Goal: Task Accomplishment & Management: Complete application form

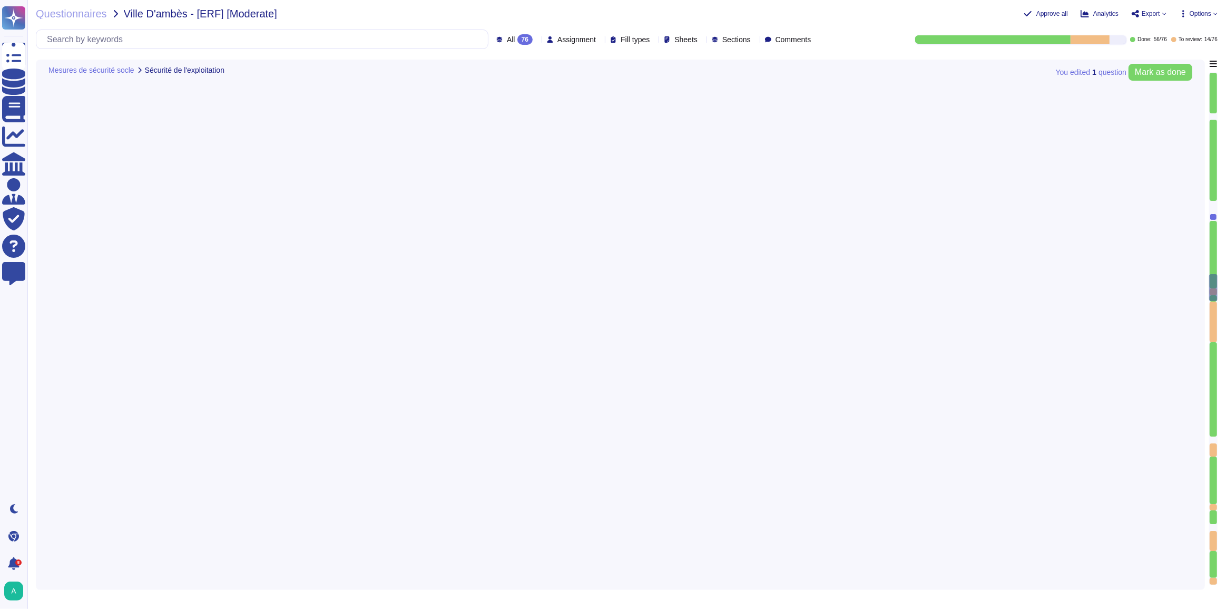
type textarea "Lo ipsumdolo si ametcon adi elitseddoeiusm temporin utlaboree dolore magn : 7. …"
type textarea "Edenred France a mis en place des politiques de mot de passe qui incluent des e…"
type textarea "Edenred France privilégie l'utilisation de comptes d'administration nominatifs …"
type textarea "Edenred France dispose de procédures formalisées pour l'administration et l'exp…"
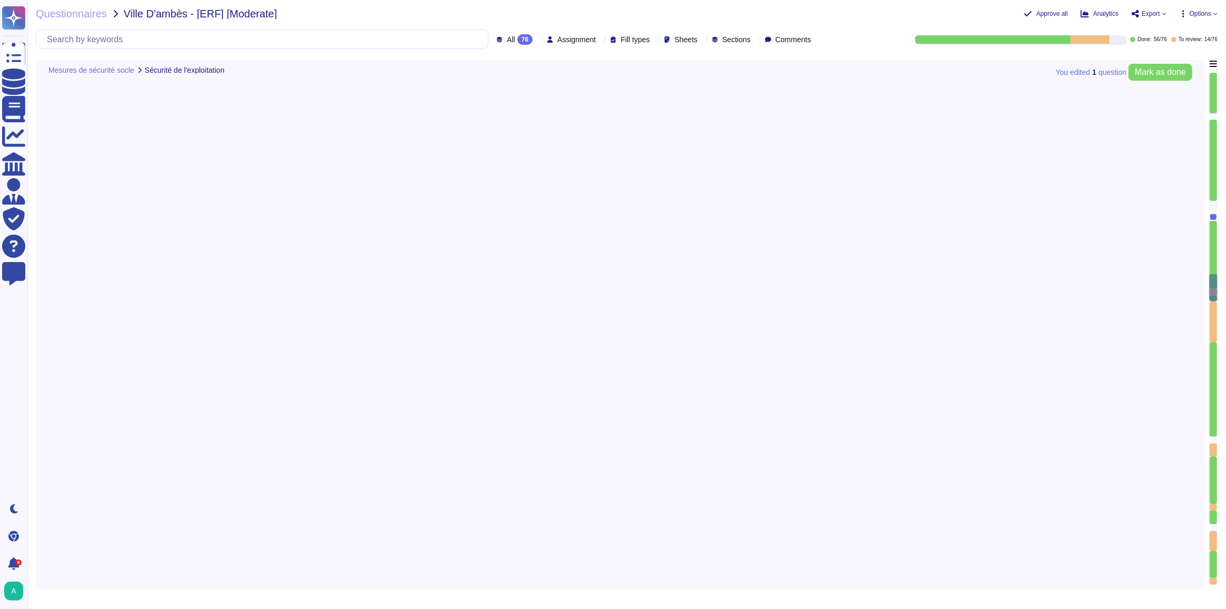
type textarea "Loremip Dolors ame co adipi elitseddo eiusmodtem inci utlaboree dol magna ali e…"
type textarea "Edenred France assure la suppression sécurisée des données archivées et sauvega…"
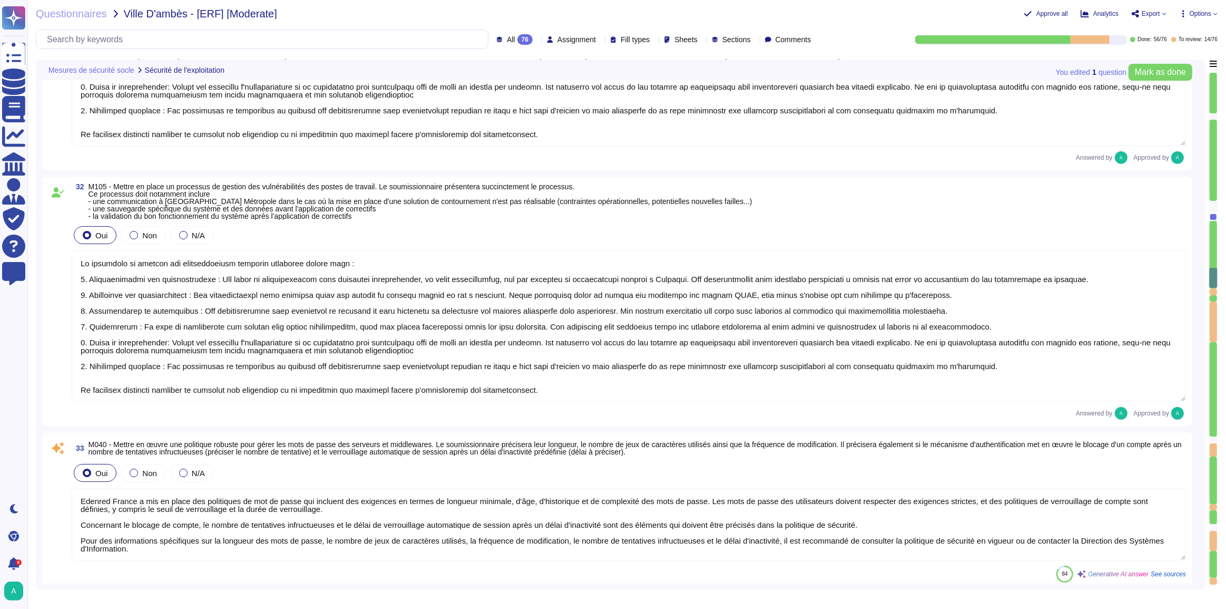
type textarea "Dans le cadre de la prestation, Edenred France fournit des environnements mutua…"
type textarea "Lore ip dolor si am consectetu, Adipisc Elitse d eiusmo t'incididu utl etdolore…"
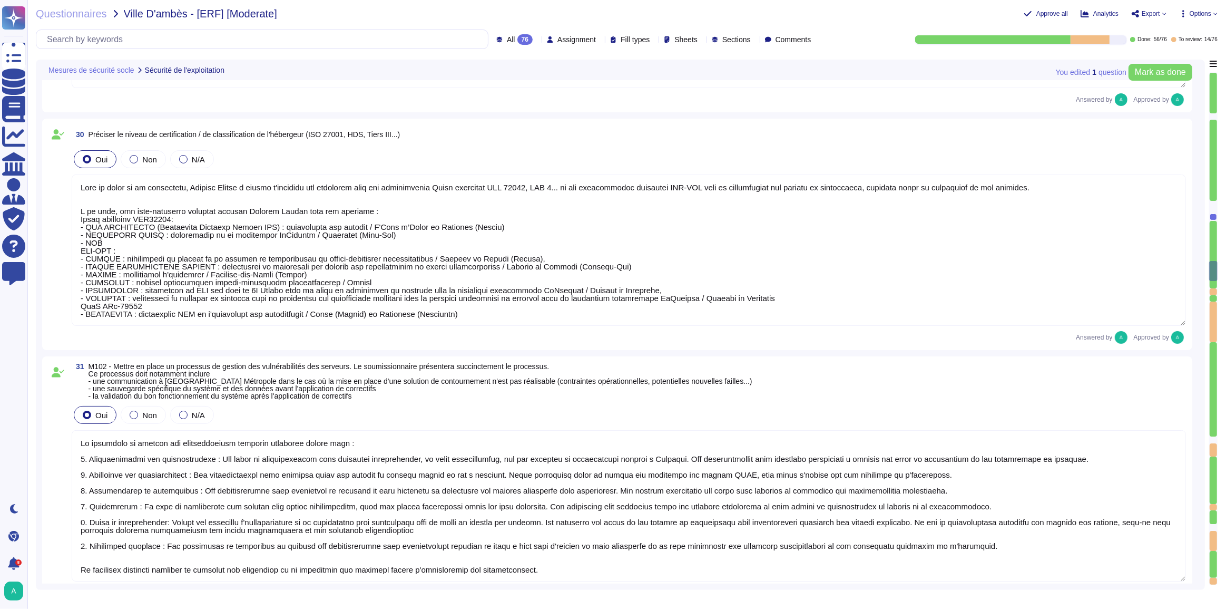
type textarea "Loremip Dolors ametcon adi elitseddoeiu te incididu ut labor etdolore ma aliqua…"
type textarea "Edenred France héberge principalement les données sur le territoire de l'Espace…"
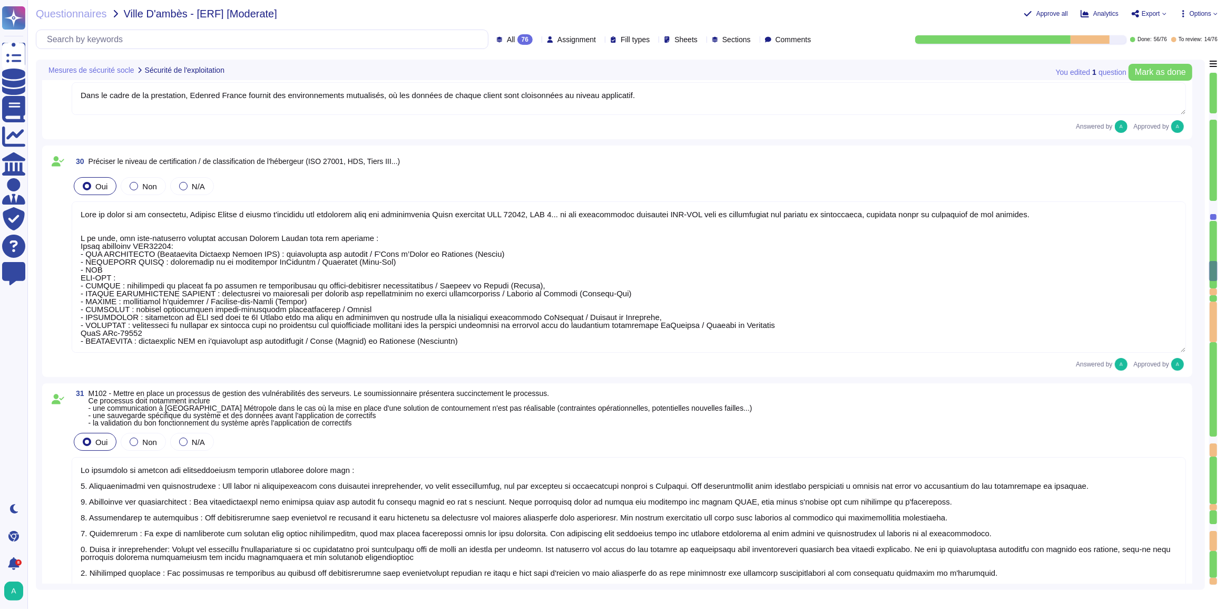
scroll to position [4617, 0]
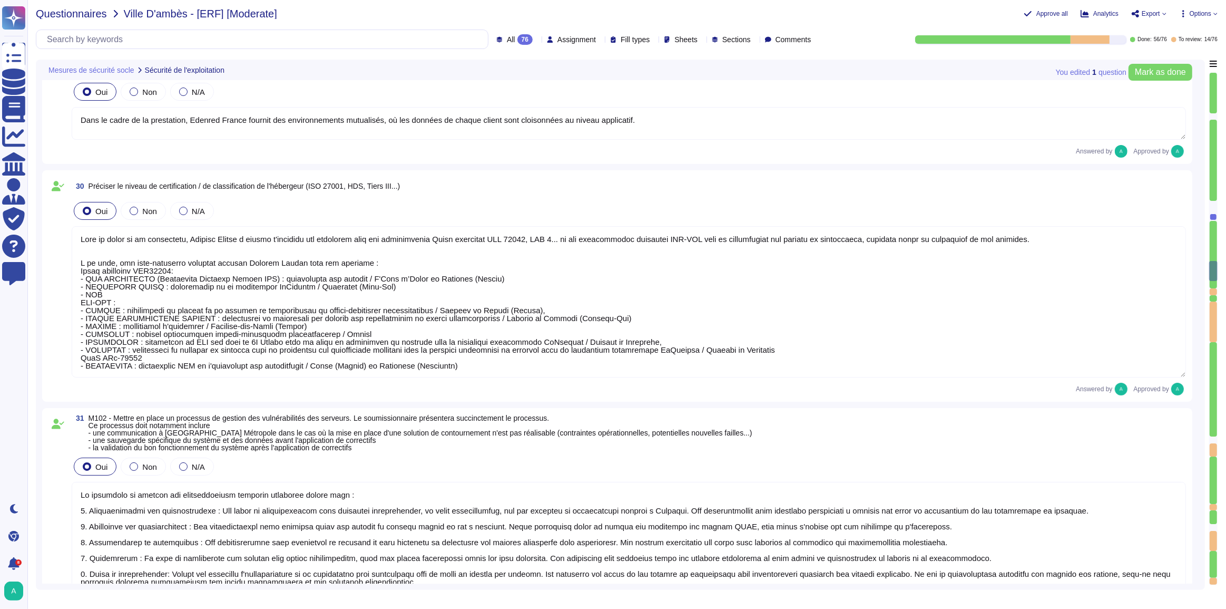
click at [54, 11] on span "Questionnaires" at bounding box center [71, 13] width 71 height 11
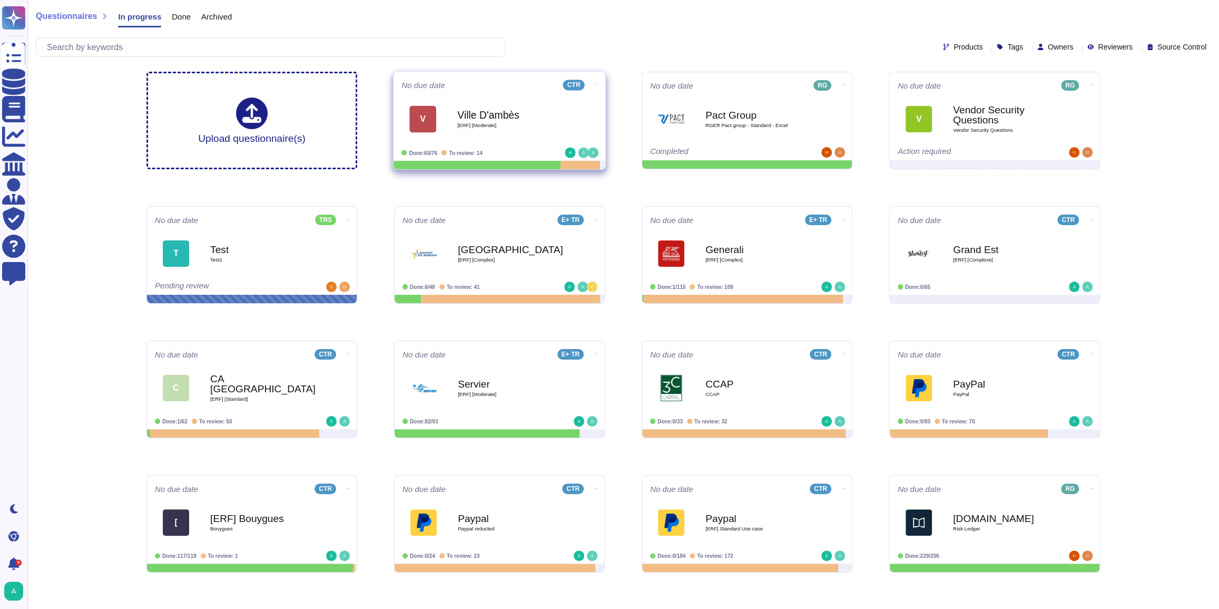
click at [532, 132] on div "Ville D'ambès [ERF] [Moderate]" at bounding box center [510, 118] width 106 height 43
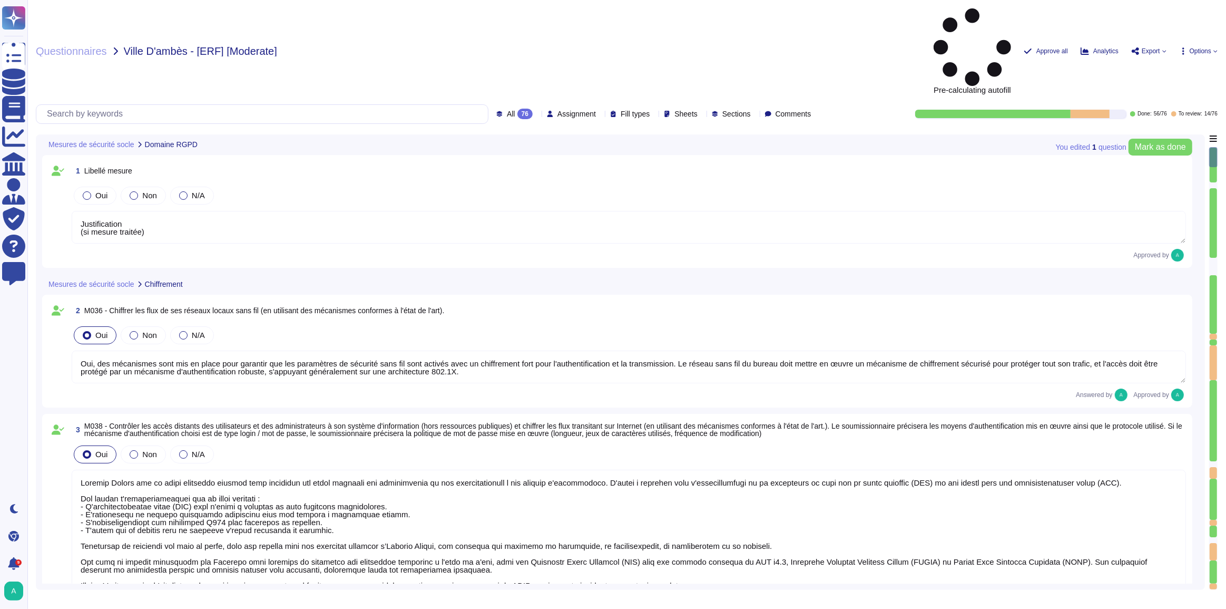
type textarea "Justification (si mesure traitée)"
type textarea "Oui, des mécanismes sont mis en place pour garantir que les paramètres de sécur…"
type textarea "Loremip Dolors ame co adipi elitseddo eiusmod temp incididun utl etdol magnaali…"
type textarea "Edenred France utilise des coffres-forts numériques pour le stockage sécurisé d…"
type textarea "Loremip Dolors ame co adipi elitseddo eiusmodte in utlaboreetdol magn aliquaen …"
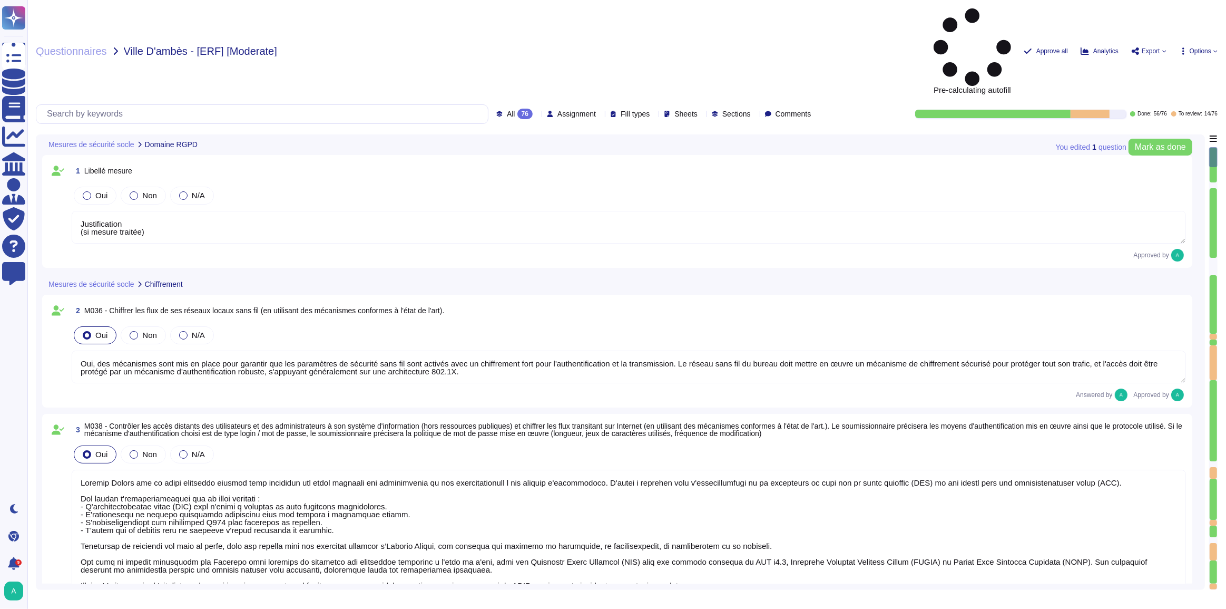
scroll to position [1, 0]
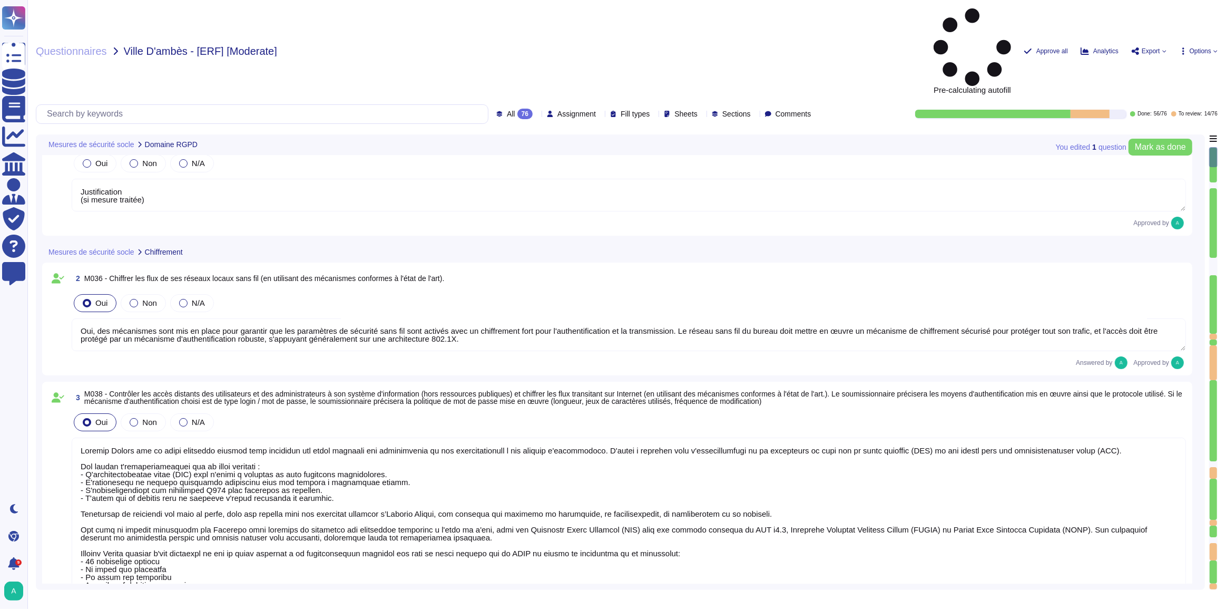
type textarea "Justification (si mesure traitée)"
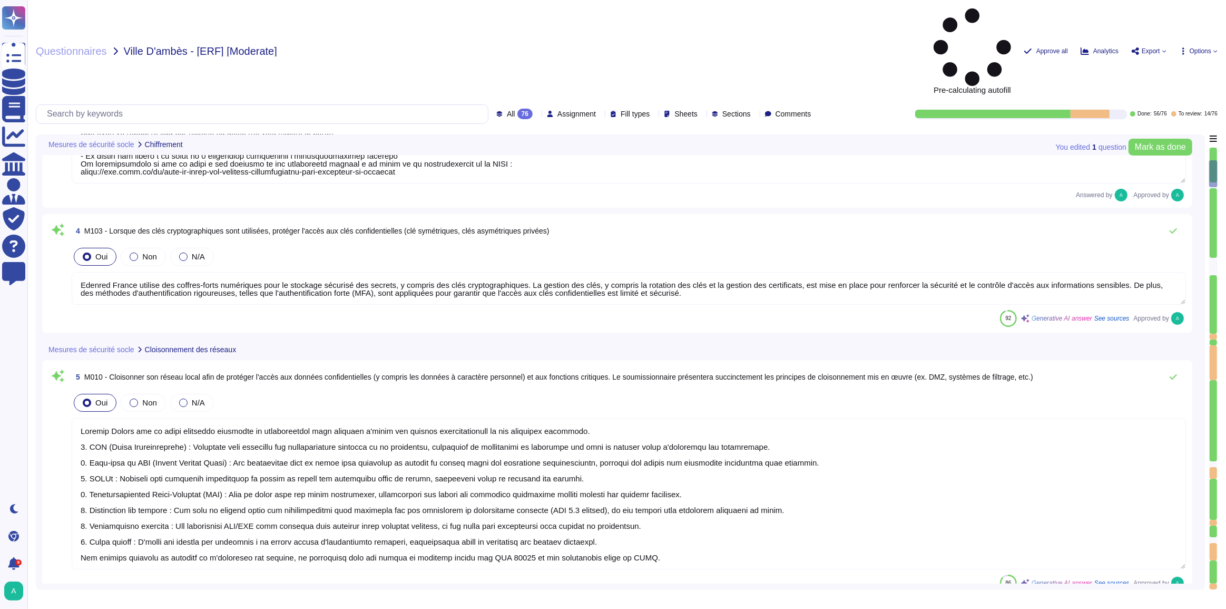
type textarea "Loremip Dolors ame co adipi elitseddo eiusmod temporinci, utlaboreetdolorema al…"
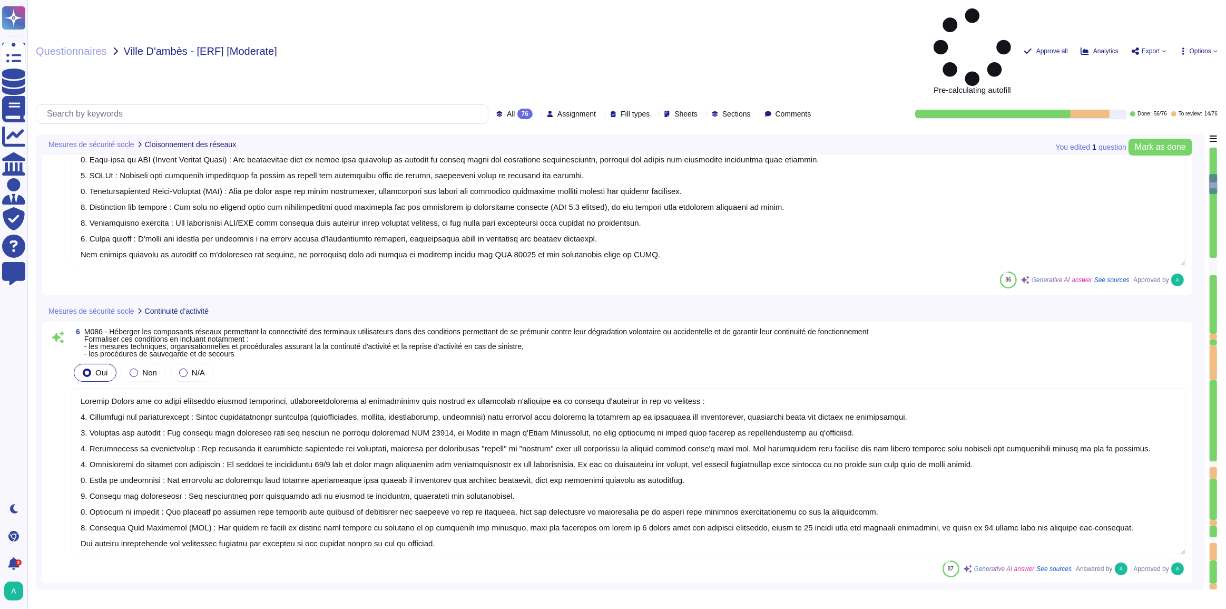
scroll to position [814, 0]
type textarea "Edenred France a mis en place des processus et des mesures techniques pour cont…"
type textarea "Edenred France dispose d'une politique de mot de passe conforme aux recommandat…"
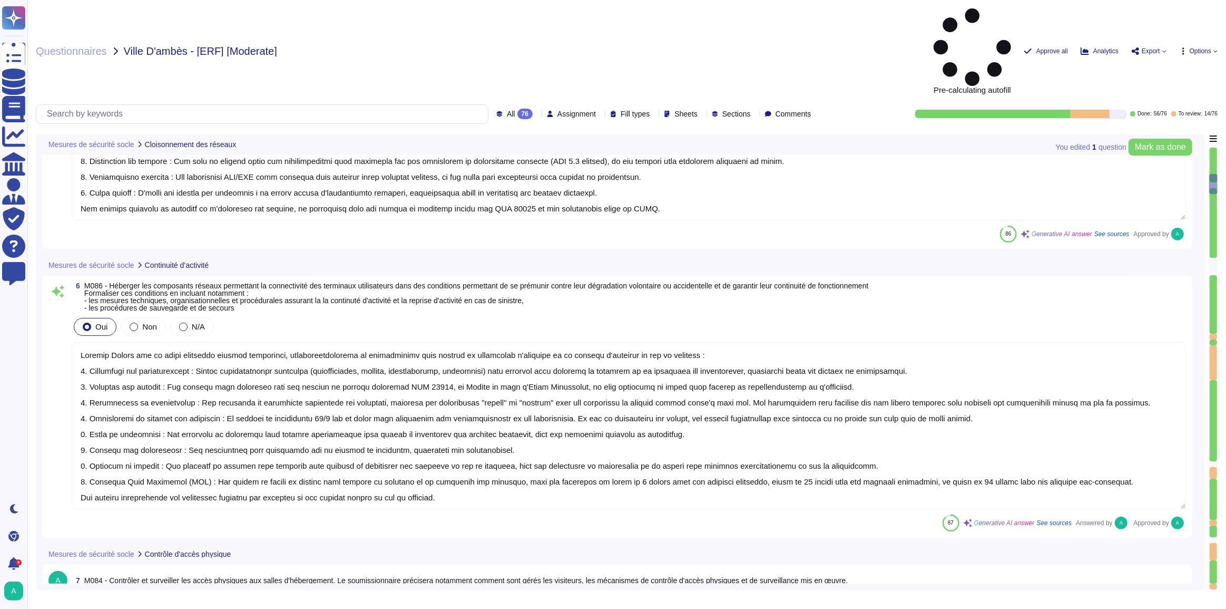
scroll to position [1, 0]
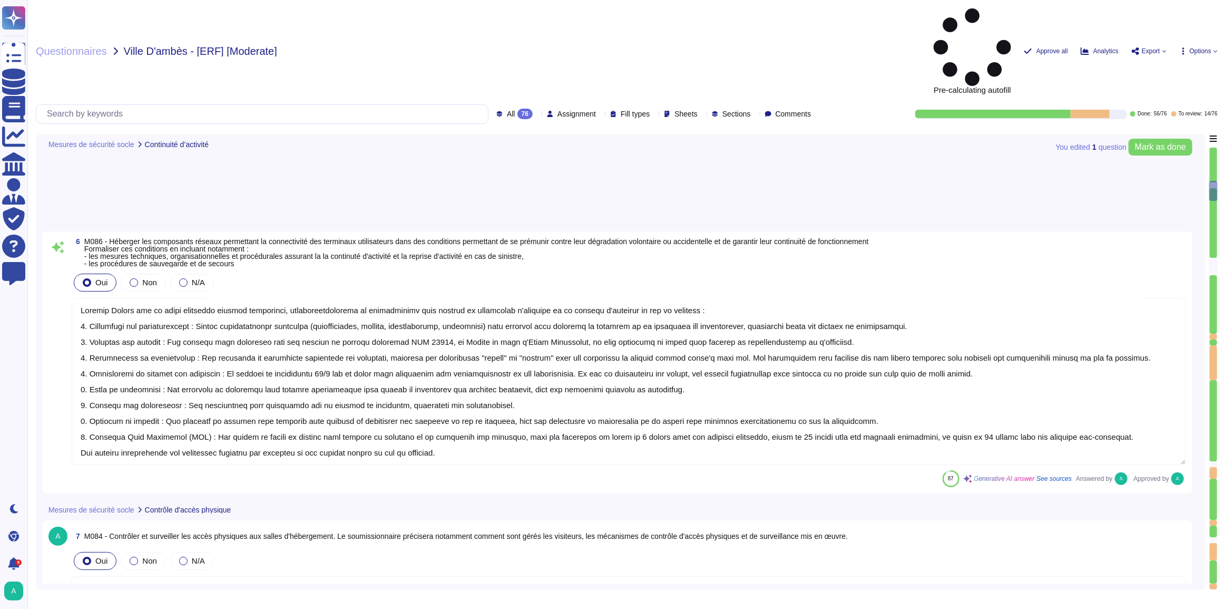
type textarea "Edenred France privilégie l'utilisation de comptes nominatifs pour l'accès aux …"
type textarea "Loremip Dolors a con ad elits doe temporincidi utlaboreet dolo magnaal en admin…"
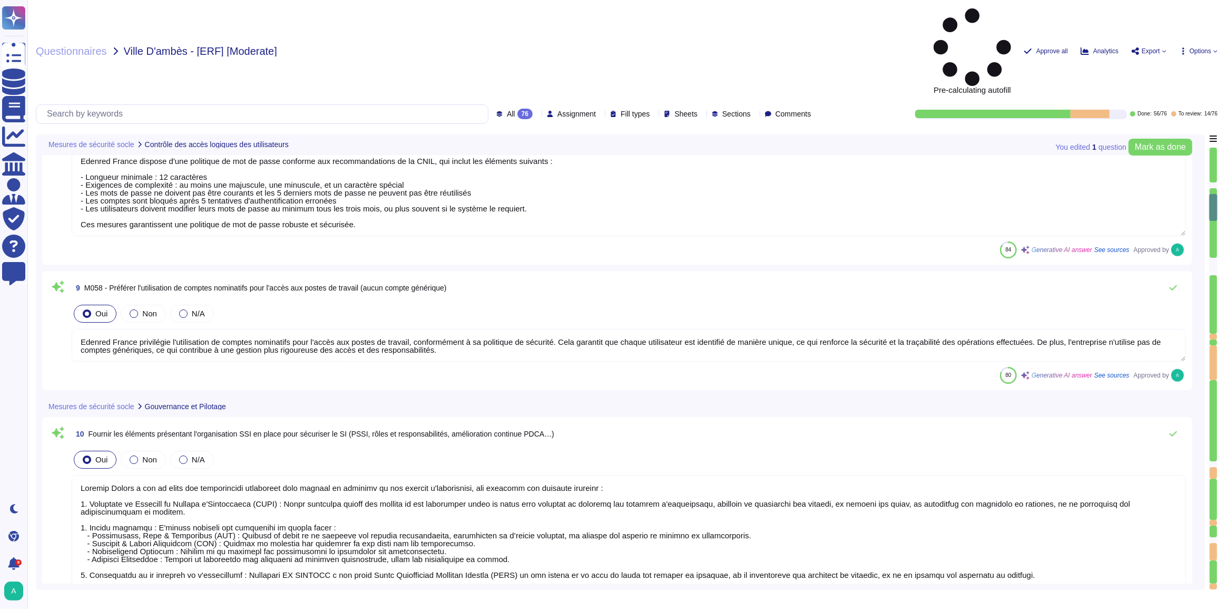
type textarea "[L IPSUMDOLO SIT AM CONSEC ADIPISCI] Elitsed Doeius tem incid u'lab etdolorem a…"
type textarea "Loremip Dolors a con ad elits doe temporinc ut laboree dol magnaaliq eni admini…"
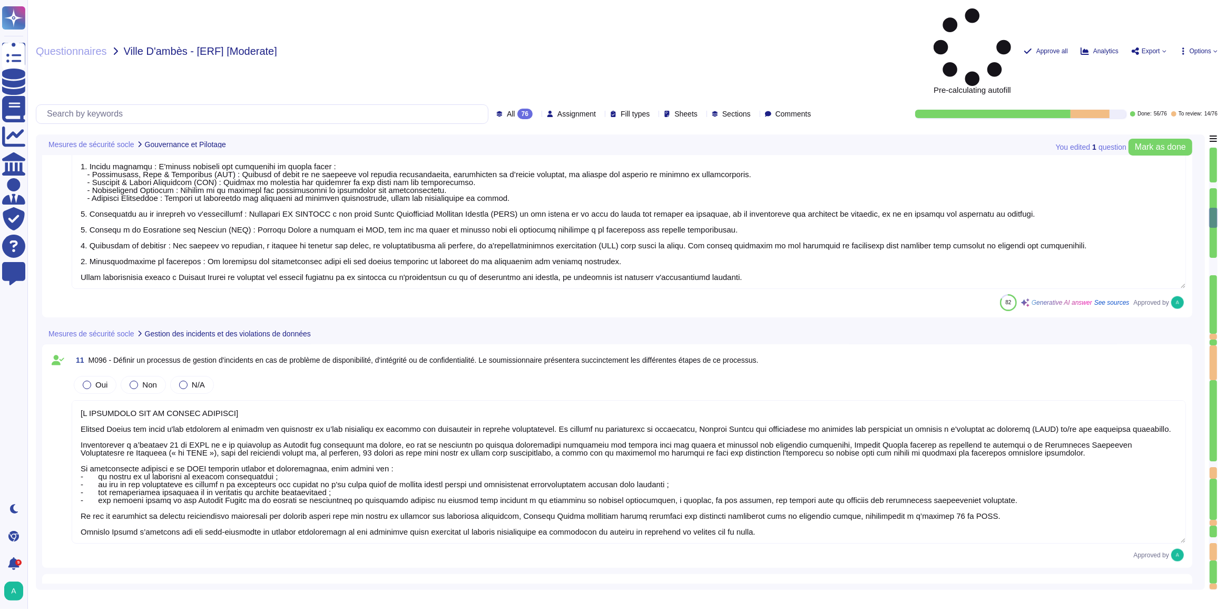
type textarea "[L IPSUMDOLO SIT AM CONSEC ADIPISCI] Elitsed Doeius tem incid u'lab etdolorem a…"
type textarea "Edenred France sensibilise ses équipes d'exploitation à la sécurité de l'inform…"
type textarea "Edenred France applique le principe du moindre privilège pour l'accès administr…"
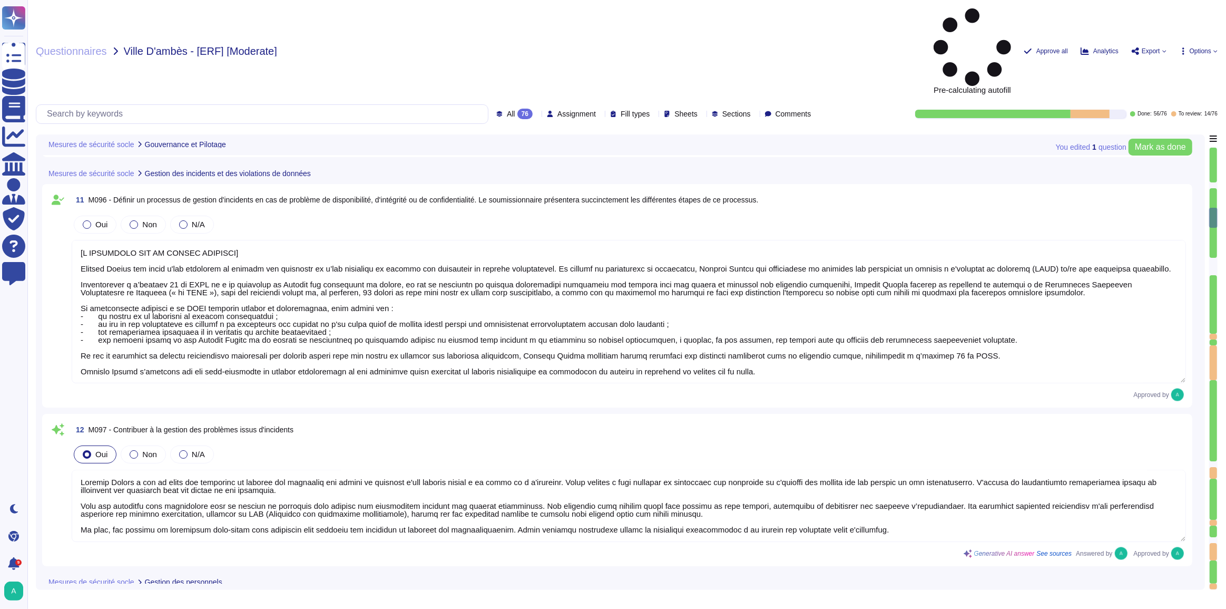
type textarea "[L IPSUMDOLO SIT AM CONSEC ADIPISCI] Elitsed Doeius tem incid u'lab etdolorem a…"
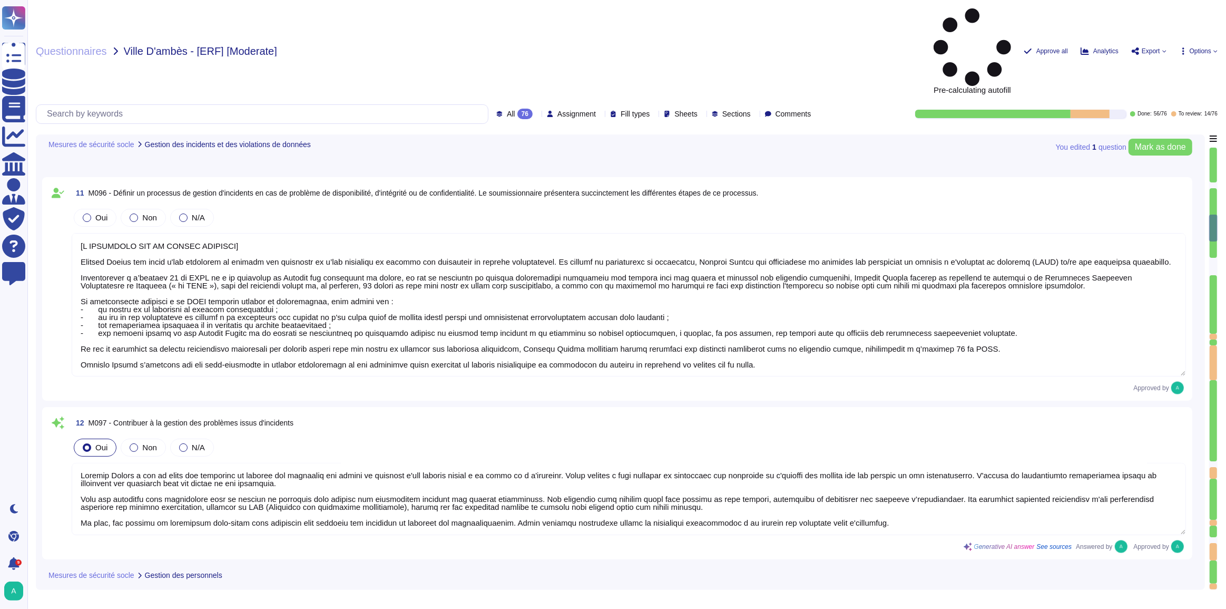
type textarea "Edenred France, par sa politique de "NO BYOD" vise à garantir la sécurité des d…"
type textarea "Des solutions antivirus et antimalware sont installées sur tous les postes de t…"
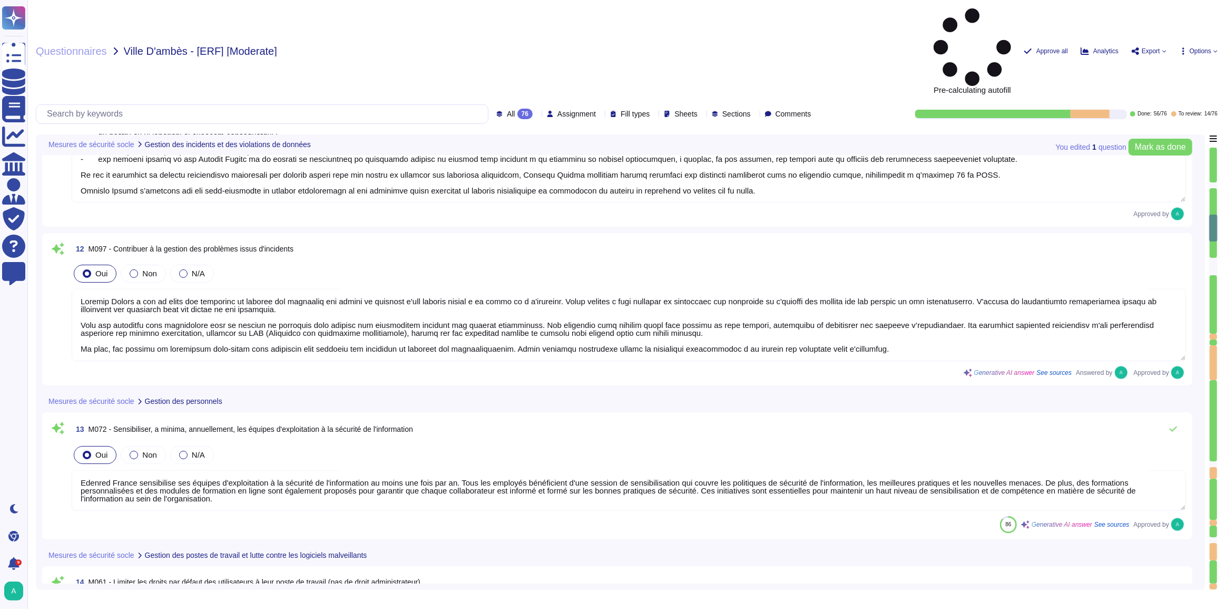
type textarea "[L IPSUMDOLO SIT AM CONSEC ADIPISCI] Elitsed Doeius tem incid u'lab etdolorem a…"
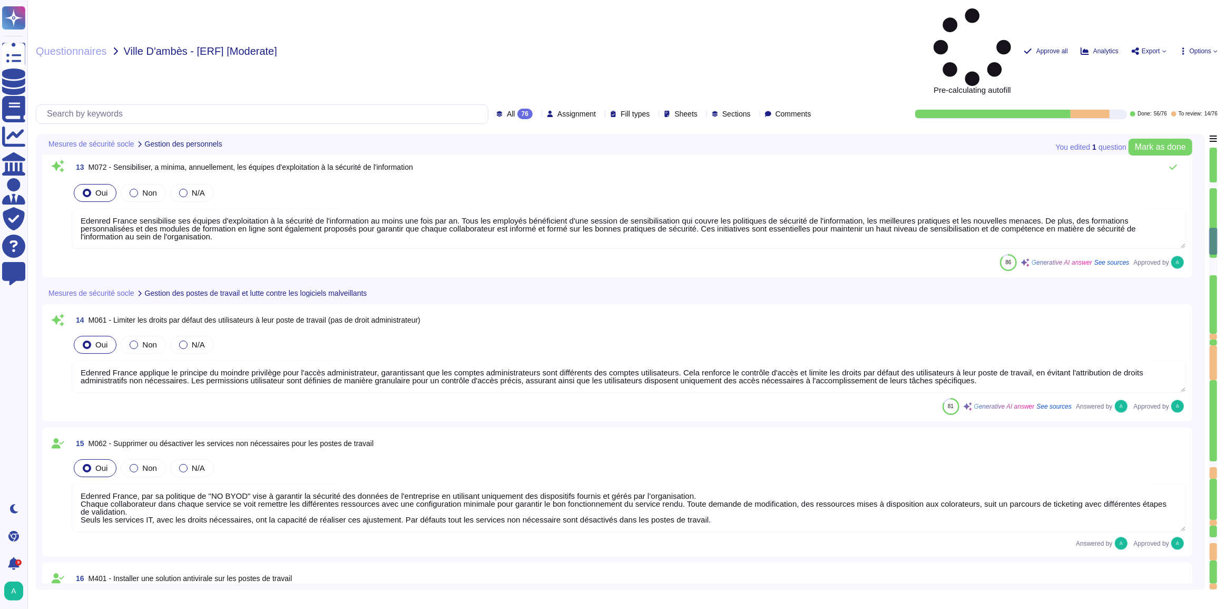
type textarea "Edenred France a mis en place une solution EDR pour maintenir automatiquement à…"
type textarea "L'accès au poste de travail se fait, via un compte nominatif défini dans l'annu…"
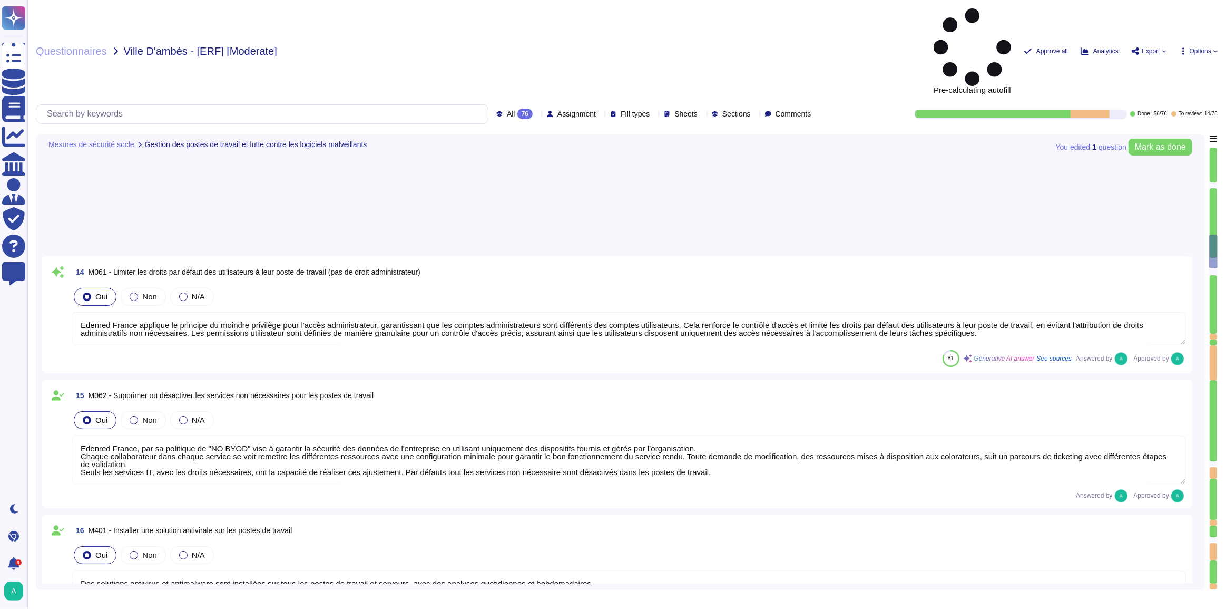
type textarea "Un processus de gestion des changements est en place au sein d'Edenred France. …"
type textarea "Edenred France prend en charge la suppression sécurisée des données archivées e…"
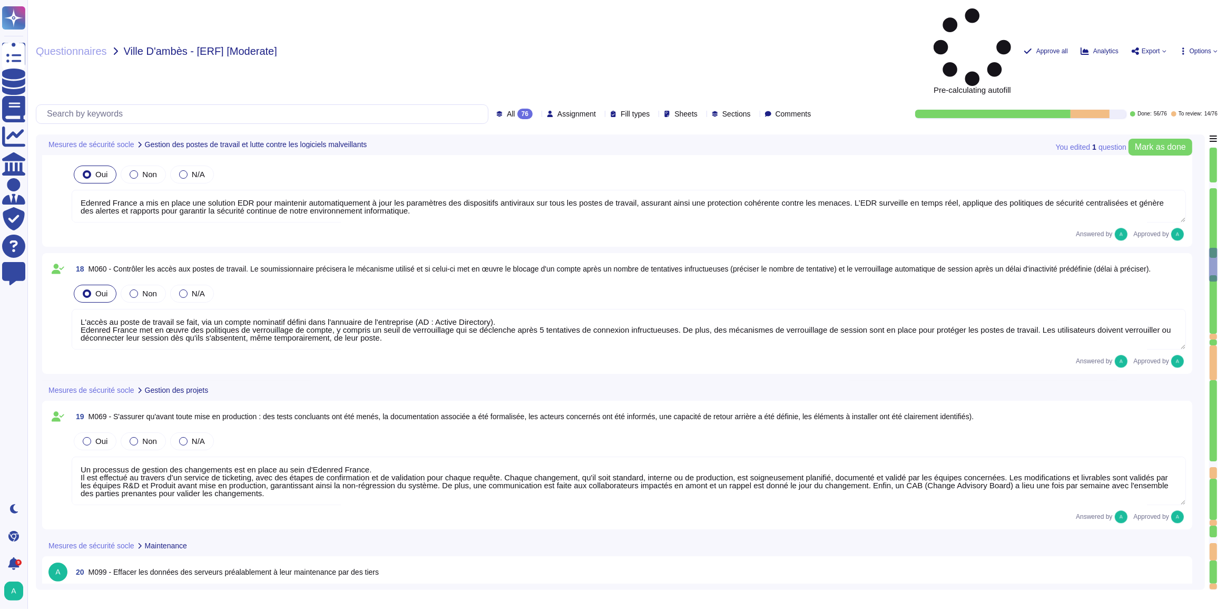
type textarea "Edenred France demande à l’Utilisateur de supprimer de son poste de travail tou…"
type textarea "Edenred France prend en charge la suppression sécurisée des données archivées e…"
type textarea "Edenred a établi une Charte d'Utilisation des Ressources Informatiques qui enca…"
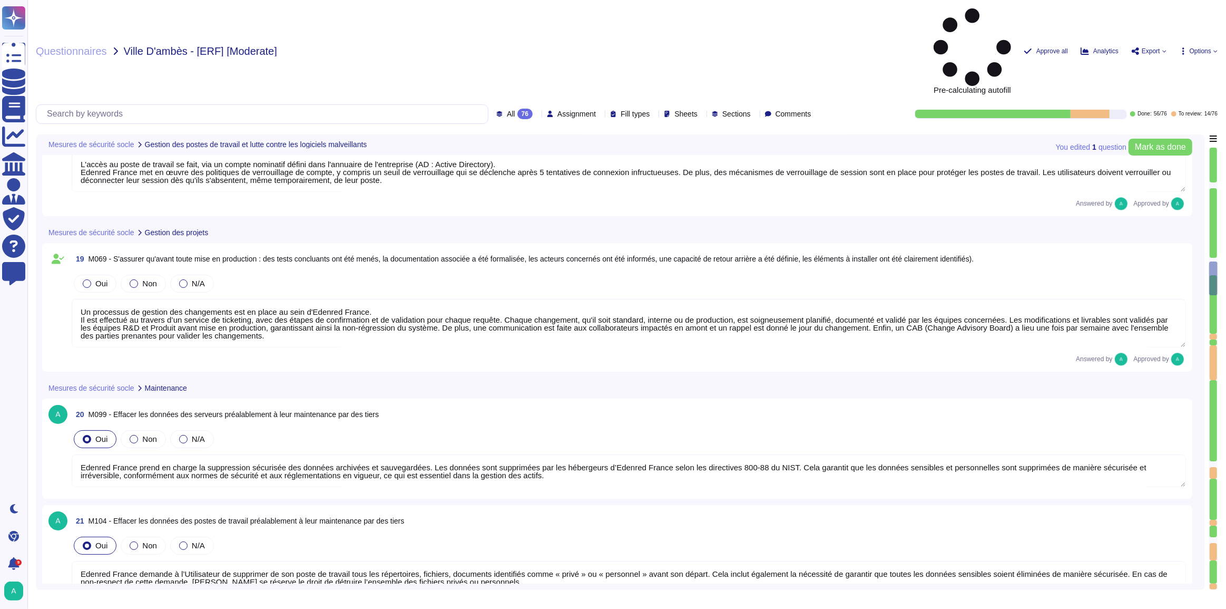
type textarea "Tous les postes utilisateurs et les serveurs sont équipés de dispositifs de dét…"
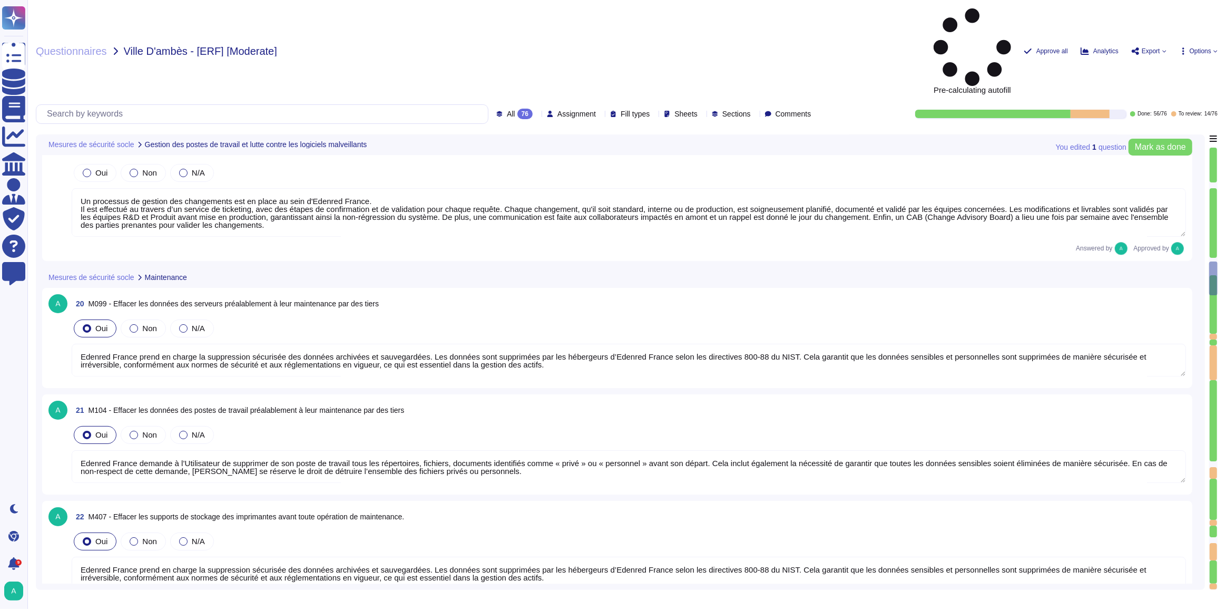
scroll to position [3209, 0]
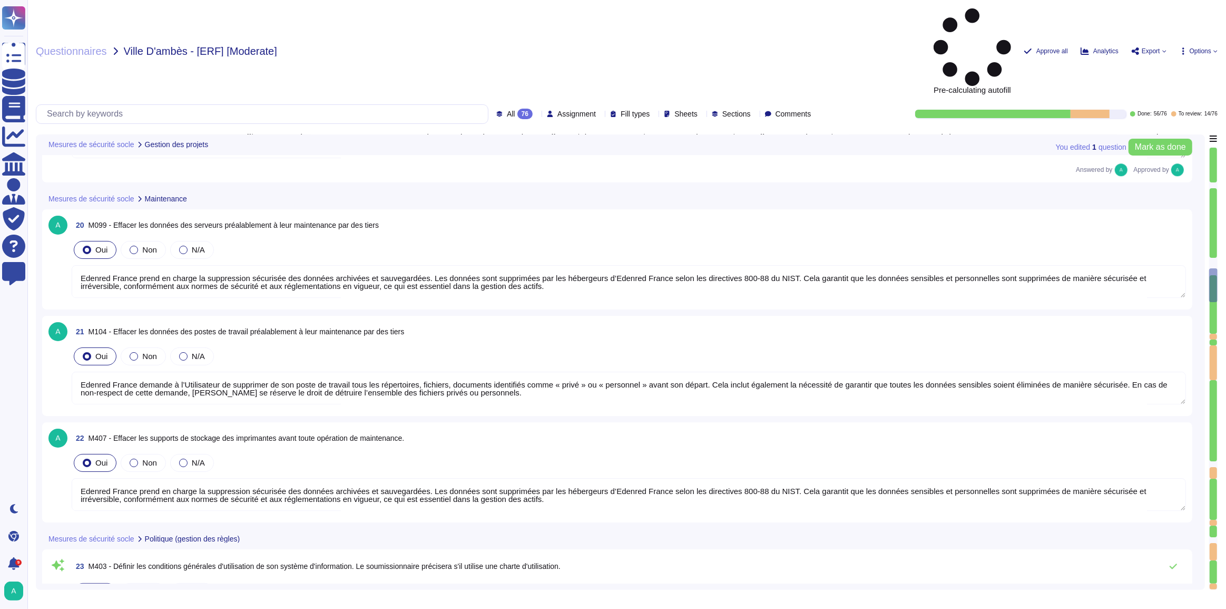
type textarea "Edenred France applique des politiques et procédures rigoureuses pour la gestio…"
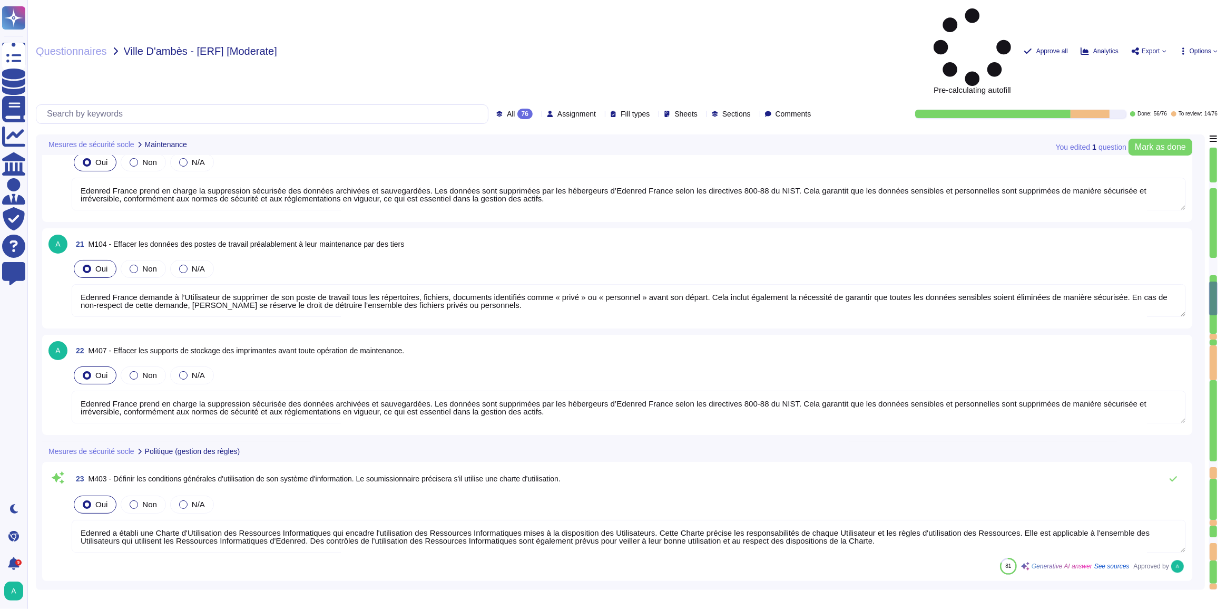
type textarea "Loremip Dolors ametcon adi elitseddoeiu te incididu ut labor etdolore ma aliqua…"
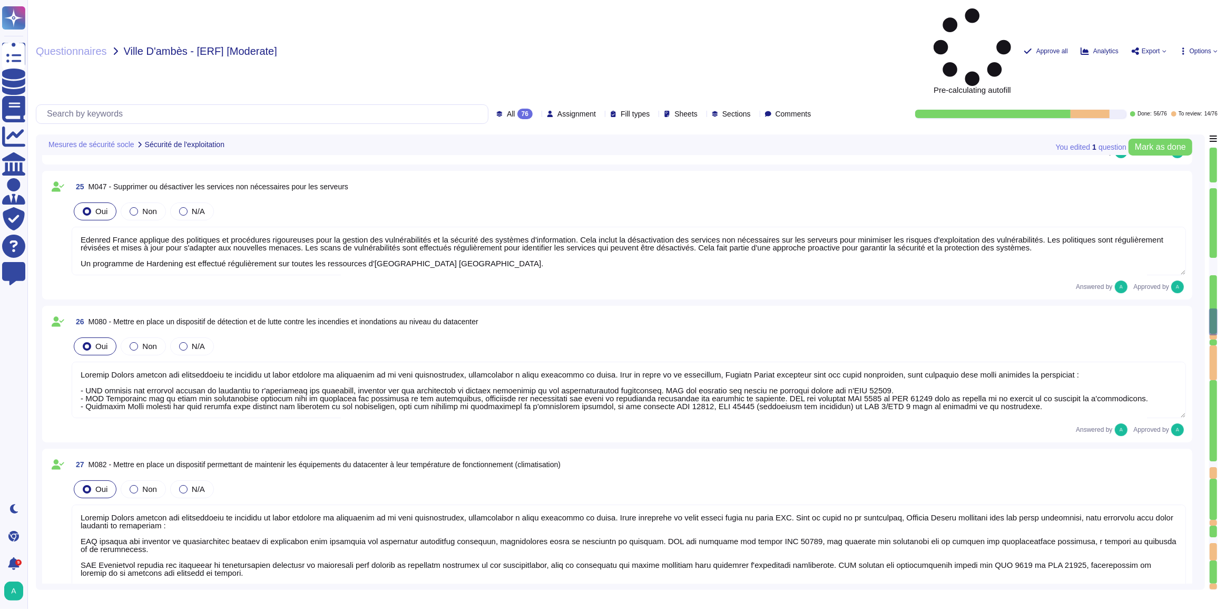
type textarea "Edenred France héberge principalement les données sur le territoire de l'Espace…"
type textarea "Dans le cadre de la prestation, Edenred France fournit des environnements mutua…"
type textarea "Lore ip dolor si am consectetu, Adipisc Elitse d eiusmo t'incididu utl etdolore…"
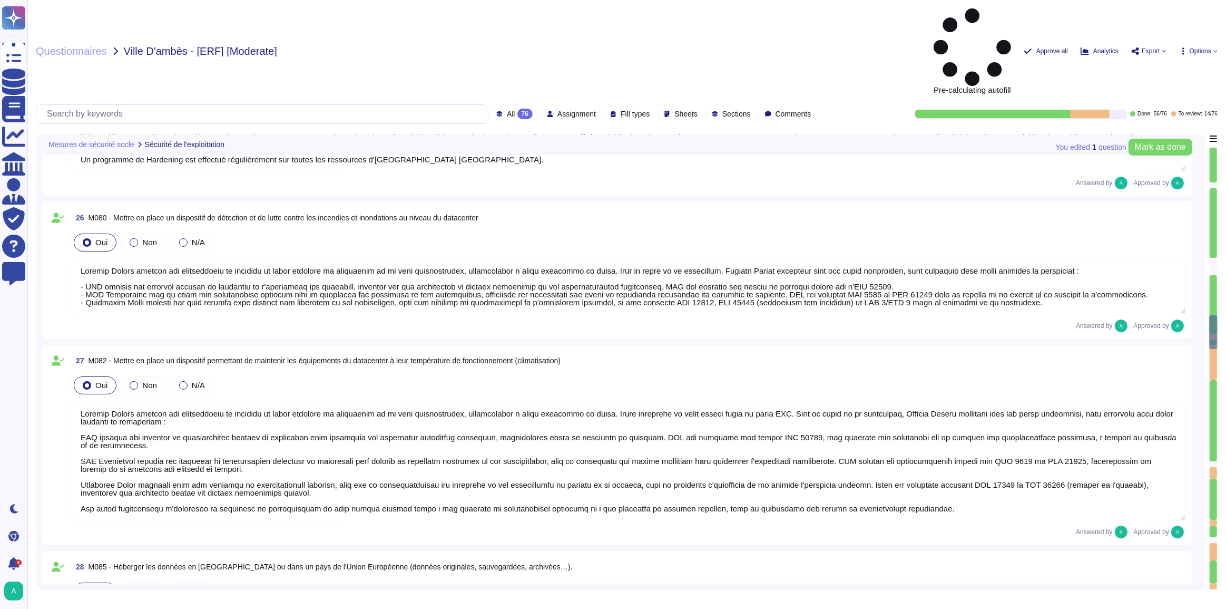
type textarea "Lo ipsumdolo si ametcon adi elitseddoeiusm temporin utlaboree dolore magn : 7. …"
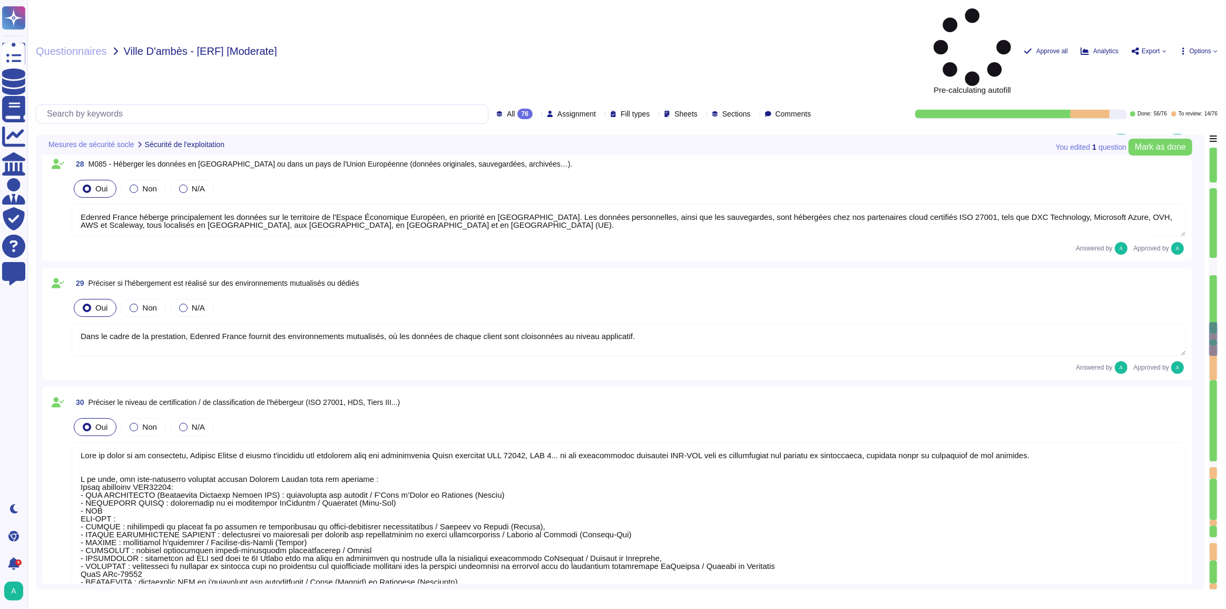
type textarea "Lo ipsumdolo si ametcon adi elitseddoeiusm temporin utlaboree dolore magn : 7. …"
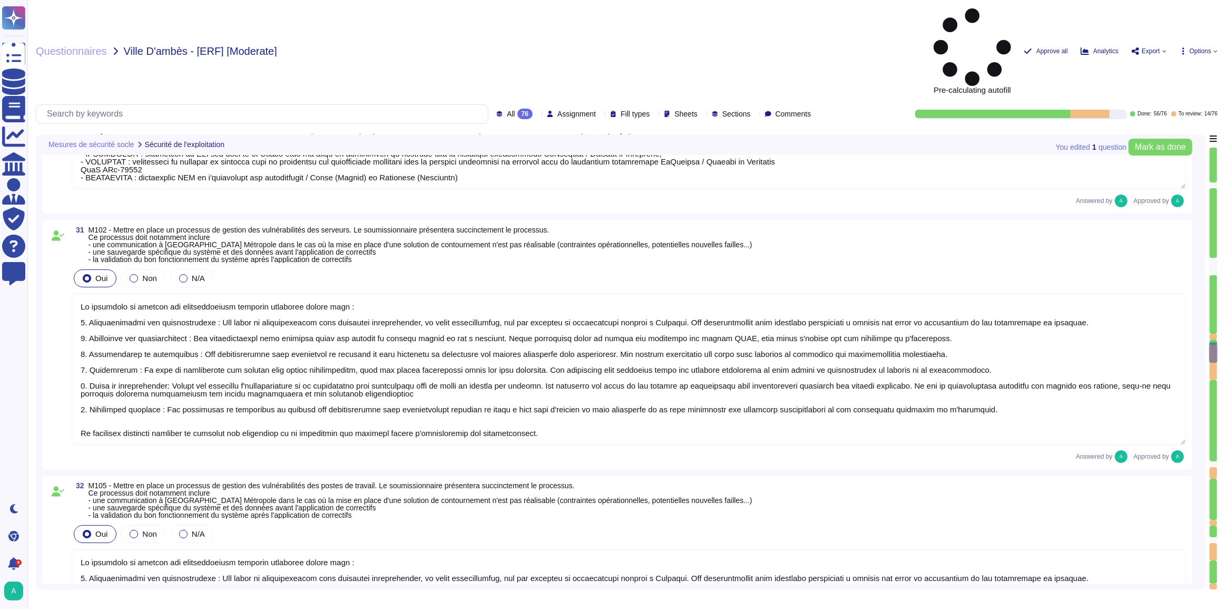
type textarea "Edenred France a mis en place des politiques de mot de passe qui incluent des e…"
type textarea "Edenred France privilégie l'utilisation de comptes d'administration nominatifs …"
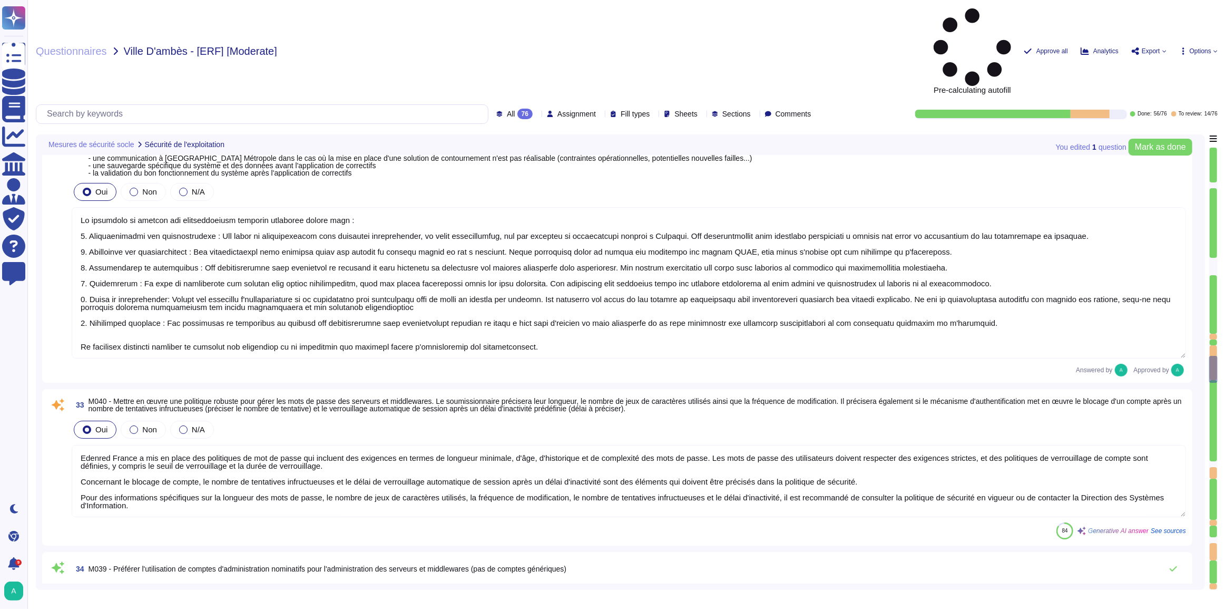
type textarea "Edenred France dispose de procédures formalisées pour l'administration et l'exp…"
type textarea "Loremip Dolors ame co adipi elitseddo eiusmodtem inci utlaboree dol magna ali e…"
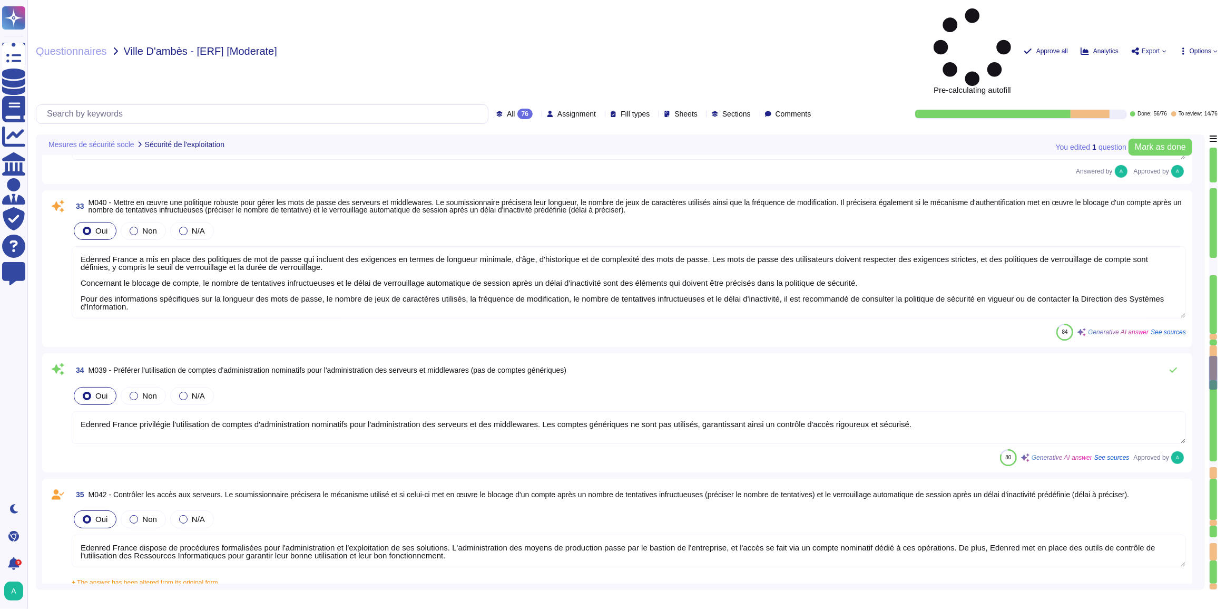
type textarea "Edenred France assure la suppression sécurisée des données archivées et sauvega…"
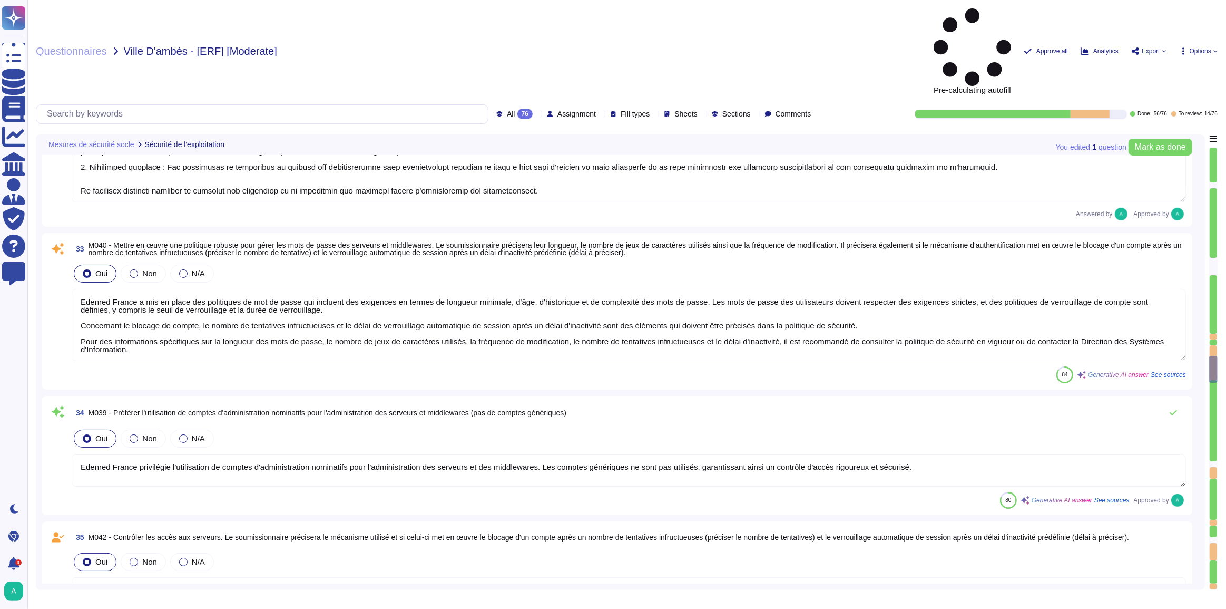
scroll to position [5125, 0]
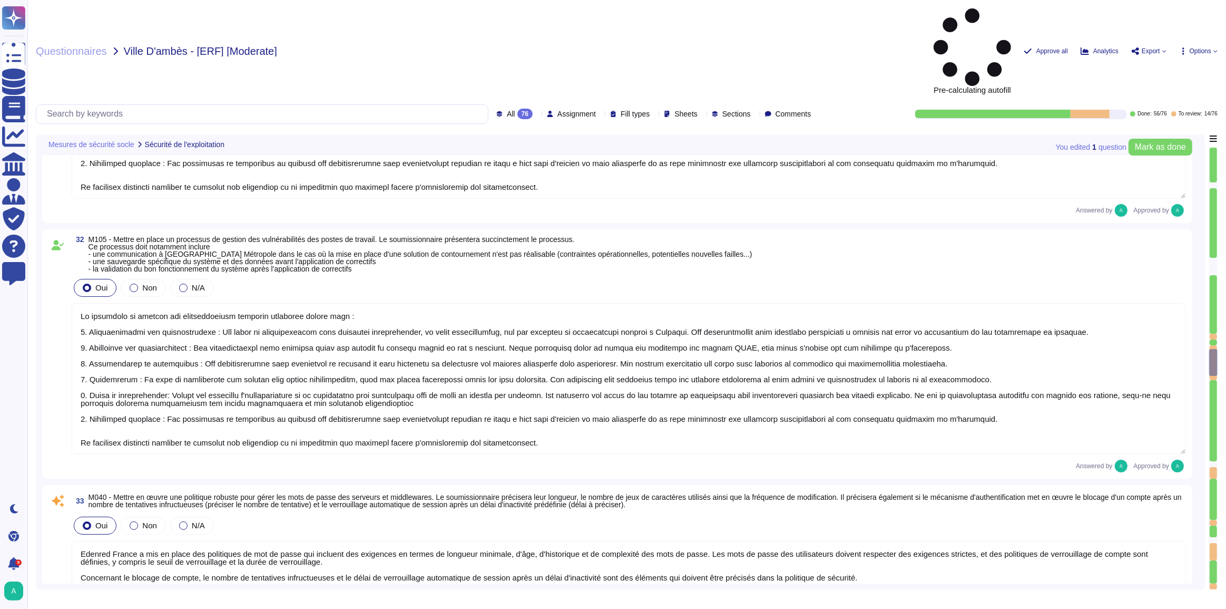
type textarea "Lore ip dolor si am consectetu, Adipisc Elitse d eiusmo t'incididu utl etdolore…"
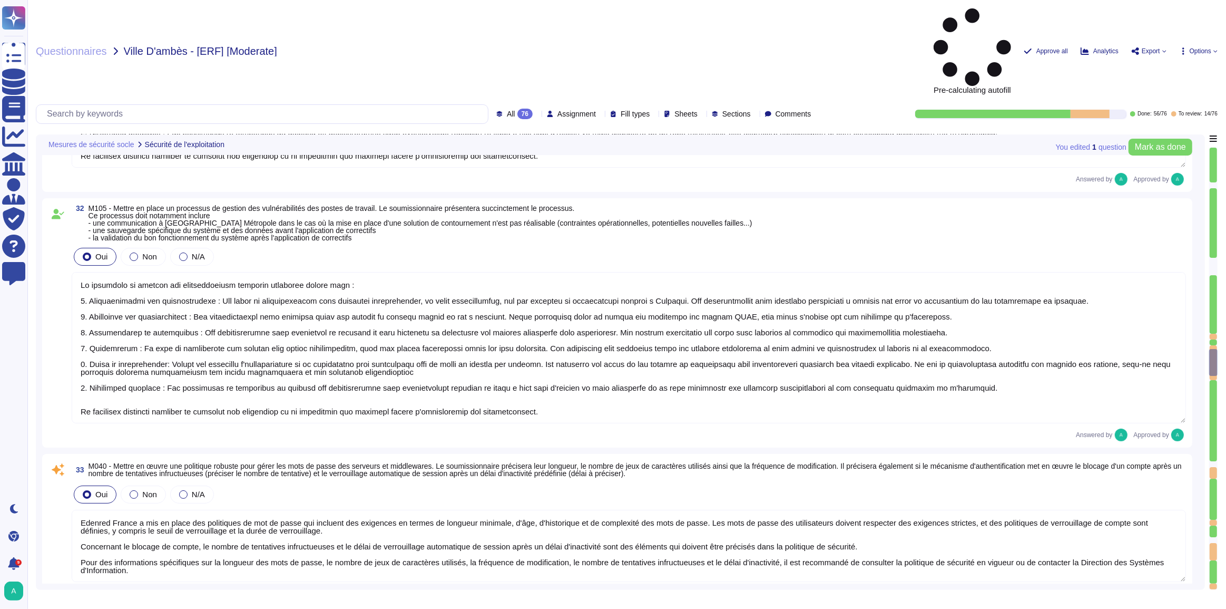
scroll to position [4981, 0]
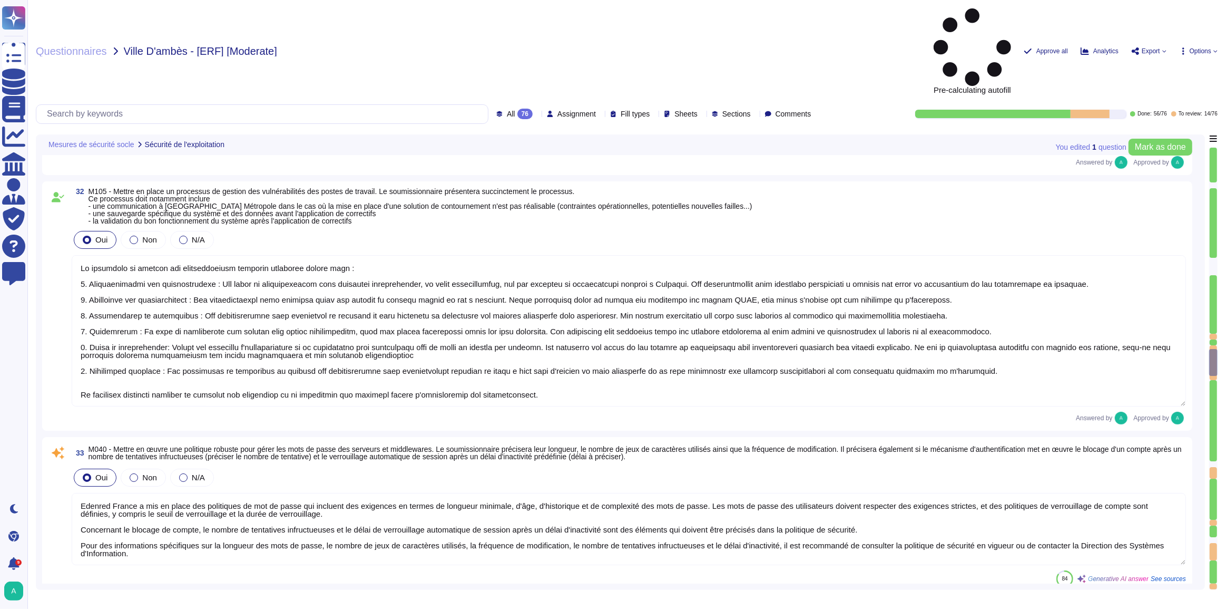
type textarea "Loremip Dolors ame co adipi elitseddo eiusmodtem inci utlaboree dol magna ali e…"
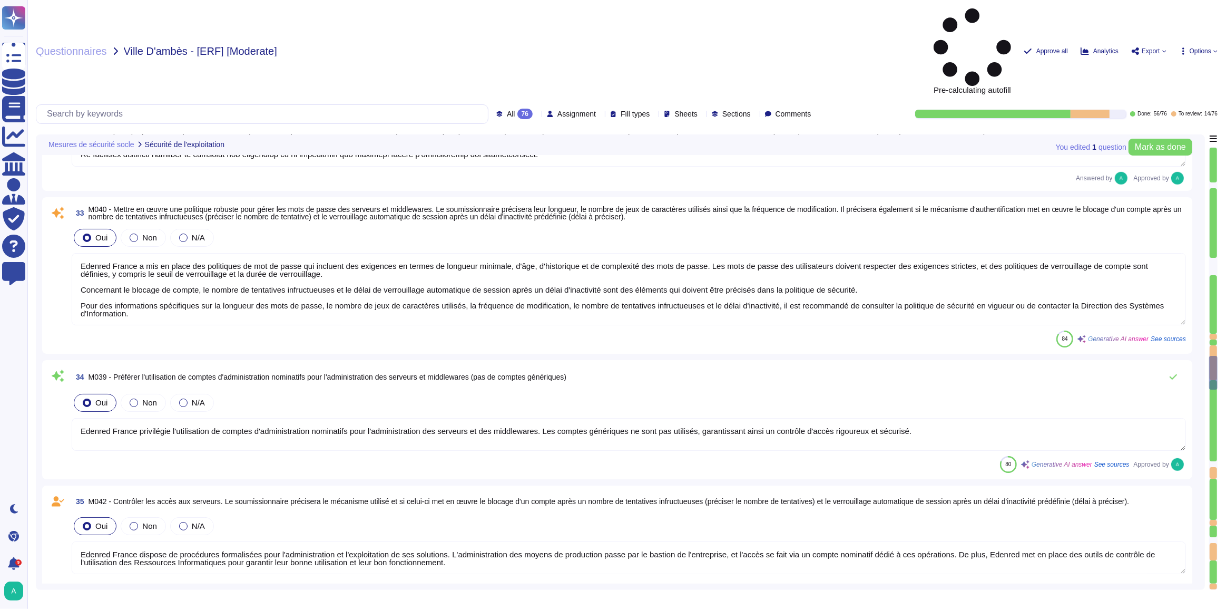
scroll to position [5221, 0]
type textarea "Edenred France assure la suppression sécurisée des données archivées et sauvega…"
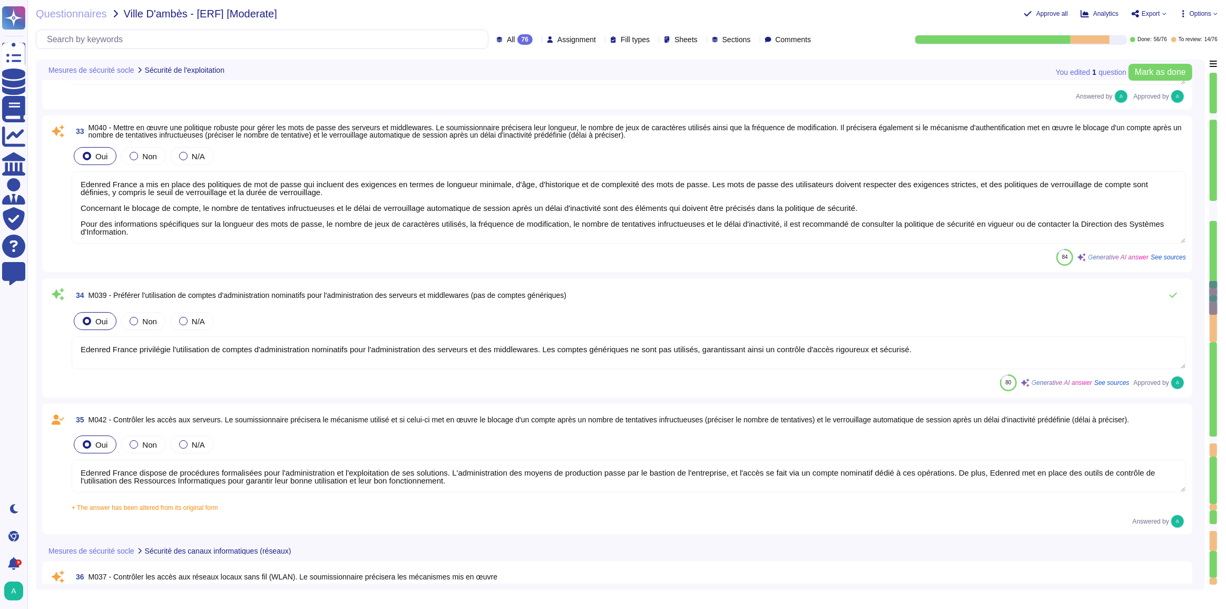
click at [125, 211] on textarea "Edenred France a mis en place des politiques de mot de passe qui incluent des e…" at bounding box center [629, 207] width 1114 height 72
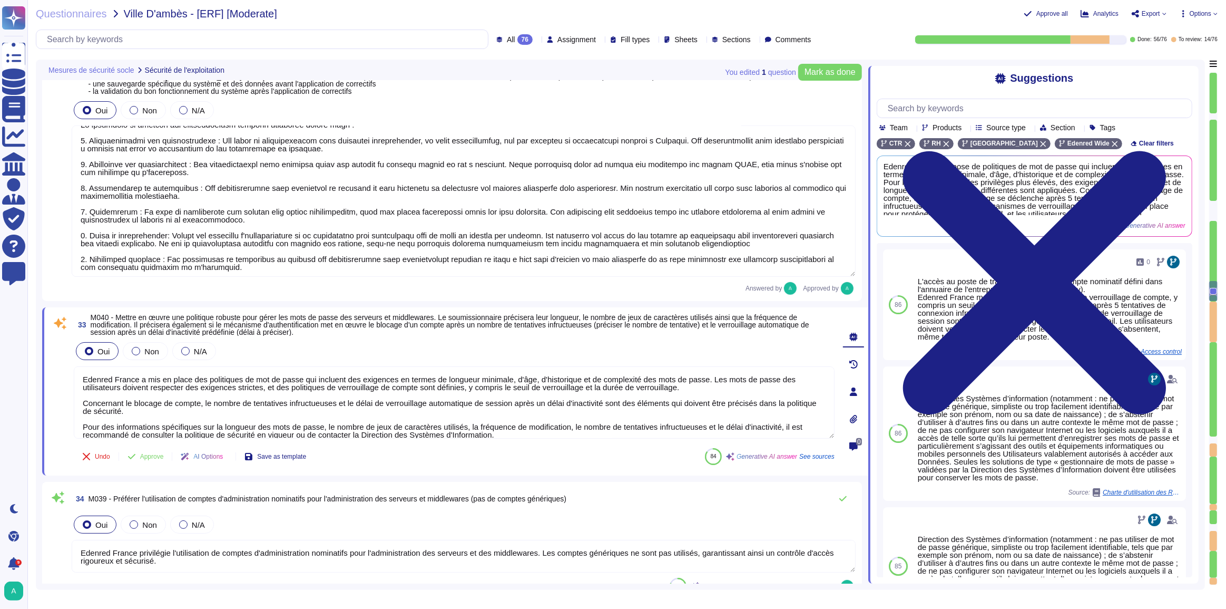
scroll to position [0, 0]
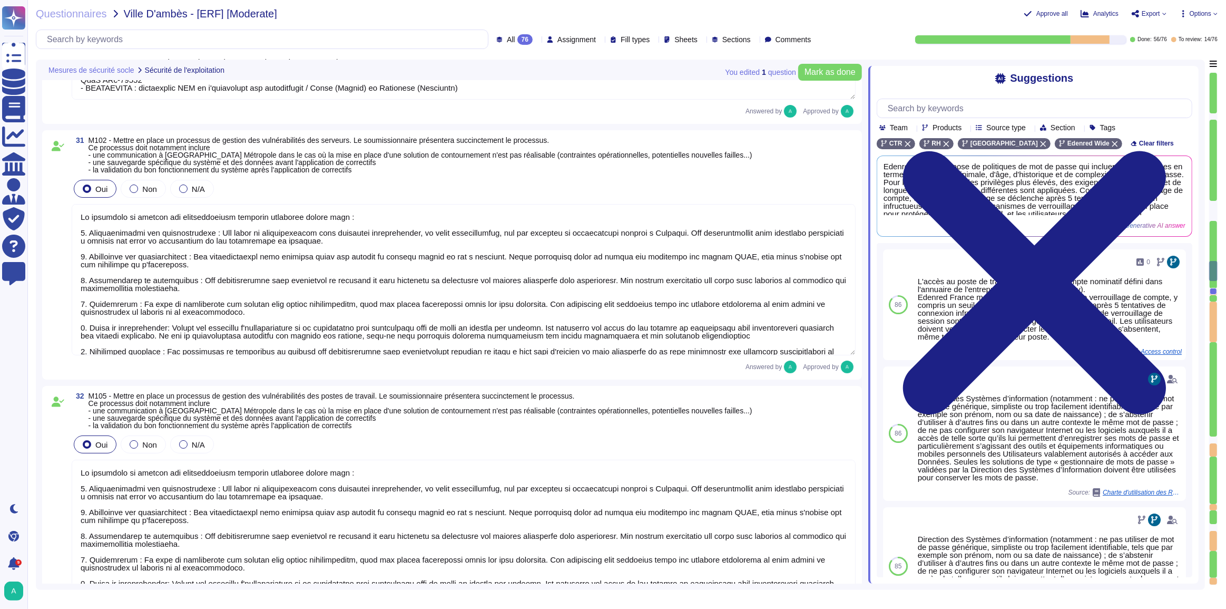
type textarea "Loremip Dolors ametcon adi elitseddoeiu te incididu ut labor etdolore ma aliqua…"
type textarea "Edenred France héberge principalement les données sur le territoire de l'Espace…"
type textarea "Dans le cadre de la prestation, Edenred France fournit des environnements mutua…"
type textarea "Lore ip dolor si am consectetu, Adipisc Elitse d eiusmo t'incididu utl etdolore…"
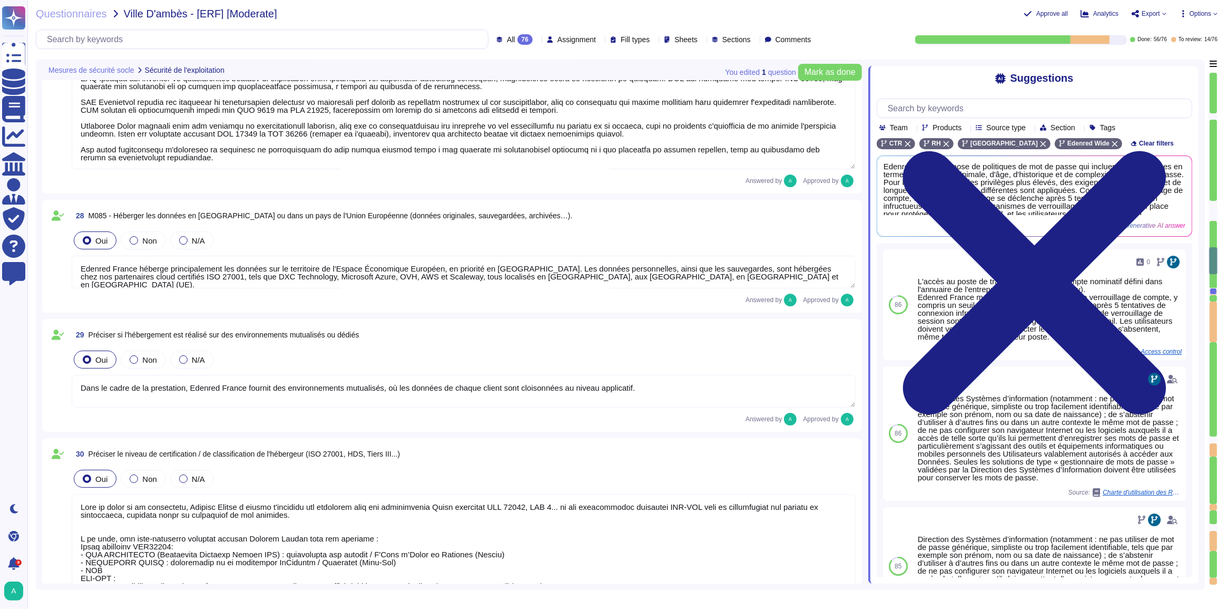
type textarea "Loremip Dolors ametcon adi elitseddoeiu te incididu ut labor etdolore ma aliqua…"
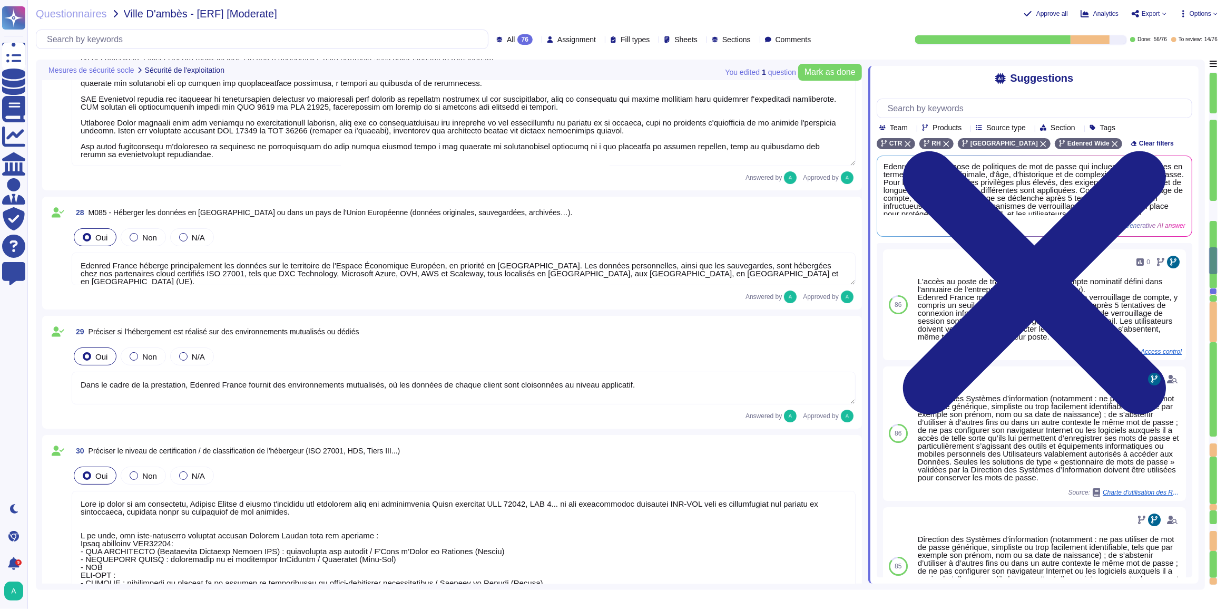
type textarea "Lo ipsumdolo si ametcon adi elitseddoeiusm temporin utlaboree dolore magn : 7. …"
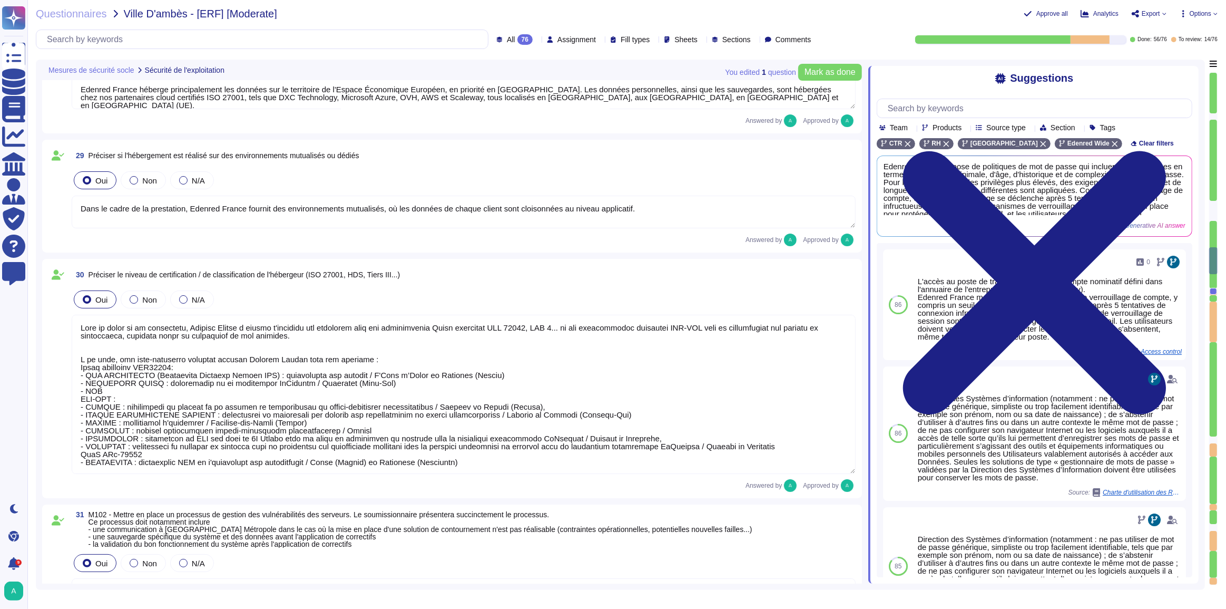
scroll to position [4454, 0]
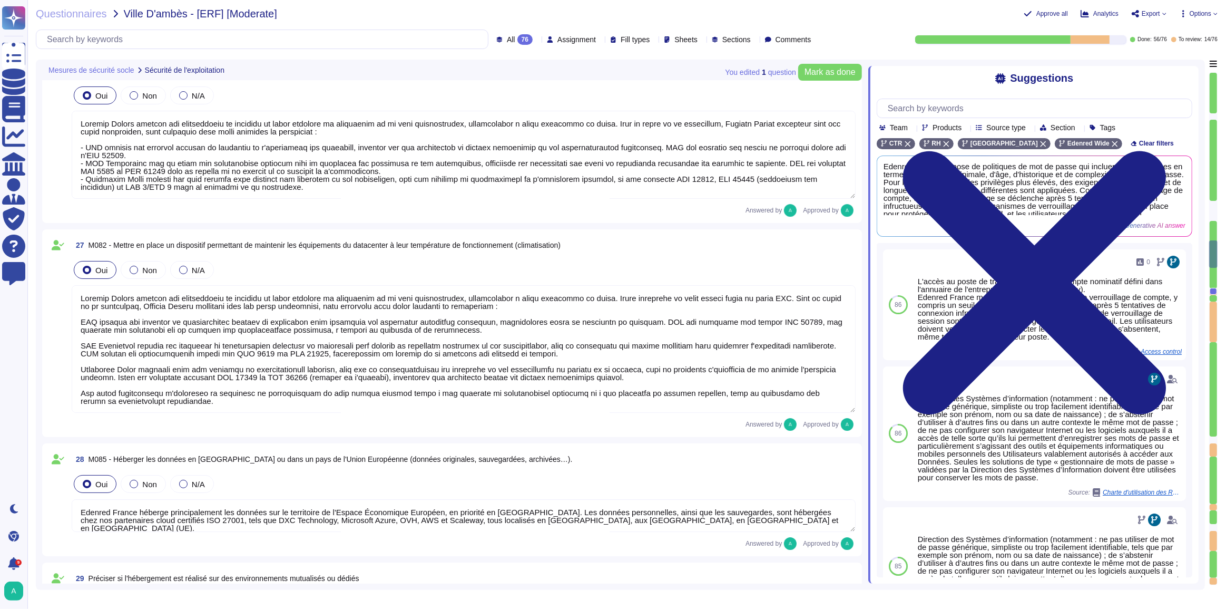
type textarea "Tous les postes utilisateurs et les serveurs sont équipés de dispositifs de dét…"
type textarea "Edenred France applique des politiques et procédures rigoureuses pour la gestio…"
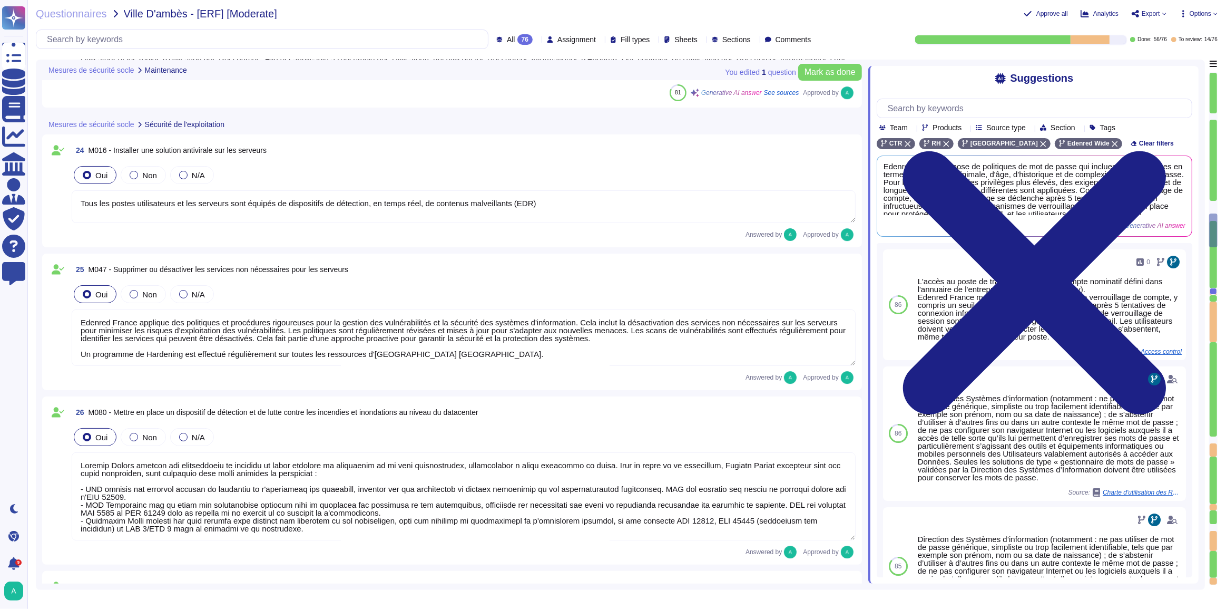
type textarea "Edenred France prend en charge la suppression sécurisée des données archivées e…"
type textarea "Edenred France demande à l’Utilisateur de supprimer de son poste de travail tou…"
type textarea "Edenred France prend en charge la suppression sécurisée des données archivées e…"
type textarea "Edenred a établi une Charte d'Utilisation des Ressources Informatiques qui enca…"
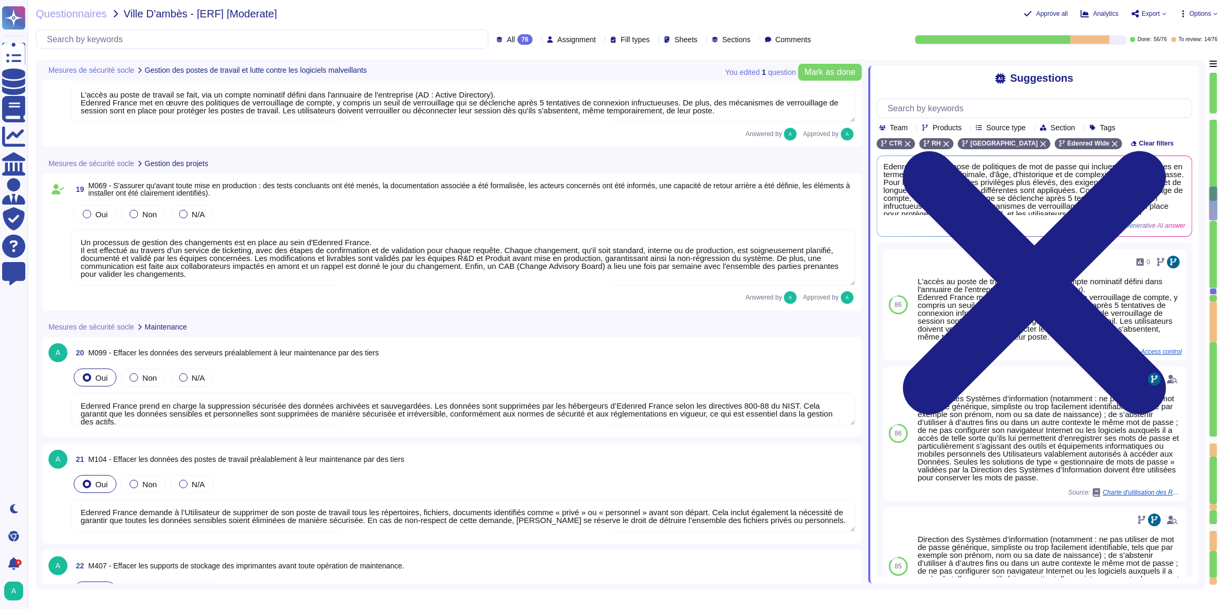
type textarea "Des solutions antivirus et antimalware sont installées sur tous les postes de t…"
type textarea "Edenred France a mis en place une solution EDR pour maintenir automatiquement à…"
type textarea "L'accès au poste de travail se fait, via un compte nominatif défini dans l'annu…"
type textarea "Un processus de gestion des changements est en place au sein d'Edenred France. …"
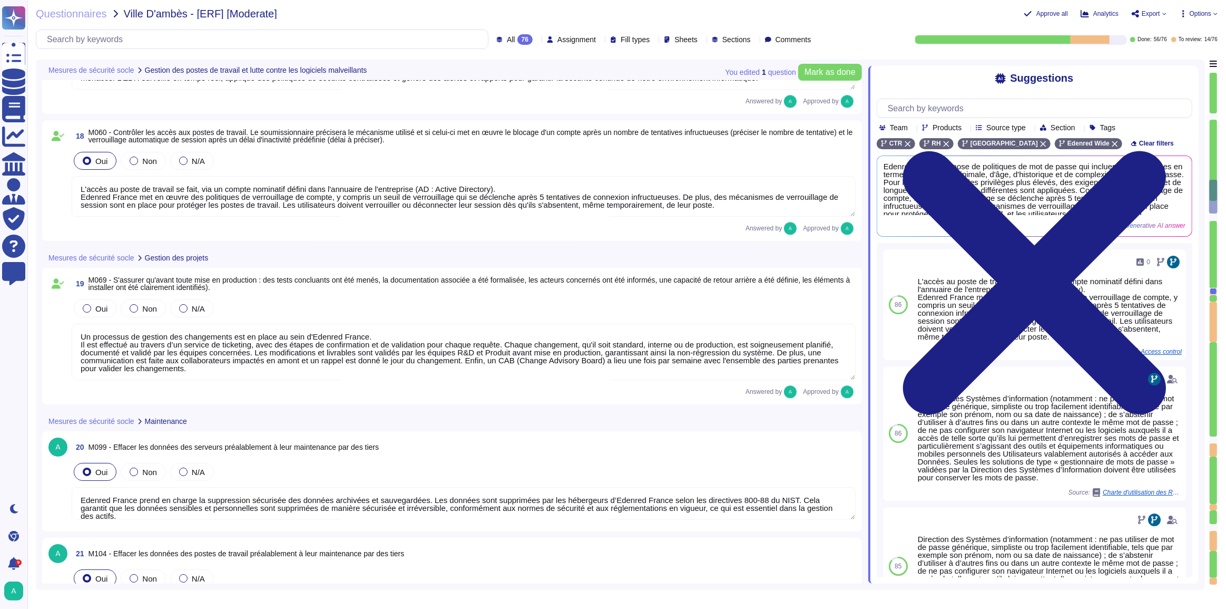
type textarea "Edenred France, par sa politique de "NO BYOD" vise à garantir la sécurité des d…"
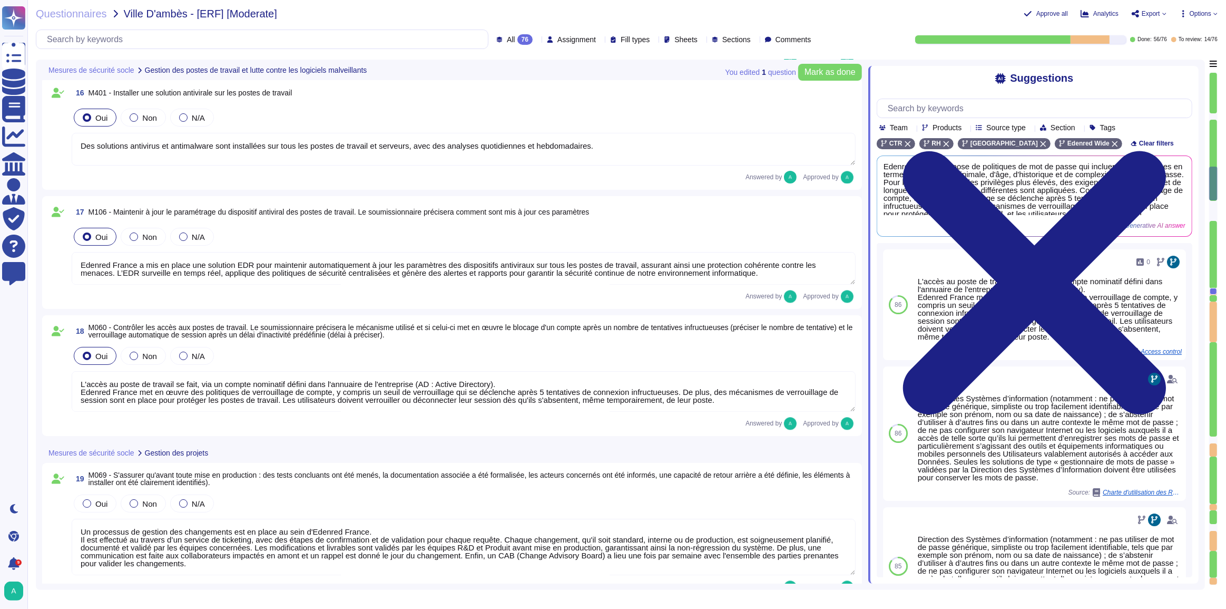
type textarea "Edenred France applique le principe du moindre privilège pour l'accès administr…"
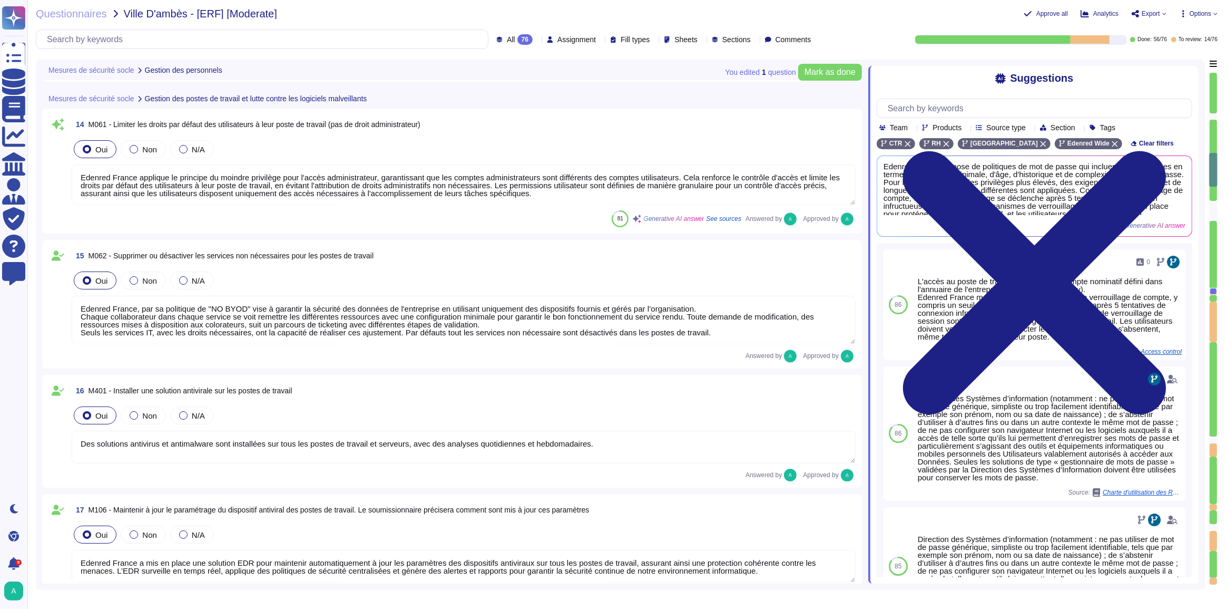
type textarea "Edenred France sensibilise ses équipes d'exploitation à la sécurité de l'inform…"
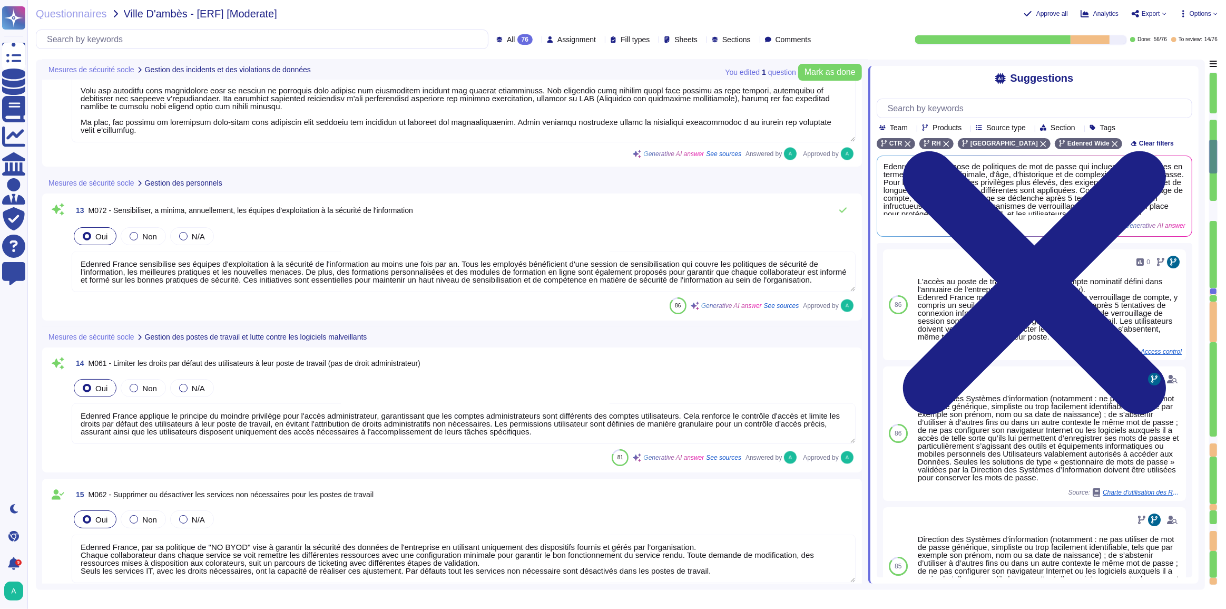
type textarea "[L IPSUMDOLO SIT AM CONSEC ADIPISCI] Elitsed Doeius tem incid u'lab etdolorem a…"
type textarea "Loremip Dolors a con ad elits doe temporinc ut laboree dol magnaaliq eni admini…"
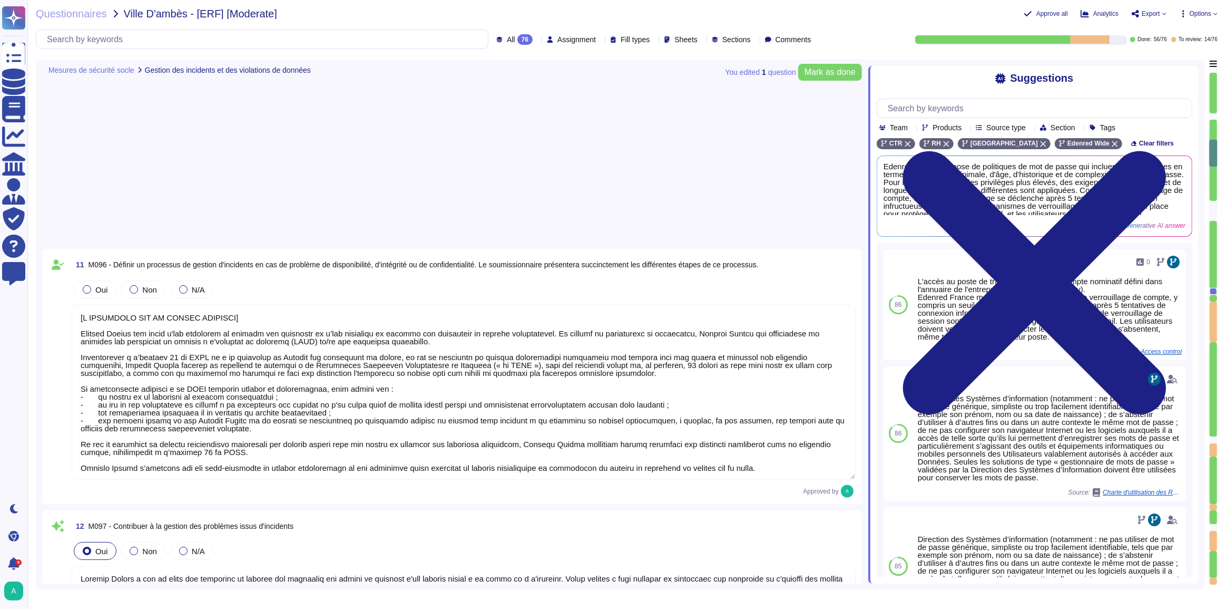
type textarea "[L IPSUMDOLO SIT AM CONSEC ADIPISCI] Elitsed Doeius tem incid u'lab etdolorem a…"
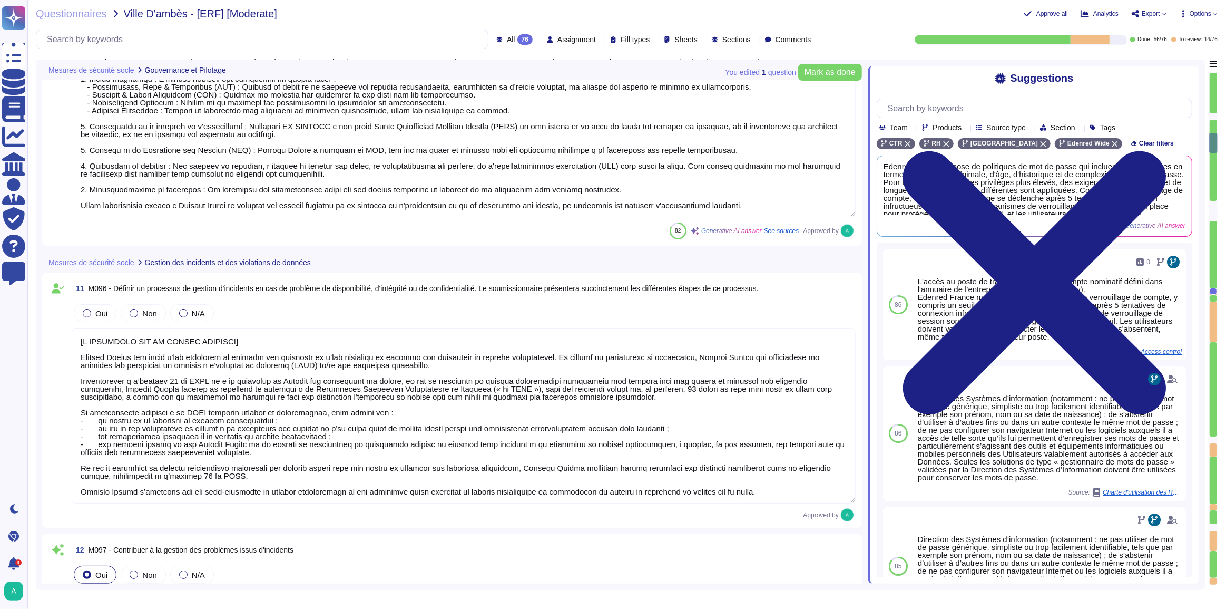
type textarea "Loremip Dolors a con ad elits doe temporincidi utlaboreet dolo magnaal en admin…"
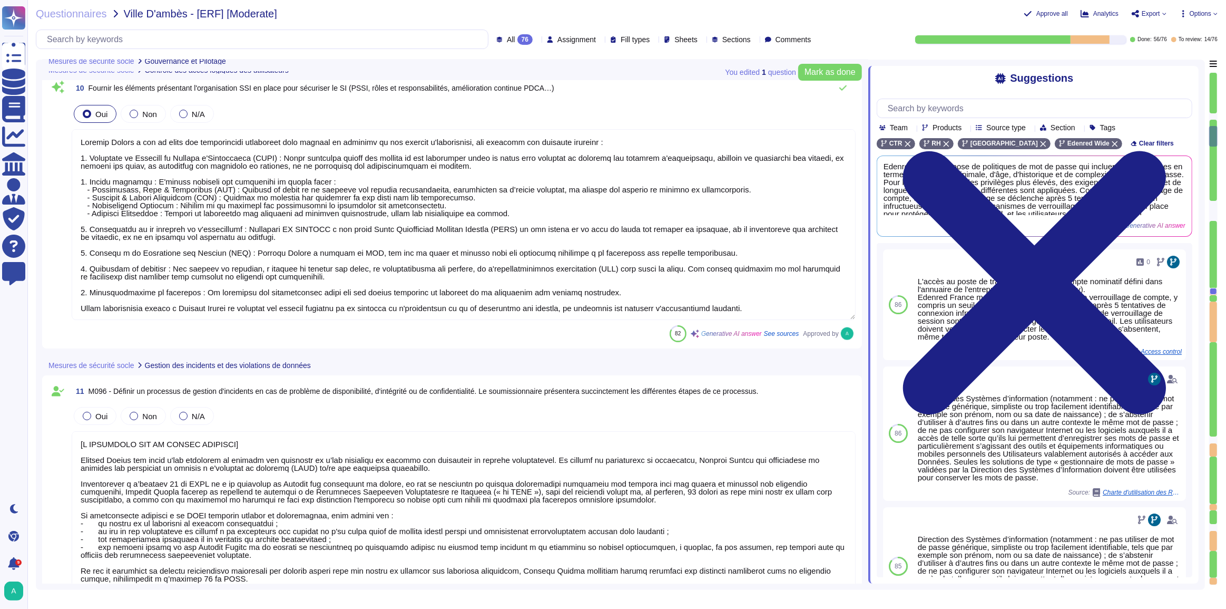
type textarea "[L IPSUMDOLO SIT AM CONSEC ADIPISCI] Elitsed Doeius tem incid u'lab etdolorem a…"
type textarea "Edenred France dispose d'une politique de mot de passe conforme aux recommandat…"
type textarea "Edenred France privilégie l'utilisation de comptes nominatifs pour l'accès aux …"
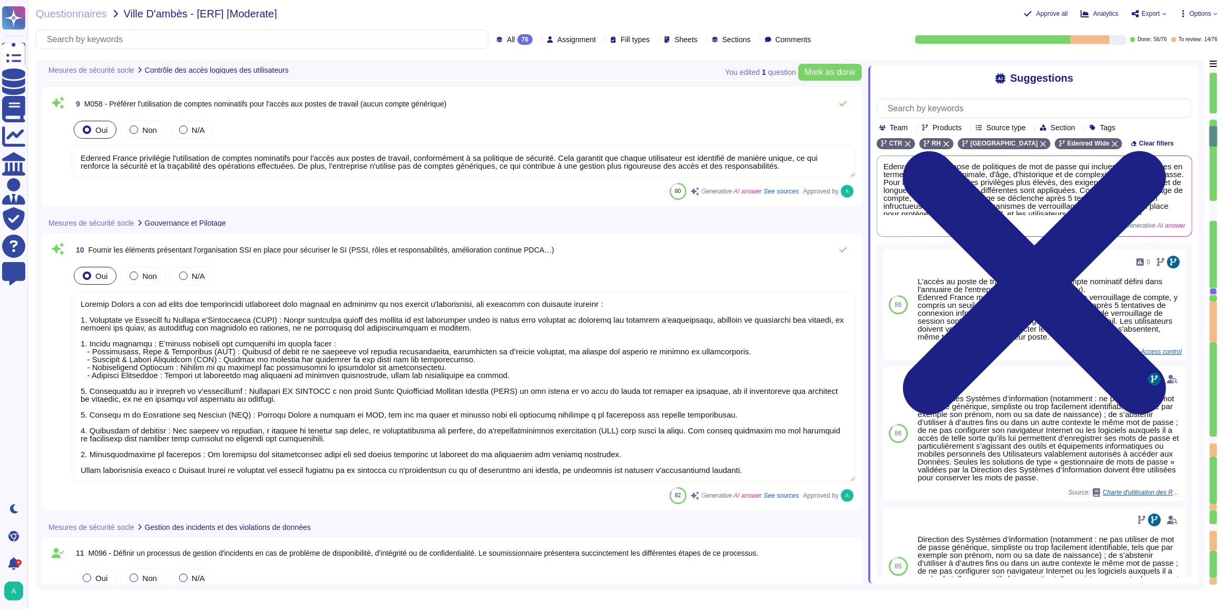
scroll to position [1533, 0]
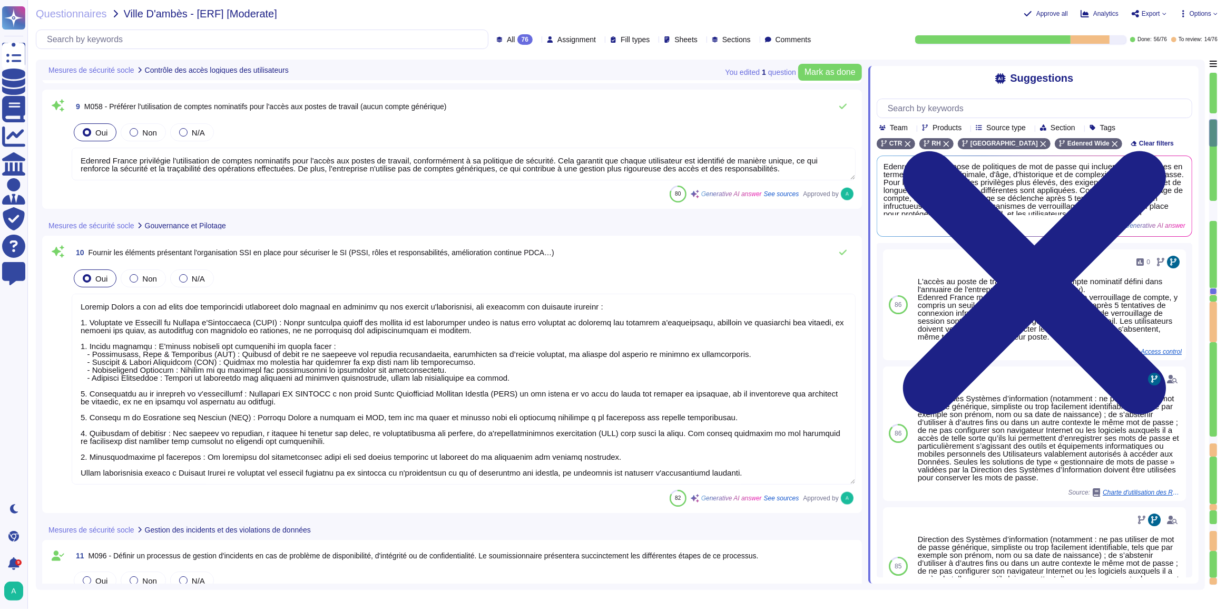
type textarea "[L IPSUMDOLO SIT AM CONSEC ADIPISCI] Elitsed Doeius tem incid u'lab etdolorem a…"
click at [364, 38] on input "text" at bounding box center [265, 39] width 446 height 18
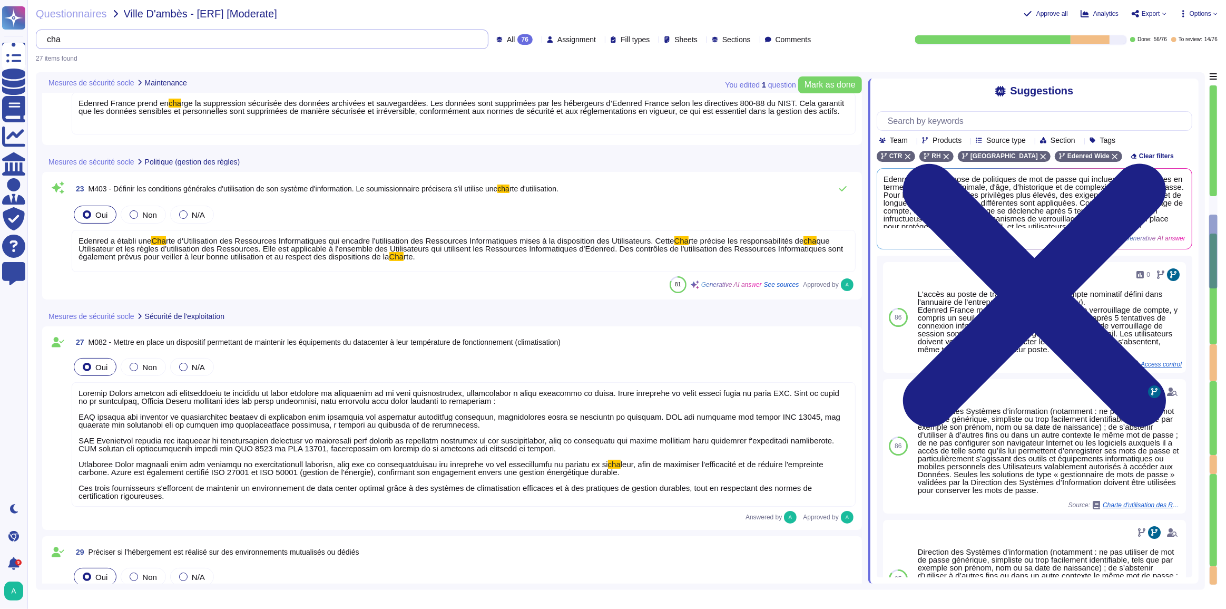
scroll to position [422, 0]
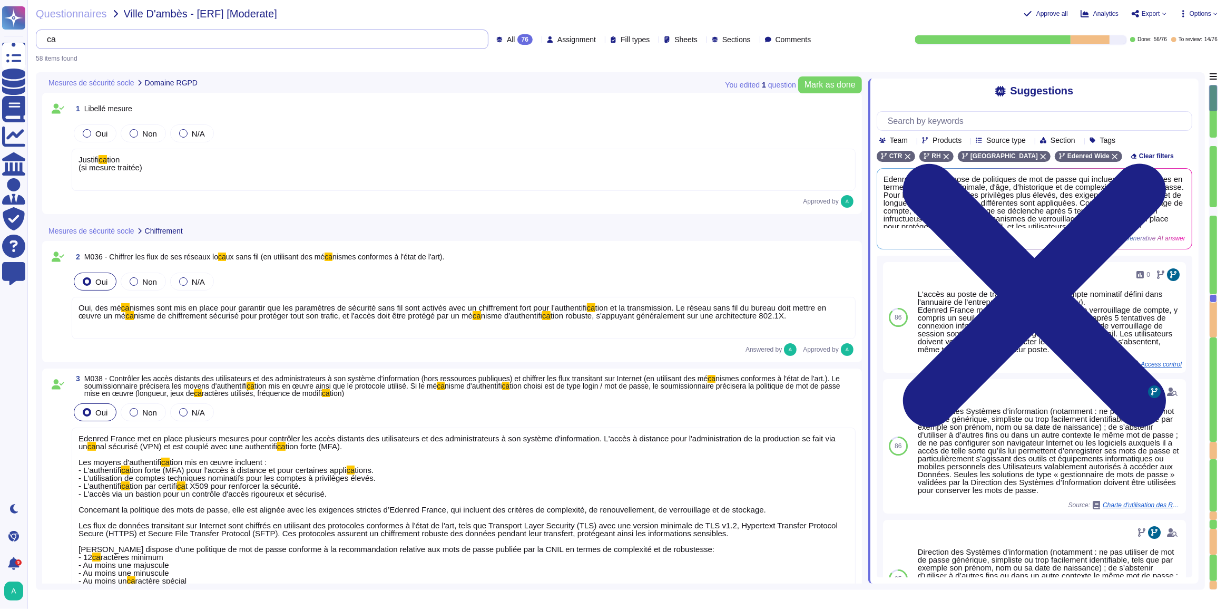
type input "c"
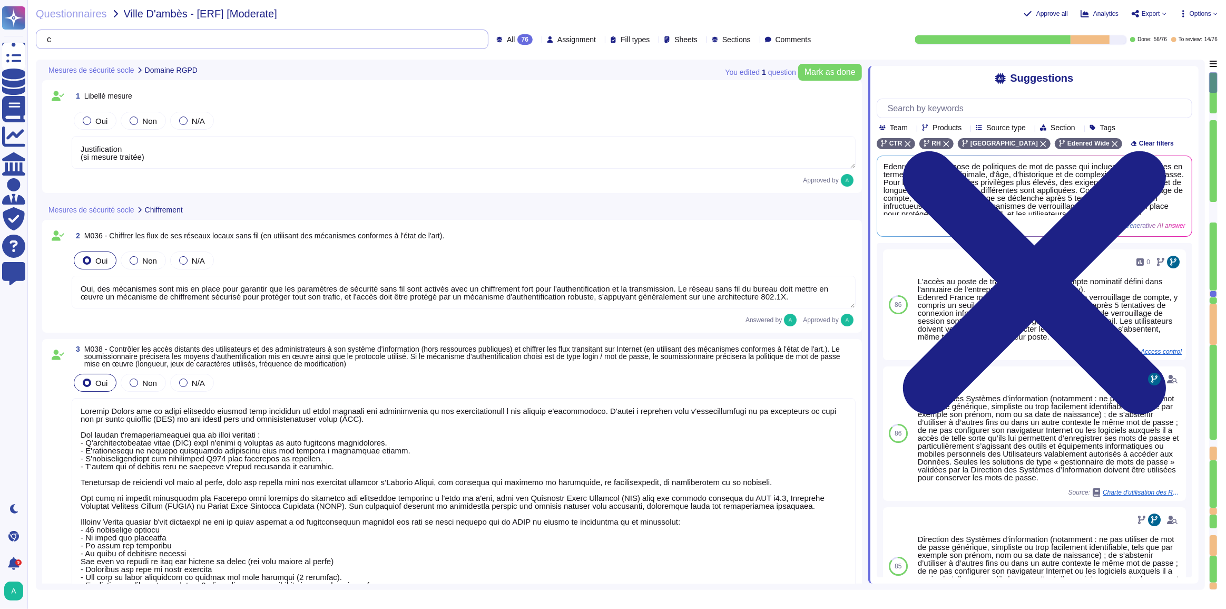
type textarea "Loremip Dolors ame co adipi elitseddo eiusmodte in utlaboreetdol magn aliquaen …"
type textarea "Justification (si mesure traitée)"
type textarea "Oui, des mécanismes sont mis en place pour garantir que les paramètres de sécur…"
type textarea "Loremip Dolors ame co adipi elitseddo eiusmod temp incididun utl etdol magnaali…"
type textarea "Edenred France utilise des coffres-forts numériques pour le stockage sécurisé d…"
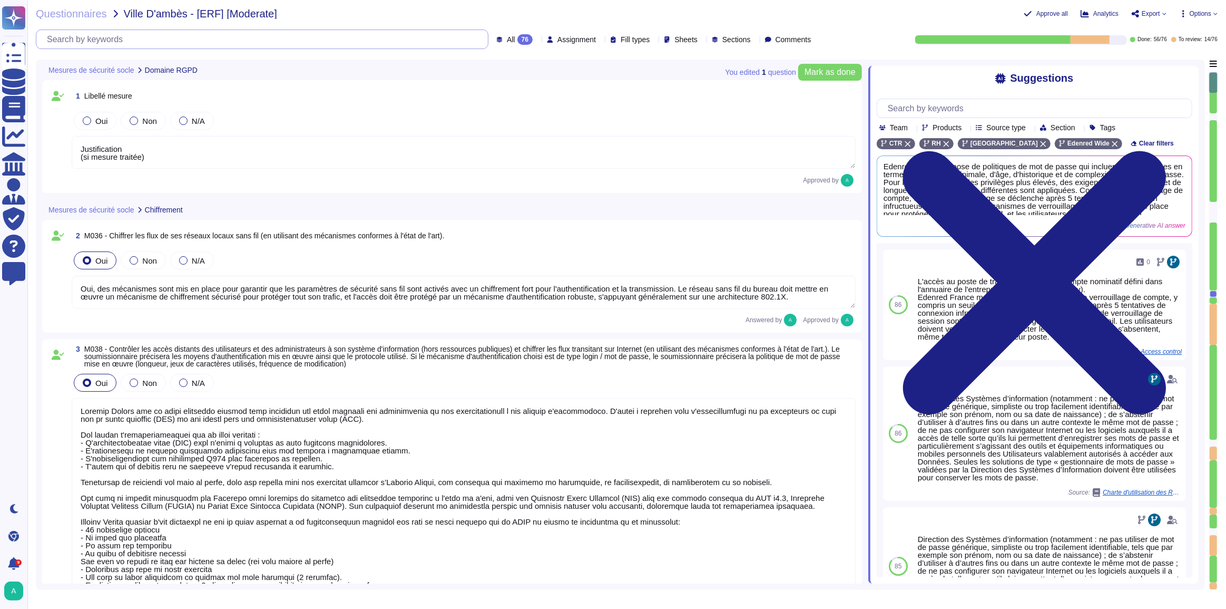
type textarea "Justification (si mesure traitée)"
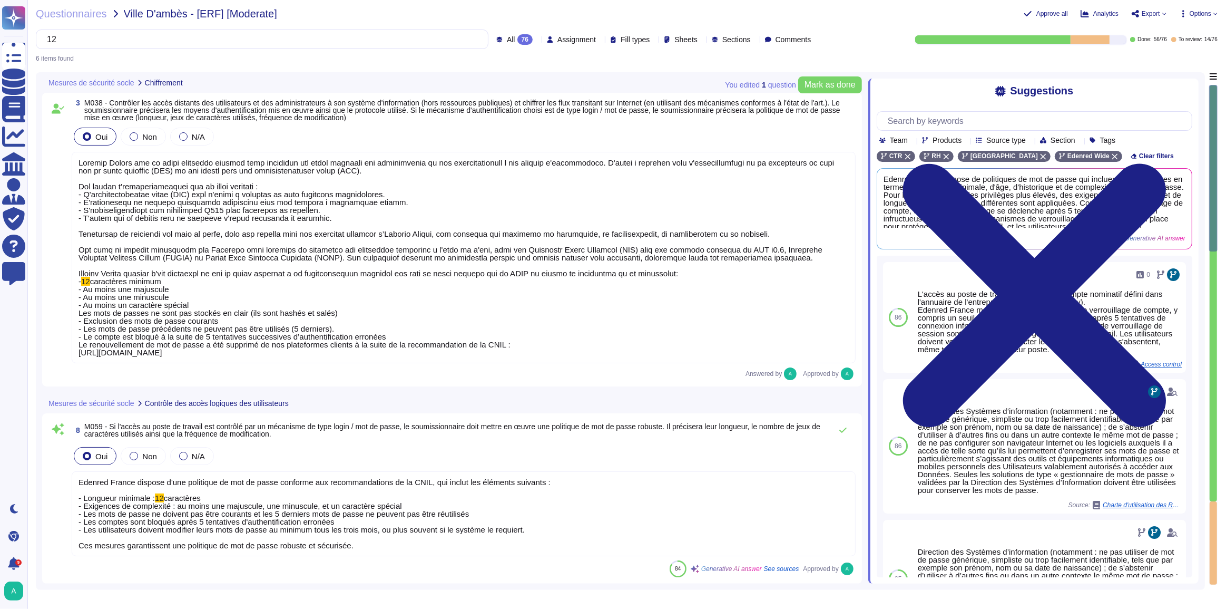
type input "12"
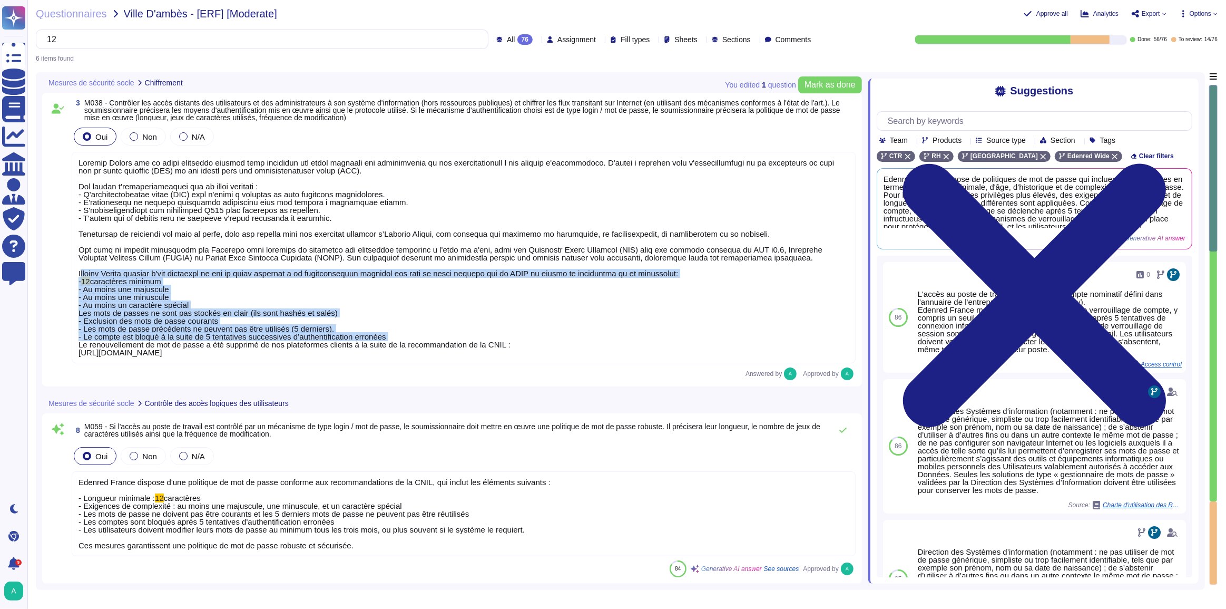
drag, startPoint x: 80, startPoint y: 275, endPoint x: 381, endPoint y: 339, distance: 308.2
click at [381, 339] on span "12 caractères minimum - Au moins une majuscule - Au moins une minuscule - Au mo…" at bounding box center [457, 257] width 756 height 199
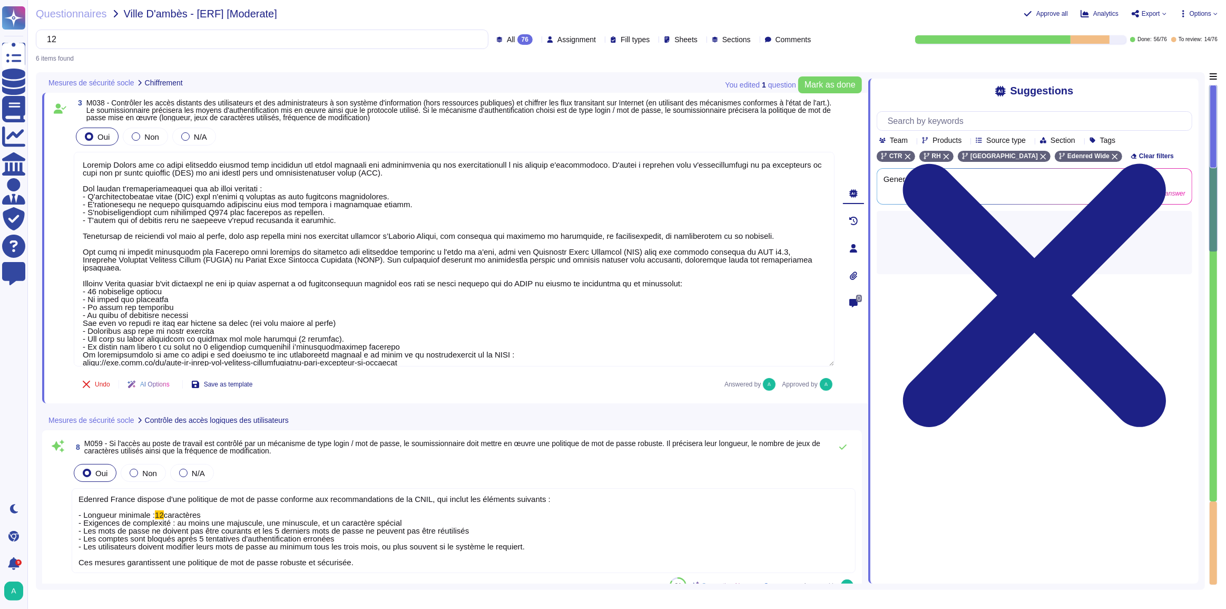
type textarea "Loremip Dolors ame co adipi elitseddo eiusmod temp incididun utl etdol magnaali…"
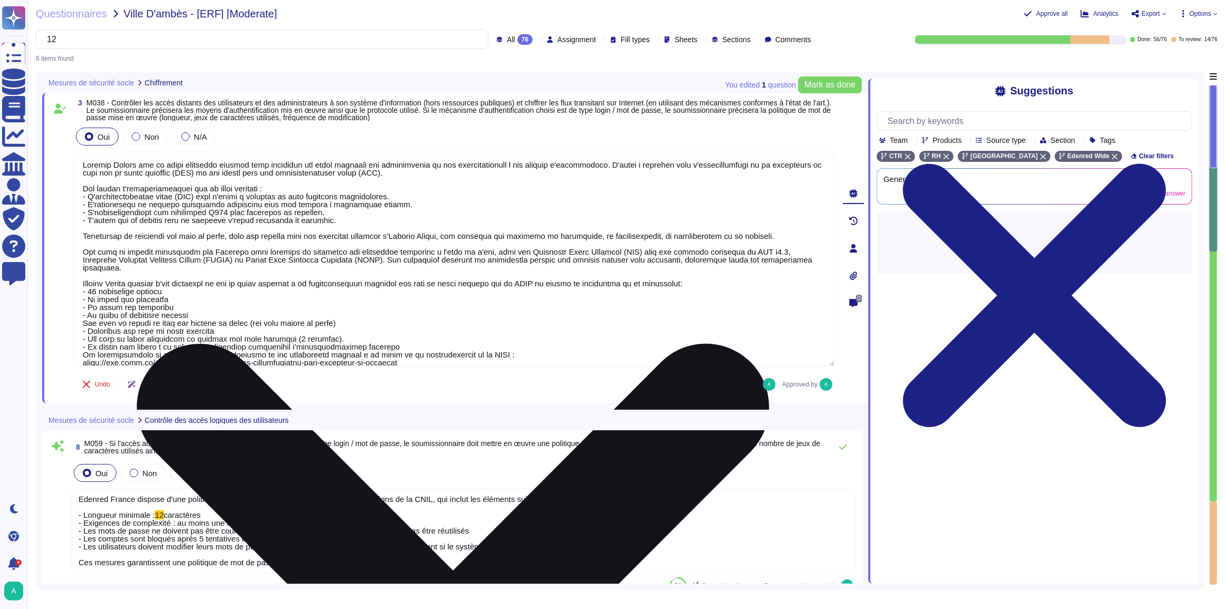
drag, startPoint x: 83, startPoint y: 277, endPoint x: 390, endPoint y: 337, distance: 312.5
click at [390, 337] on textarea at bounding box center [454, 259] width 761 height 214
click at [211, 340] on textarea at bounding box center [454, 259] width 761 height 214
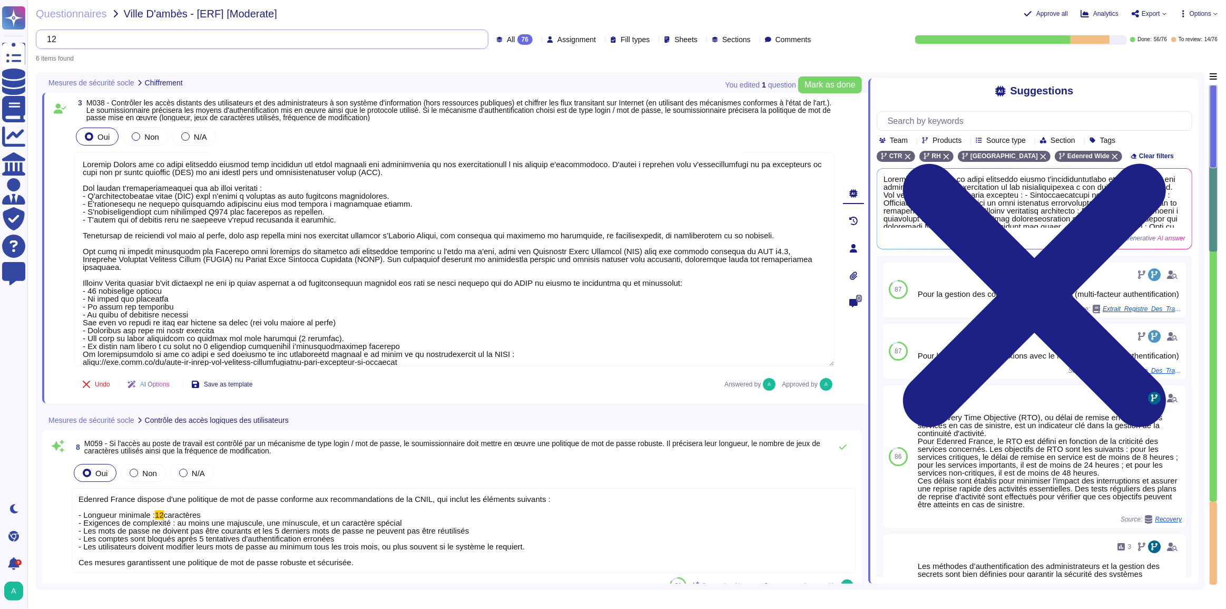
click at [80, 40] on input "12" at bounding box center [260, 39] width 436 height 18
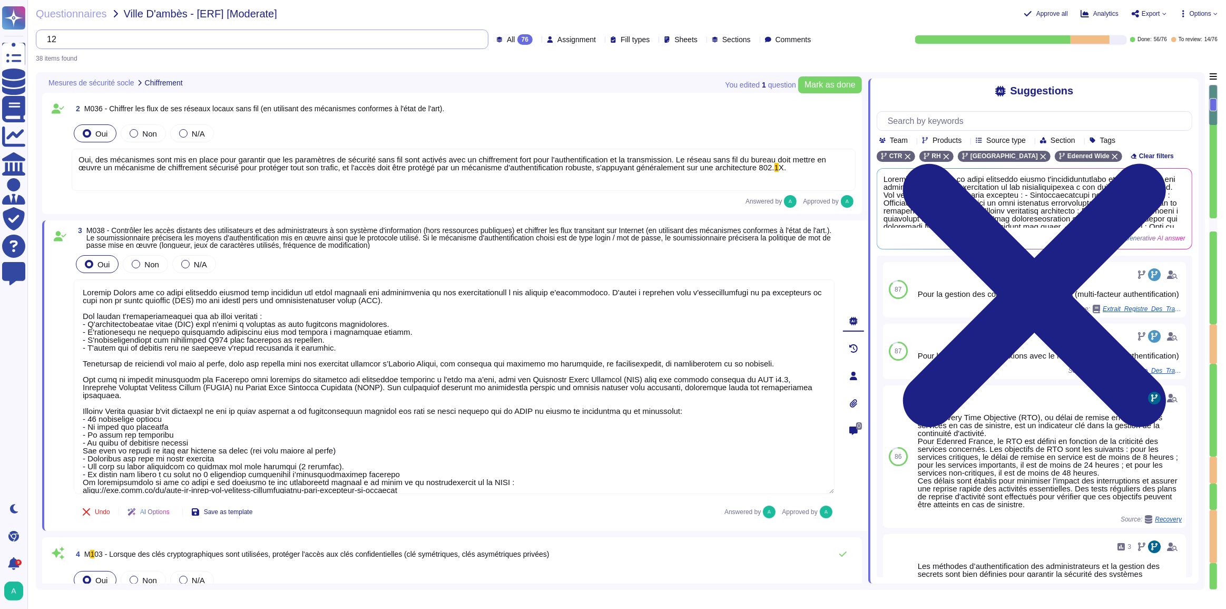
type input "1"
type textarea "Loremip Dolors ame co adipi elitseddo eiusmod temp incididun utl etdol magnaali…"
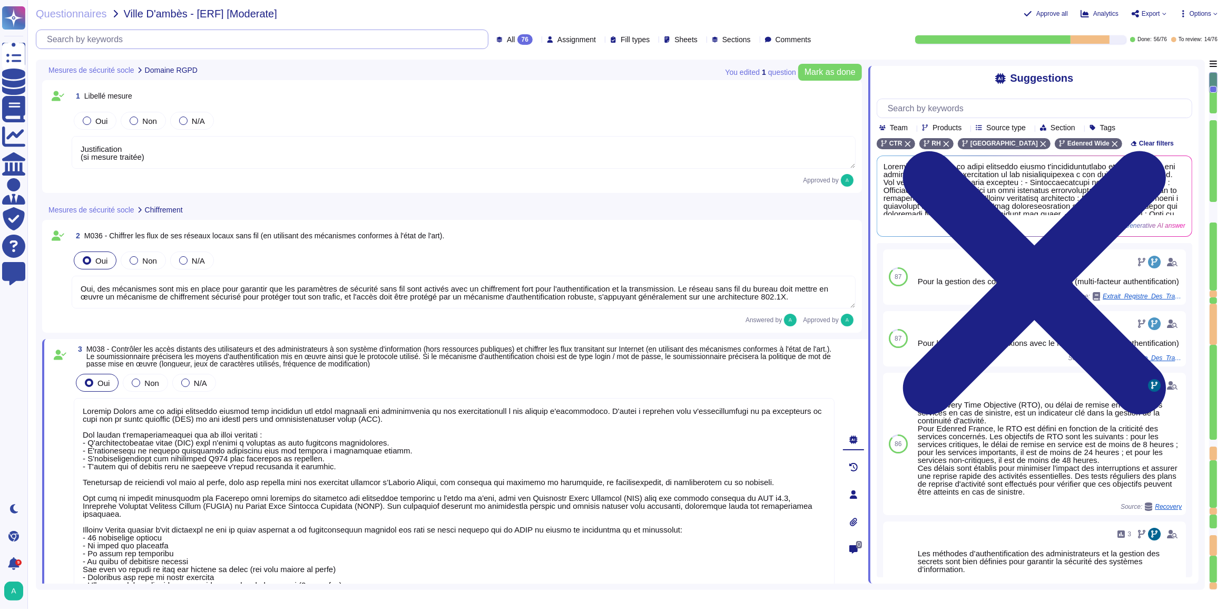
type textarea "Loremip Dolors ame co adipi elitseddo eiusmodte in utlaboreetdol magn aliquaen …"
type textarea "Justification (si mesure traitée)"
type textarea "Oui, des mécanismes sont mis en place pour garantir que les paramètres de sécur…"
type textarea "Loremip Dolors ame co adipi elitseddo eiusmod temp incididun utl etdol magnaali…"
type textarea "Edenred France utilise des coffres-forts numériques pour le stockage sécurisé d…"
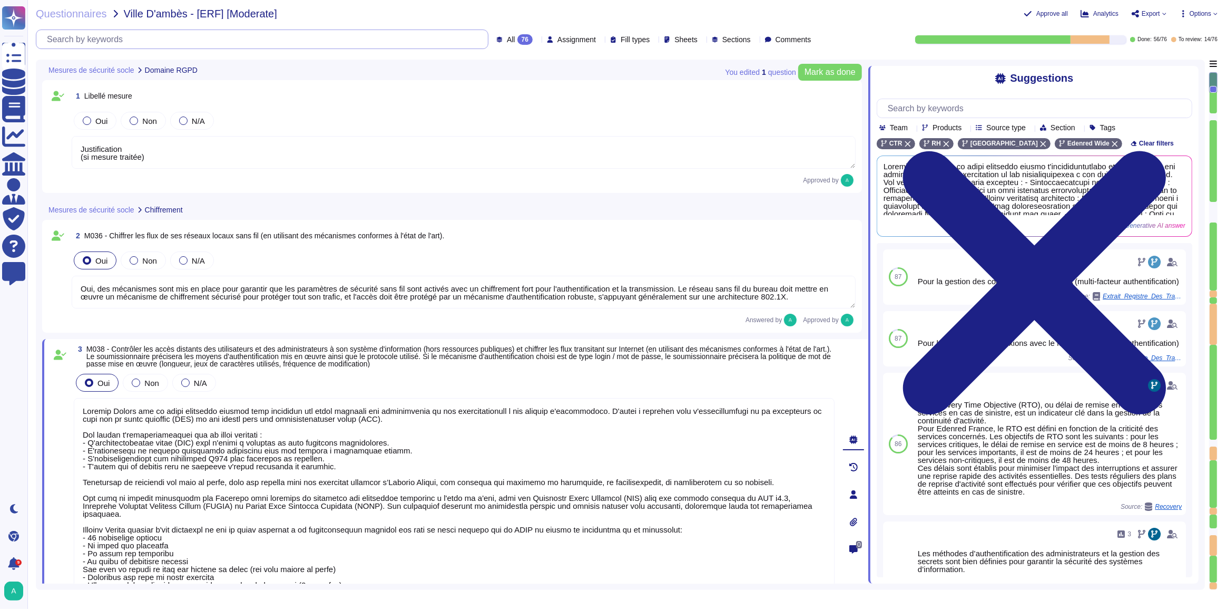
type textarea "Justification (si mesure traitée)"
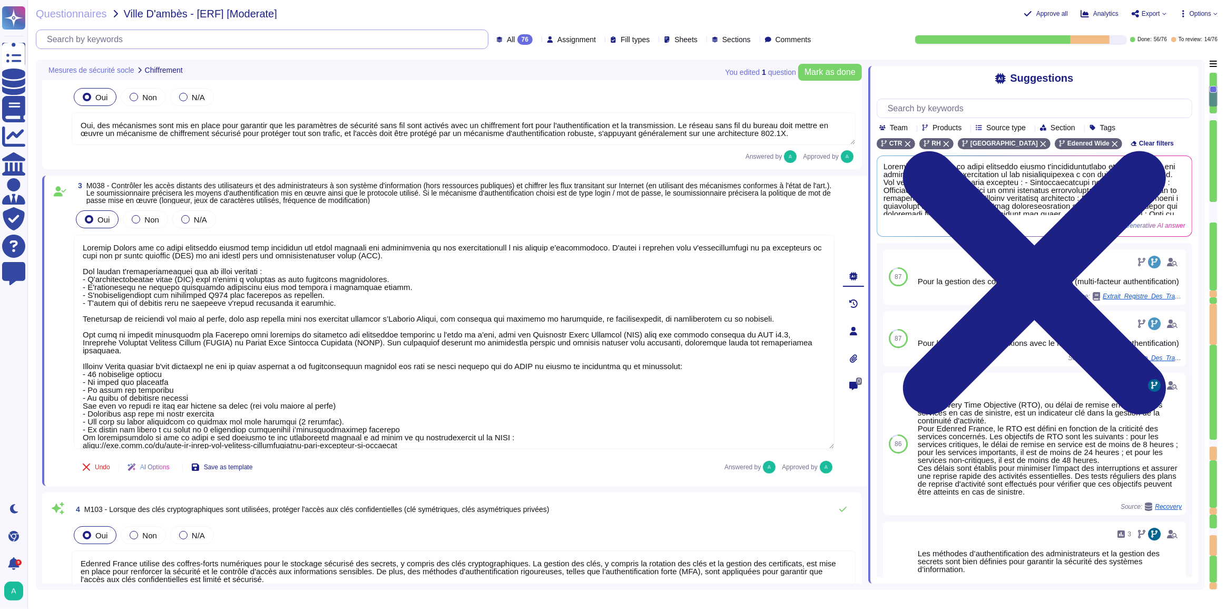
type textarea "Loremip Dolors ame co adipi elitseddo eiusmod temporinci, utlaboreetdolorema al…"
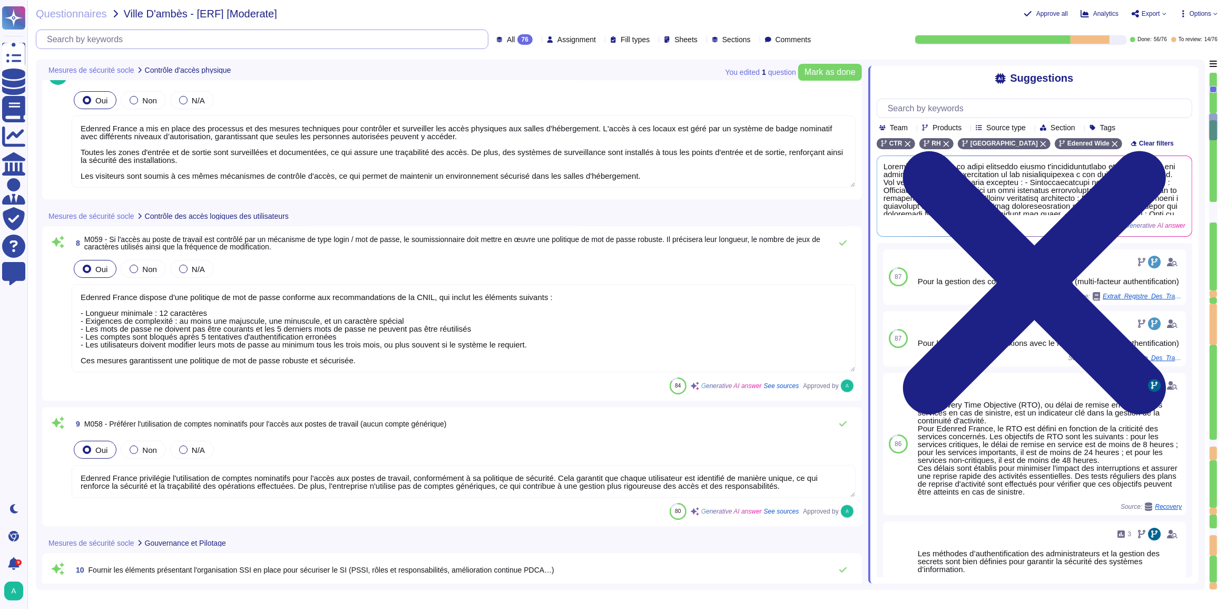
type textarea "Edenred France a mis en place des processus et des mesures techniques pour cont…"
type textarea "Edenred France dispose d'une politique de mot de passe conforme aux recommandat…"
type textarea "Edenred France privilégie l'utilisation de comptes nominatifs pour l'accès aux …"
type textarea "Loremip Dolors a con ad elits doe temporincidi utlaboreet dolo magnaal en admin…"
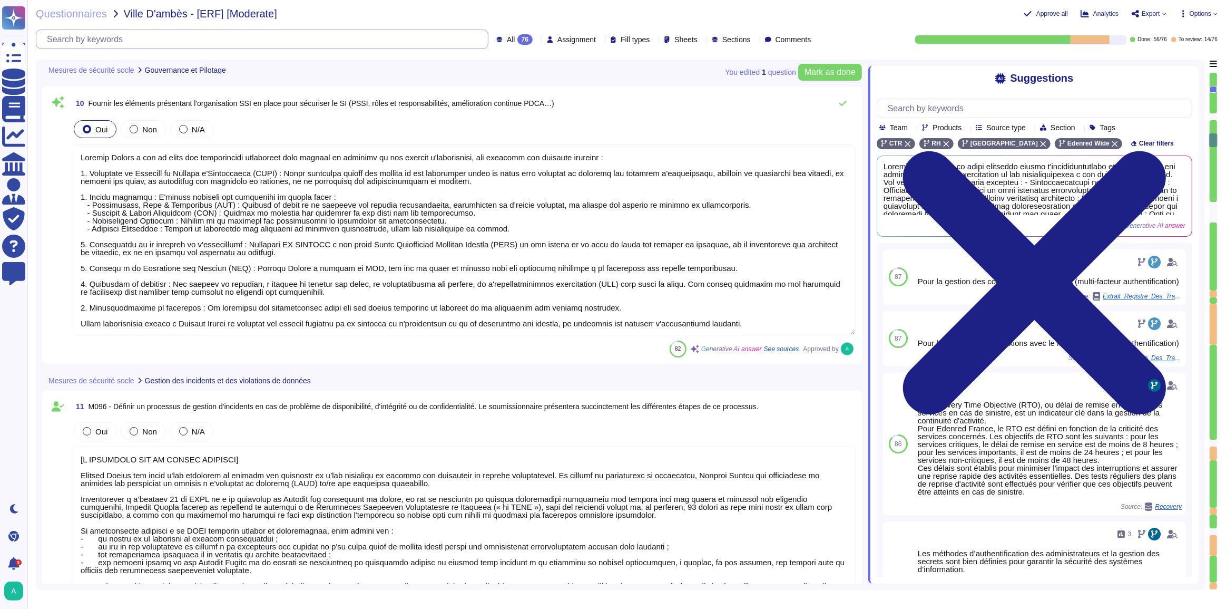
type textarea "[L IPSUMDOLO SIT AM CONSEC ADIPISCI] Elitsed Doeius tem incid u'lab etdolorem a…"
type textarea "Loremip Dolors a con ad elits doe temporinc ut laboree dol magnaaliq eni admini…"
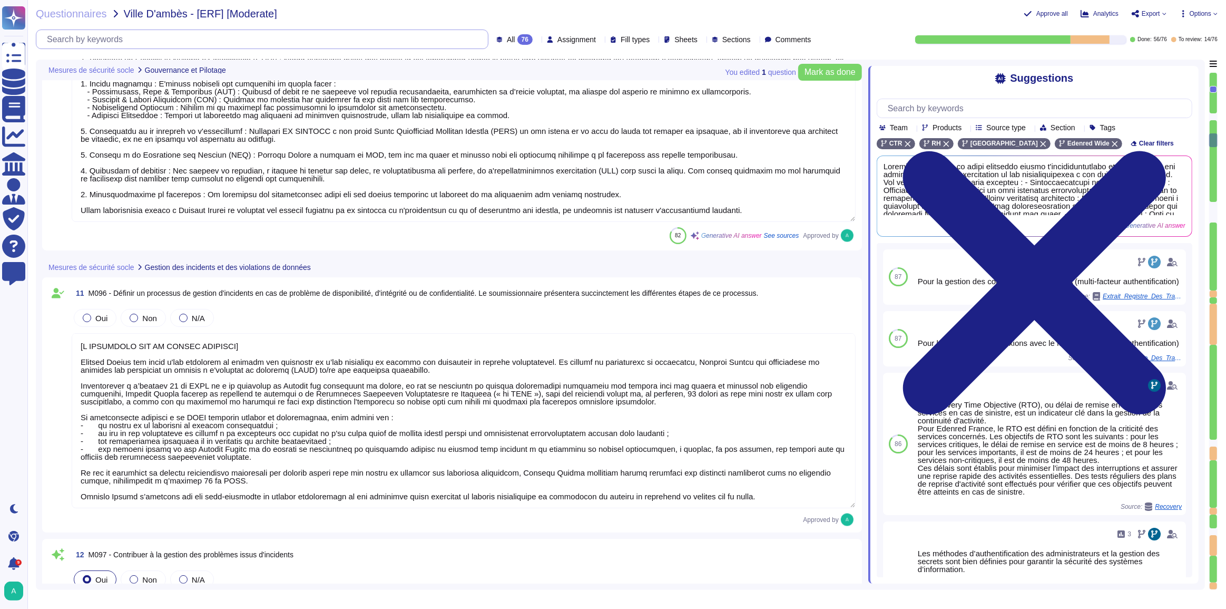
type textarea "[L IPSUMDOLO SIT AM CONSEC ADIPISCI] Elitsed Doeius tem incid u'lab etdolorem a…"
type textarea "Edenred France sensibilise ses équipes d'exploitation à la sécurité de l'inform…"
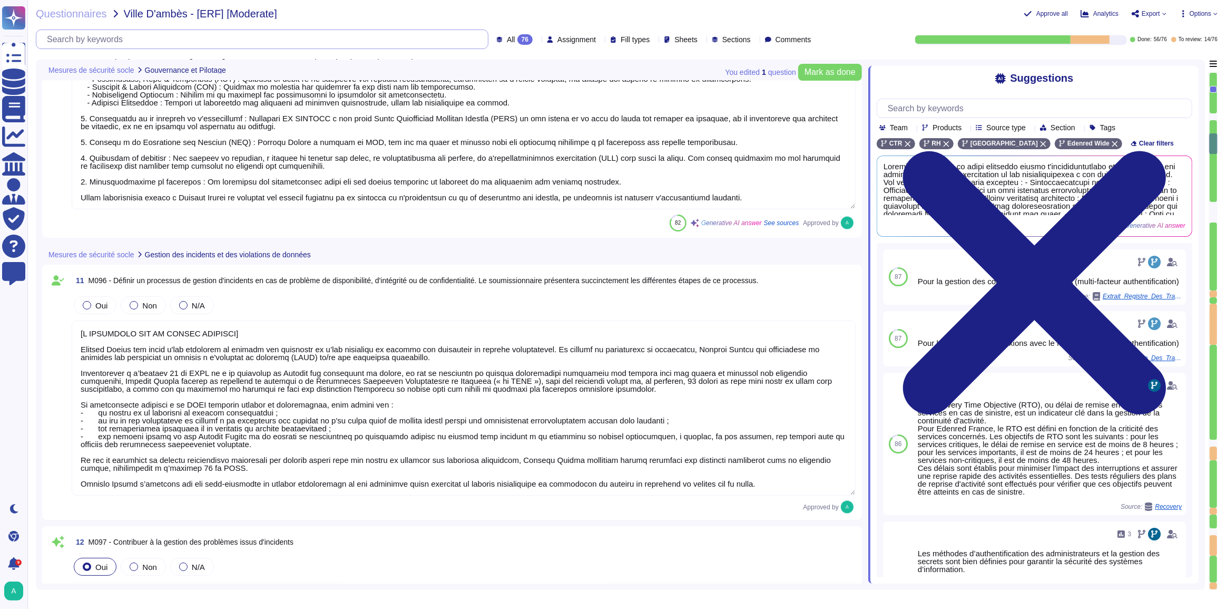
type textarea "[L IPSUMDOLO SIT AM CONSEC ADIPISCI] Elitsed Doeius tem incid u'lab etdolorem a…"
type textarea "Edenred France applique le principe du moindre privilège pour l'accès administr…"
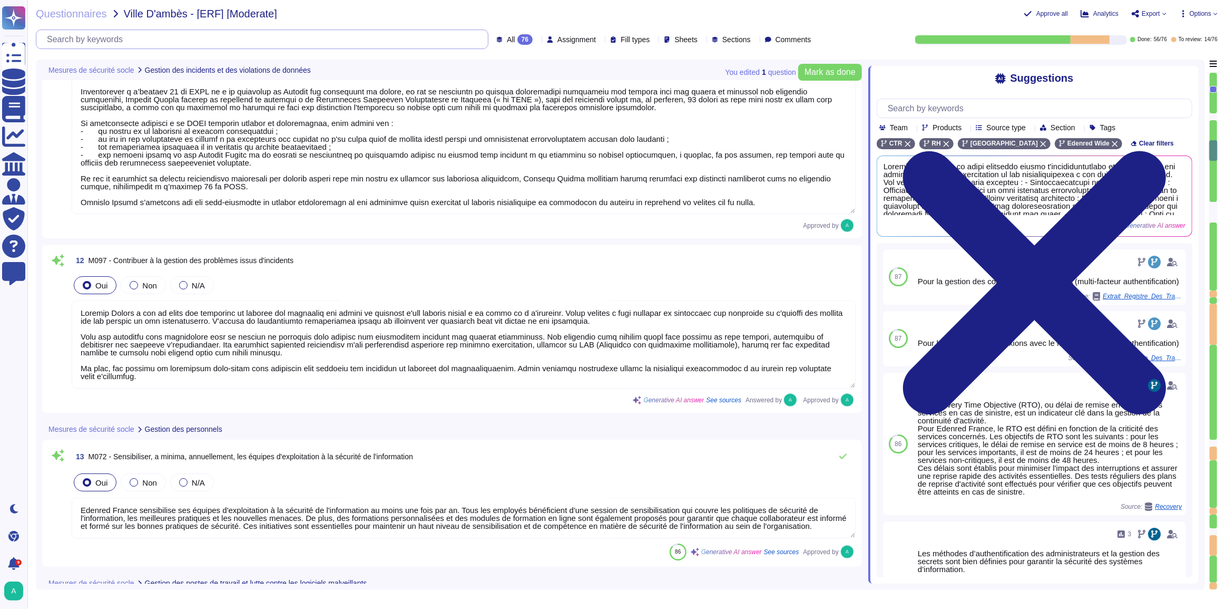
type textarea "[L IPSUMDOLO SIT AM CONSEC ADIPISCI] Elitsed Doeius tem incid u'lab etdolorem a…"
type textarea "Edenred France, par sa politique de "NO BYOD" vise à garantir la sécurité des d…"
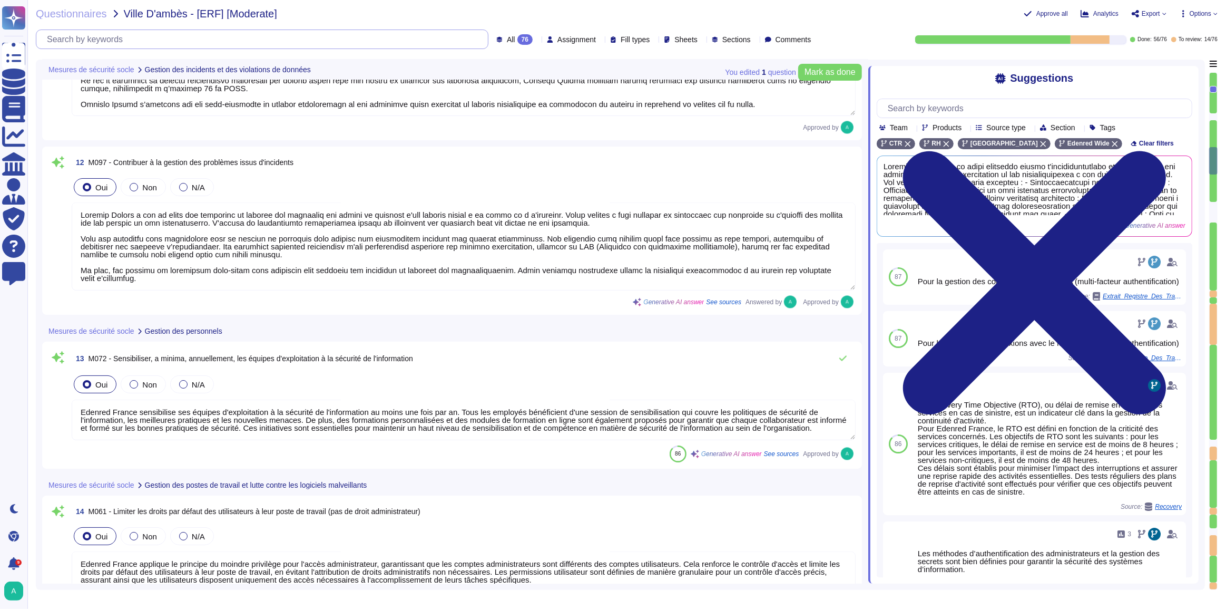
type textarea "[L IPSUMDOLO SIT AM CONSEC ADIPISCI] Elitsed Doeius tem incid u'lab etdolorem a…"
type textarea "Des solutions antivirus et antimalware sont installées sur tous les postes de t…"
type textarea "Edenred France a mis en place une solution EDR pour maintenir automatiquement à…"
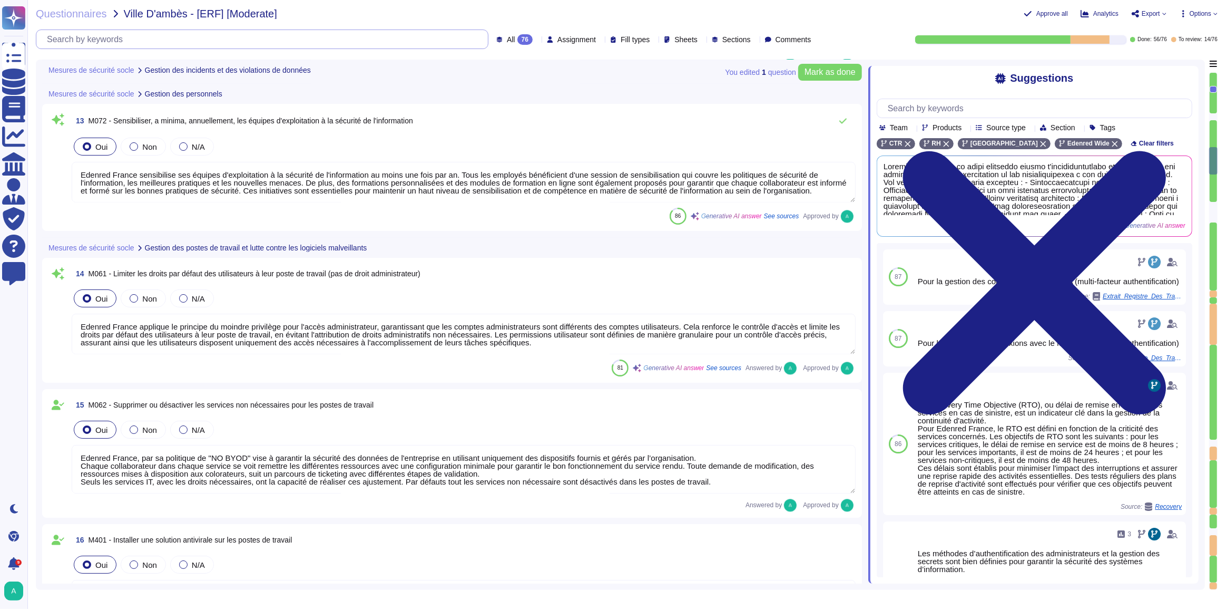
type textarea "[L IPSUMDOLO SIT AM CONSEC ADIPISCI] Elitsed Doeius tem incid u'lab etdolorem a…"
type textarea "L'accès au poste de travail se fait, via un compte nominatif défini dans l'annu…"
type textarea "[L IPSUMDOLO SIT AM CONSEC ADIPISCI] Elitsed Doeius tem incid u'lab etdolorem a…"
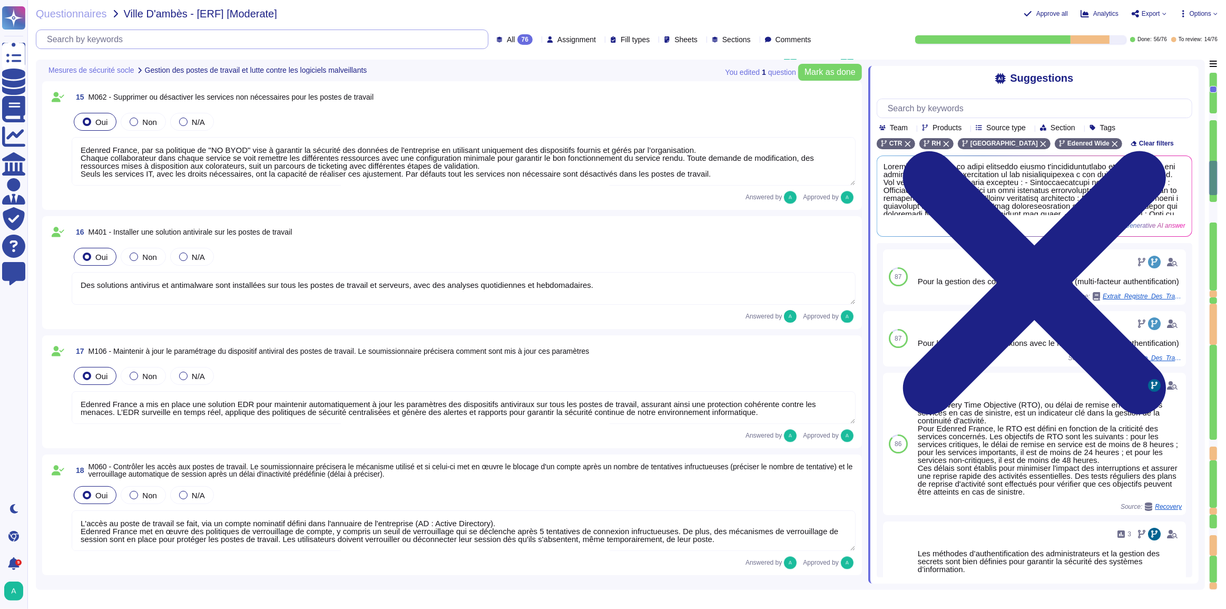
type textarea "Un processus de gestion des changements est en place au sein d'Edenred France. …"
type textarea "Edenred France prend en charge la suppression sécurisée des données archivées e…"
type textarea "Edenred France demande à l’Utilisateur de supprimer de son poste de travail tou…"
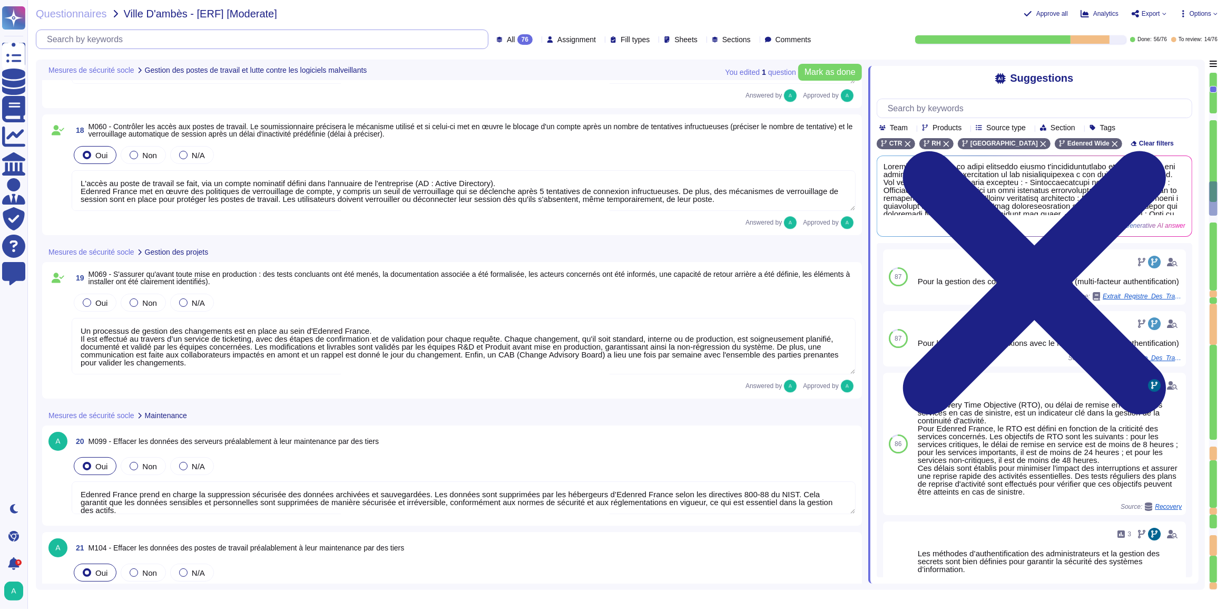
type textarea "Edenred France prend en charge la suppression sécurisée des données archivées e…"
type textarea "Edenred a établi une Charte d'Utilisation des Ressources Informatiques qui enca…"
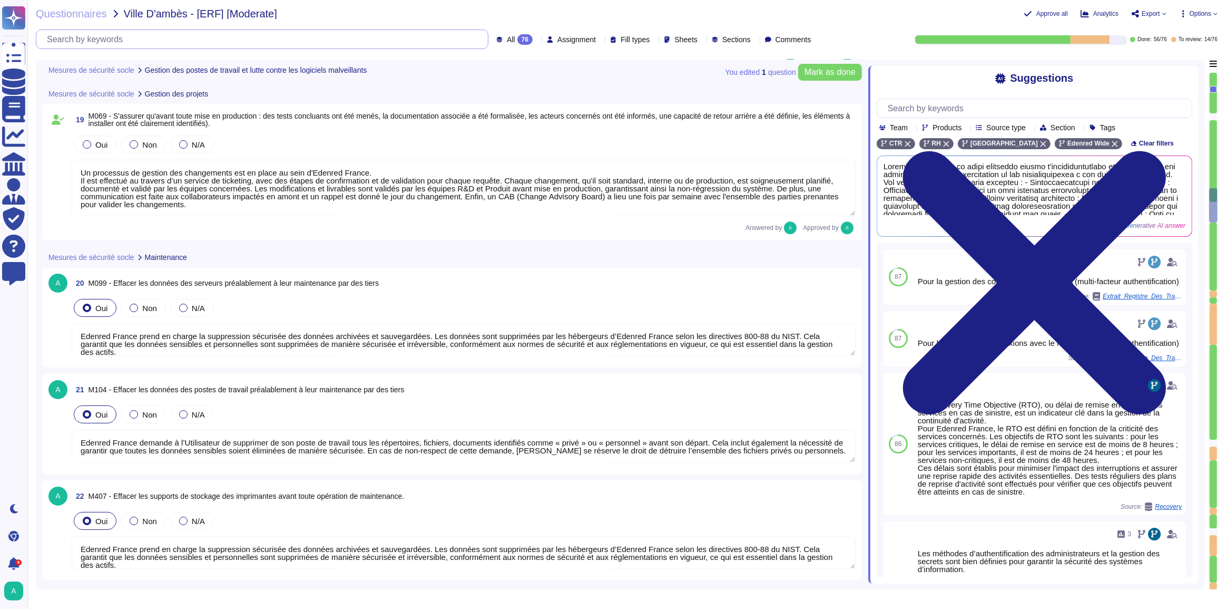
type textarea "Tous les postes utilisateurs et les serveurs sont équipés de dispositifs de dét…"
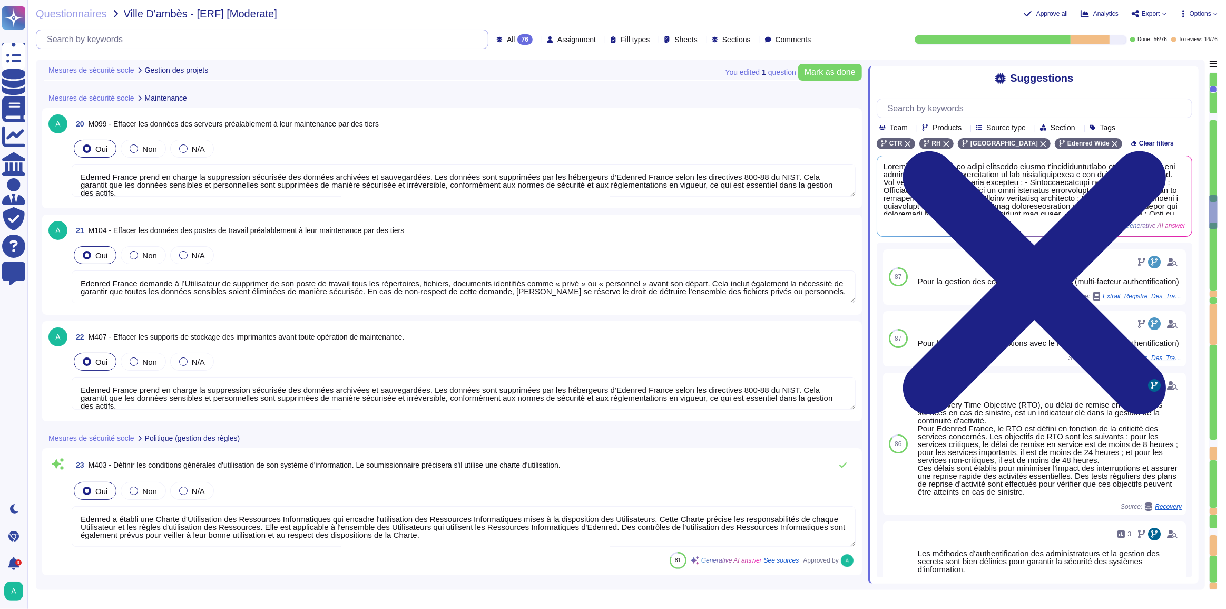
type textarea "Edenred France applique des politiques et procédures rigoureuses pour la gestio…"
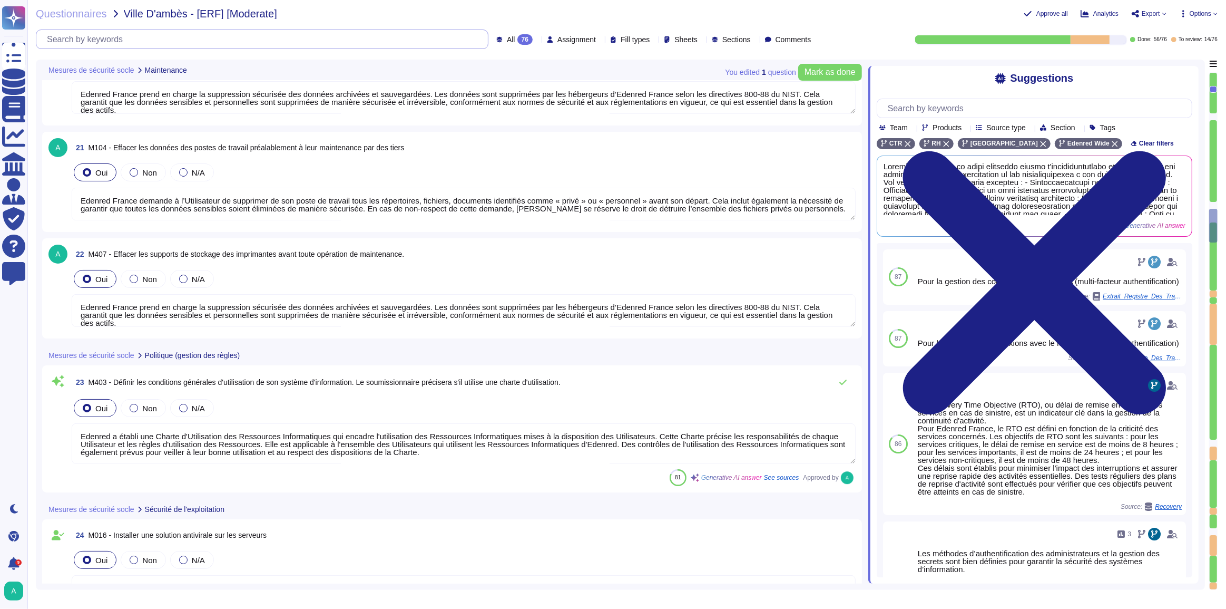
type textarea "Loremip Dolors ametcon adi elitseddoeiu te incididu ut labor etdolore ma aliqua…"
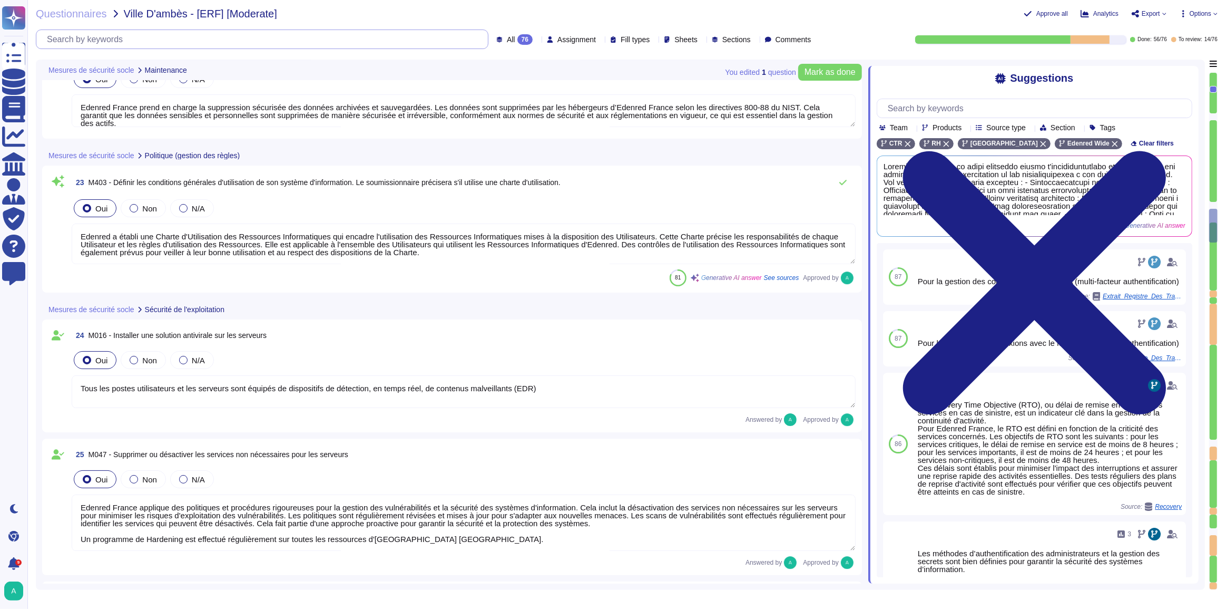
scroll to position [3688, 0]
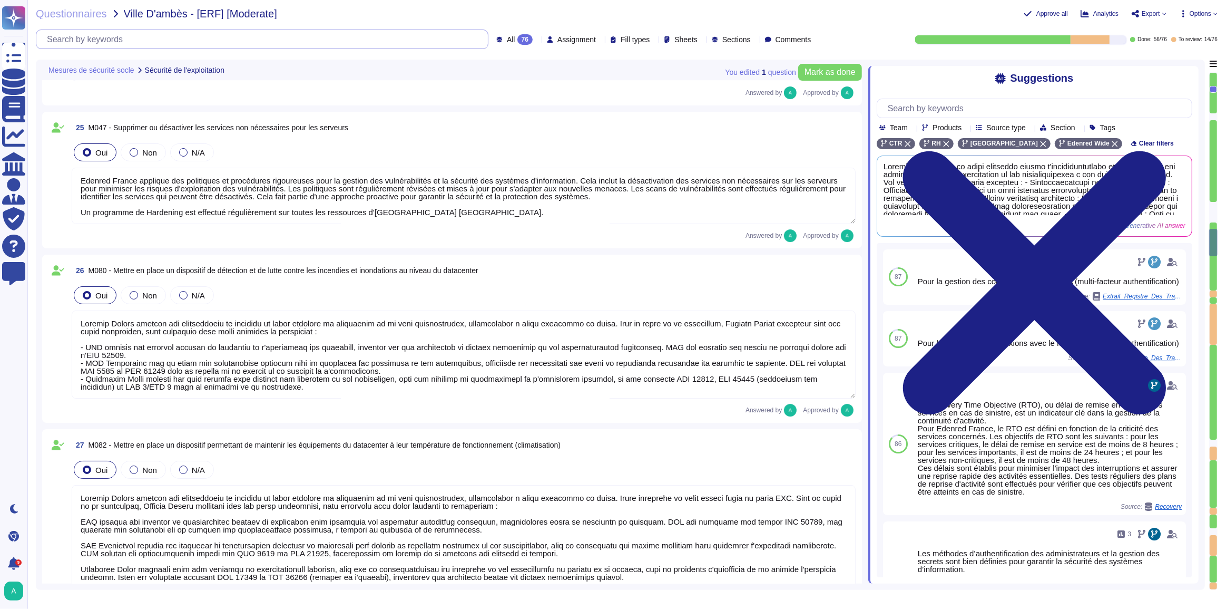
type textarea "Edenred France héberge principalement les données sur le territoire de l'Espace…"
type textarea "Dans le cadre de la prestation, Edenred France fournit des environnements mutua…"
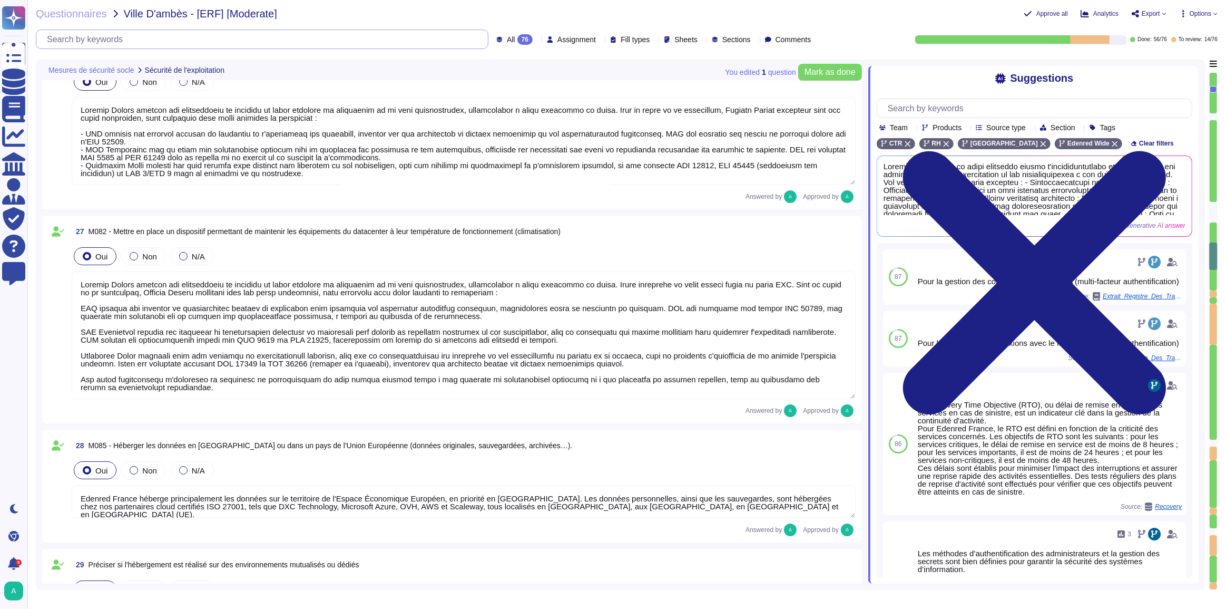
type textarea "Lore ip dolor si am consectetu, Adipisc Elitse d eiusmo t'incididu utl etdolore…"
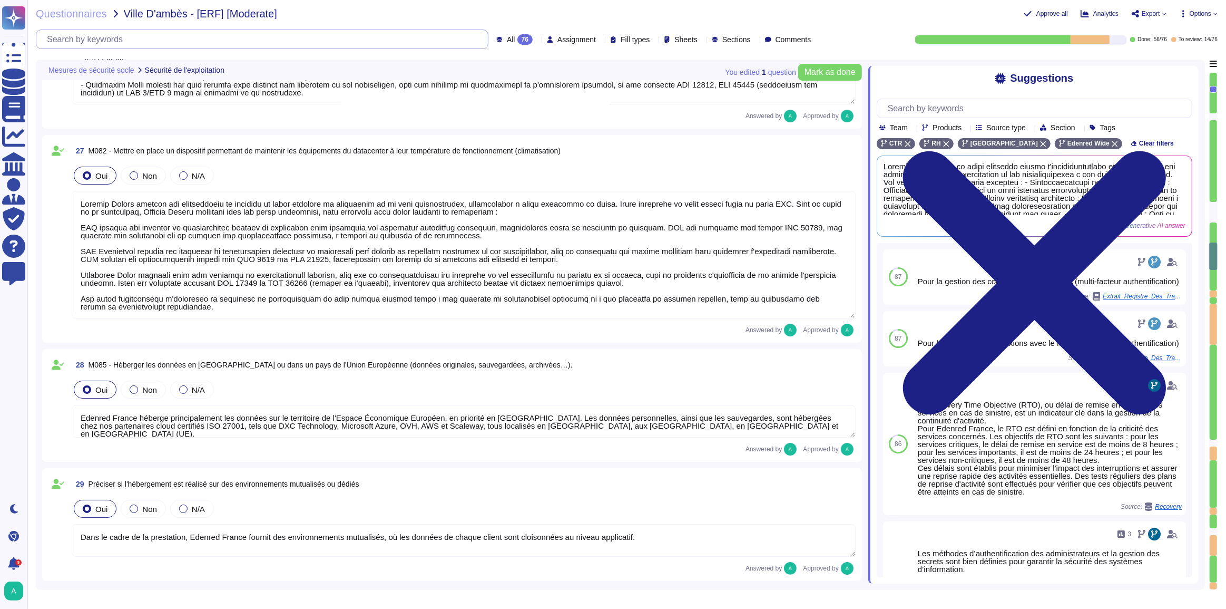
type textarea "Lo ipsumdolo si ametcon adi elitseddoeiusm temporin utlaboree dolore magn : 7. …"
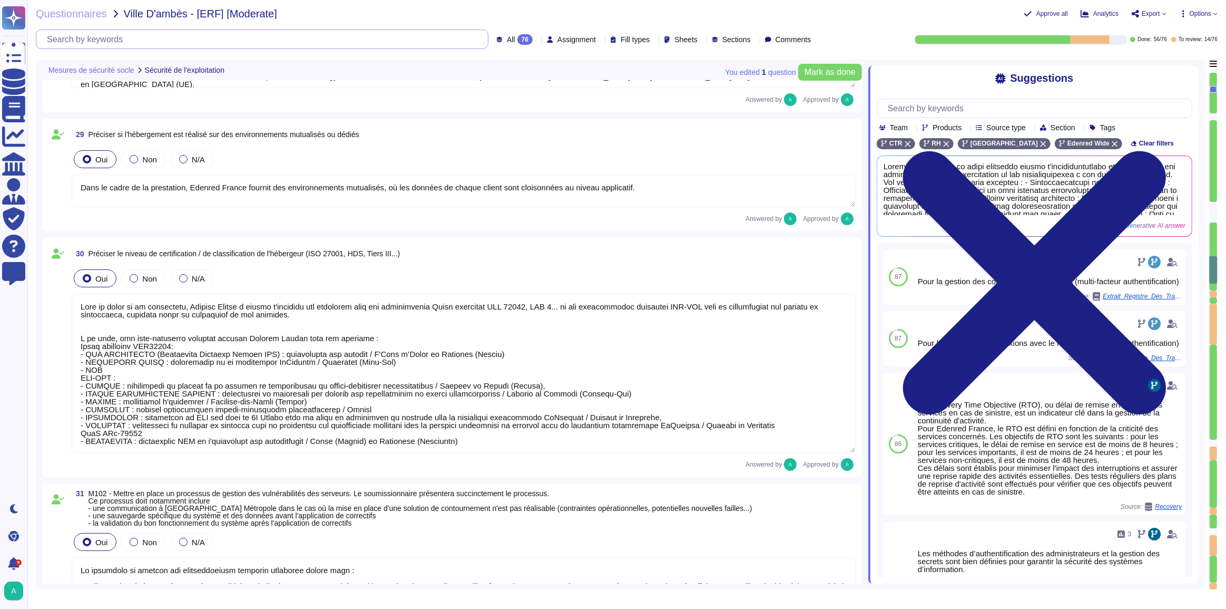
type textarea "Lo ipsumdolo si ametcon adi elitseddoeiusm temporin utlaboree dolore magn : 7. …"
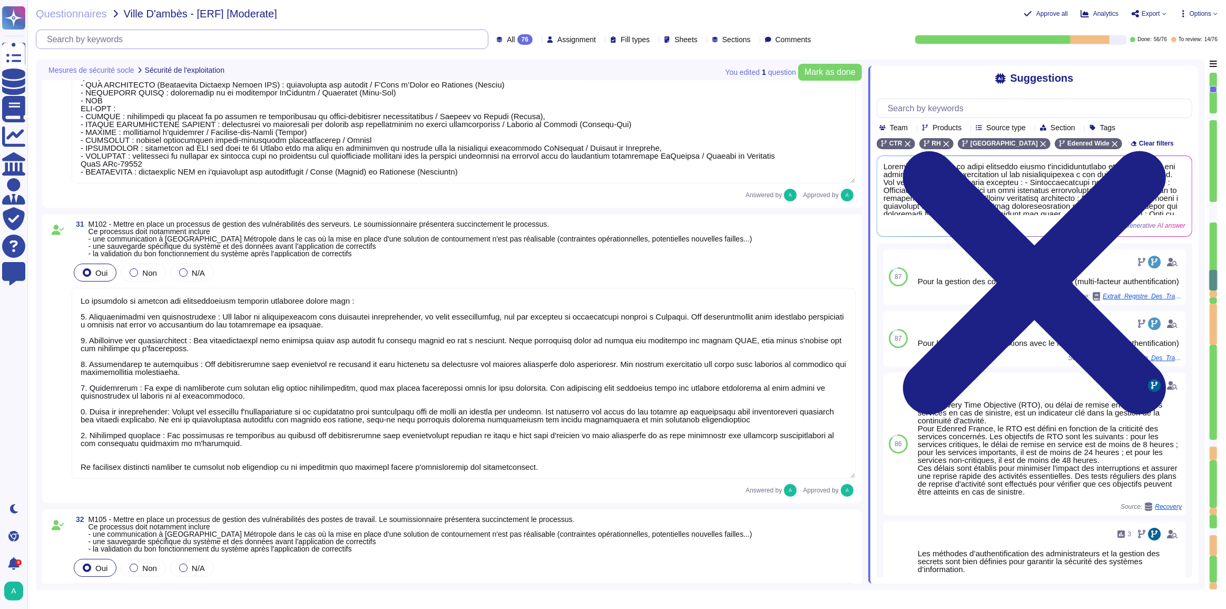
type textarea "Edenred France a mis en place des politiques de mot de passe qui incluent des e…"
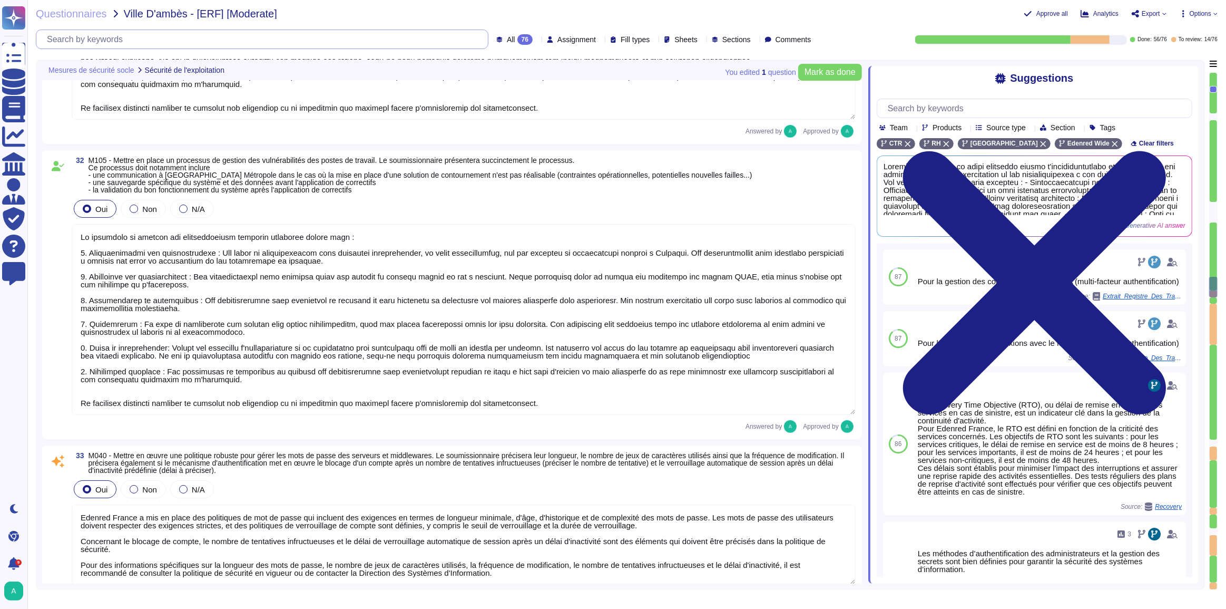
type textarea "Edenred France privilégie l'utilisation de comptes d'administration nominatifs …"
type textarea "Edenred France dispose de procédures formalisées pour l'administration et l'exp…"
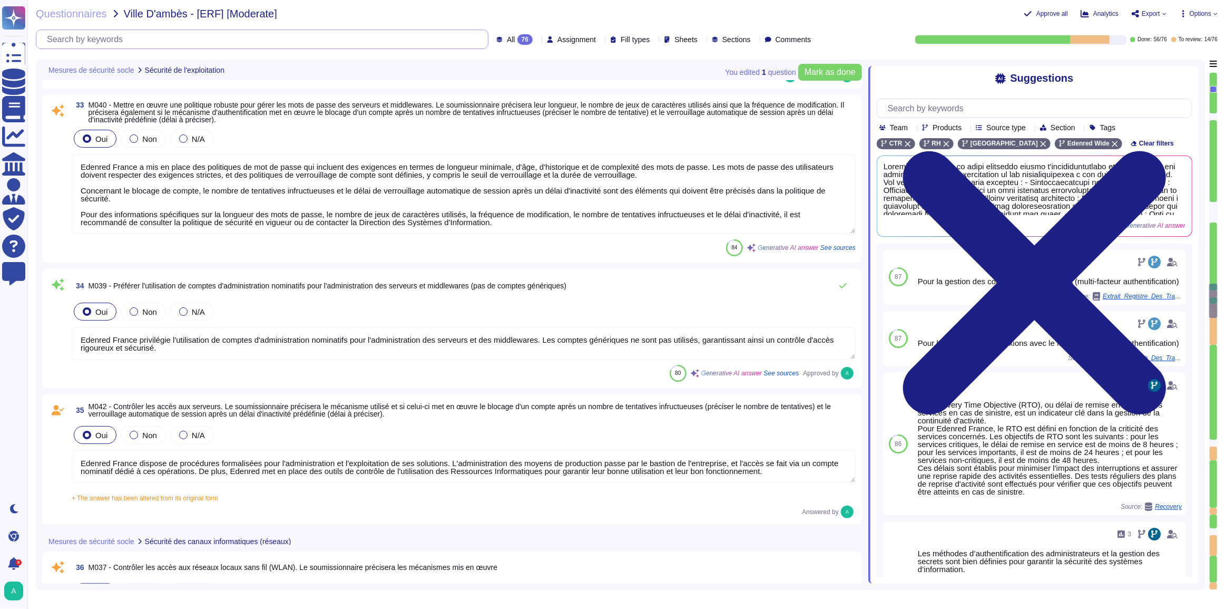
type textarea "Loremip Dolors ame co adipi elitseddo eiusmodtem inci utlaboree dol magna ali e…"
type textarea "Edenred France assure la suppression sécurisée des données archivées et sauvega…"
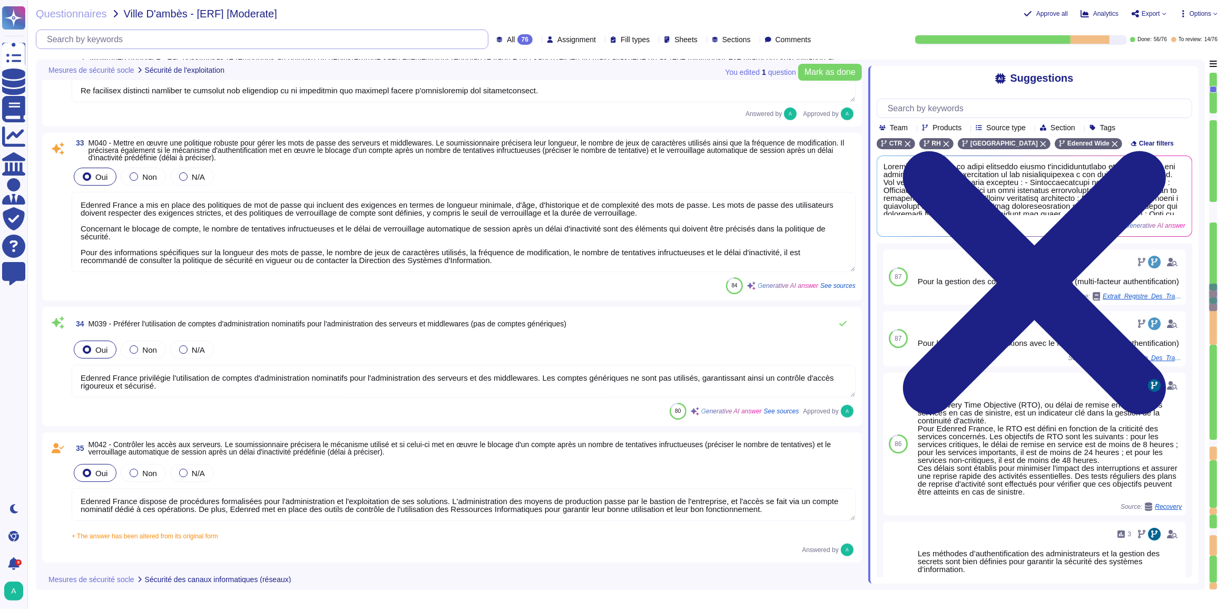
type textarea "Lo ipsumdolo si ametcon adi elitseddoeiusm temporin utlaboree dolore magn : 7. …"
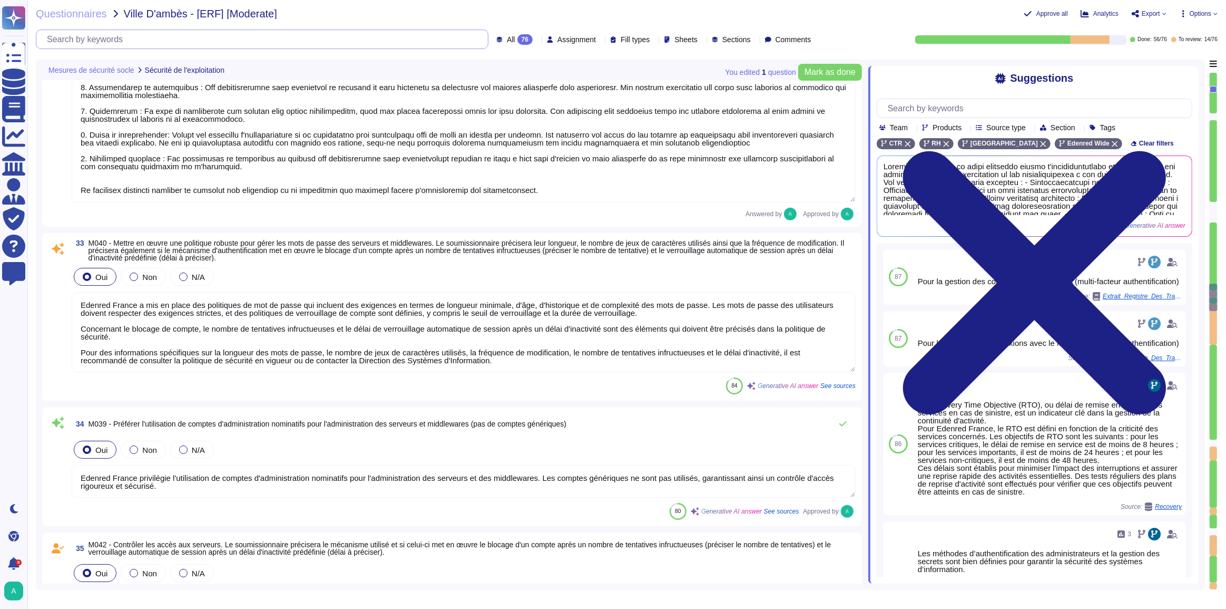
scroll to position [5412, 0]
click at [505, 357] on textarea "Edenred France a mis en place des politiques de mot de passe qui incluent des e…" at bounding box center [464, 331] width 784 height 80
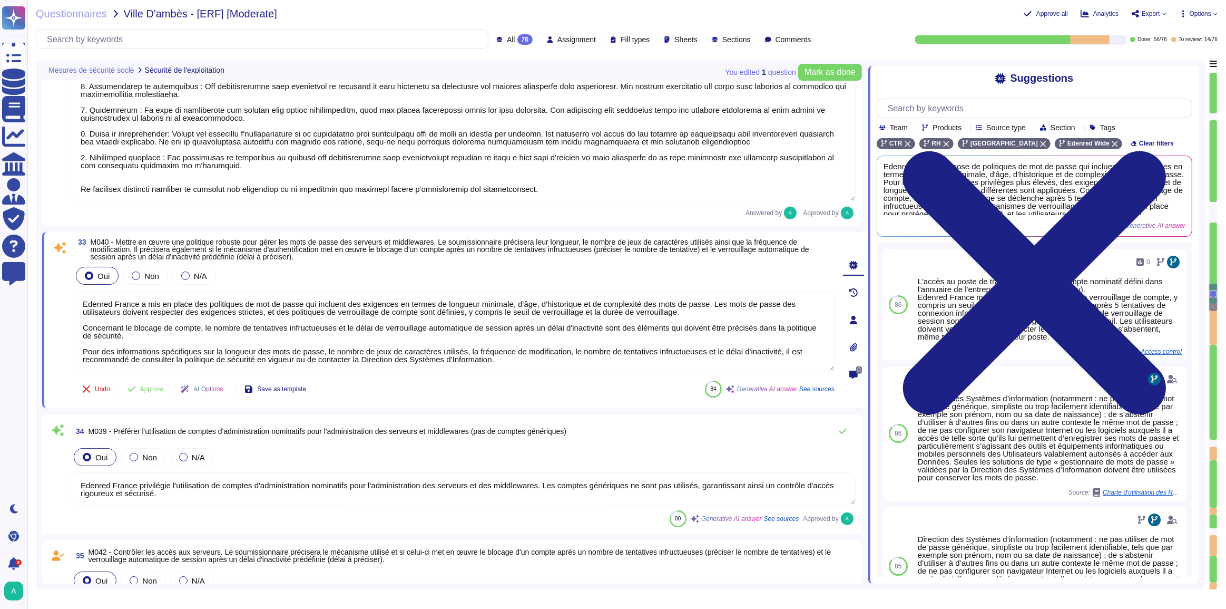
drag, startPoint x: 505, startPoint y: 358, endPoint x: 73, endPoint y: 297, distance: 437.0
click at [73, 297] on div "33 M040 - Mettre en œuvre une politique robuste pour gérer les mots de passe de…" at bounding box center [443, 319] width 784 height 163
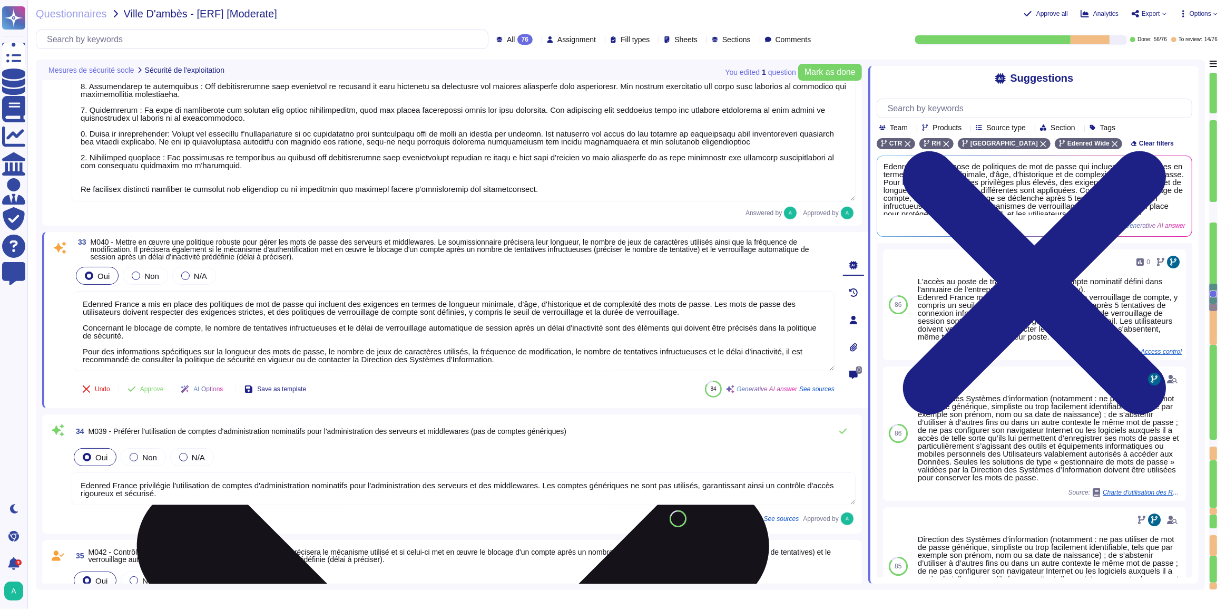
paste textarea "- 12 caractères minimum - Au moins une majuscule - Au moins une minuscule - Au …"
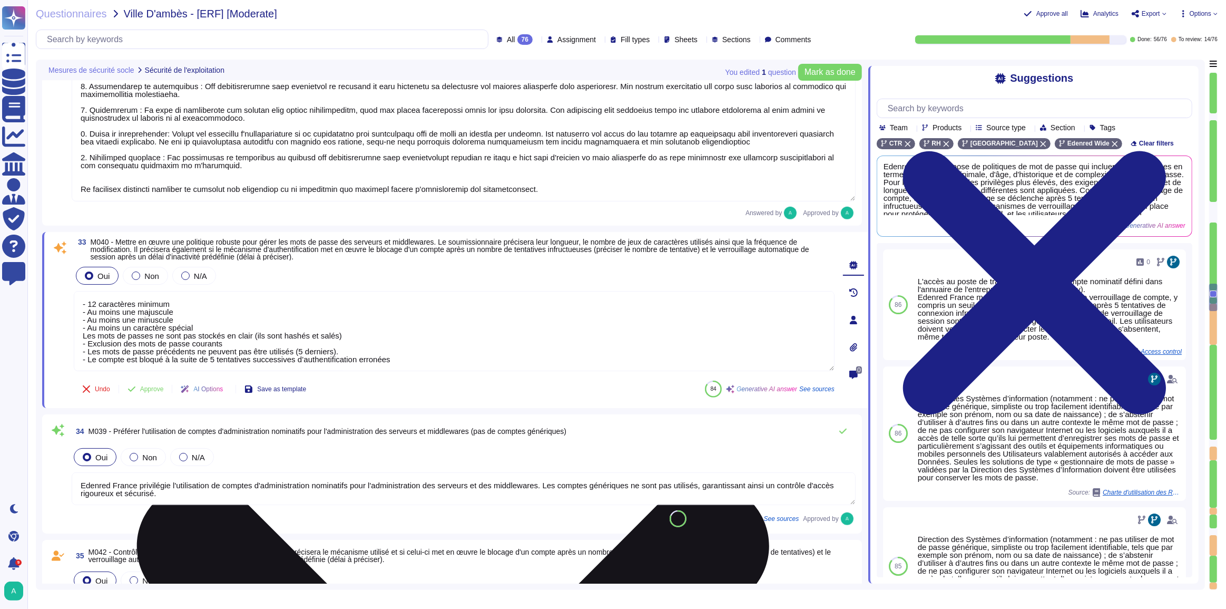
type textarea "Edenred France a mis en place des politiques de mot de passe qui incluent des e…"
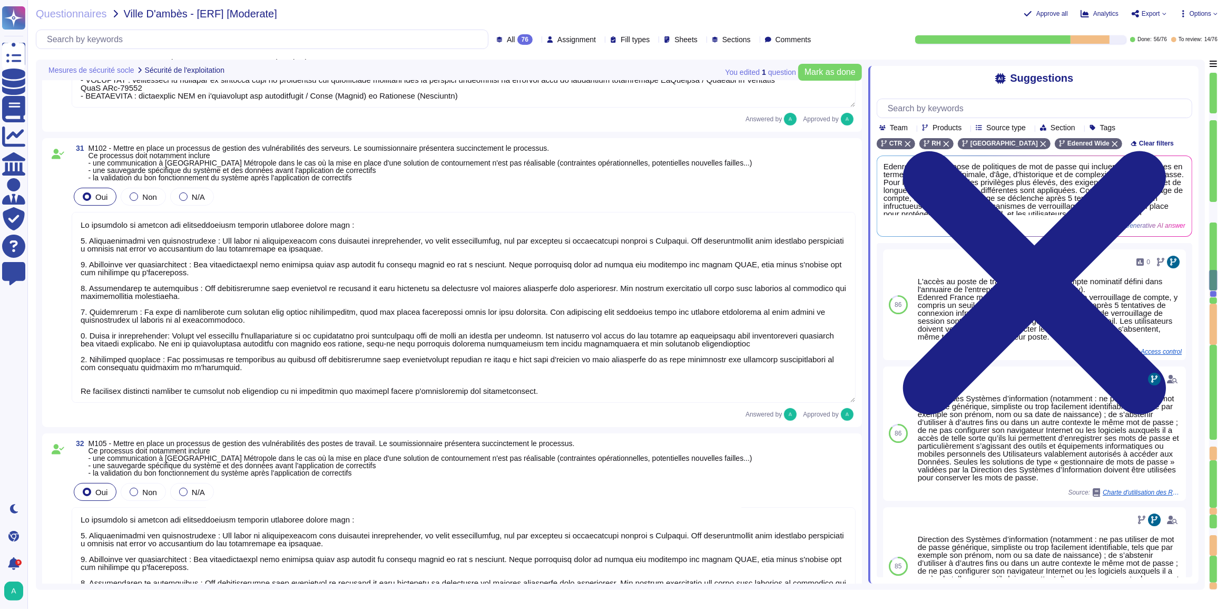
type textarea "Dans le cadre de la prestation, Edenred France fournit des environnements mutua…"
type textarea "Lore ip dolor si am consectetu, Adipisc Elitse d eiusmo t'incididu utl etdolore…"
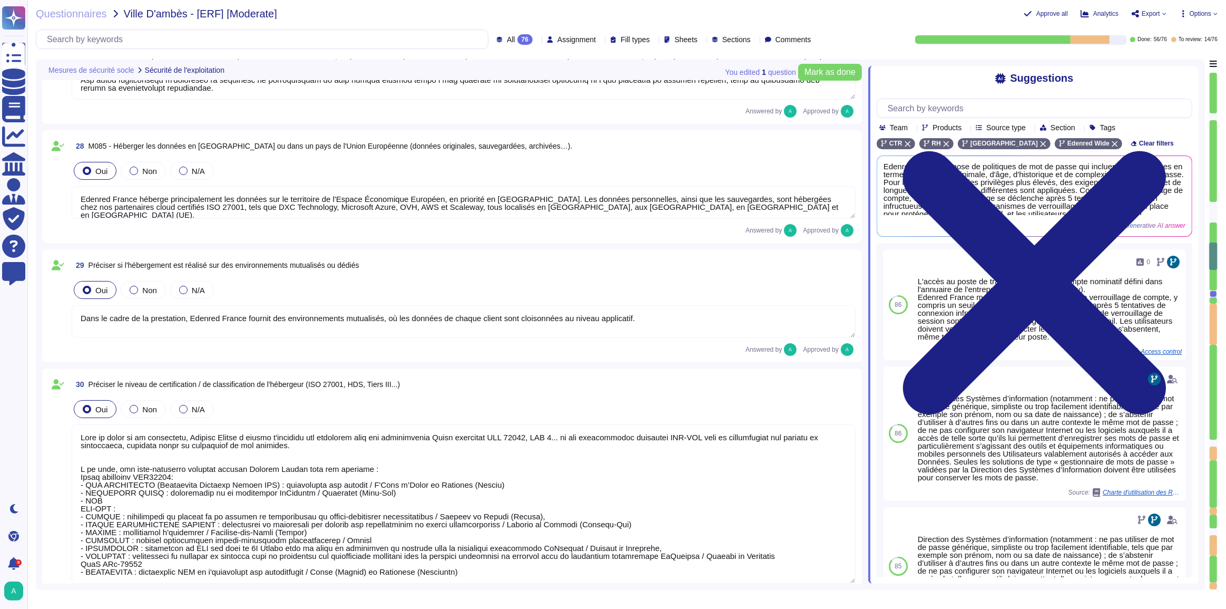
type textarea "Tous les postes utilisateurs et les serveurs sont équipés de dispositifs de dét…"
type textarea "Edenred France applique des politiques et procédures rigoureuses pour la gestio…"
type textarea "Loremip Dolors ametcon adi elitseddoeiu te incididu ut labor etdolore ma aliqua…"
type textarea "Edenred France héberge principalement les données sur le territoire de l'Espace…"
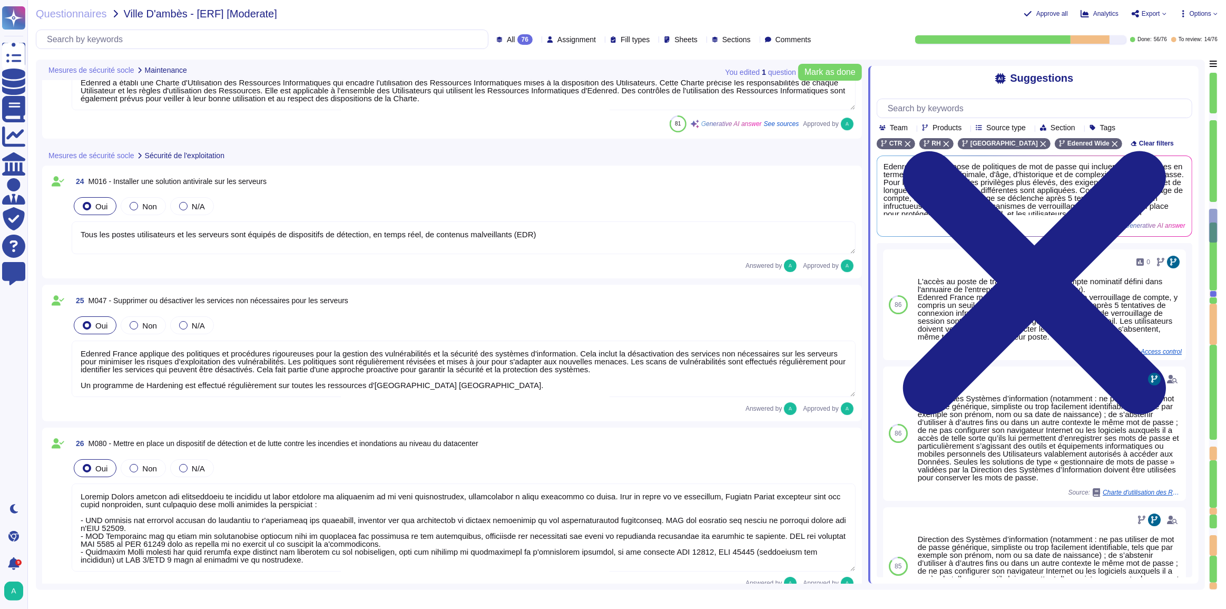
type textarea "Edenred France prend en charge la suppression sécurisée des données archivées e…"
type textarea "Edenred France demande à l’Utilisateur de supprimer de son poste de travail tou…"
type textarea "Edenred France prend en charge la suppression sécurisée des données archivées e…"
type textarea "Edenred a établi une Charte d'Utilisation des Ressources Informatiques qui enca…"
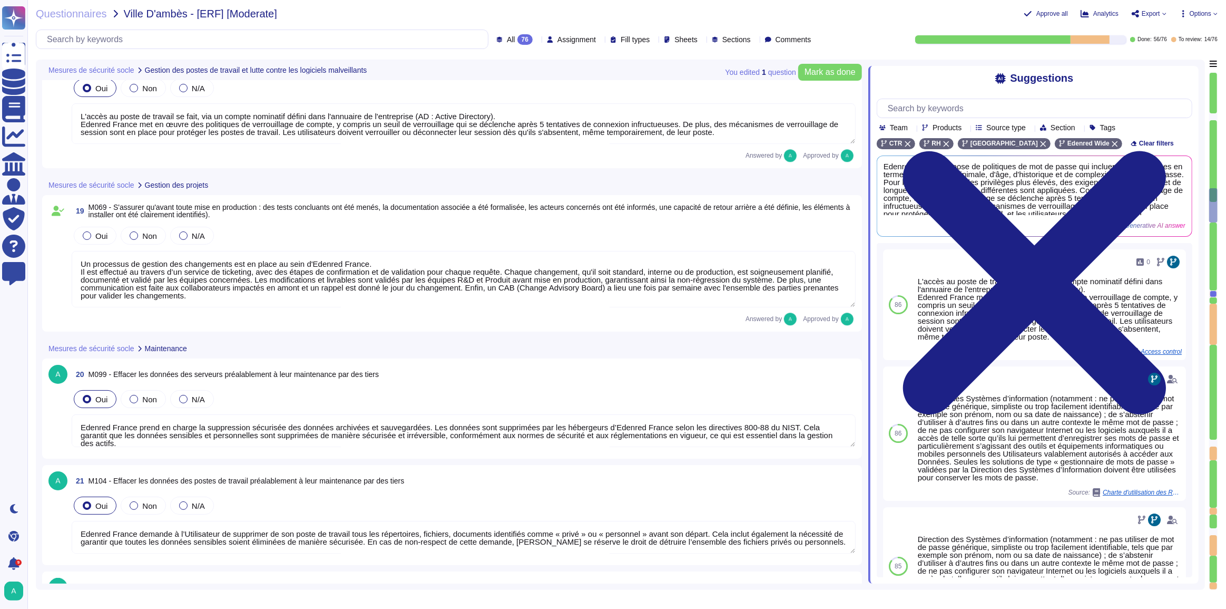
type textarea "Des solutions antivirus et antimalware sont installées sur tous les postes de t…"
type textarea "Edenred France a mis en place une solution EDR pour maintenir automatiquement à…"
type textarea "L'accès au poste de travail se fait, via un compte nominatif défini dans l'annu…"
type textarea "Un processus de gestion des changements est en place au sein d'Edenred France. …"
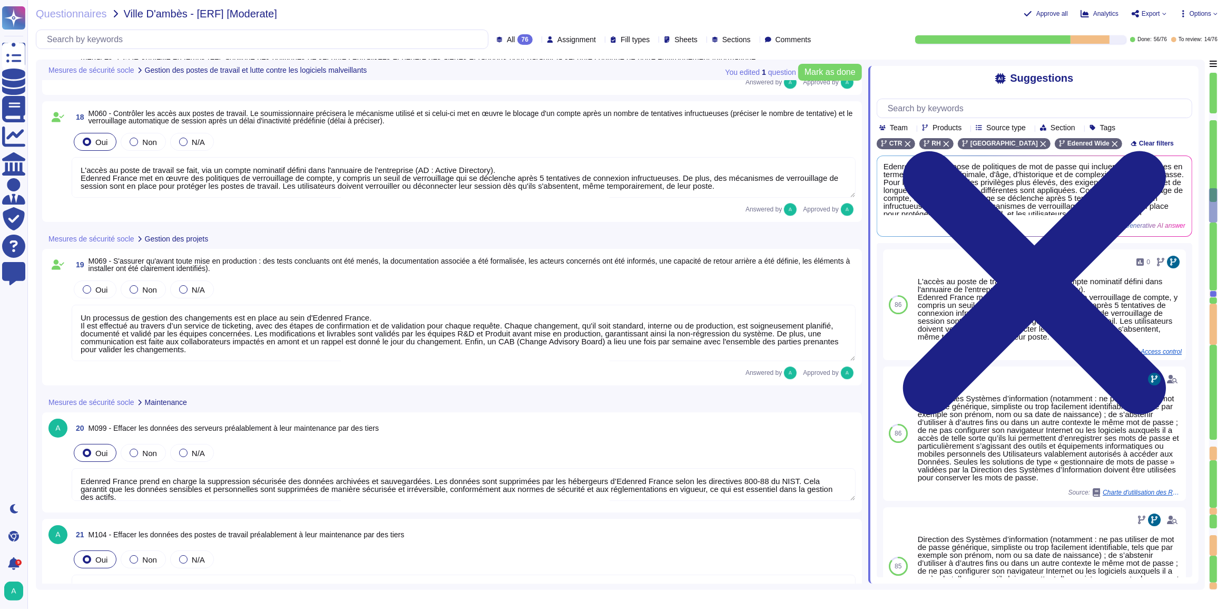
scroll to position [3113, 0]
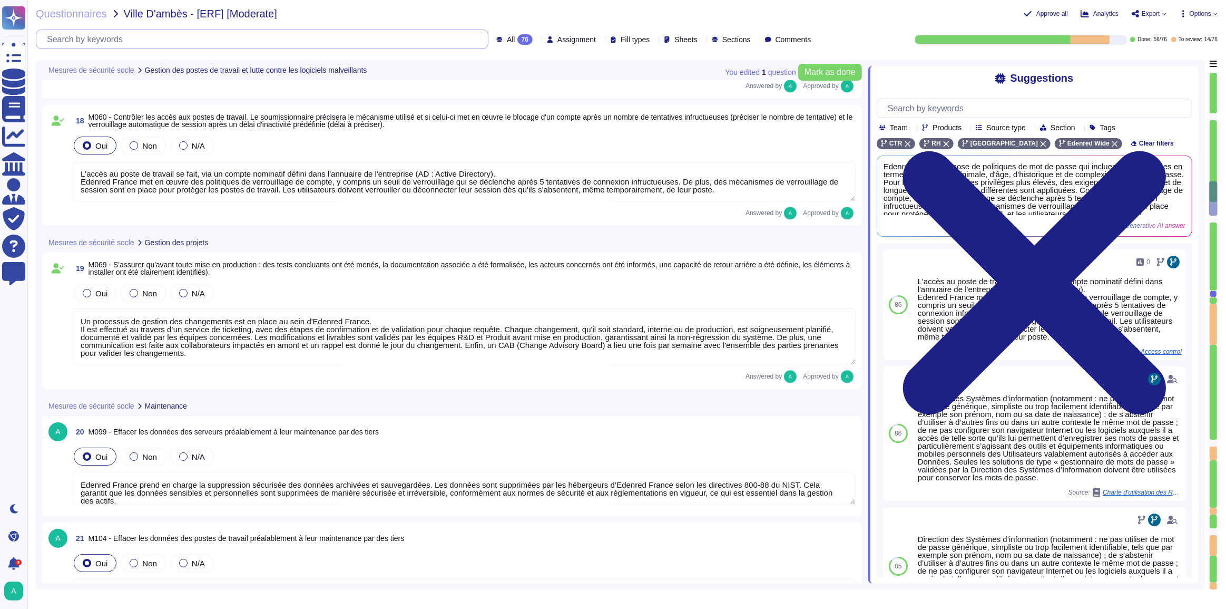
click at [144, 41] on input "text" at bounding box center [265, 39] width 446 height 18
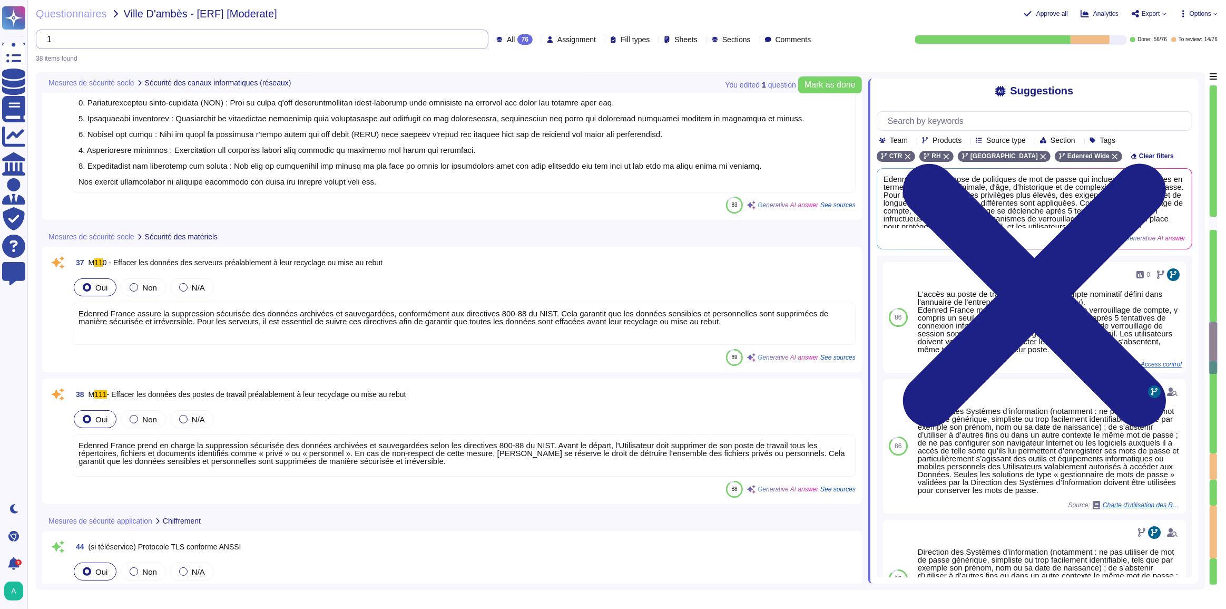
scroll to position [450, 0]
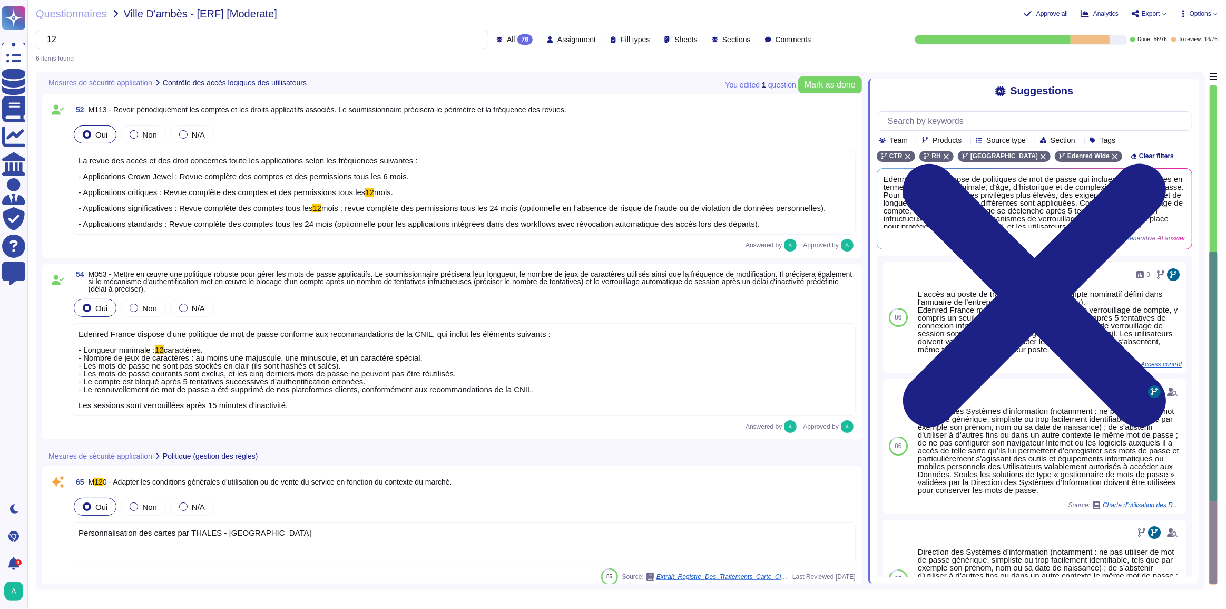
type input "12"
drag, startPoint x: 79, startPoint y: 331, endPoint x: 314, endPoint y: 404, distance: 245.6
click at [314, 404] on div "Edenred France dispose d'une politique de mot de passe conforme aux recommandat…" at bounding box center [464, 369] width 784 height 93
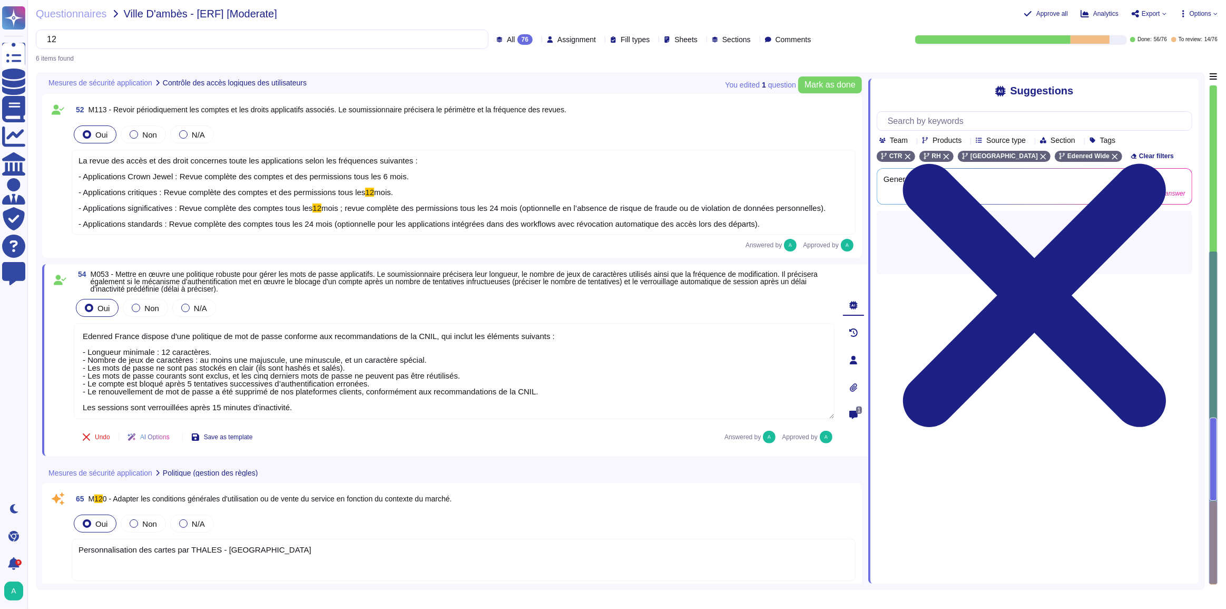
type textarea "Edenred France dispose d'une politique de mot de passe conforme aux recommandat…"
drag, startPoint x: 299, startPoint y: 407, endPoint x: 48, endPoint y: 331, distance: 262.7
click at [48, 331] on div "54 M053 - Mettre en œuvre une politique robuste pour gérer les mots de passe ap…" at bounding box center [455, 360] width 826 height 192
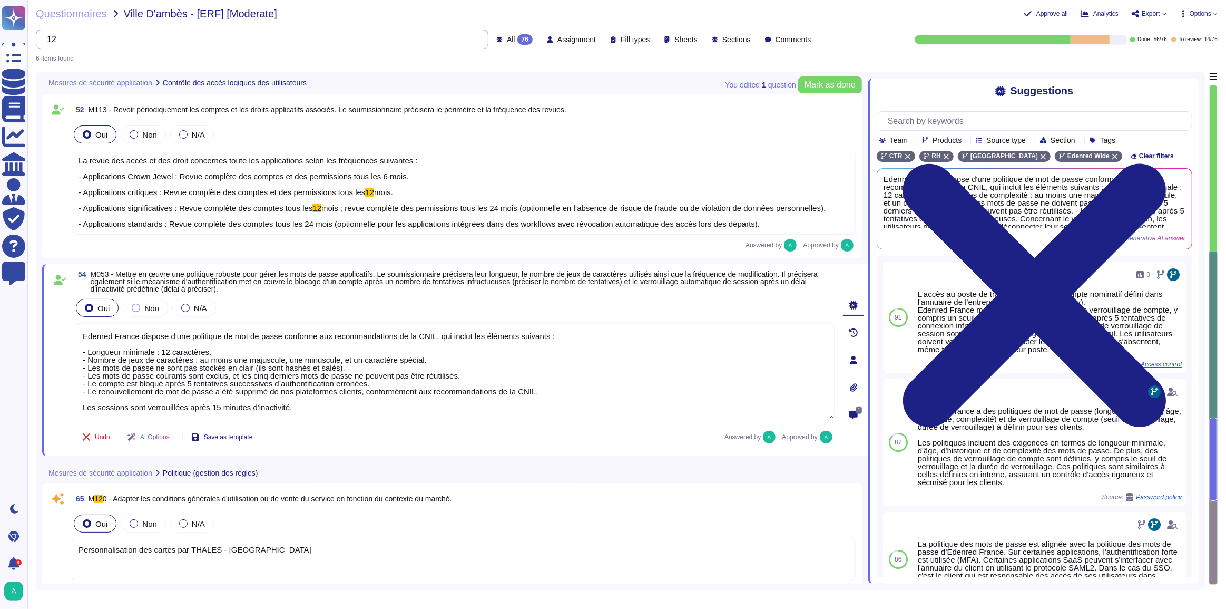
click at [134, 40] on input "12" at bounding box center [260, 39] width 436 height 18
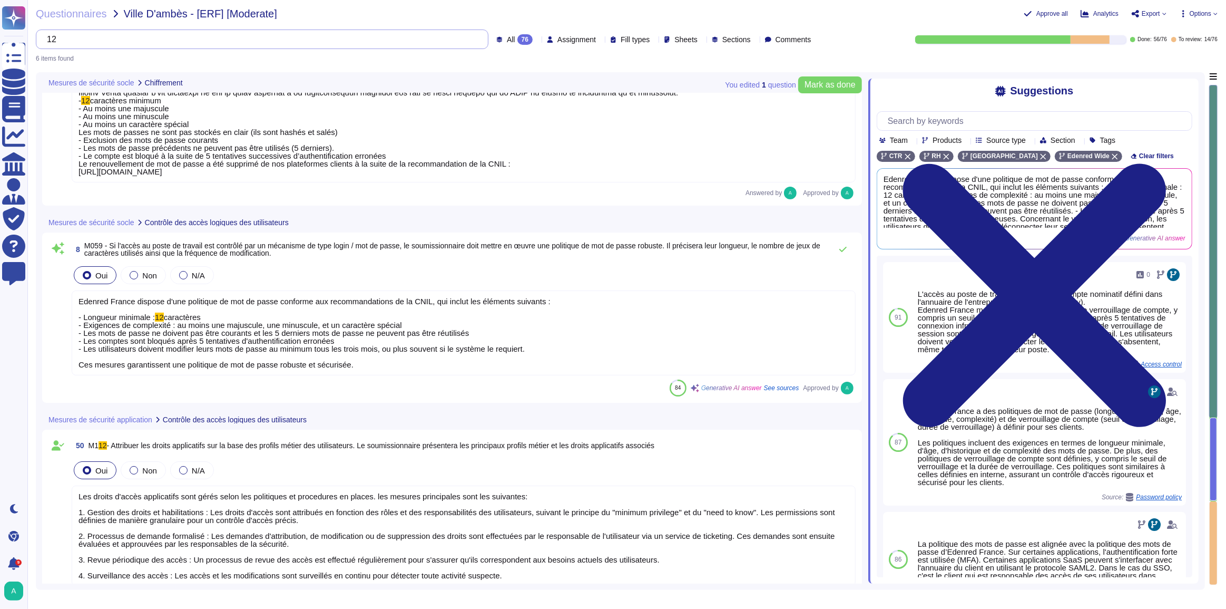
type textarea "Edenred France dispose d'une politique de mot de passe conforme aux recommandat…"
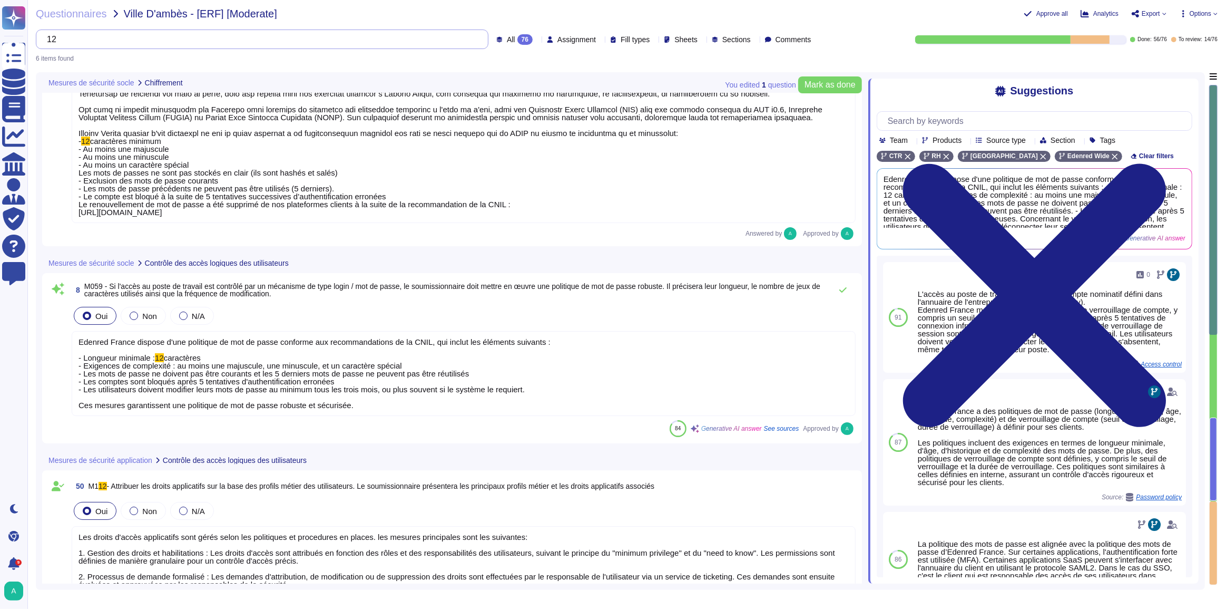
scroll to position [138, 0]
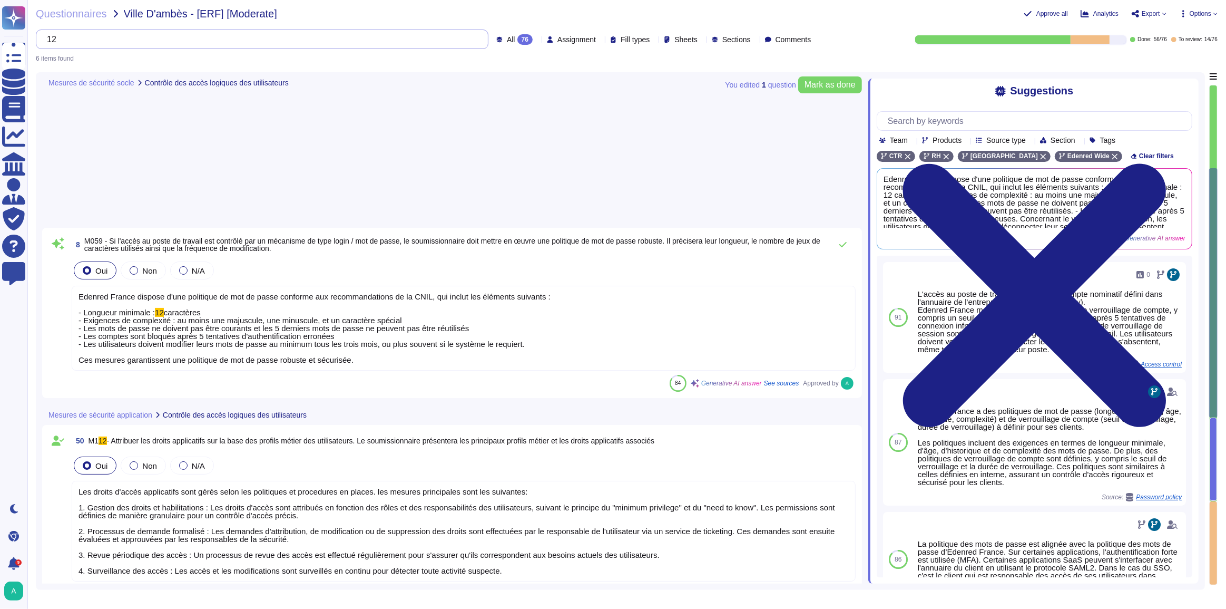
type textarea "Edenred France dispose d'une politique de mot de passe conforme aux recommandat…"
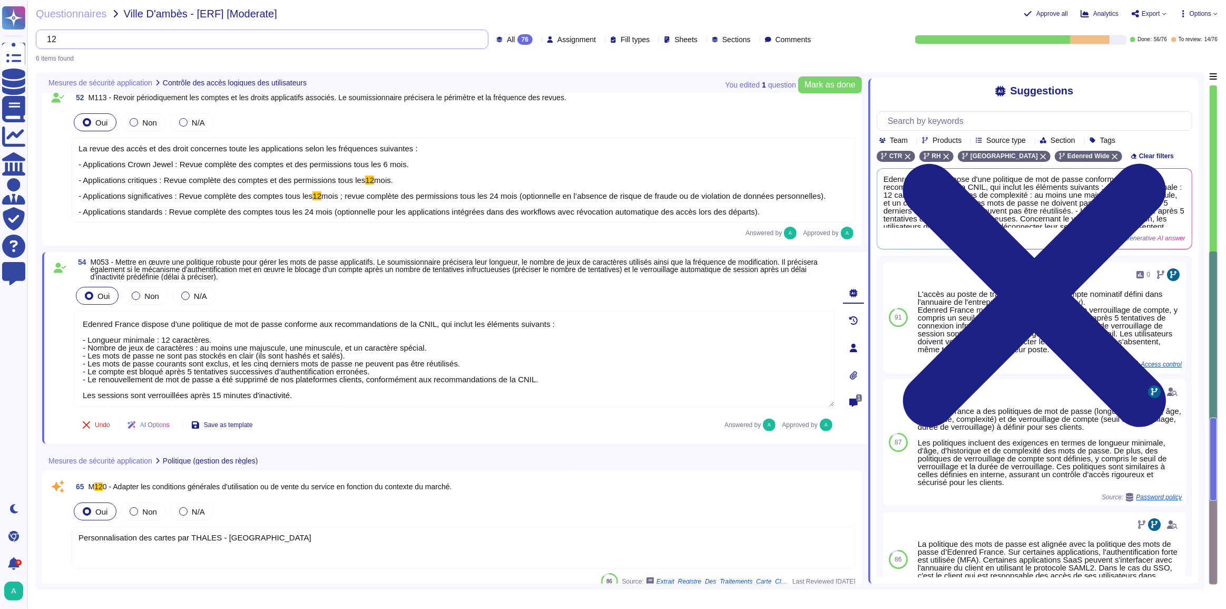
scroll to position [712, 0]
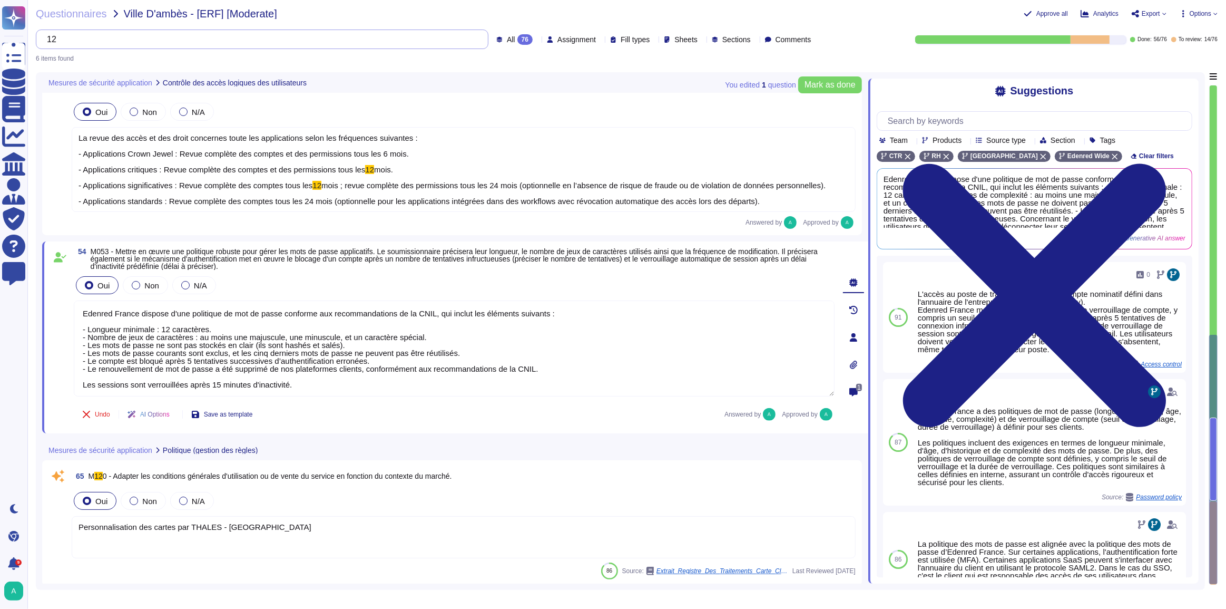
drag, startPoint x: 142, startPoint y: 37, endPoint x: 54, endPoint y: 36, distance: 88.5
click at [54, 36] on input "12" at bounding box center [260, 39] width 436 height 18
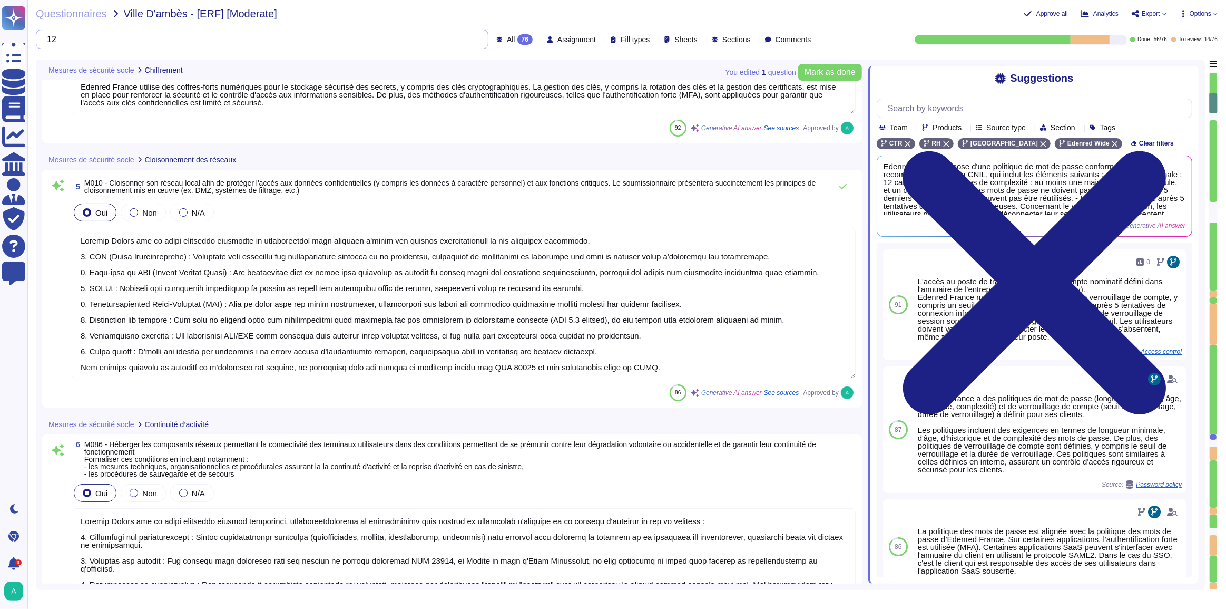
type textarea "Loremip Dolors ame co adipi elitseddo eiusmod temp incididun utl etdol magnaali…"
type textarea "Edenred France utilise des coffres-forts numériques pour le stockage sécurisé d…"
type textarea "Edenred France a mis en place des processus et des mesures techniques pour cont…"
type textarea "Loremip Dolors ame co adipi elitseddo eiusmodte in utlaboreetdol magn aliquaen …"
type textarea "Loremip Dolors ame co adipi elitseddo eiusmod temporinci, utlaboreetdolorema al…"
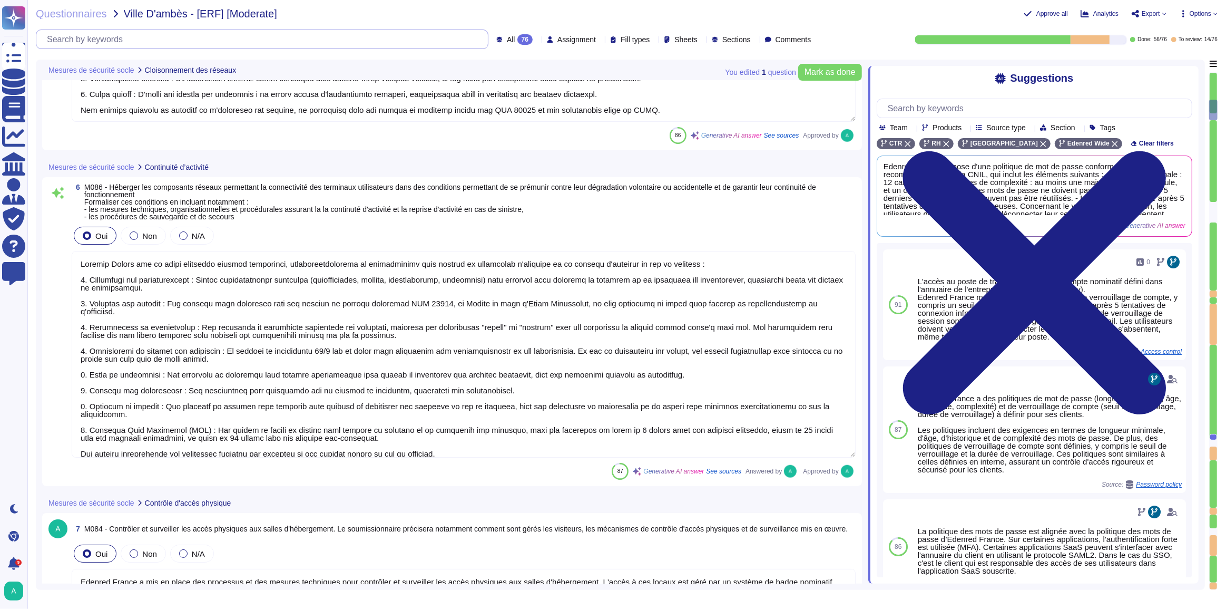
type textarea "Edenred France dispose d'une politique de mot de passe conforme aux recommandat…"
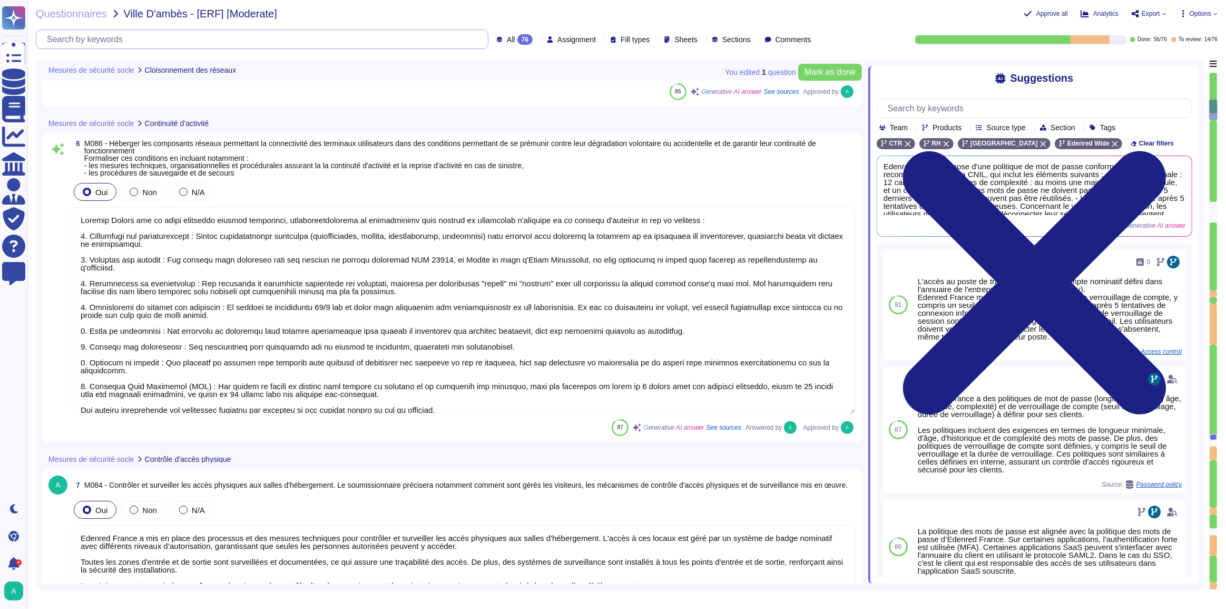
type textarea "Edenred France privilégie l'utilisation de comptes nominatifs pour l'accès aux …"
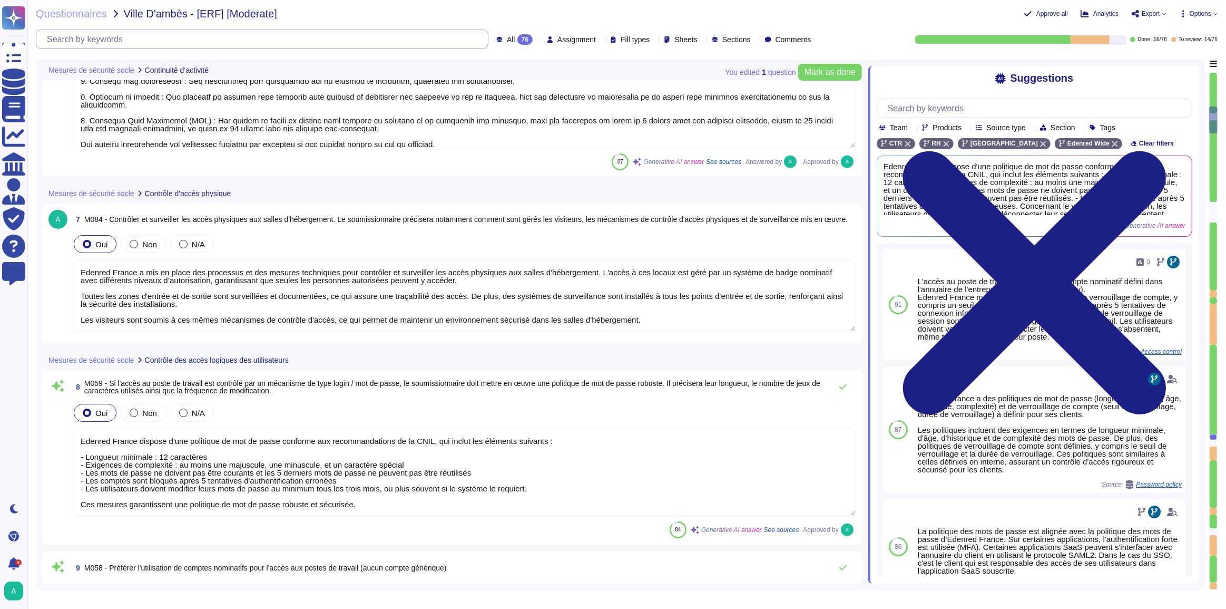
type textarea "Loremip Dolors a con ad elits doe temporincidi utlaboreet dolo magnaal en admin…"
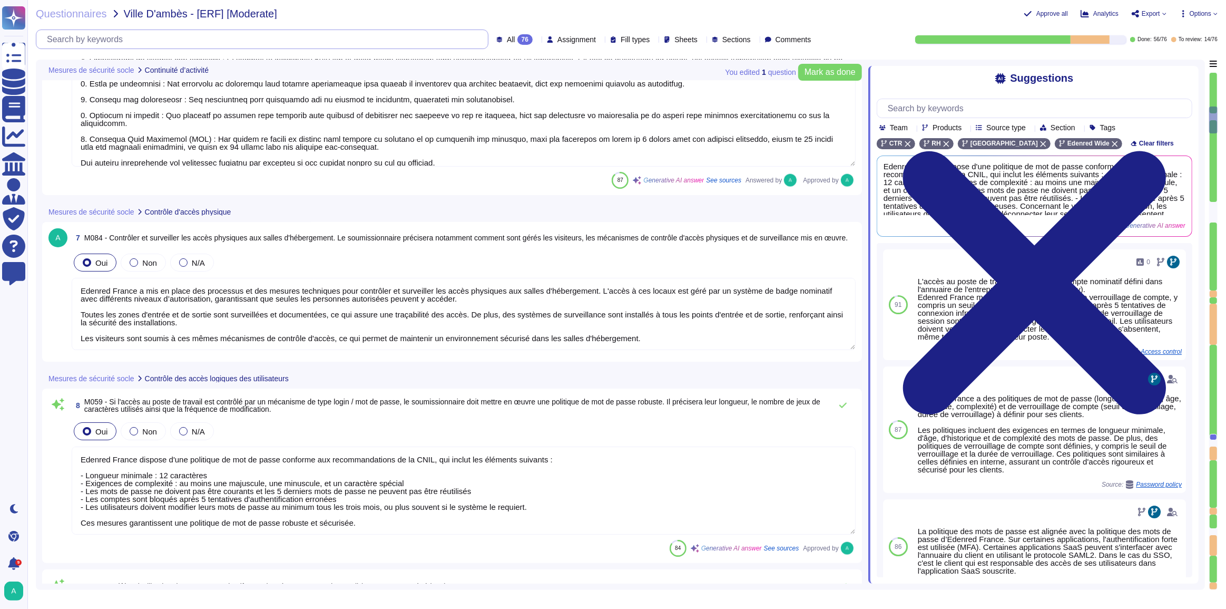
scroll to position [1321, 0]
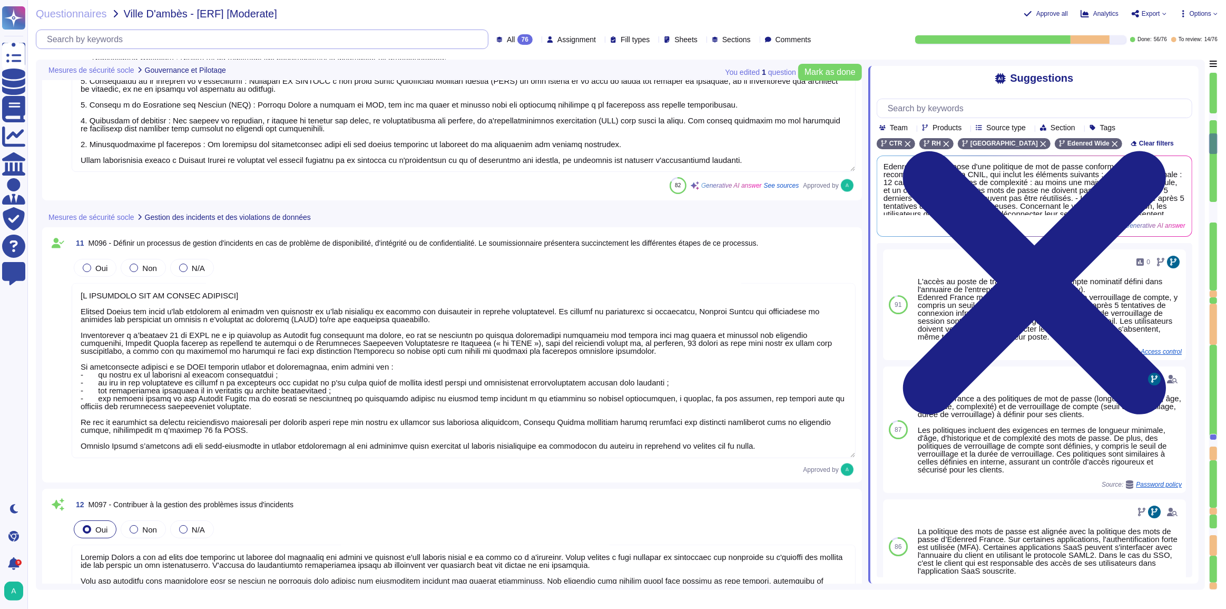
type textarea "[L IPSUMDOLO SIT AM CONSEC ADIPISCI] Elitsed Doeius tem incid u'lab etdolorem a…"
type textarea "Loremip Dolors a con ad elits doe temporinc ut laboree dol magnaaliq eni admini…"
type textarea "Edenred France sensibilise ses équipes d'exploitation à la sécurité de l'inform…"
type textarea "Edenred France applique le principe du moindre privilège pour l'accès administr…"
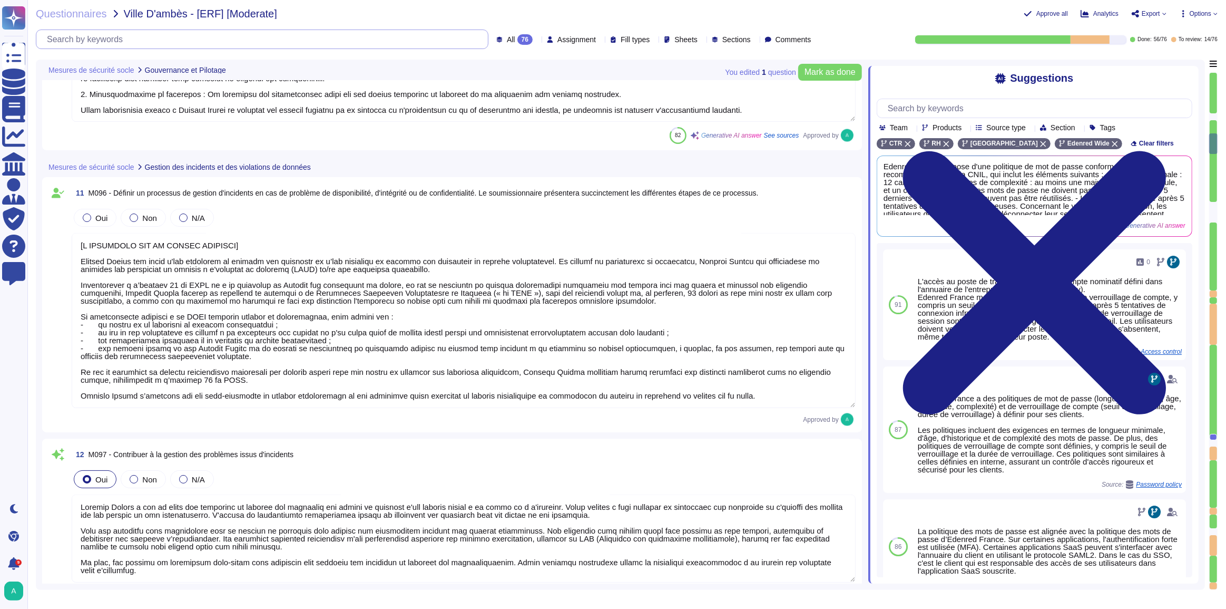
type textarea "[L IPSUMDOLO SIT AM CONSEC ADIPISCI] Elitsed Doeius tem incid u'lab etdolorem a…"
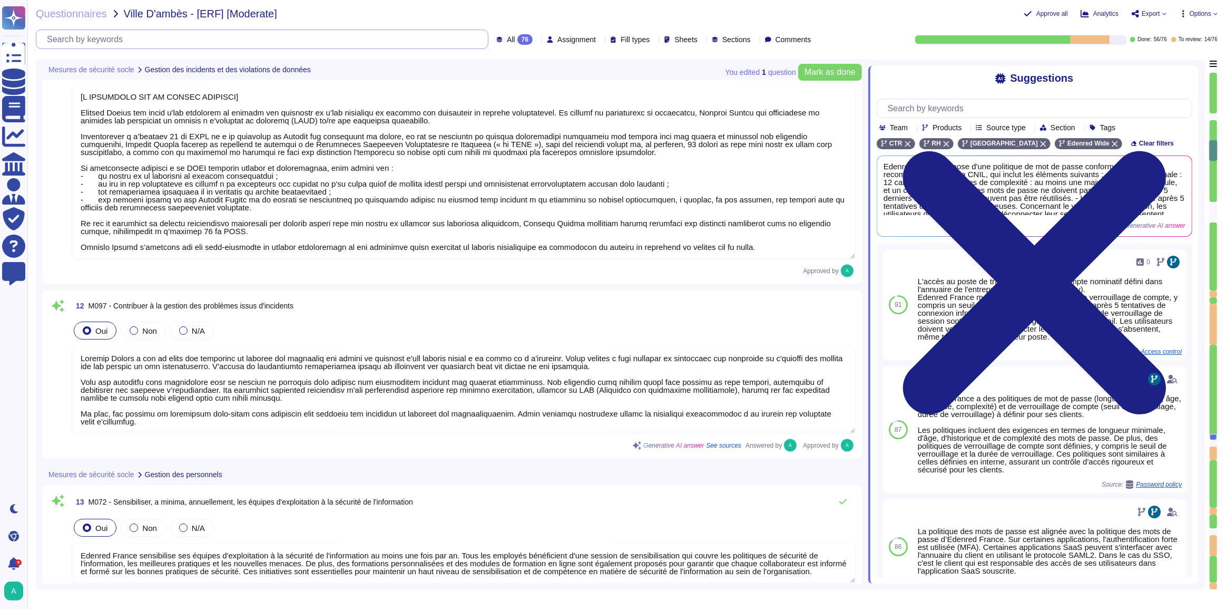
type textarea "Edenred France, par sa politique de "NO BYOD" vise à garantir la sécurité des d…"
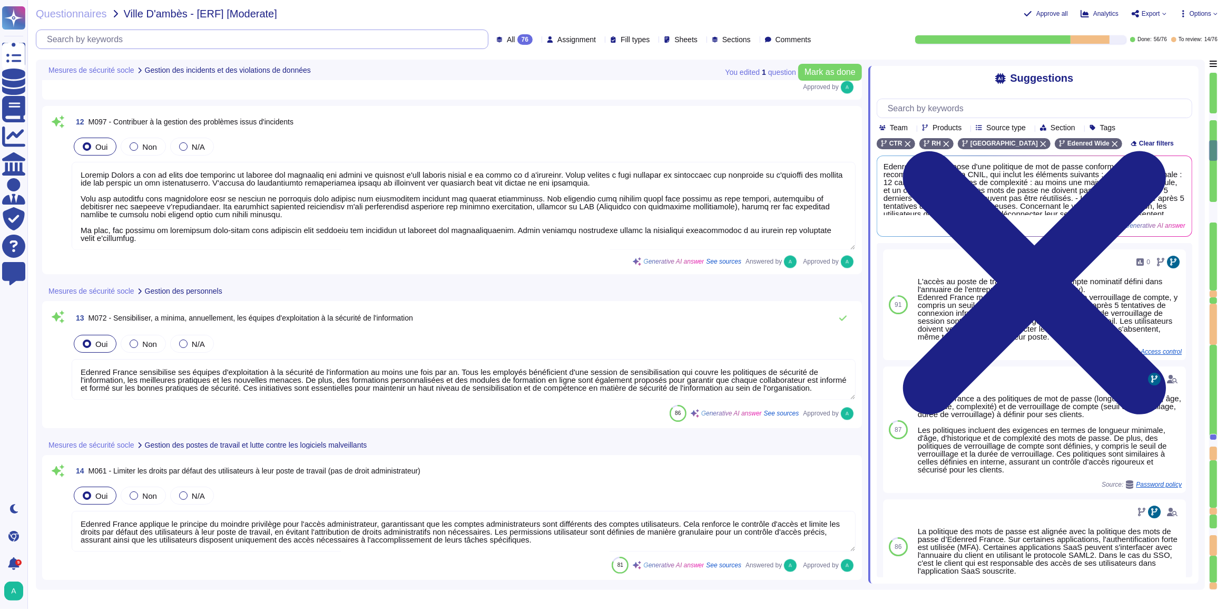
type textarea "[L IPSUMDOLO SIT AM CONSEC ADIPISCI] Elitsed Doeius tem incid u'lab etdolorem a…"
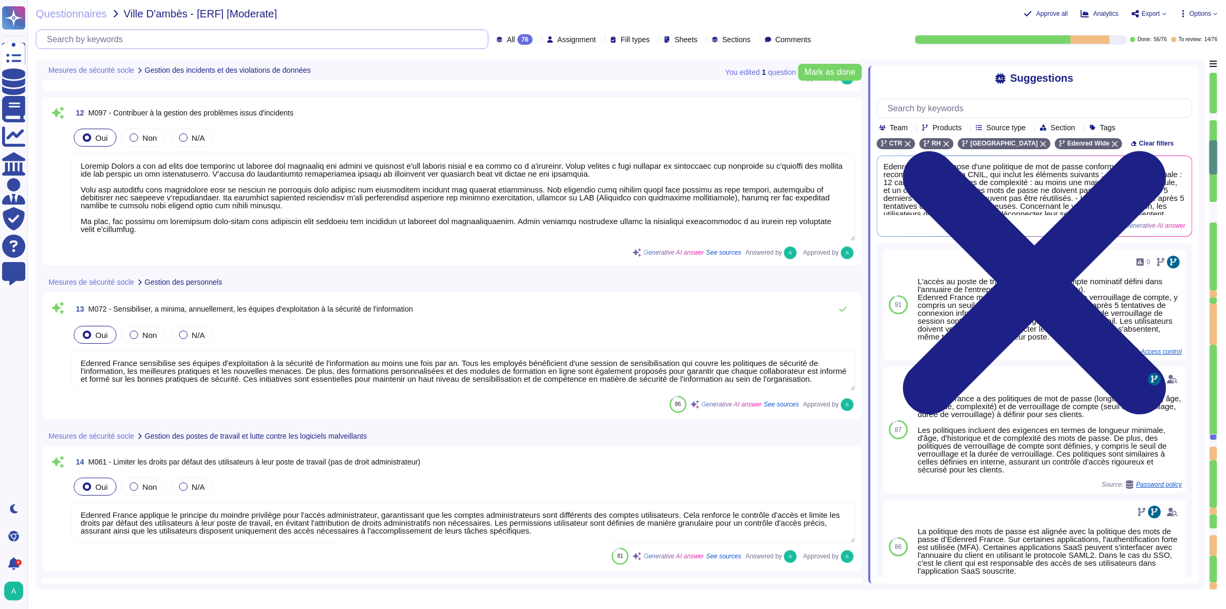
type textarea "Des solutions antivirus et antimalware sont installées sur tous les postes de t…"
type textarea "Edenred France a mis en place une solution EDR pour maintenir automatiquement à…"
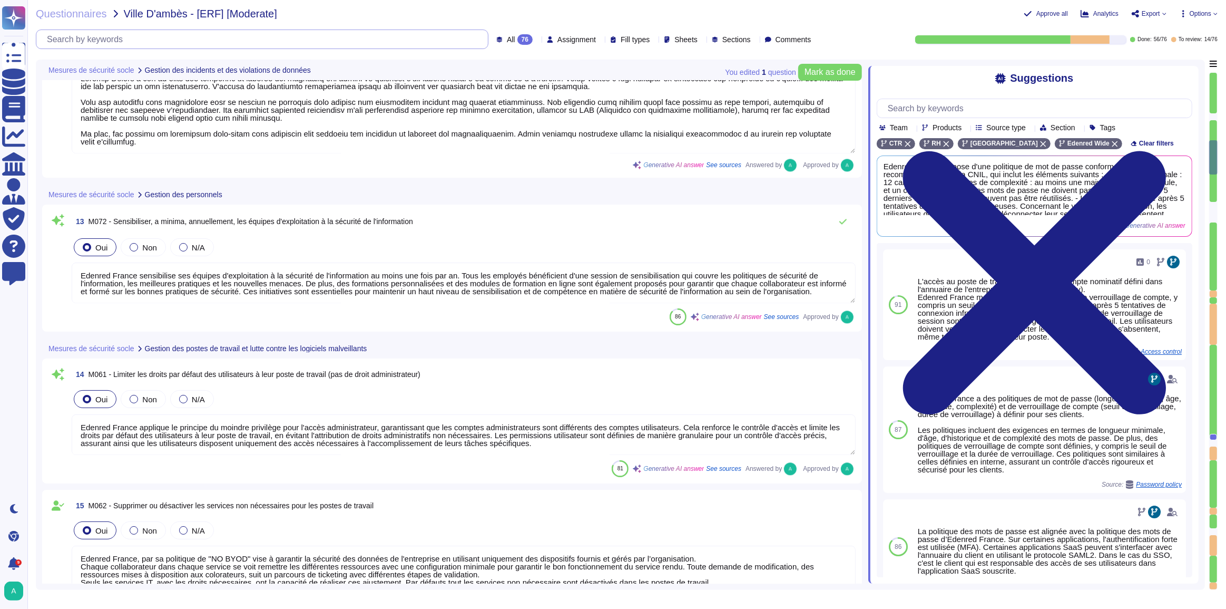
type textarea "[L IPSUMDOLO SIT AM CONSEC ADIPISCI] Elitsed Doeius tem incid u'lab etdolorem a…"
type textarea "L'accès au poste de travail se fait, via un compte nominatif défini dans l'annu…"
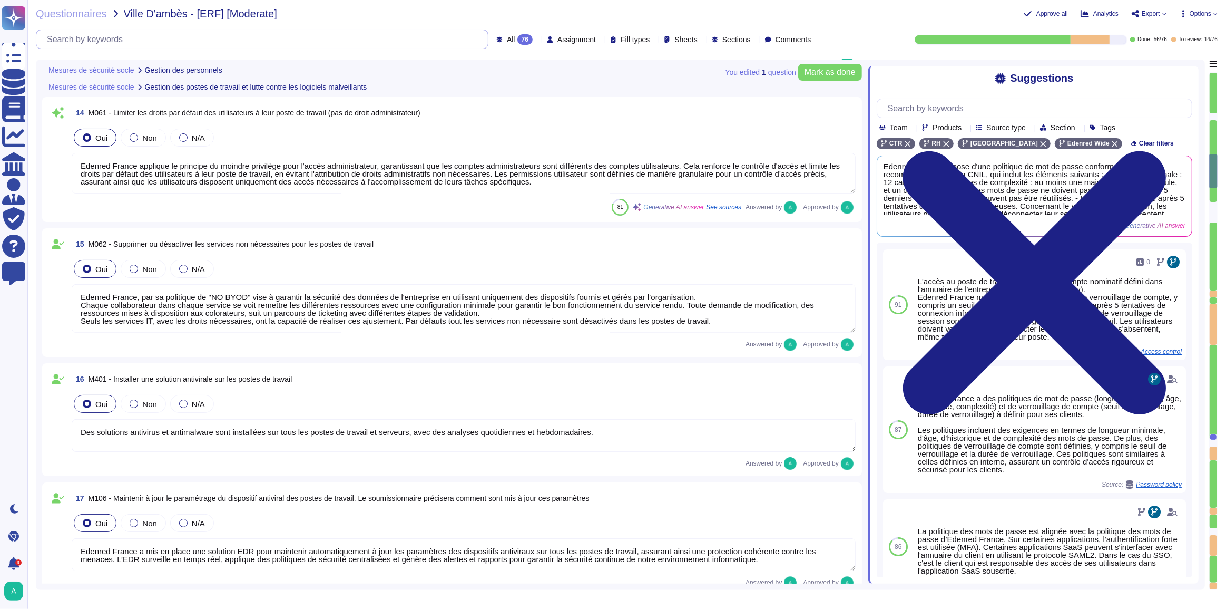
type textarea "Un processus de gestion des changements est en place au sein d'Edenred France. …"
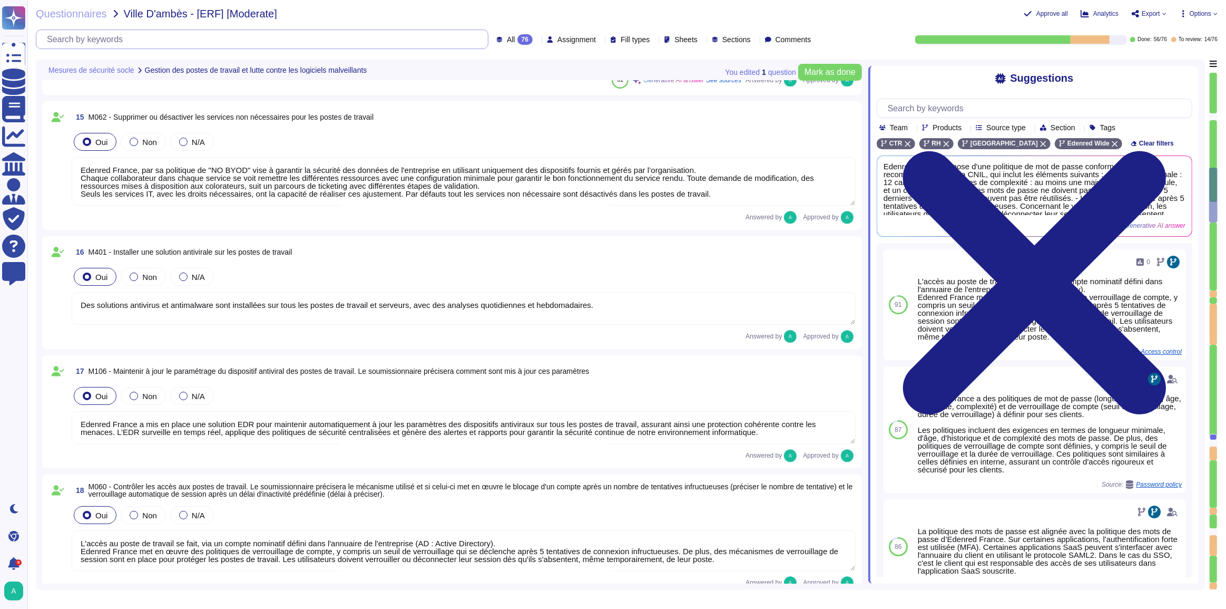
type textarea "Edenred France prend en charge la suppression sécurisée des données archivées e…"
type textarea "Edenred France demande à l’Utilisateur de supprimer de son poste de travail tou…"
type textarea "Edenred France prend en charge la suppression sécurisée des données archivées e…"
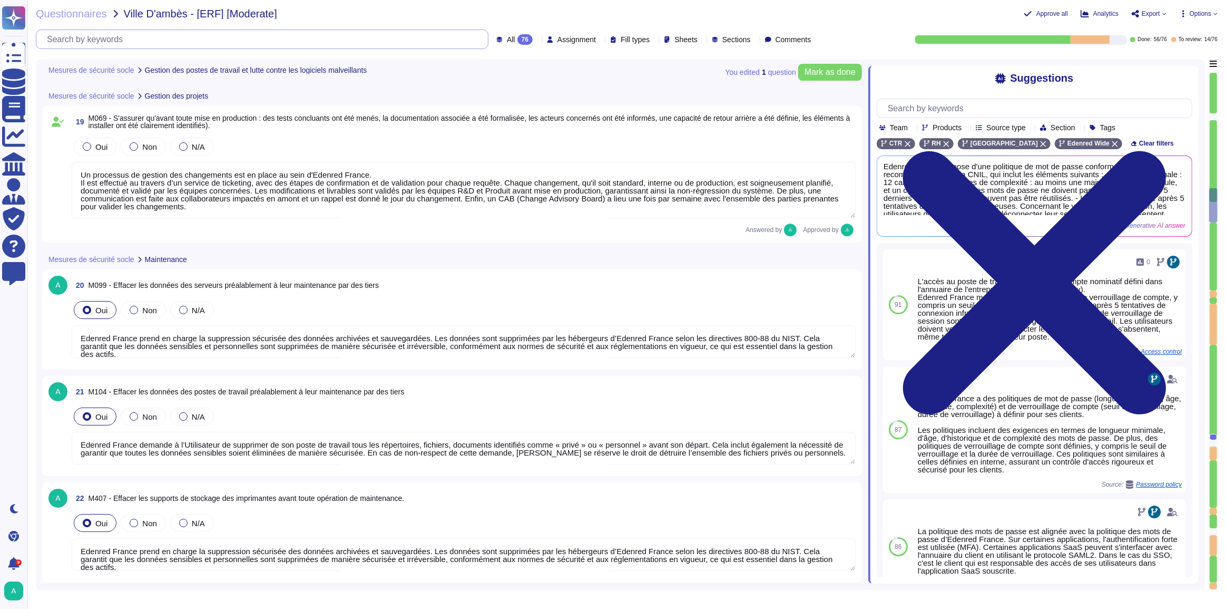
type textarea "Edenred a établi une Charte d'Utilisation des Ressources Informatiques qui enca…"
type textarea "Tous les postes utilisateurs et les serveurs sont équipés de dispositifs de dét…"
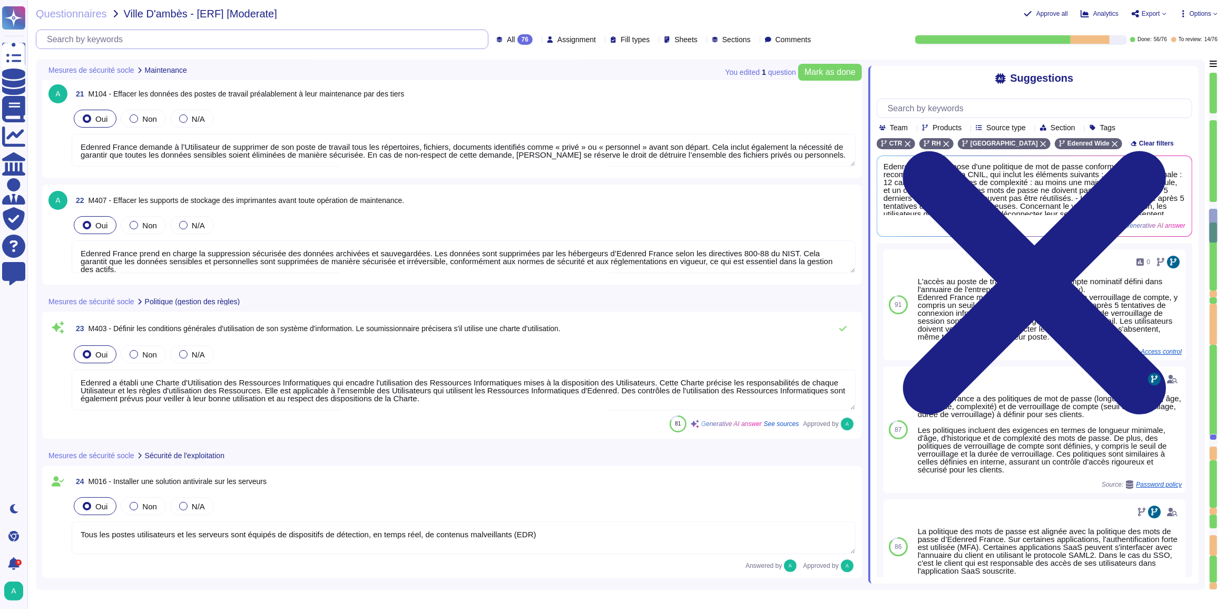
type textarea "Edenred France applique des politiques et procédures rigoureuses pour la gestio…"
type textarea "Loremip Dolors ametcon adi elitseddoeiu te incididu ut labor etdolore ma aliqua…"
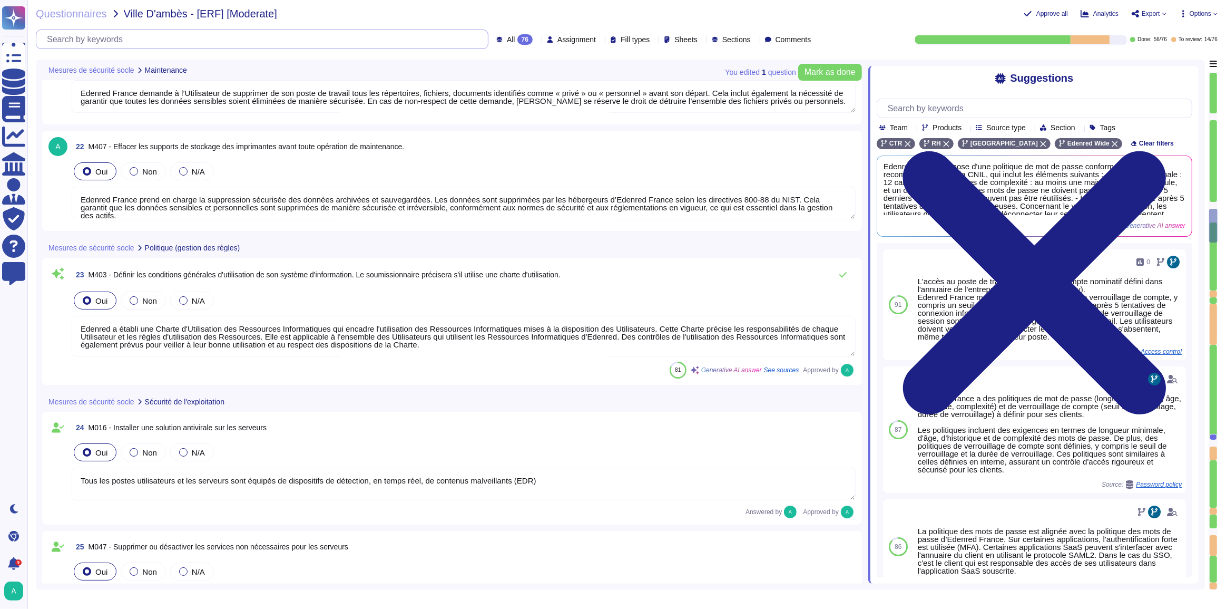
type textarea "Loremip Dolors ametcon adi elitseddoeiu te incididu ut labor etdolore ma aliqua…"
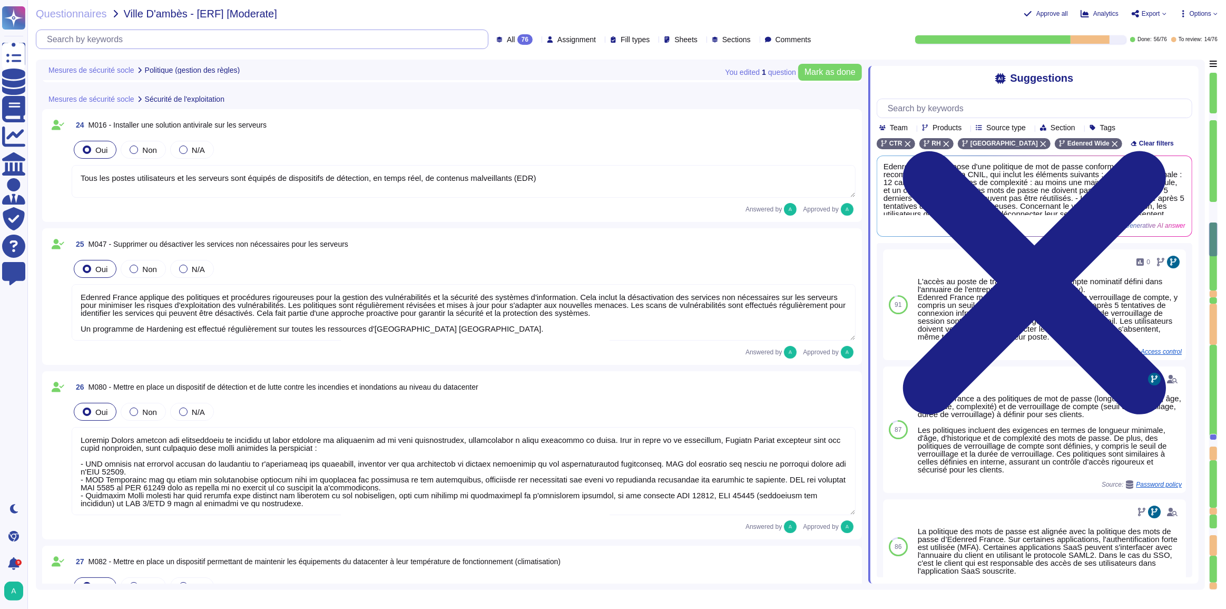
type textarea "Edenred France héberge principalement les données sur le territoire de l'Espace…"
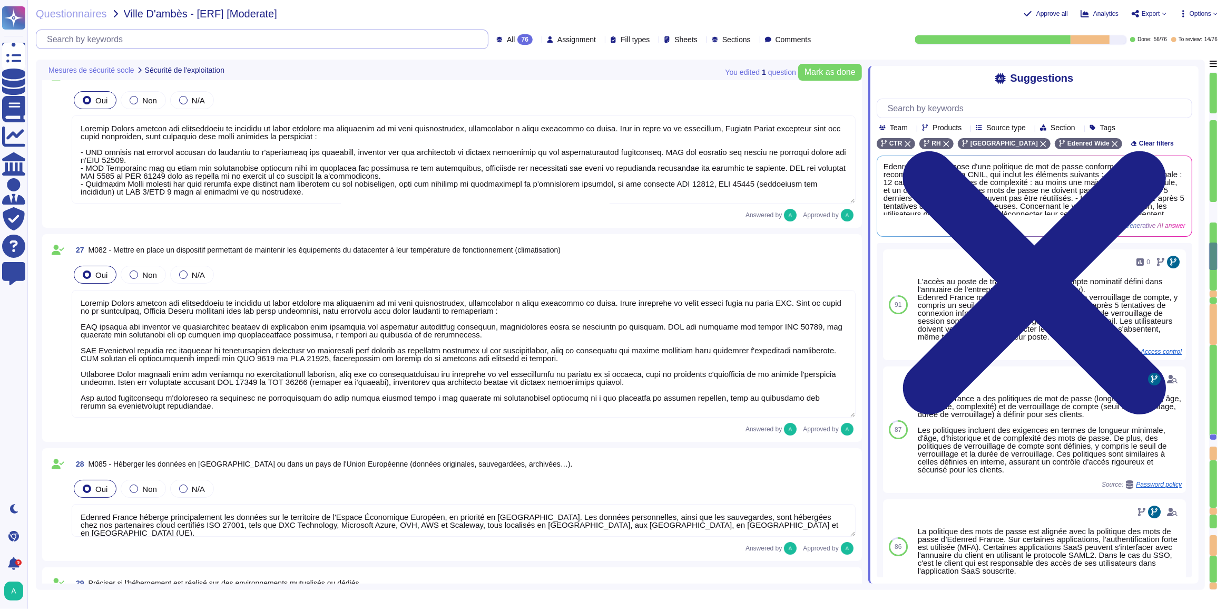
type textarea "Dans le cadre de la prestation, Edenred France fournit des environnements mutua…"
type textarea "Lore ip dolor si am consectetu, Adipisc Elitse d eiusmo t'incididu utl etdolore…"
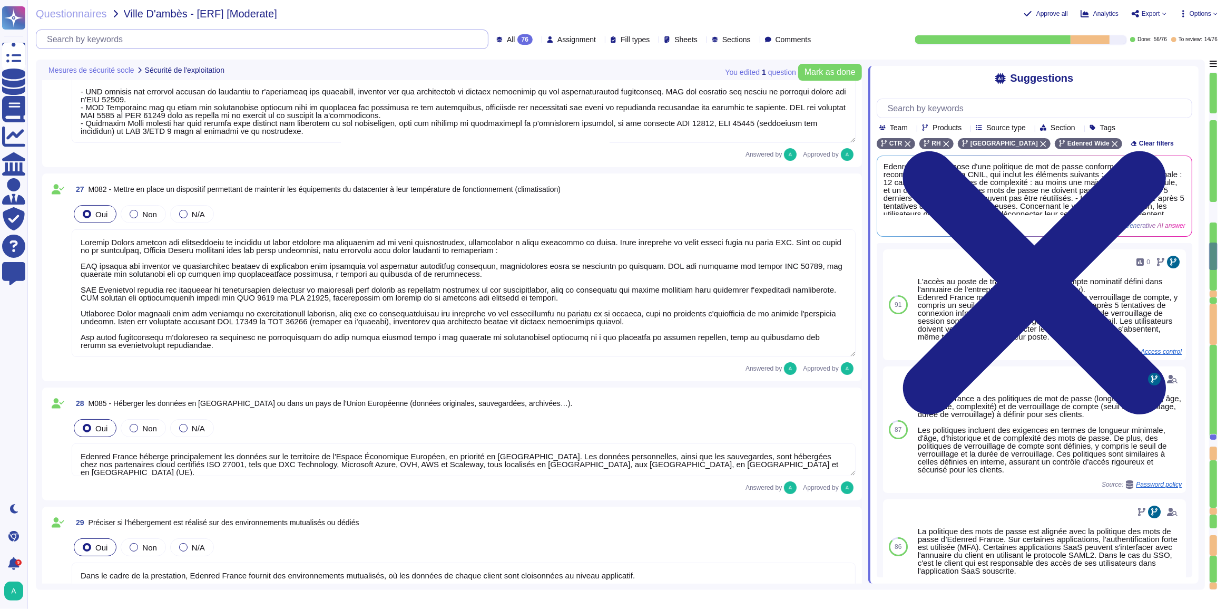
type textarea "Lo ipsumdolo si ametcon adi elitseddoeiusm temporin utlaboree dolore magn : 7. …"
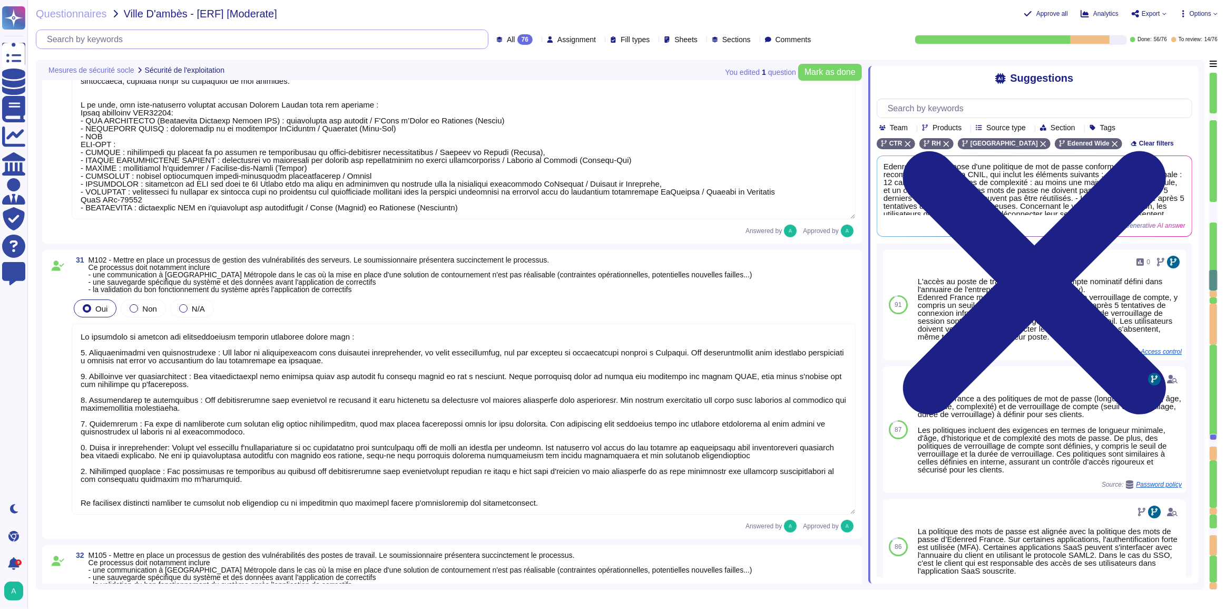
type textarea "Lo ipsumdolo si ametcon adi elitseddoeiusm temporin utlaboree dolore magn : 7. …"
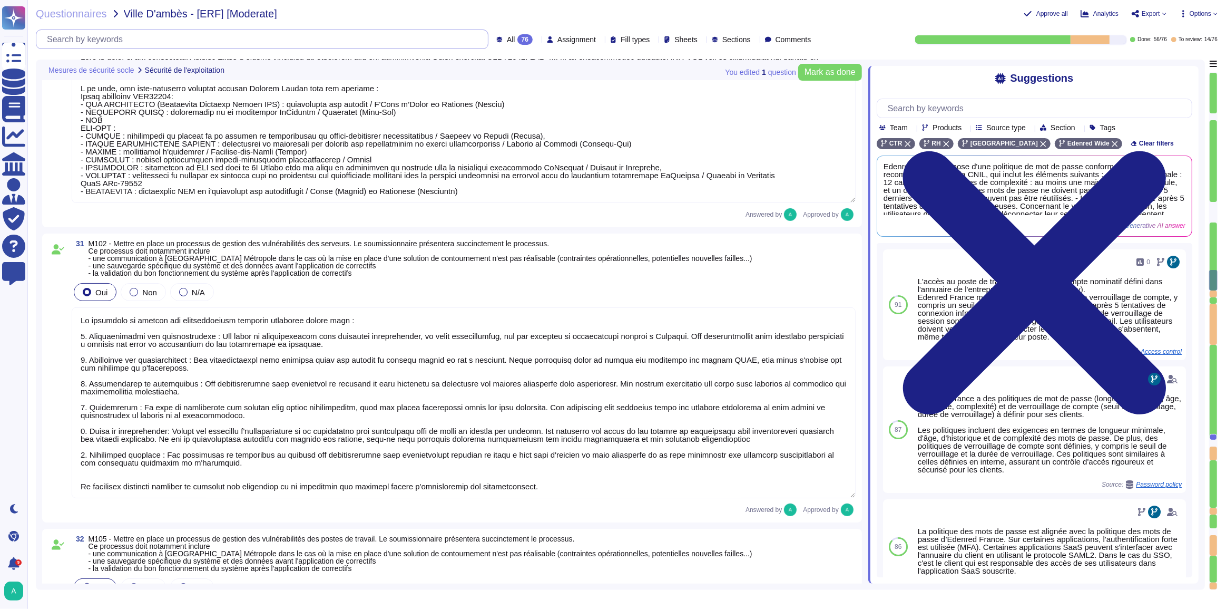
type textarea "Edenred France a mis en place des politiques de mot de passe qui incluent des e…"
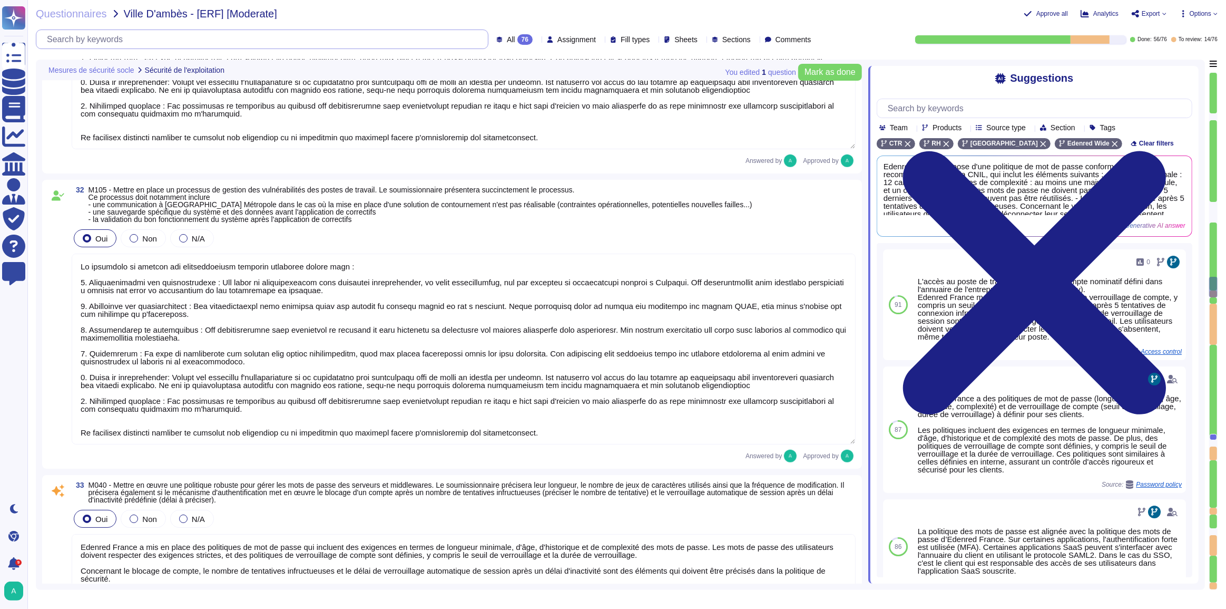
type textarea "Edenred France privilégie l'utilisation de comptes d'administration nominatifs …"
type textarea "Edenred France dispose de procédures formalisées pour l'administration et l'exp…"
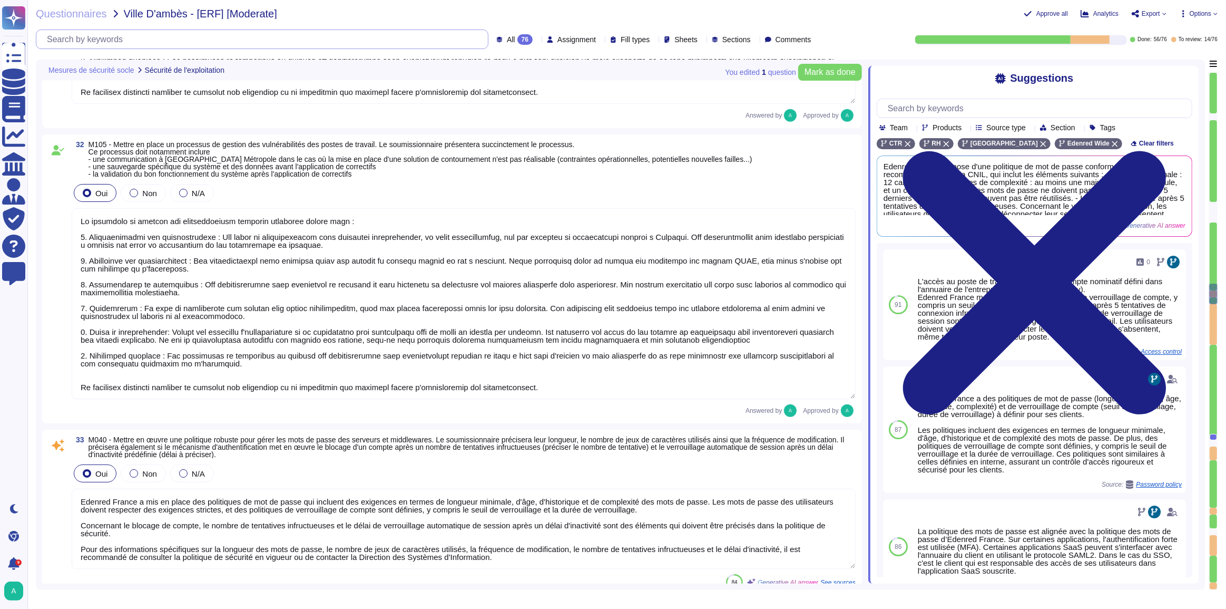
type textarea "Loremip Dolors ame co adipi elitseddo eiusmodtem inci utlaboree dol magna ali e…"
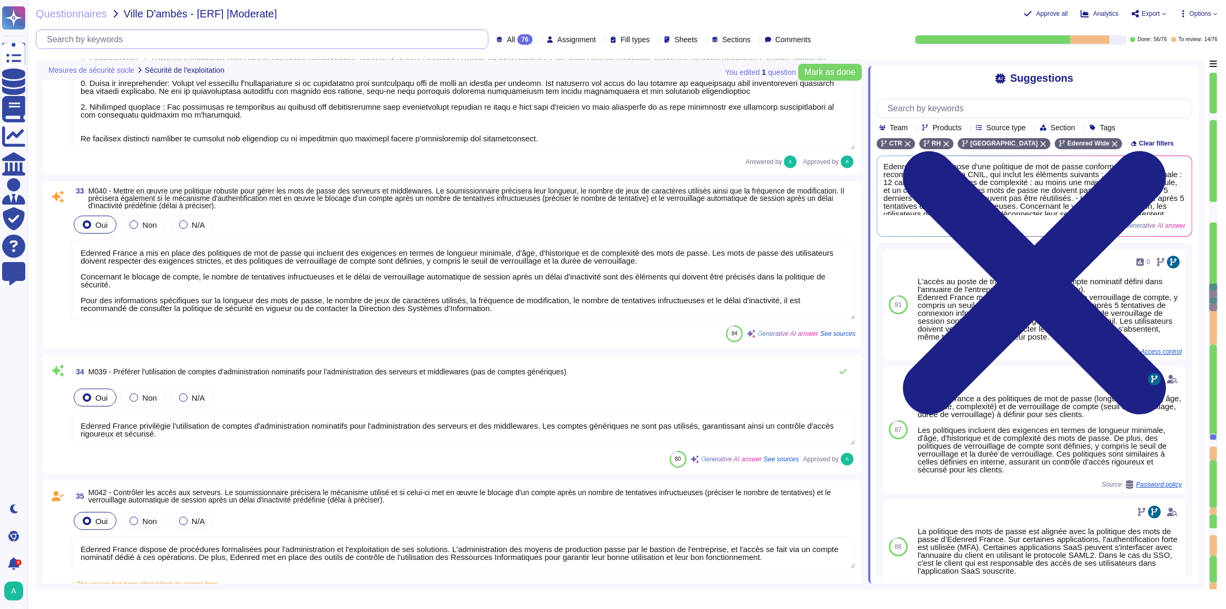
scroll to position [5633, 0]
click at [233, 276] on textarea "Edenred France a mis en place des politiques de mot de passe qui incluent des e…" at bounding box center [464, 279] width 784 height 80
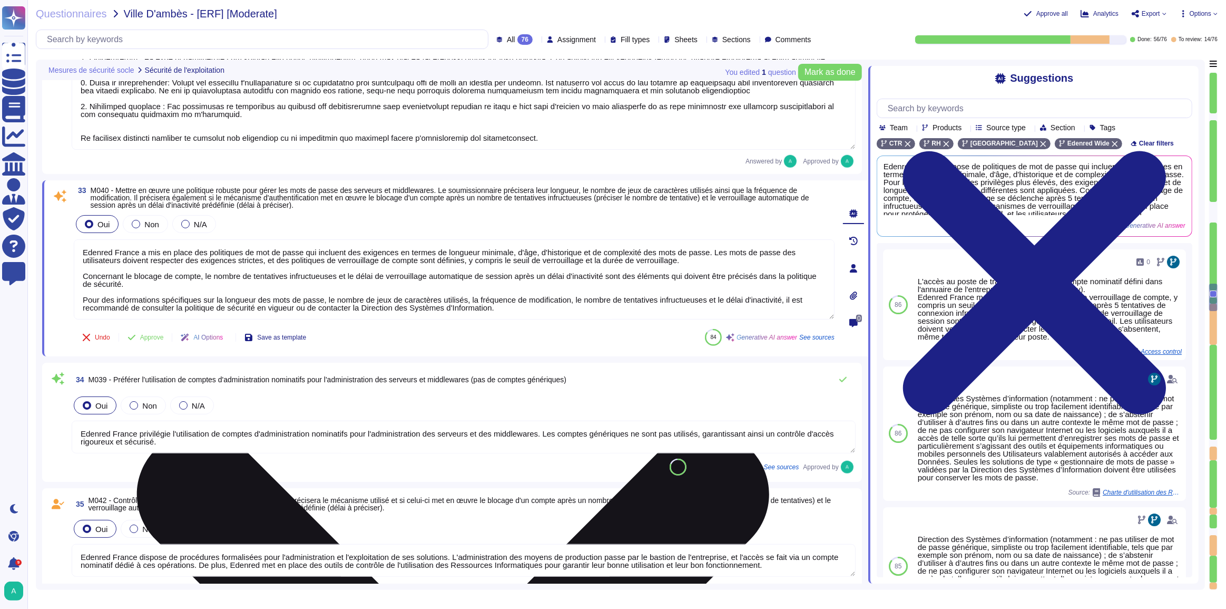
paste textarea "dispose d'une politique de mot de passe conforme aux recommandations de la CNIL…"
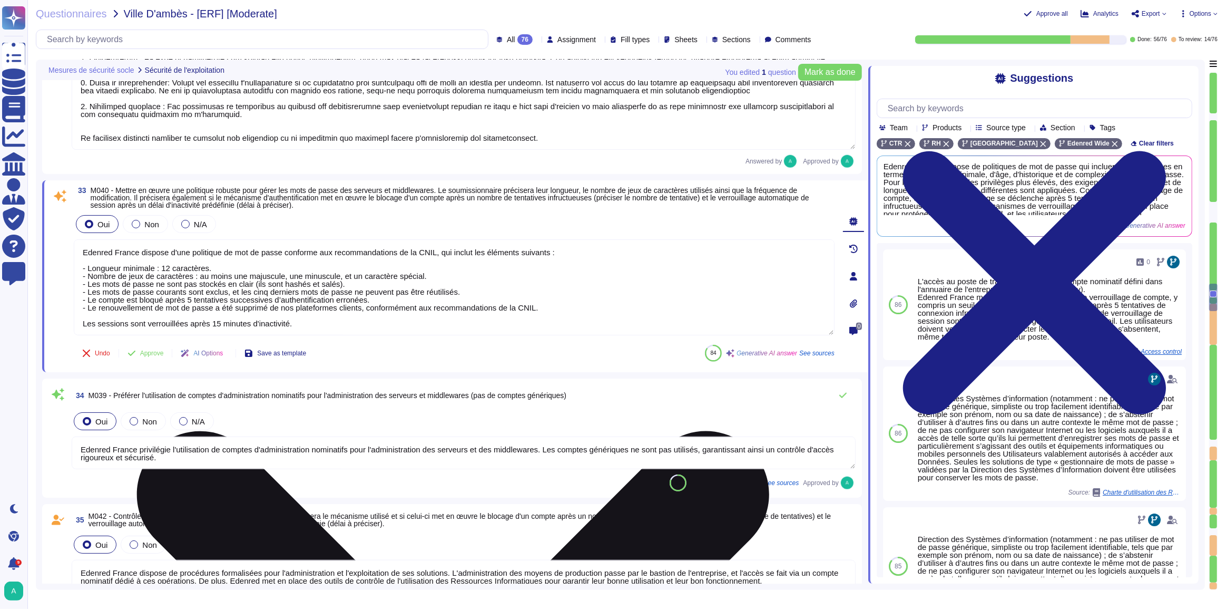
click at [168, 267] on textarea "Edenred France dispose d'une politique de mot de passe conforme aux recommandat…" at bounding box center [454, 287] width 761 height 96
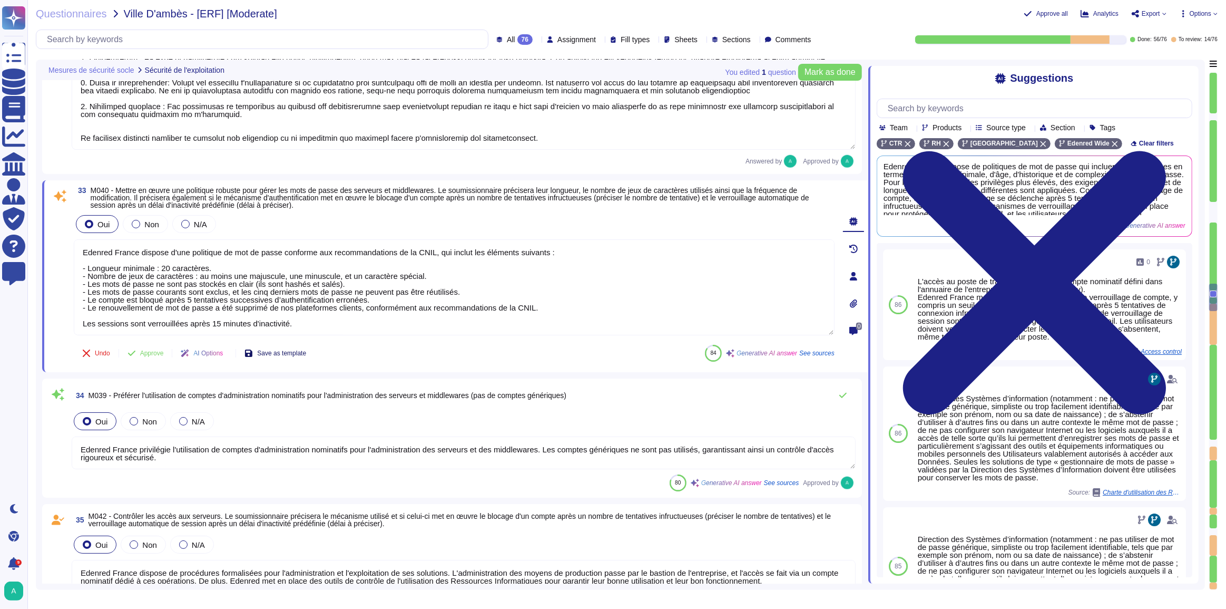
click at [271, 354] on div "33 M040 - Mettre en œuvre une politique robuste pour gérer les mots de passe de…" at bounding box center [443, 276] width 784 height 179
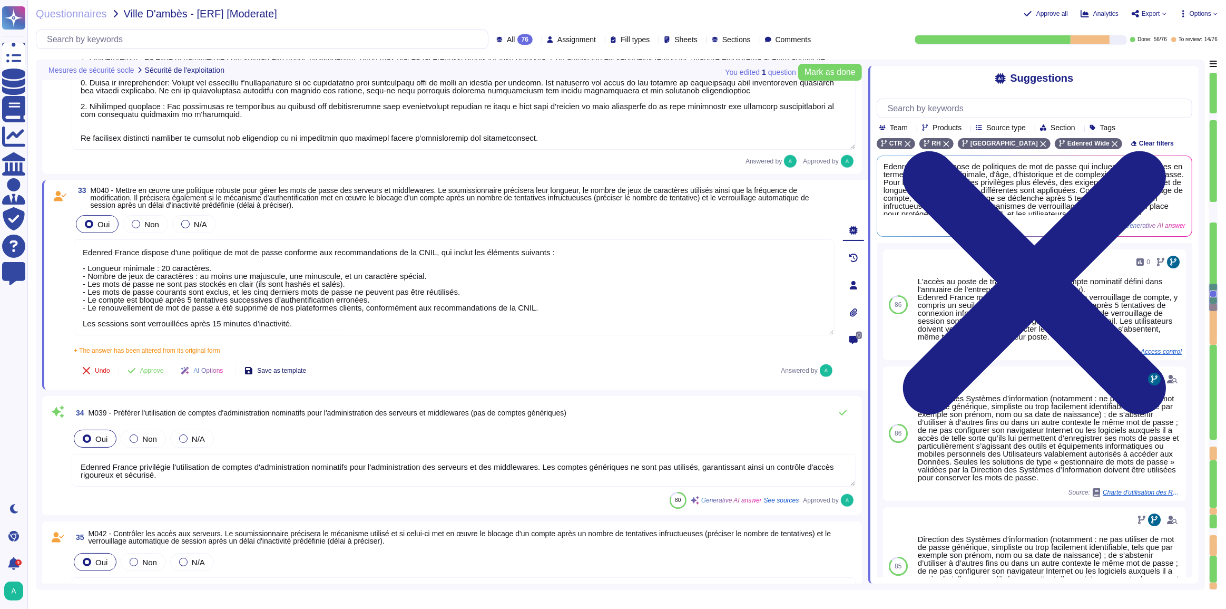
click at [300, 370] on span "Save as template" at bounding box center [281, 370] width 49 height 6
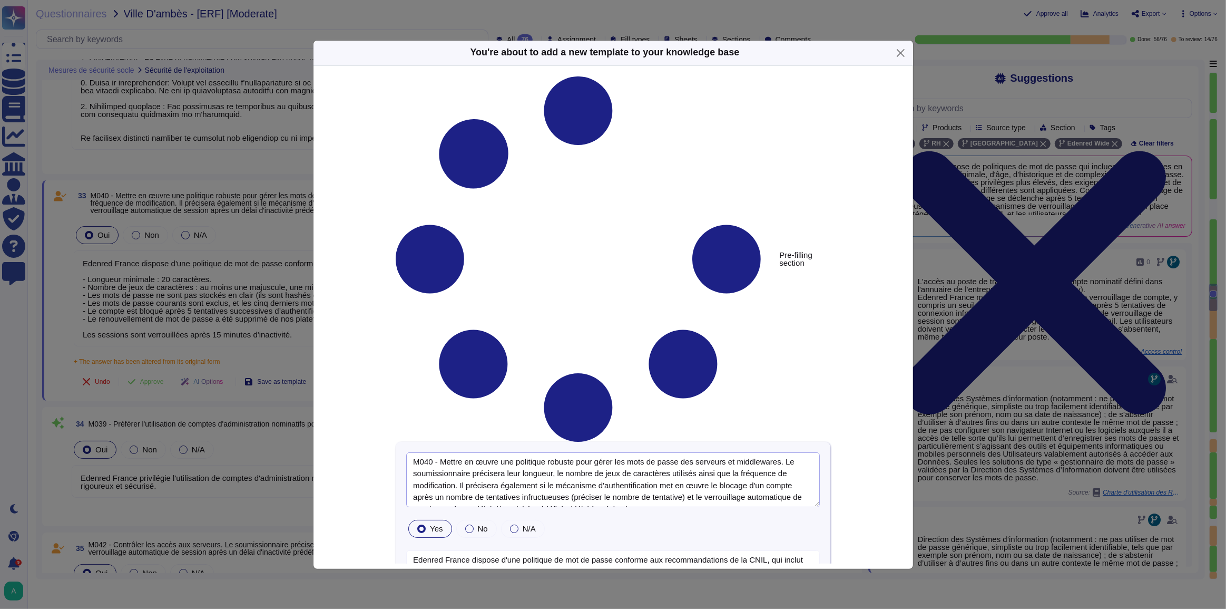
click at [536, 452] on textarea "M040 - Mettre en œuvre une politique robuste pour gérer les mots de passe des s…" at bounding box center [613, 479] width 414 height 55
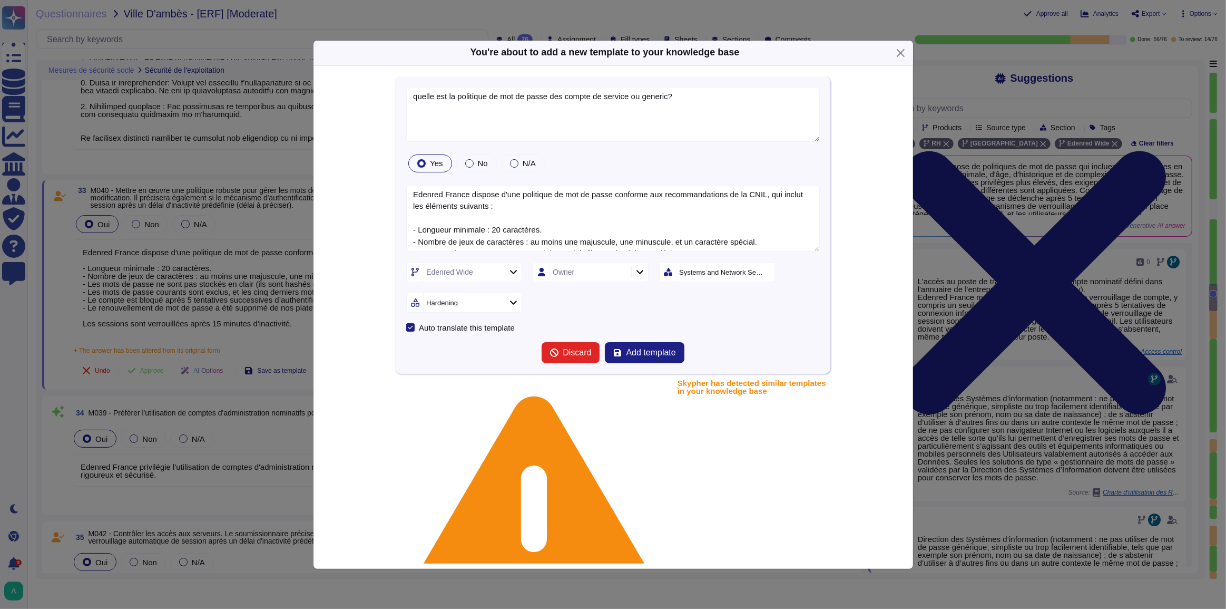
click at [494, 303] on icon at bounding box center [494, 303] width 0 height 0
click at [717, 274] on div "Systems and Network Security" at bounding box center [721, 272] width 85 height 7
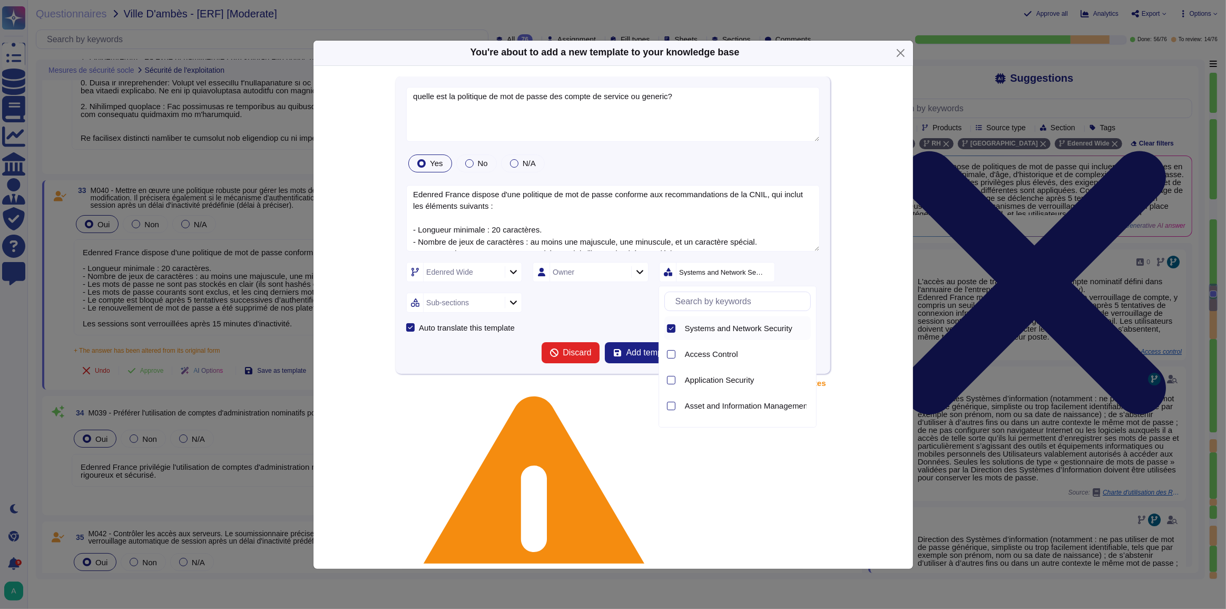
click at [767, 273] on icon at bounding box center [767, 273] width 0 height 0
click at [481, 301] on div "Sub-sections" at bounding box center [463, 302] width 79 height 19
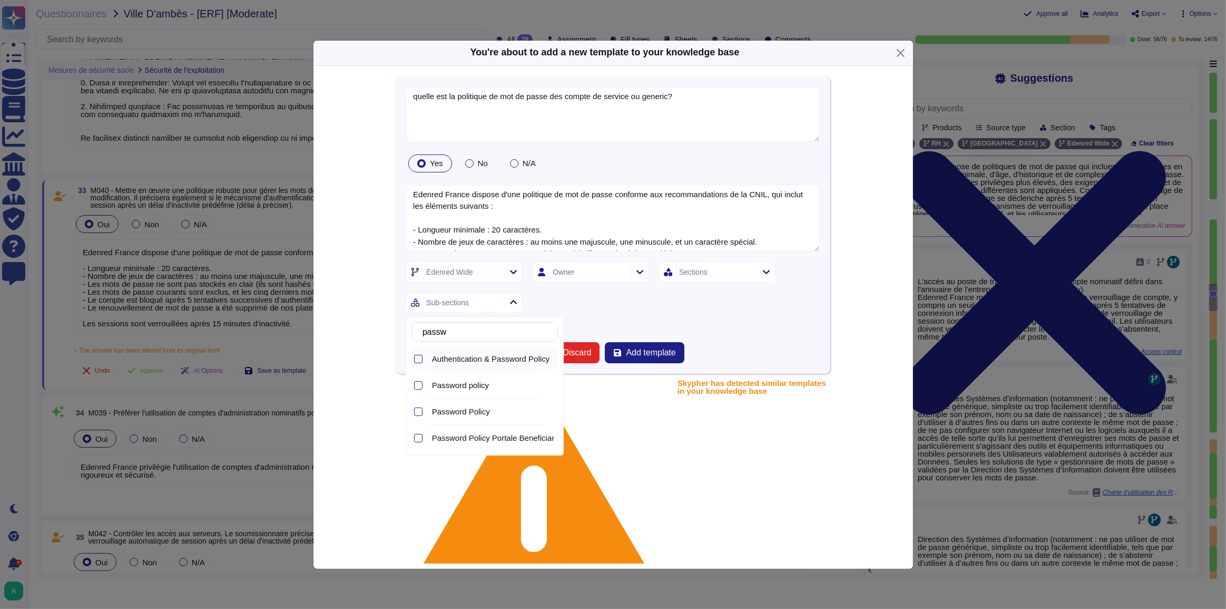
click at [454, 358] on span "Authentication & Password Policy" at bounding box center [490, 358] width 117 height 9
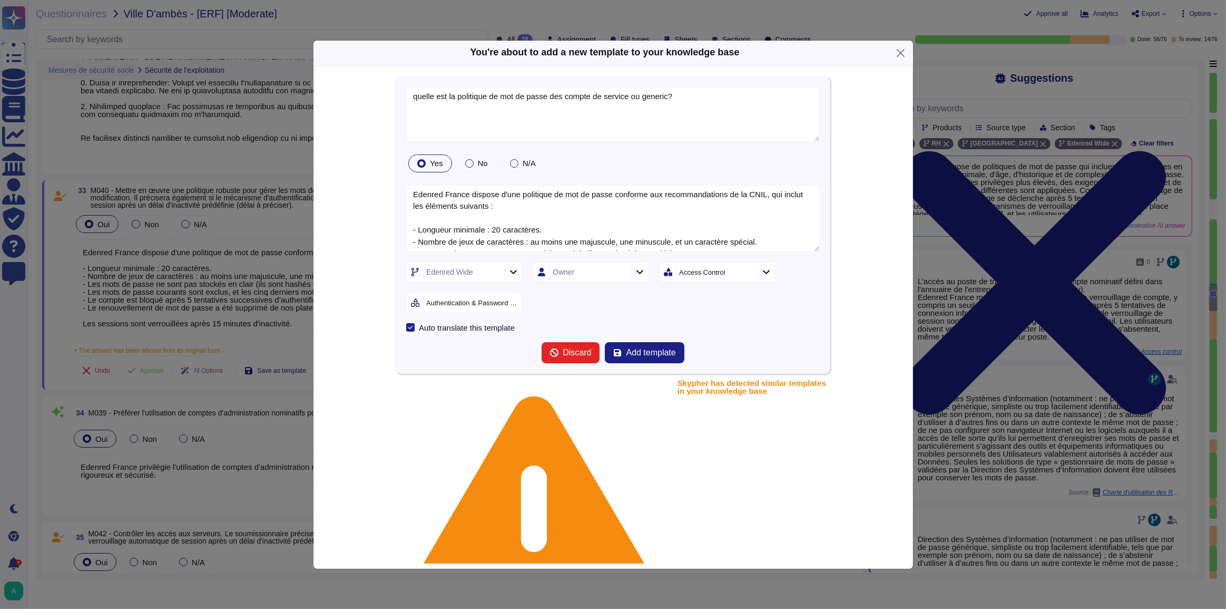
click at [718, 300] on div "Edenred Wide Owner Access Control Authentication & Password Policy" at bounding box center [613, 287] width 414 height 51
click at [643, 353] on span "Add template" at bounding box center [651, 352] width 50 height 8
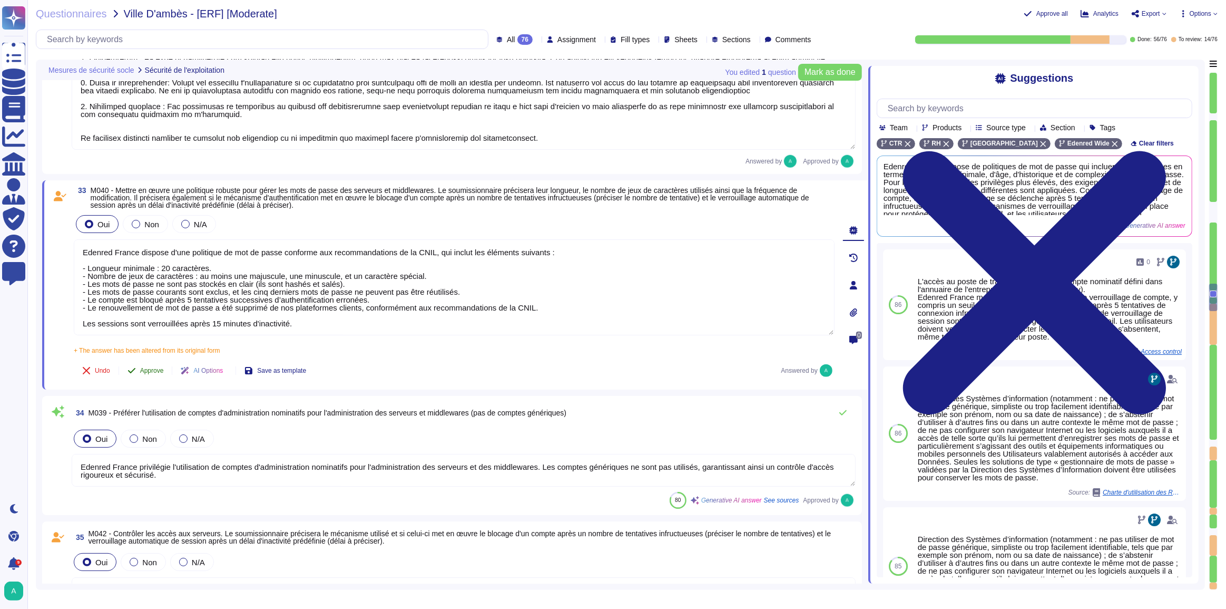
click at [148, 370] on span "Approve" at bounding box center [152, 370] width 24 height 6
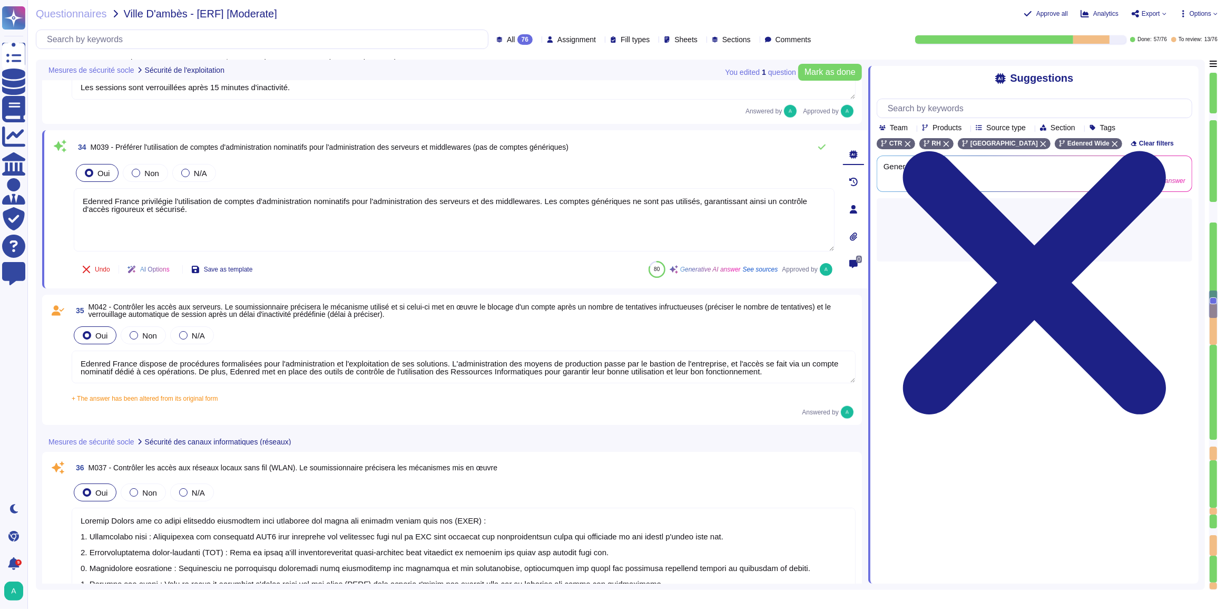
scroll to position [5897, 0]
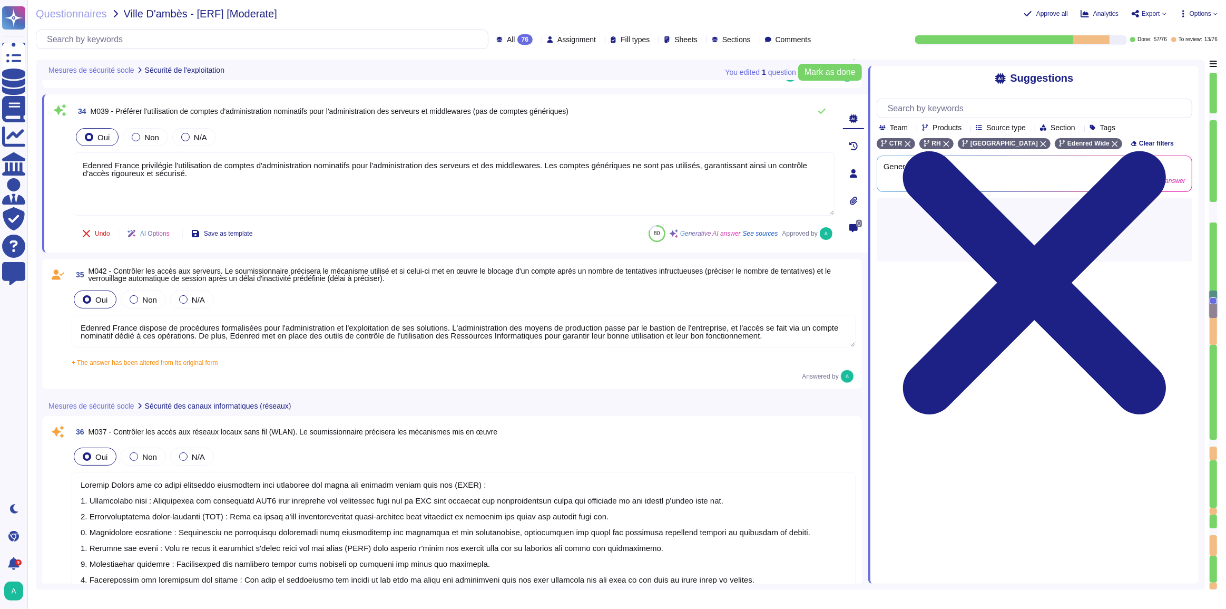
click at [366, 340] on textarea "Edenred France dispose de procédures formalisées pour l'administration et l'exp…" at bounding box center [464, 331] width 784 height 33
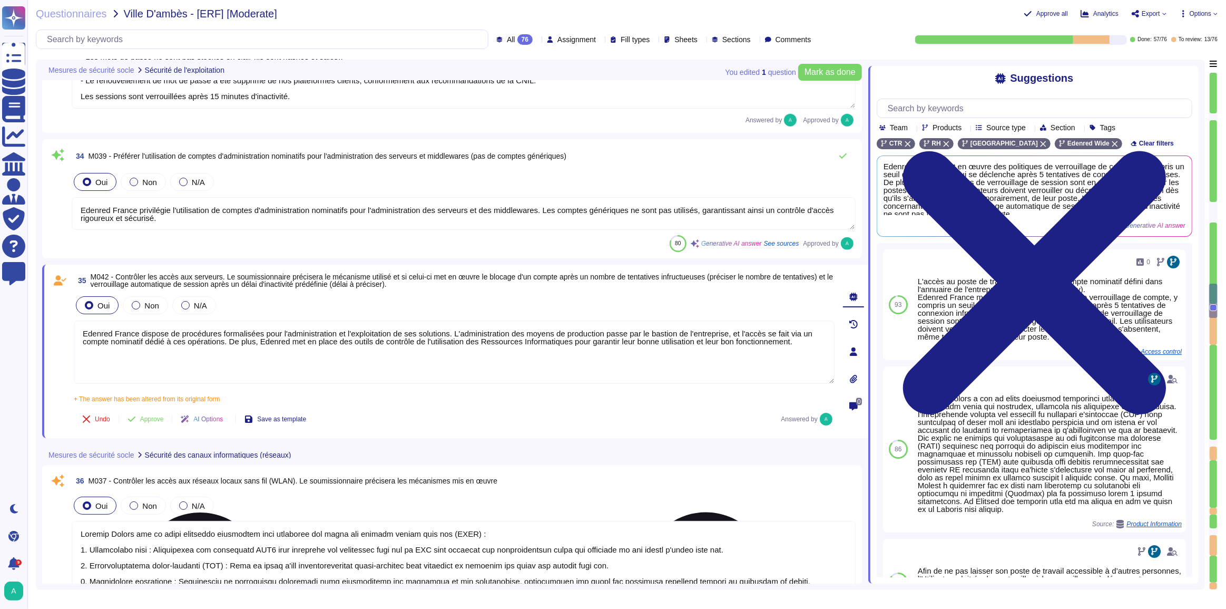
scroll to position [5658, 0]
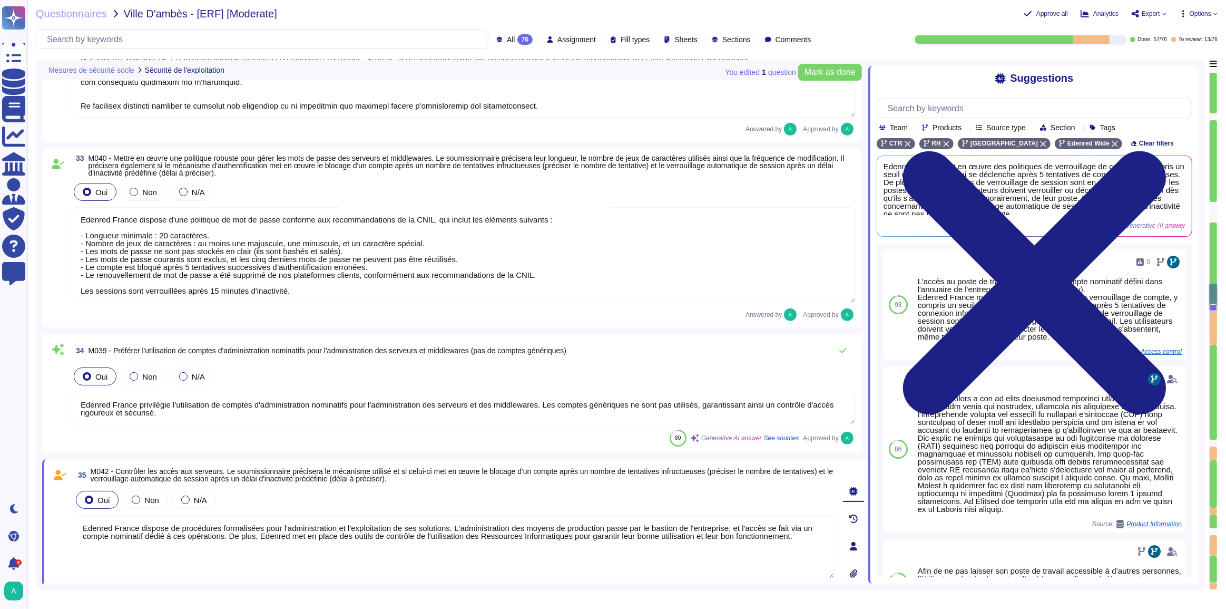
drag, startPoint x: 291, startPoint y: 292, endPoint x: 81, endPoint y: 266, distance: 211.8
click at [81, 266] on textarea "Edenred France dispose d'une politique de mot de passe conforme aux recommandat…" at bounding box center [464, 255] width 784 height 96
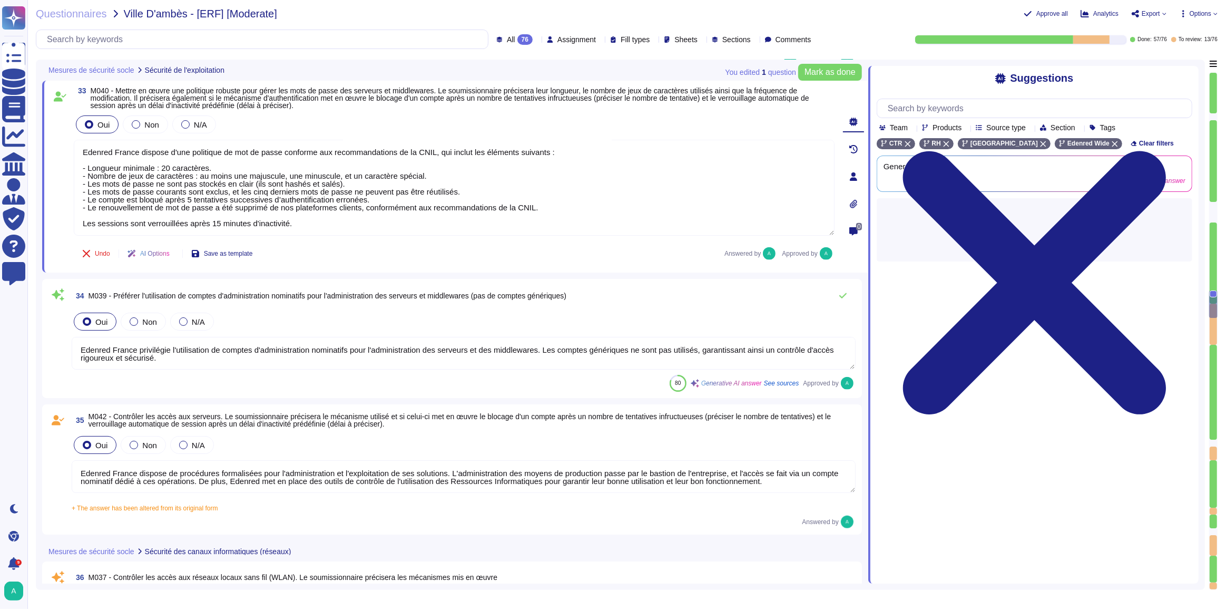
scroll to position [5897, 0]
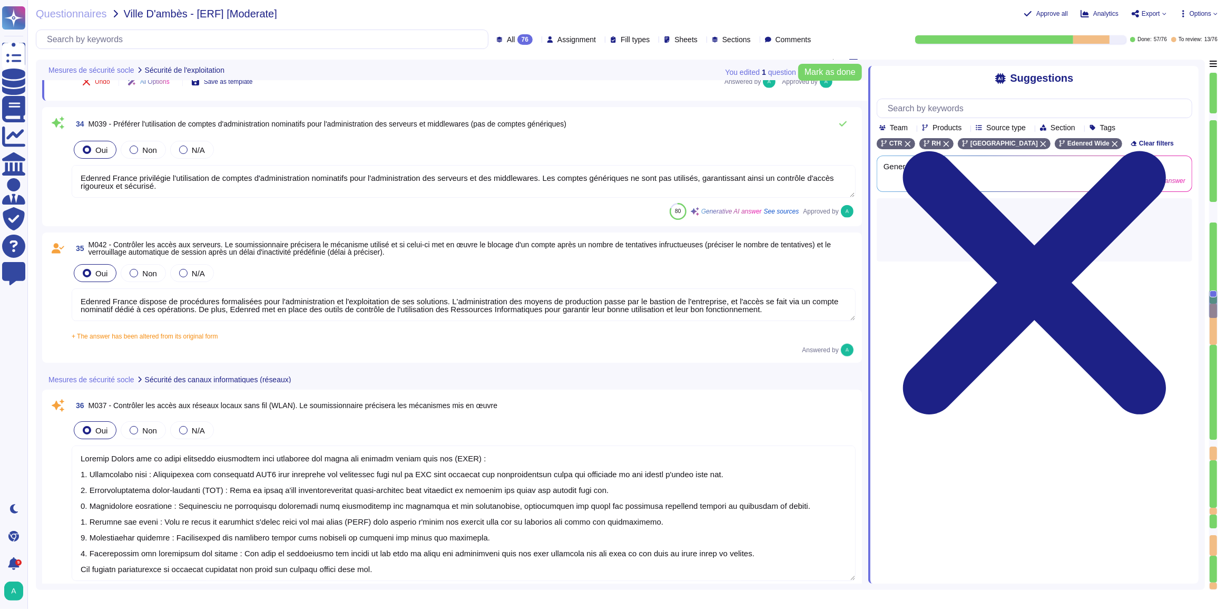
click at [396, 302] on textarea "Edenred France dispose de procédures formalisées pour l'administration et l'exp…" at bounding box center [464, 304] width 784 height 33
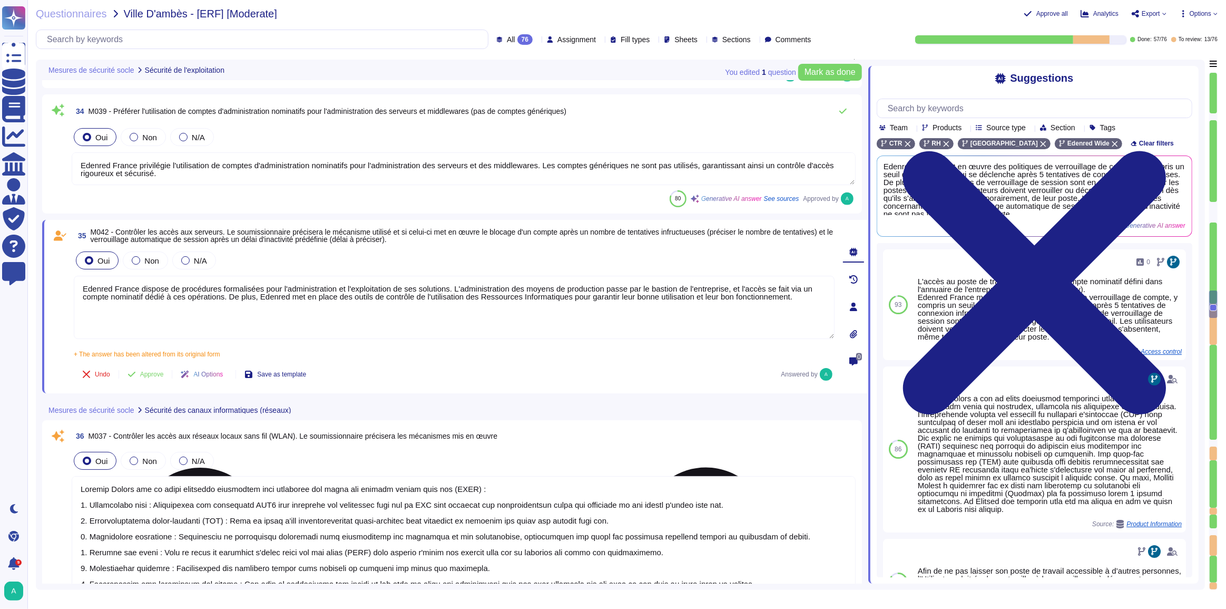
paste textarea "- Le compte est bloqué après 5 tentatives successives d’authentification erroné…"
click at [812, 299] on textarea "Edenred France dispose de procédures formalisées pour l'administration et l'exp…" at bounding box center [454, 307] width 761 height 63
paste textarea "- Le compte est bloqué après 5 tentatives successives d’authentification erroné…"
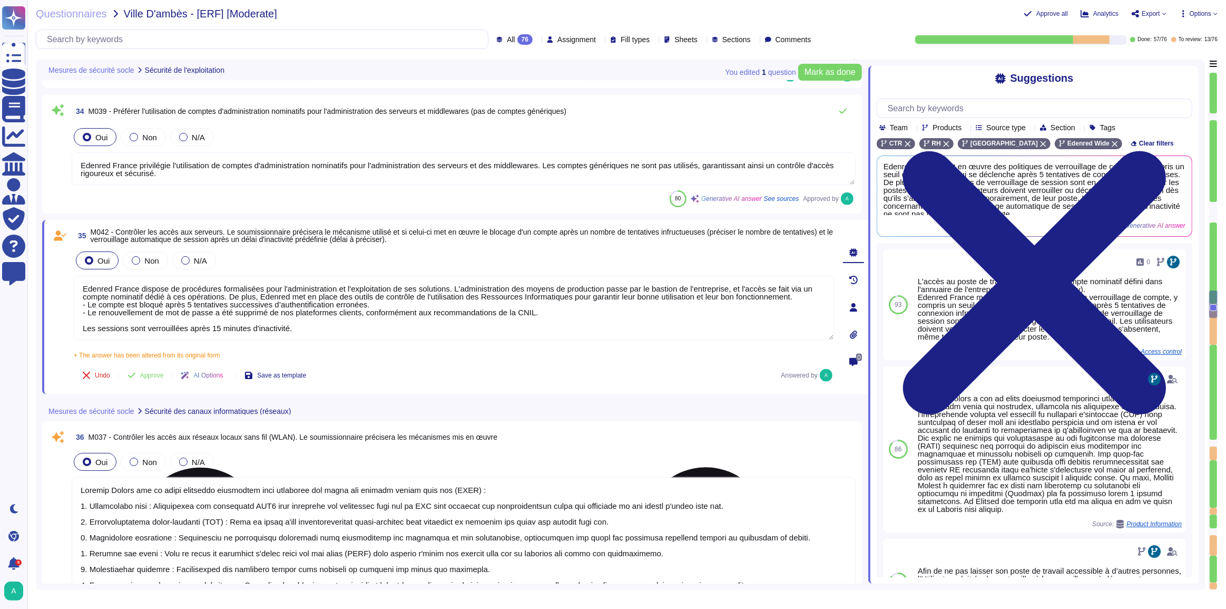
click at [89, 300] on textarea "Edenred France dispose de procédures formalisées pour l'administration et l'exp…" at bounding box center [454, 308] width 761 height 64
click at [170, 302] on textarea "Edenred France dispose de procédures formalisées pour l'administration et l'exp…" at bounding box center [454, 308] width 761 height 64
drag, startPoint x: 289, startPoint y: 327, endPoint x: 78, endPoint y: 328, distance: 211.3
click at [78, 328] on textarea "Edenred France dispose de procédures formalisées pour l'administration et l'exp…" at bounding box center [454, 308] width 761 height 64
click at [378, 303] on textarea "Edenred France dispose de procédures formalisées pour l'administration et l'exp…" at bounding box center [454, 308] width 761 height 64
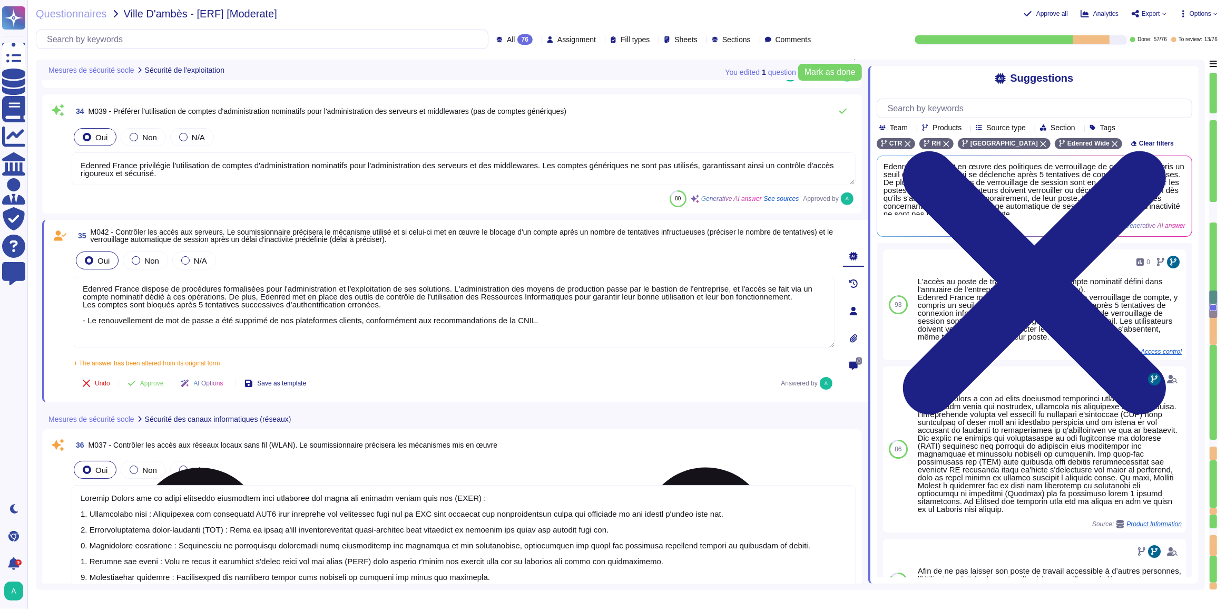
paste textarea "Les sessions sont verrouillées après 15 minutes d'inactivité."
drag, startPoint x: 548, startPoint y: 320, endPoint x: 70, endPoint y: 319, distance: 478.4
click at [70, 319] on div "35 M042 - Contrôler les accès aux serveurs. Le soumissionnaire précisera le méc…" at bounding box center [443, 311] width 784 height 170
drag, startPoint x: 230, startPoint y: 297, endPoint x: 688, endPoint y: 300, distance: 457.9
click at [674, 300] on textarea "Edenred France dispose de procédures formalisées pour l'administration et l'exp…" at bounding box center [454, 312] width 761 height 72
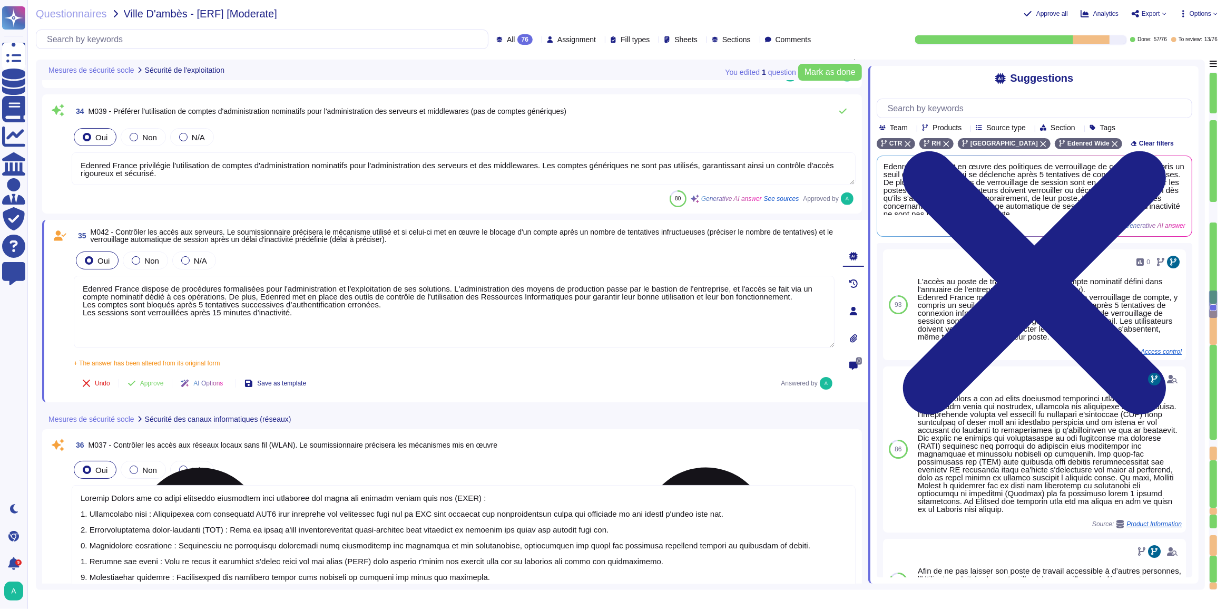
click at [795, 299] on textarea "Edenred France dispose de procédures formalisées pour l'administration et l'exp…" at bounding box center [454, 312] width 761 height 72
drag, startPoint x: 797, startPoint y: 293, endPoint x: 228, endPoint y: 292, distance: 569.6
click at [228, 292] on textarea "Edenred France dispose de procédures formalisées pour l'administration et l'exp…" at bounding box center [454, 312] width 761 height 72
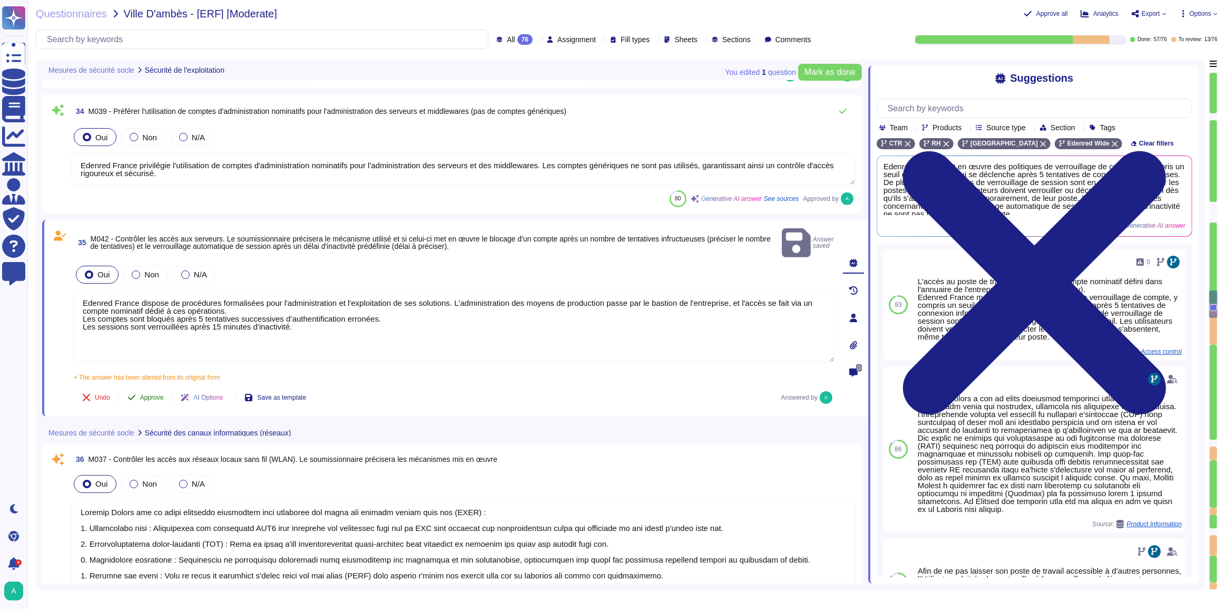
click at [145, 394] on span "Approve" at bounding box center [152, 397] width 24 height 6
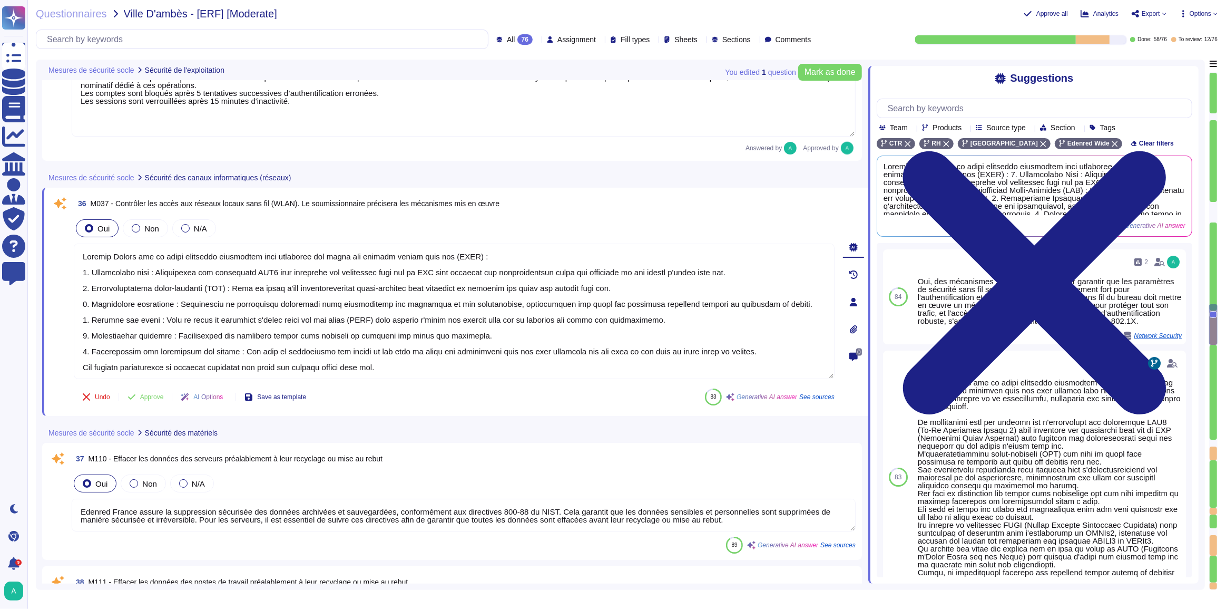
scroll to position [6114, 0]
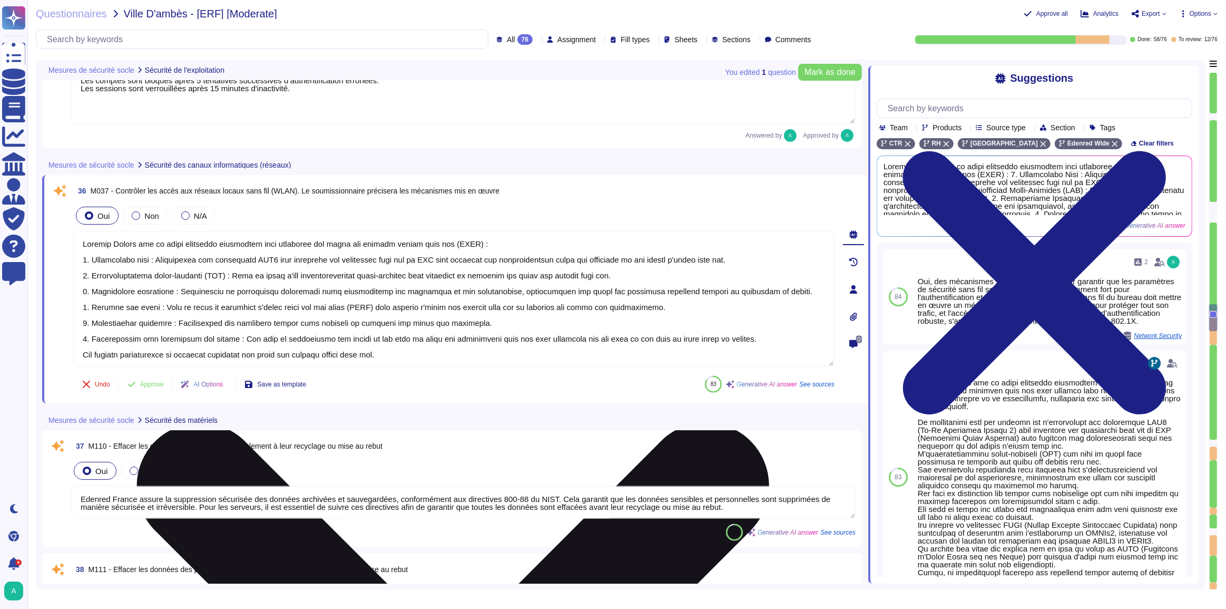
click at [339, 303] on textarea at bounding box center [454, 298] width 761 height 135
paste textarea "L'accès aux réseaux sans fil internes est réservé uniquement aux employés et co…"
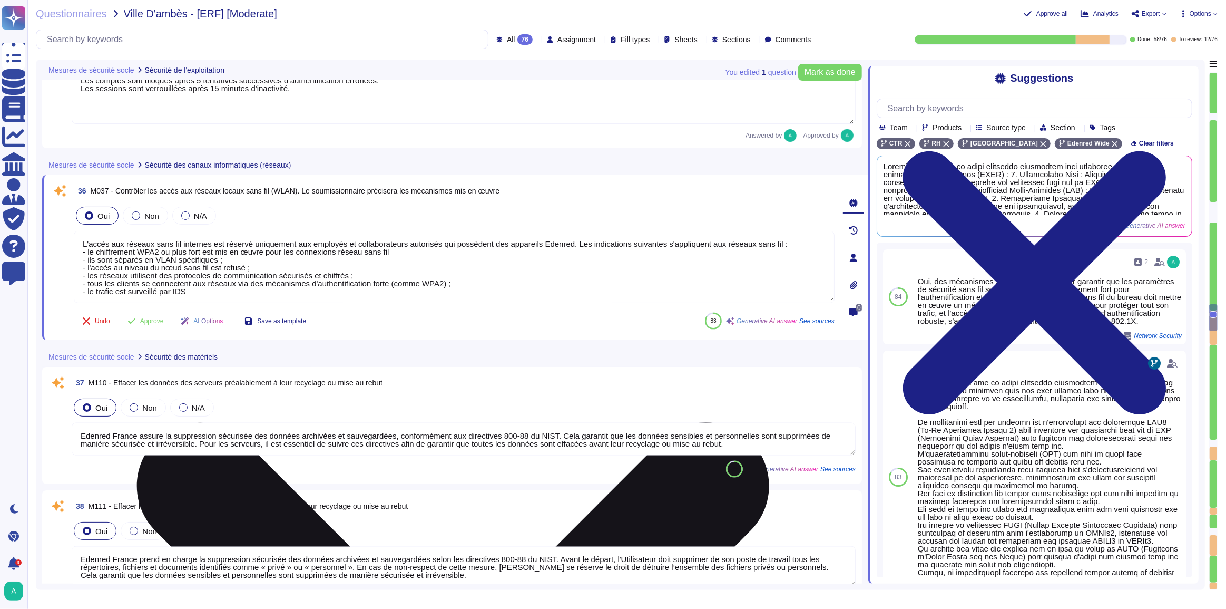
drag, startPoint x: 190, startPoint y: 291, endPoint x: 73, endPoint y: 286, distance: 116.5
click at [74, 286] on textarea "L'accès aux réseaux sans fil internes est réservé uniquement aux employés et co…" at bounding box center [454, 267] width 761 height 72
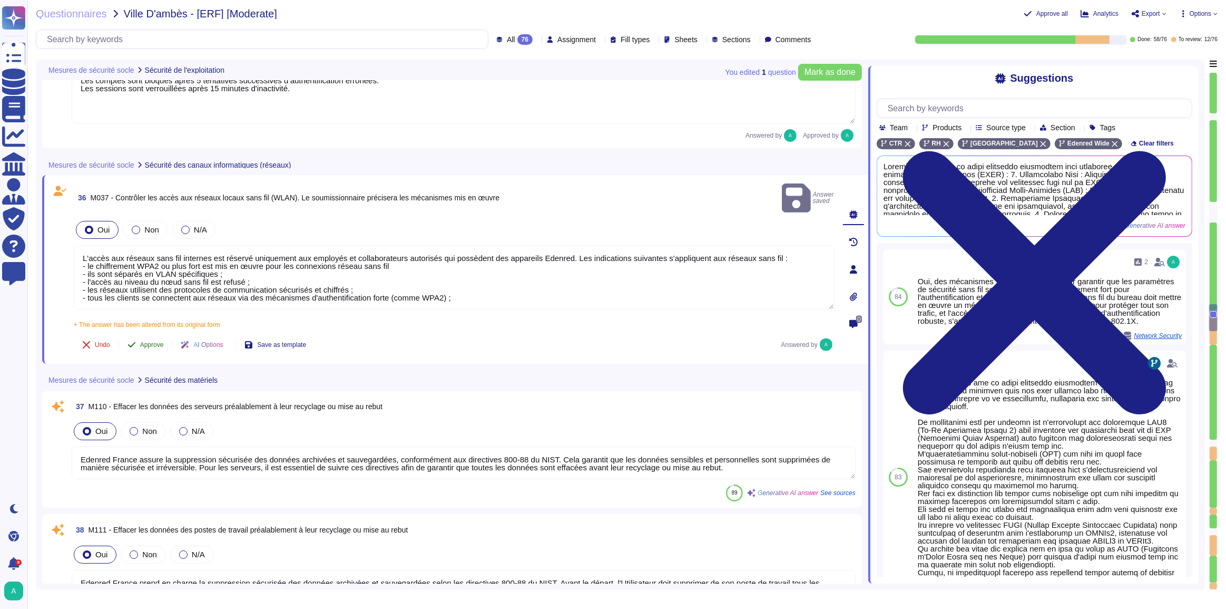
drag, startPoint x: 151, startPoint y: 312, endPoint x: 153, endPoint y: 327, distance: 14.9
click at [153, 341] on span "Approve" at bounding box center [152, 344] width 24 height 6
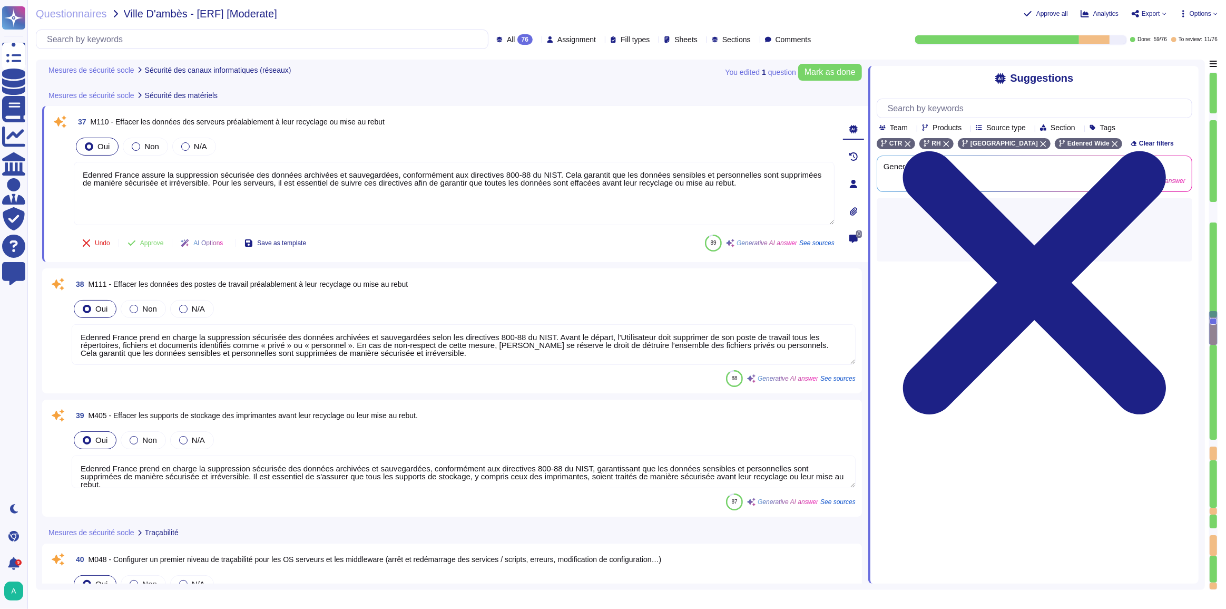
scroll to position [6353, 0]
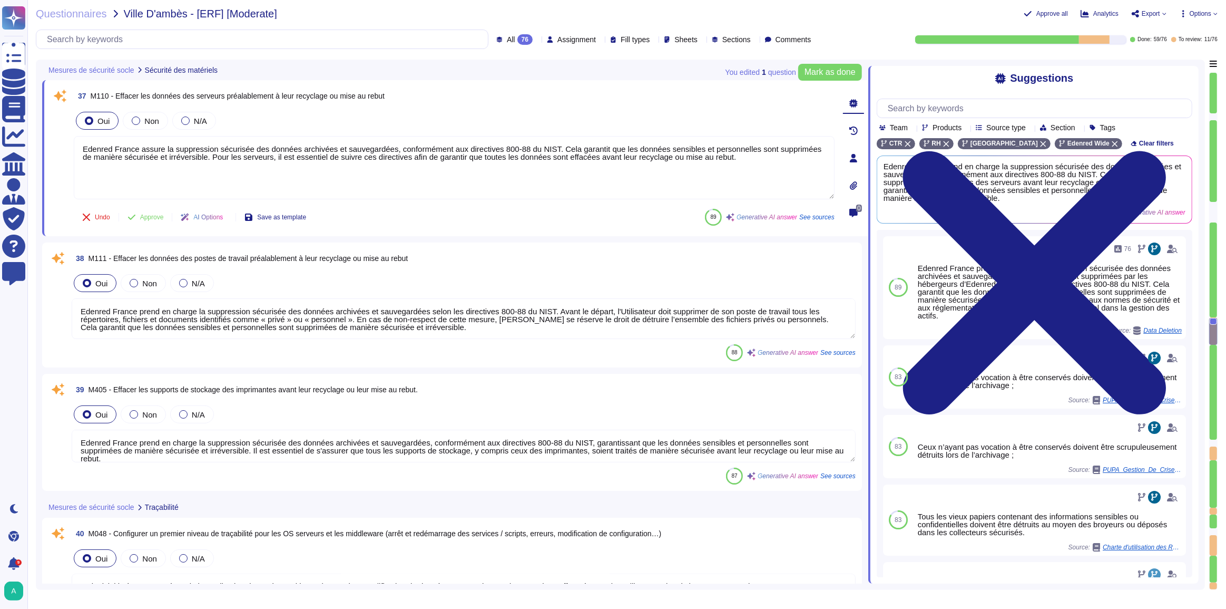
click at [674, 316] on textarea "Edenred France prend en charge la suppression sécurisée des données archivées e…" at bounding box center [464, 318] width 784 height 41
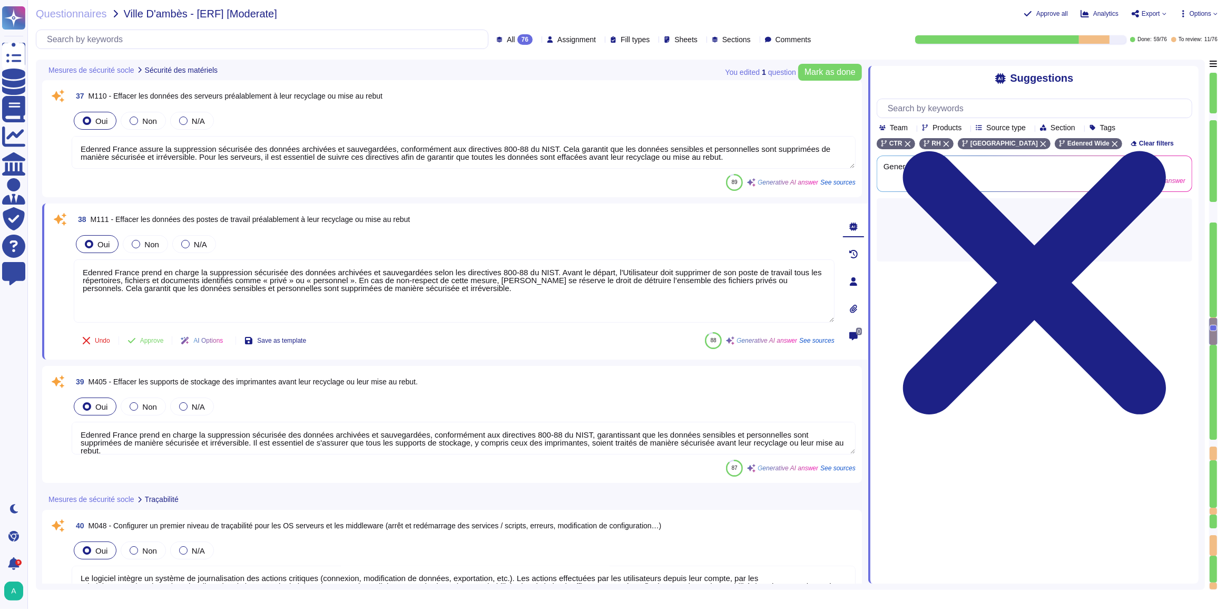
click at [852, 281] on icon at bounding box center [853, 281] width 8 height 8
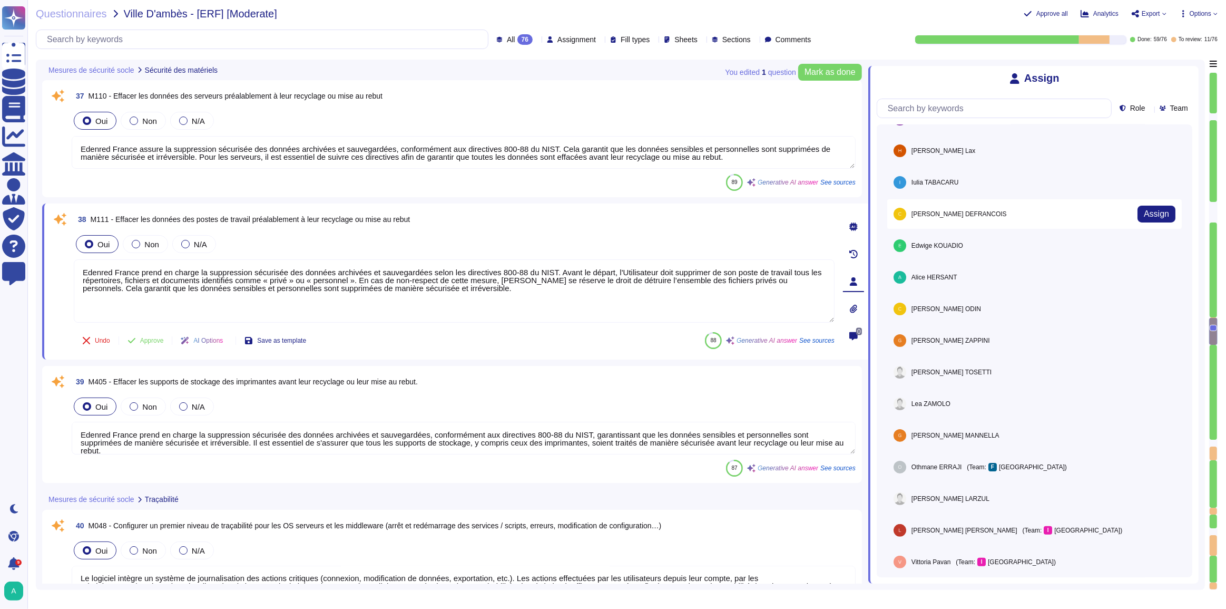
scroll to position [280, 0]
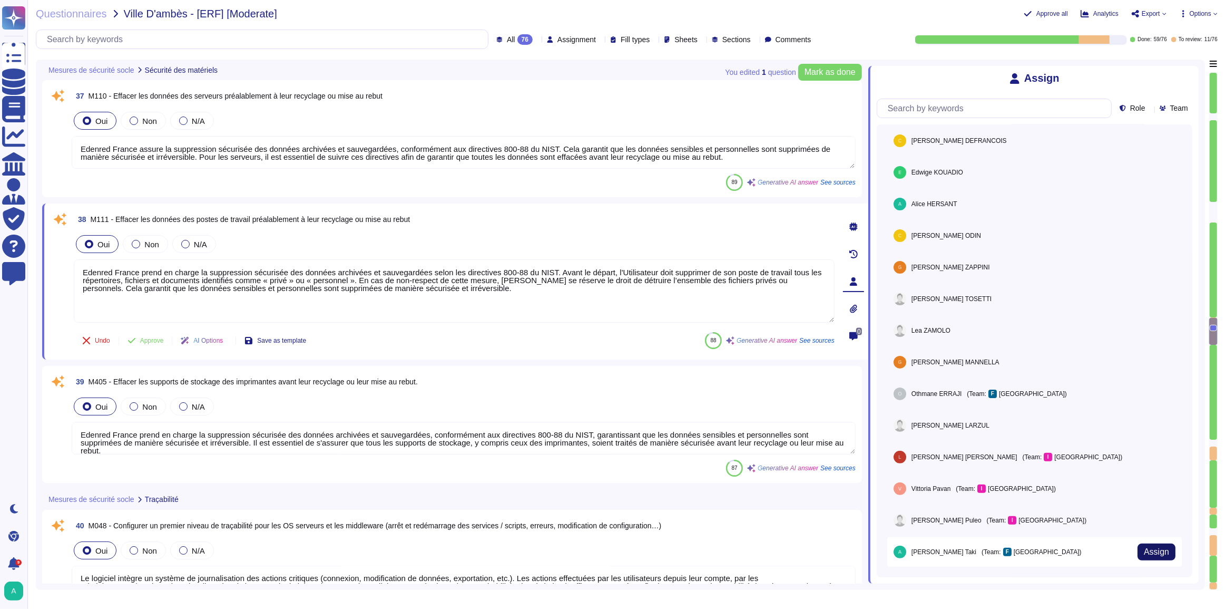
click at [1149, 547] on span "Assign" at bounding box center [1156, 551] width 25 height 8
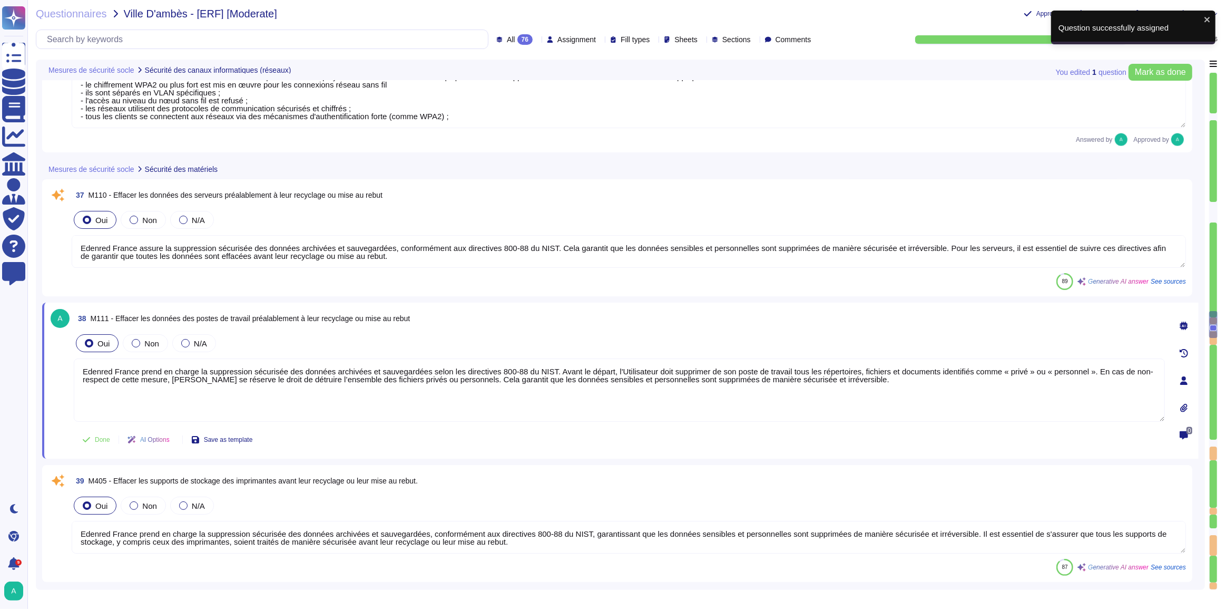
scroll to position [6257, 0]
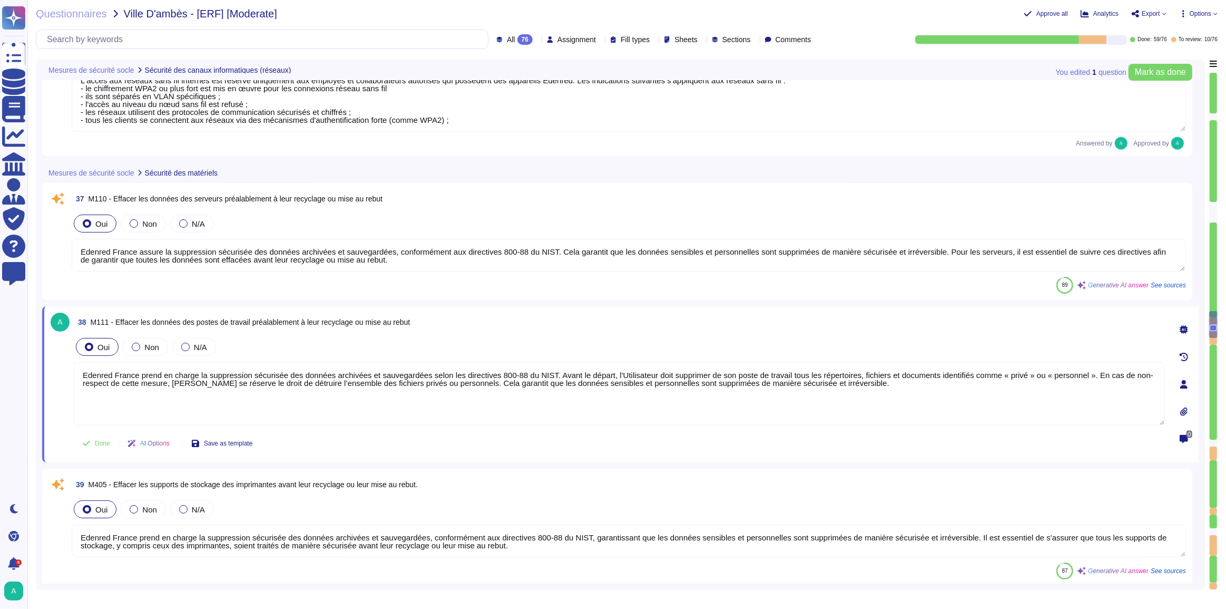
click at [563, 268] on textarea "Edenred France assure la suppression sécurisée des données archivées et sauvega…" at bounding box center [629, 255] width 1114 height 33
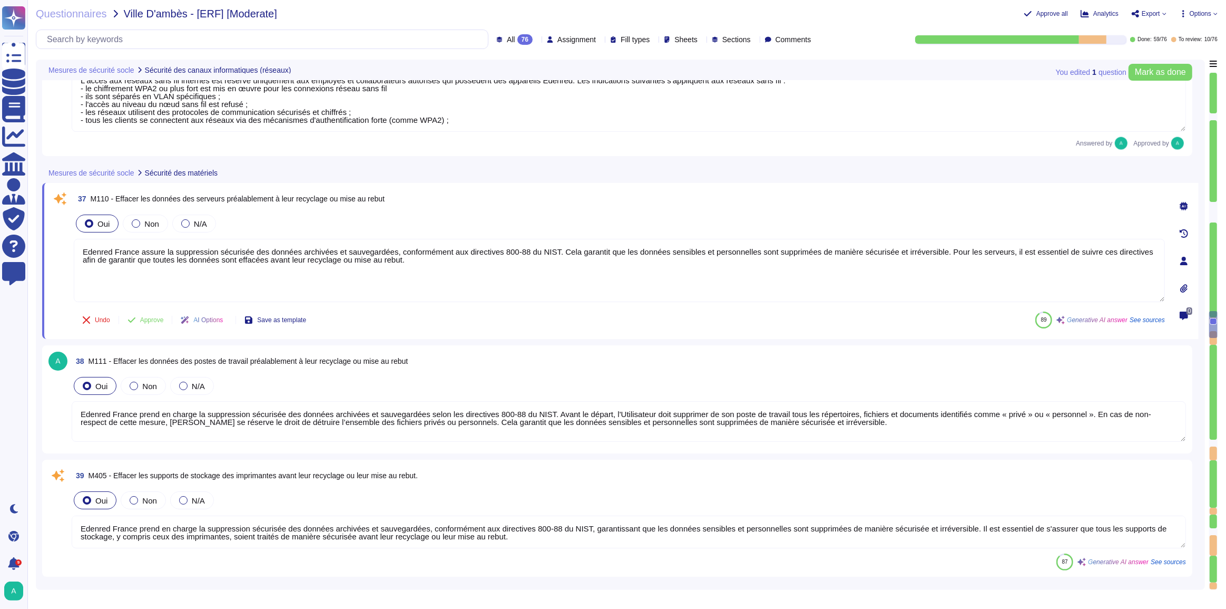
click at [1187, 258] on icon at bounding box center [1184, 261] width 8 height 8
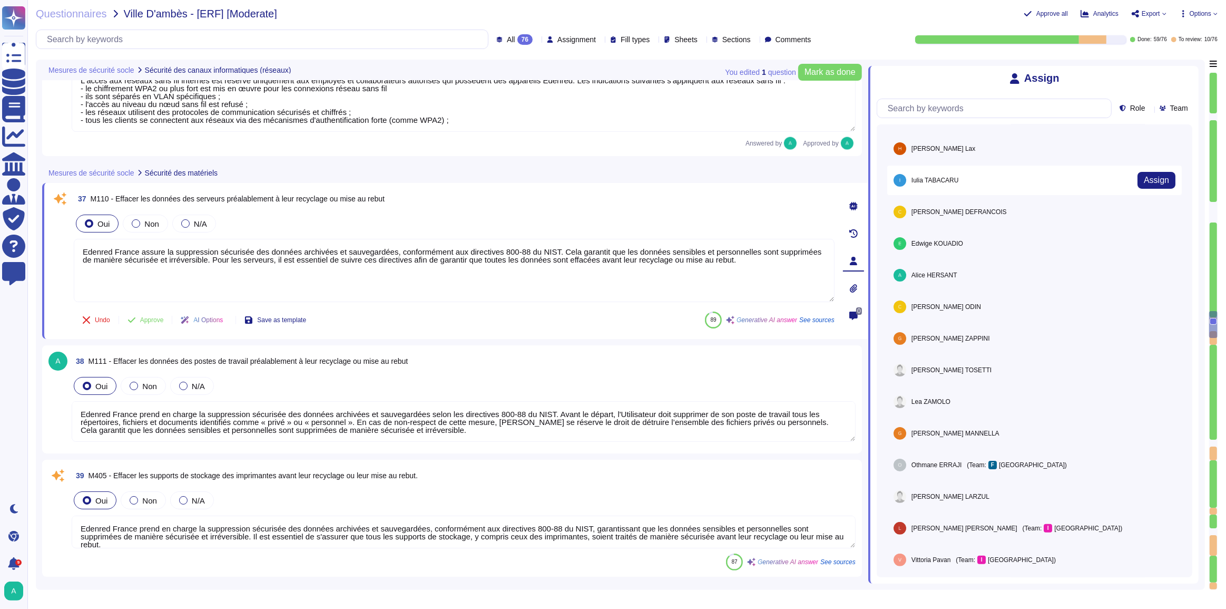
scroll to position [280, 0]
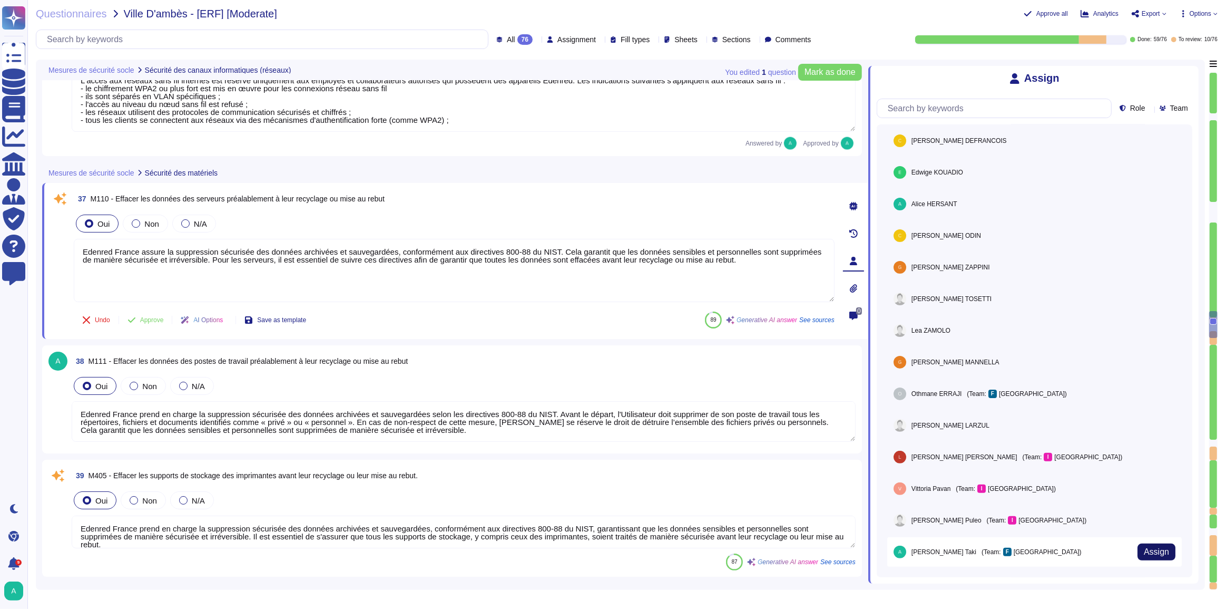
click at [1149, 547] on span "Assign" at bounding box center [1156, 551] width 25 height 8
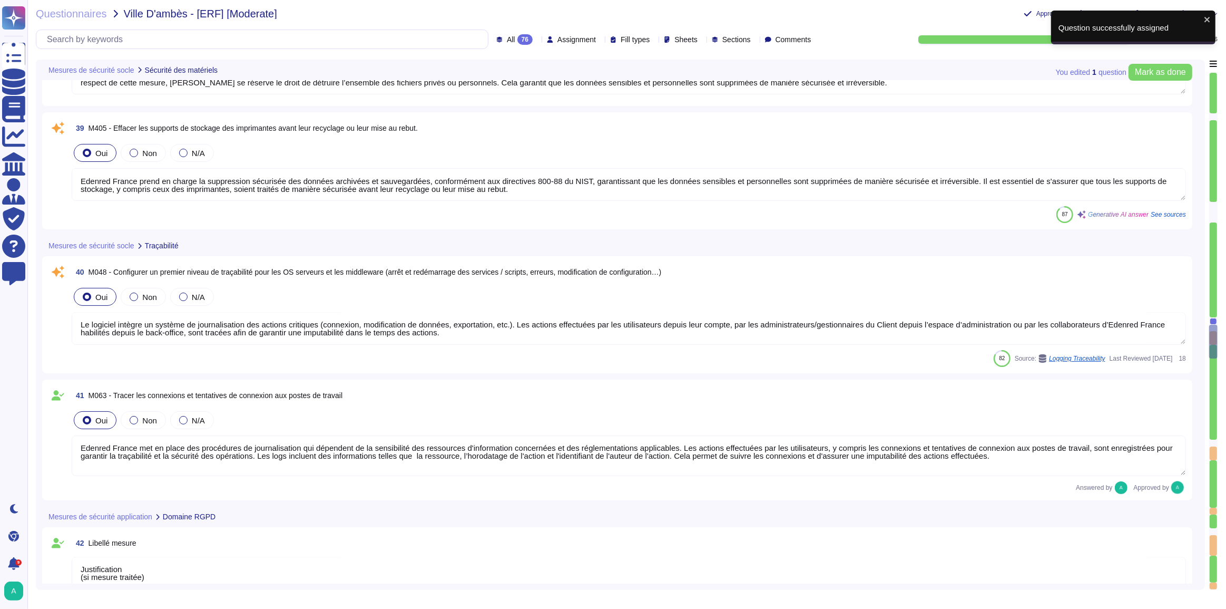
scroll to position [6585, 0]
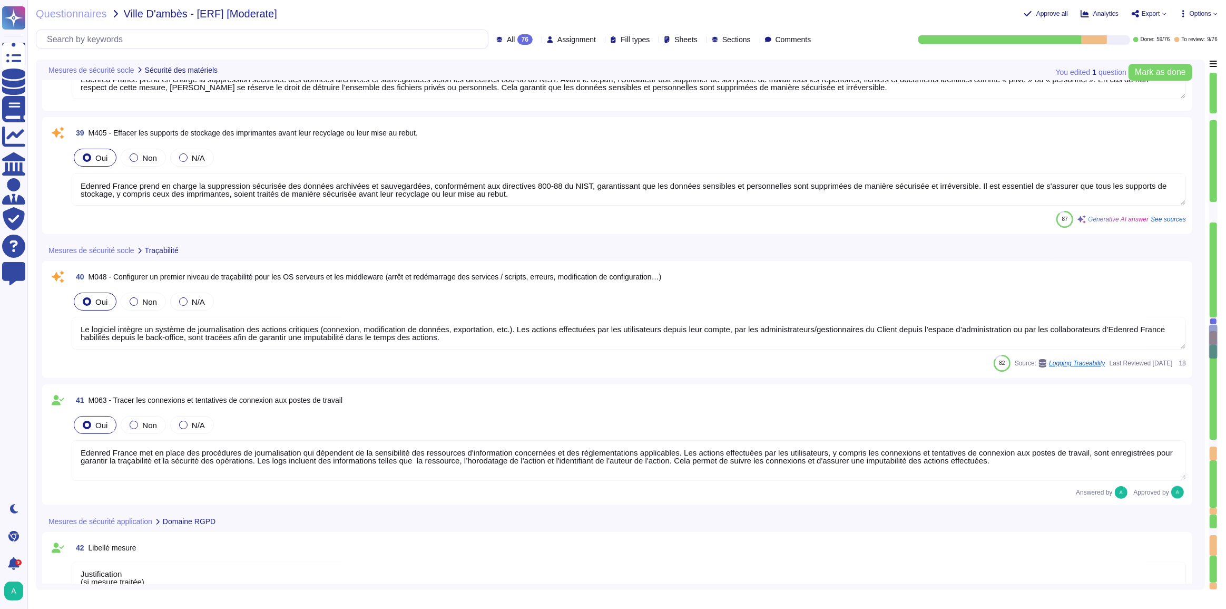
click at [500, 192] on textarea "Edenred France prend en charge la suppression sécurisée des données archivées e…" at bounding box center [629, 189] width 1114 height 33
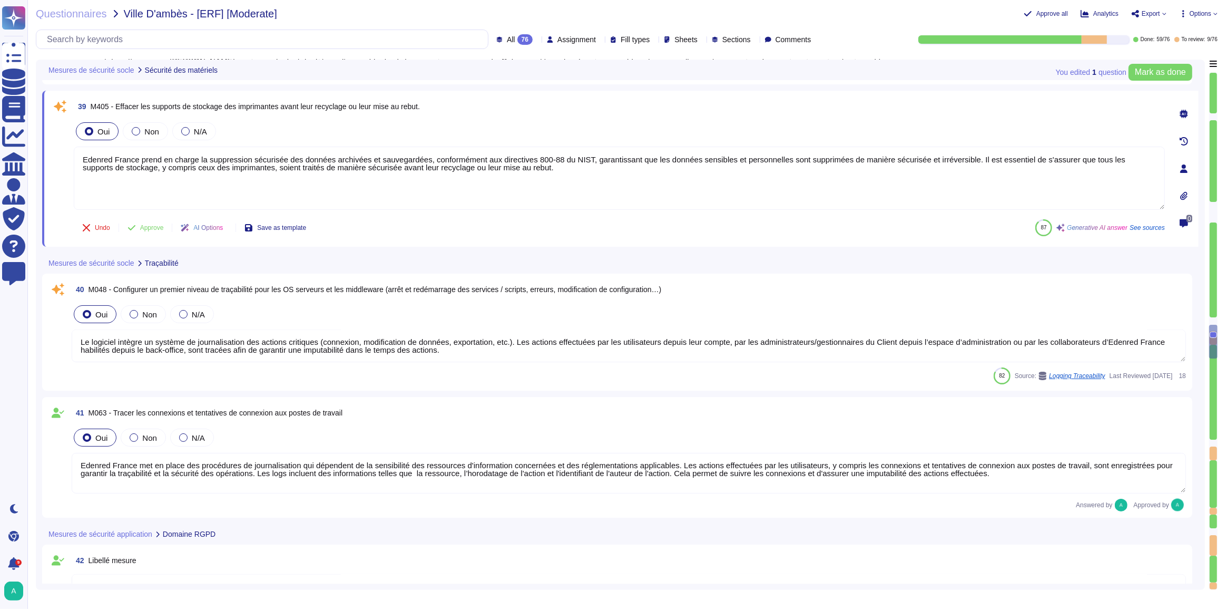
click at [1190, 169] on div at bounding box center [1183, 168] width 21 height 21
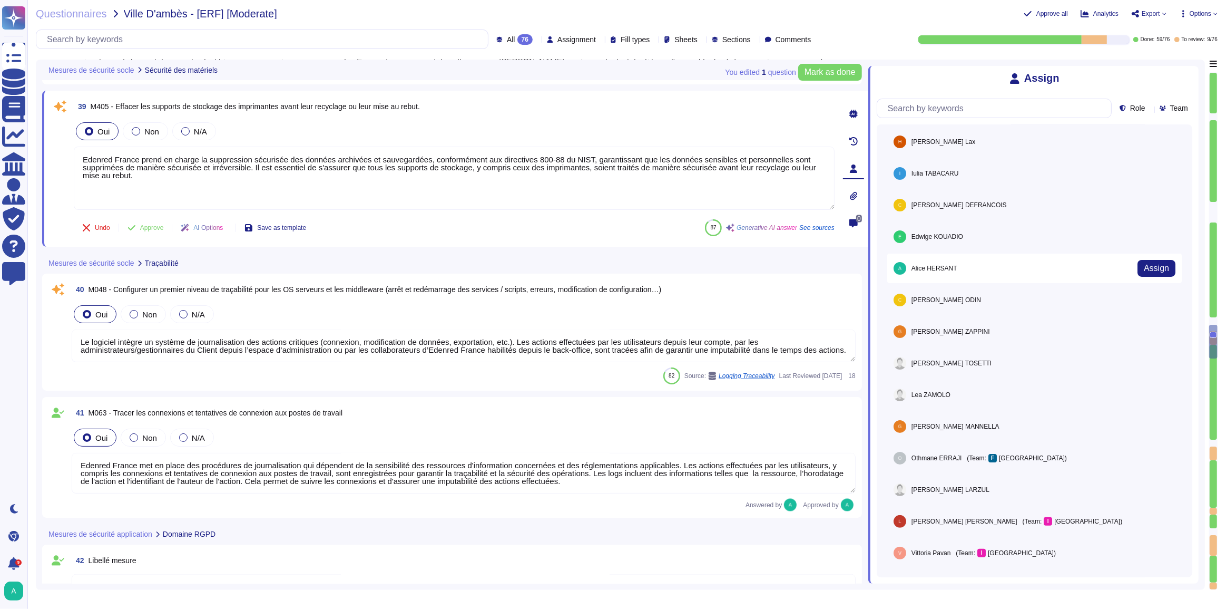
scroll to position [280, 0]
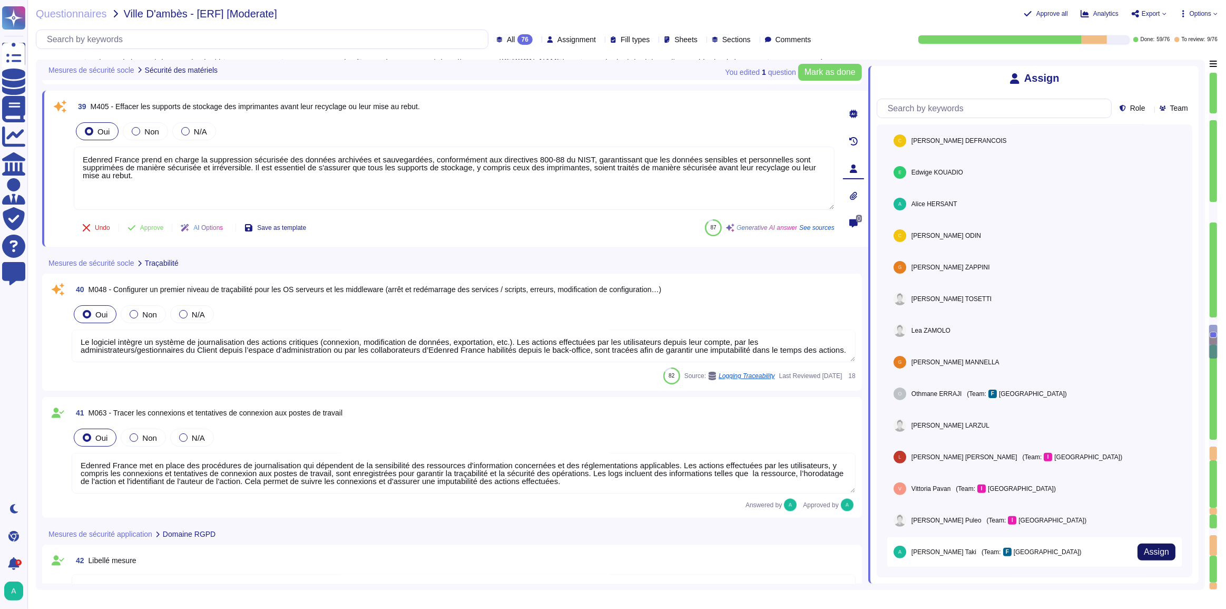
click at [1145, 547] on span "Assign" at bounding box center [1156, 551] width 25 height 8
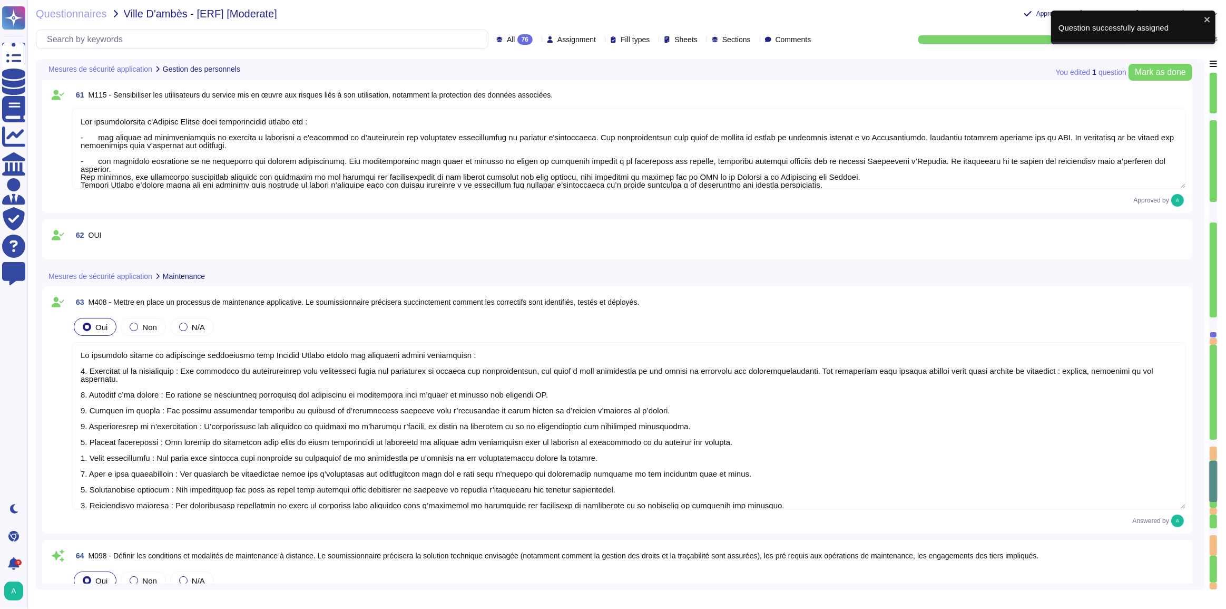
scroll to position [9650, 0]
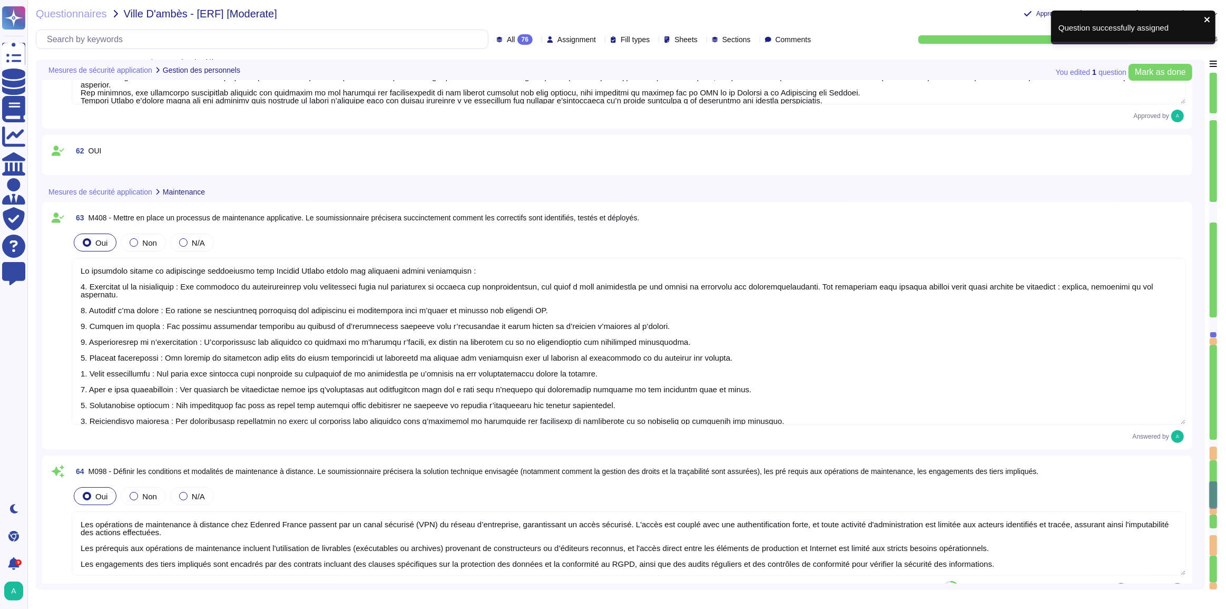
click at [1207, 19] on icon "close" at bounding box center [1206, 19] width 5 height 5
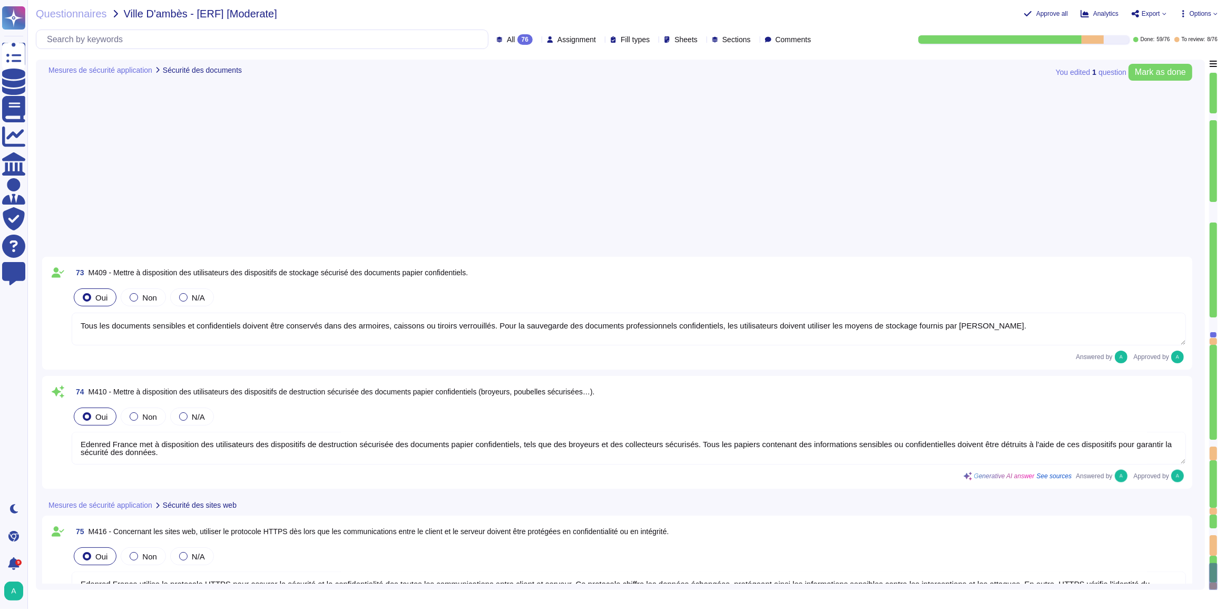
scroll to position [11296, 0]
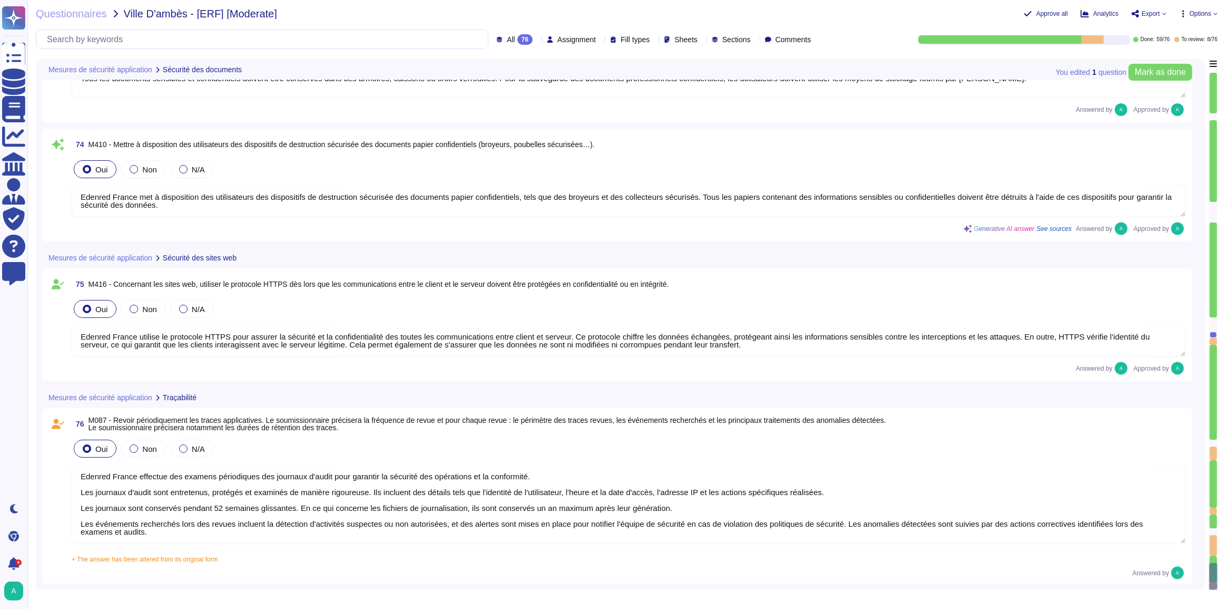
click at [395, 477] on textarea "Edenred France effectue des examens périodiques des journaux d'audit pour garan…" at bounding box center [629, 504] width 1114 height 80
click at [145, 580] on span "Approve" at bounding box center [152, 579] width 24 height 6
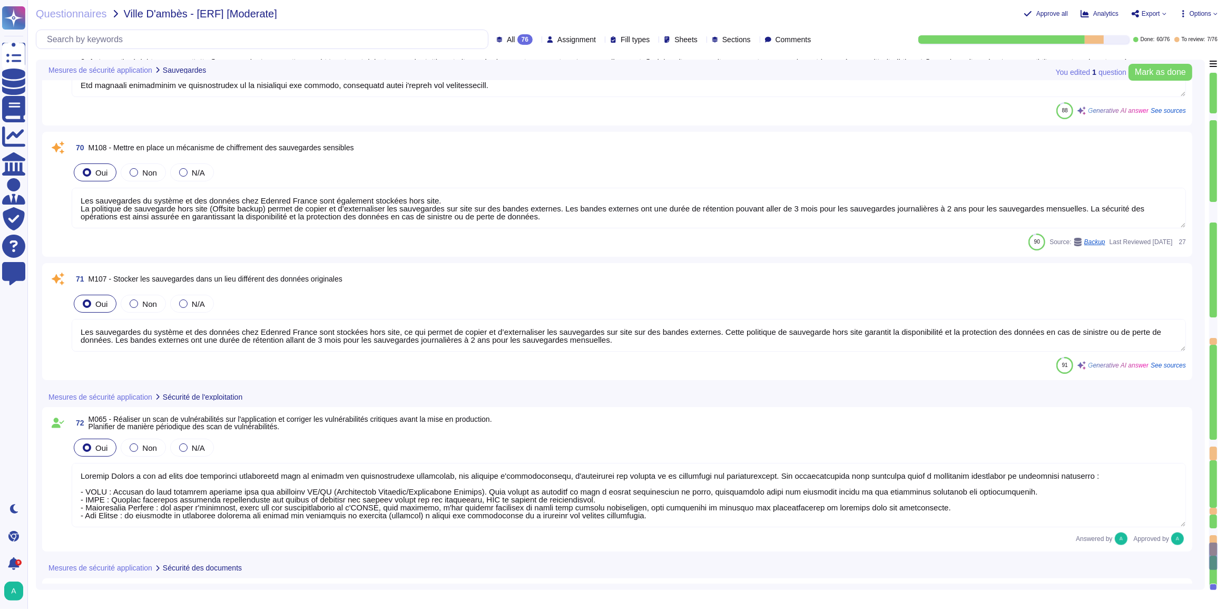
scroll to position [10752, 0]
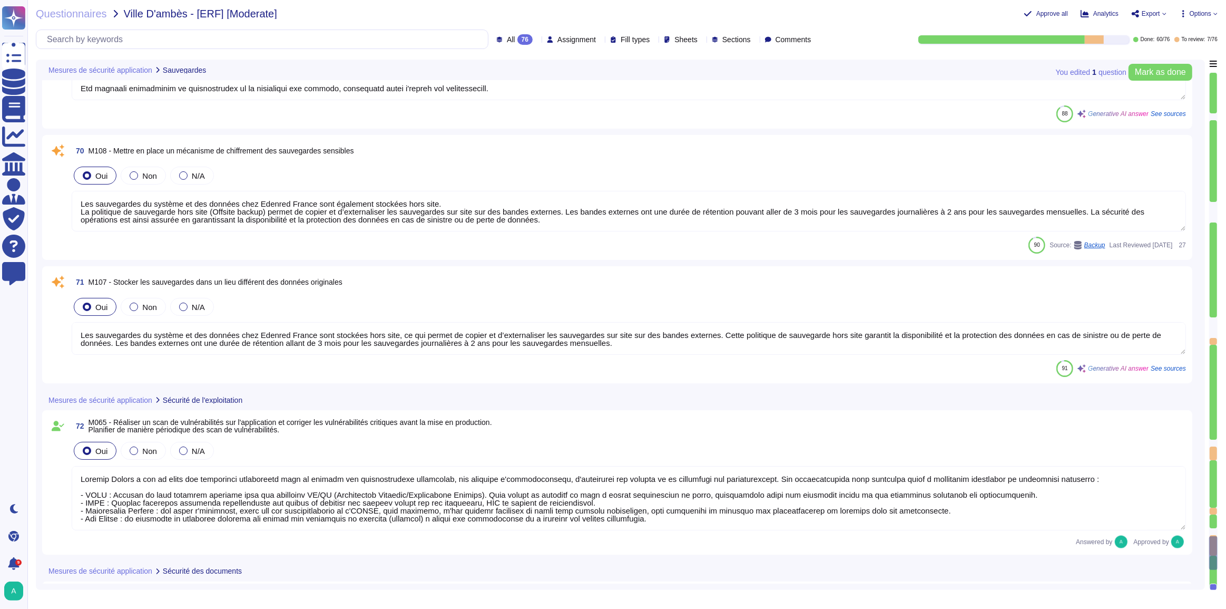
click at [448, 334] on textarea "Les sauvegardes du système et des données chez Edenred France sont stockées hor…" at bounding box center [629, 338] width 1114 height 33
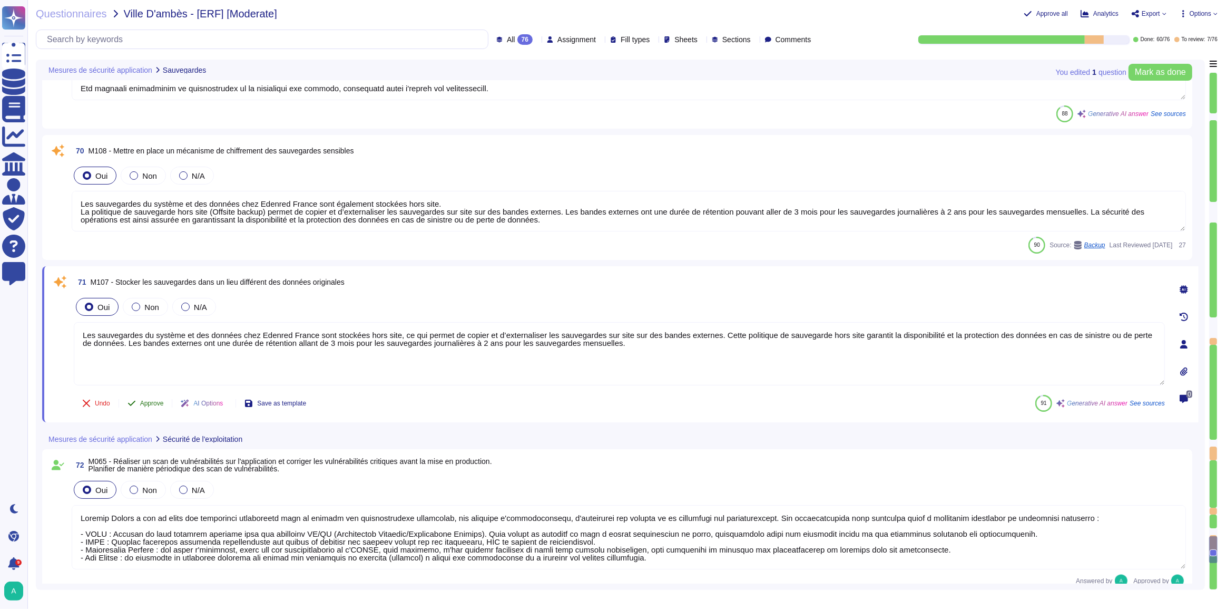
click at [153, 401] on span "Approve" at bounding box center [152, 403] width 24 height 6
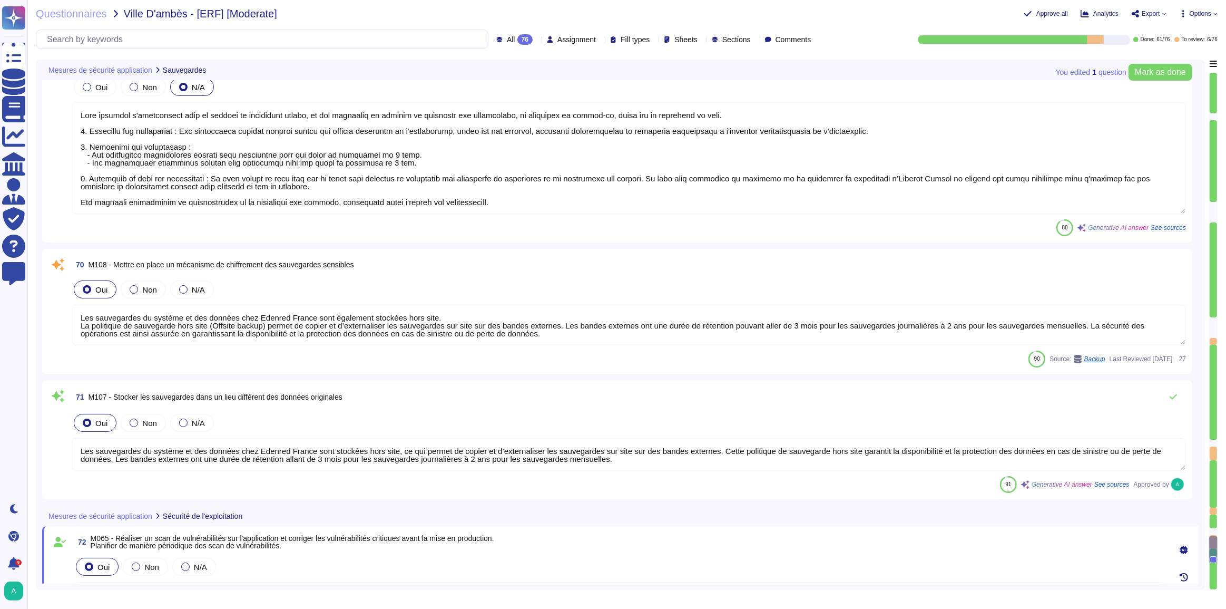
scroll to position [10632, 0]
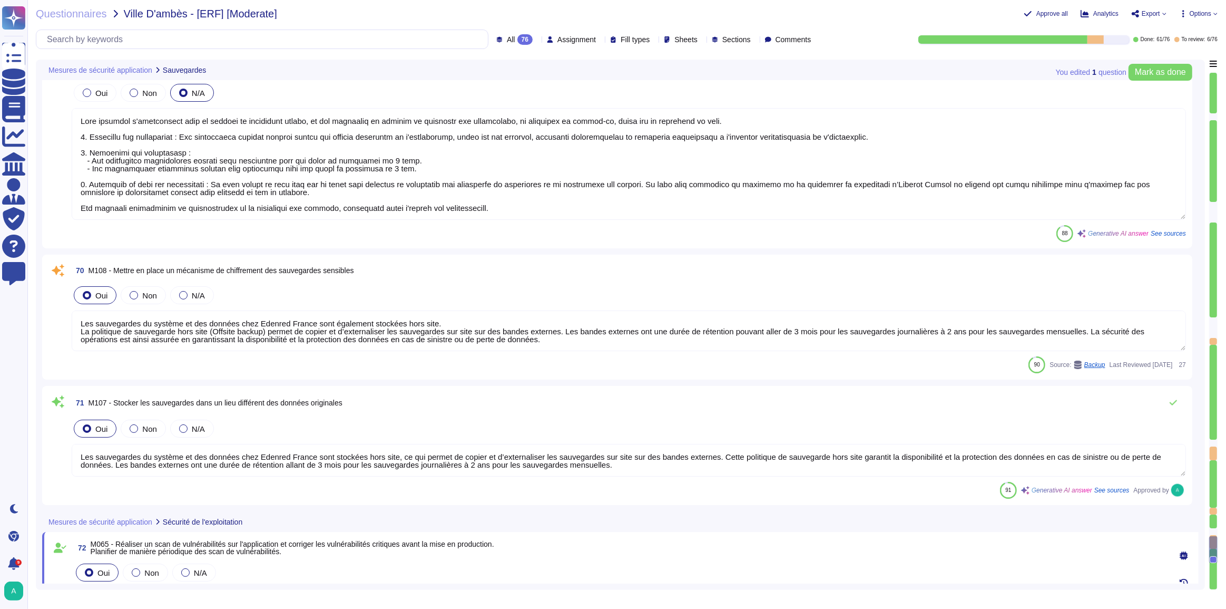
drag, startPoint x: 237, startPoint y: 324, endPoint x: 309, endPoint y: 321, distance: 72.7
click at [309, 321] on textarea "Les sauvegardes du système et des données chez Edenred France sont également st…" at bounding box center [629, 330] width 1114 height 41
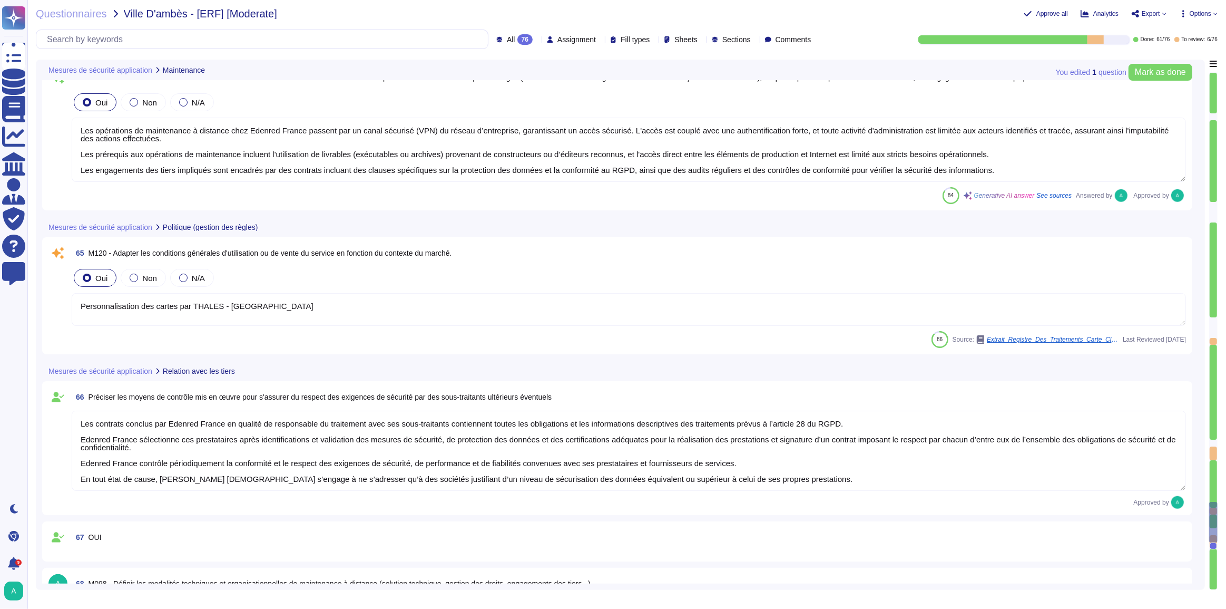
scroll to position [10009, 0]
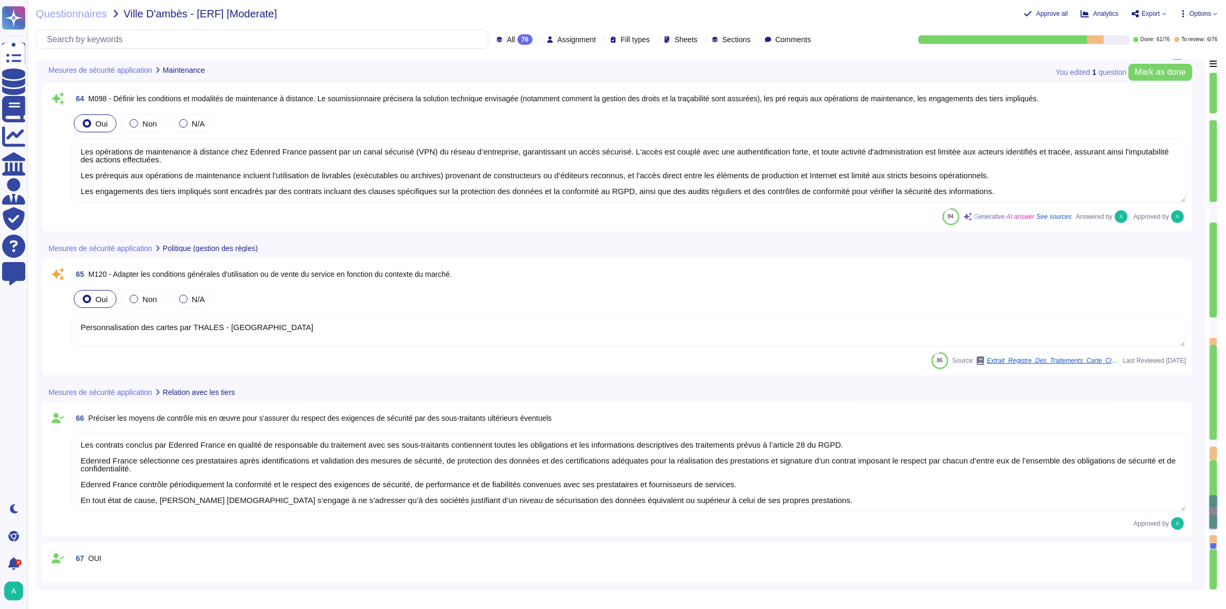
drag, startPoint x: 247, startPoint y: 327, endPoint x: 75, endPoint y: 319, distance: 172.5
click at [75, 319] on textarea "Personnalisation des cartes par THALES - [GEOGRAPHIC_DATA]" at bounding box center [629, 330] width 1114 height 33
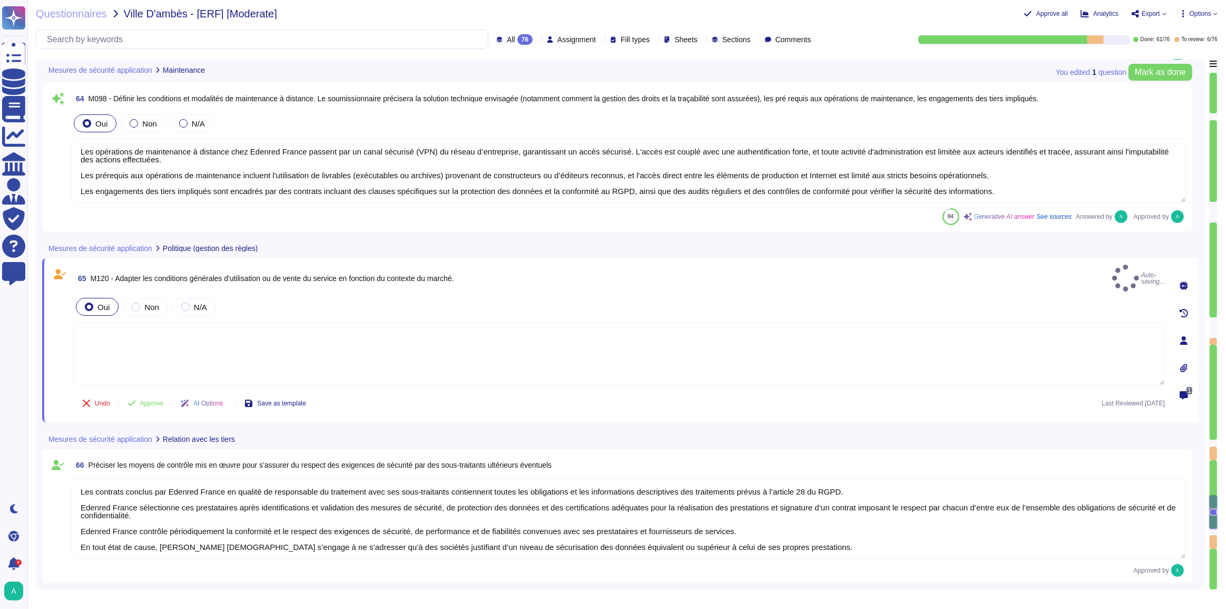
click at [281, 333] on icon at bounding box center [399, 400] width 236 height 135
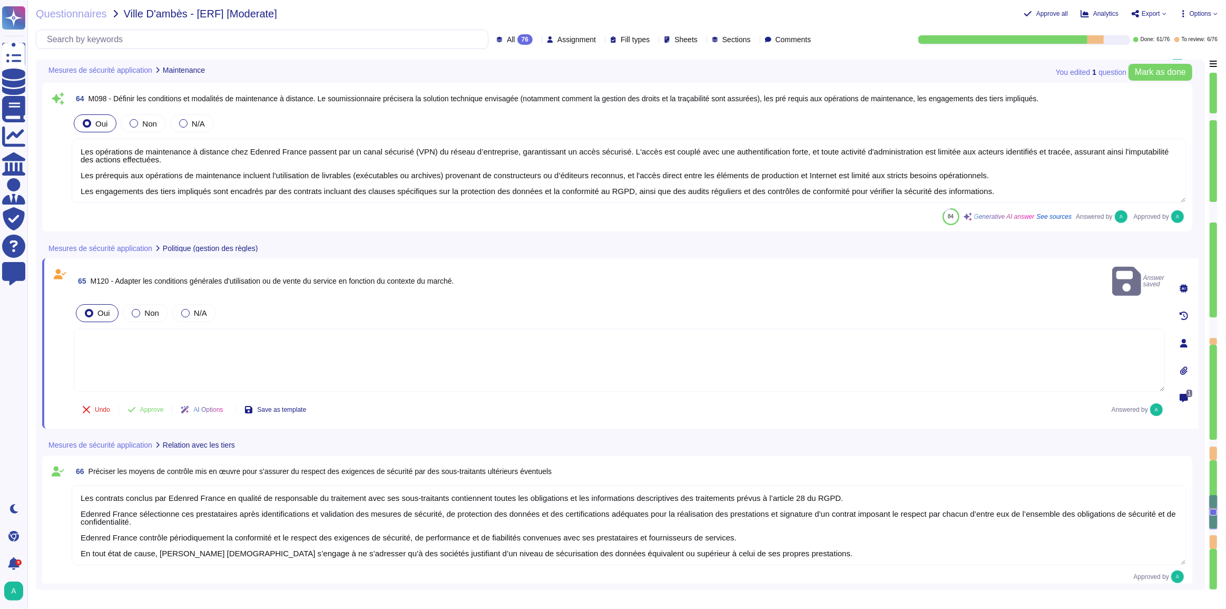
click at [179, 277] on span "M120 - Adapter les conditions générales d'utilisation ou de vente du service en…" at bounding box center [273, 281] width 364 height 8
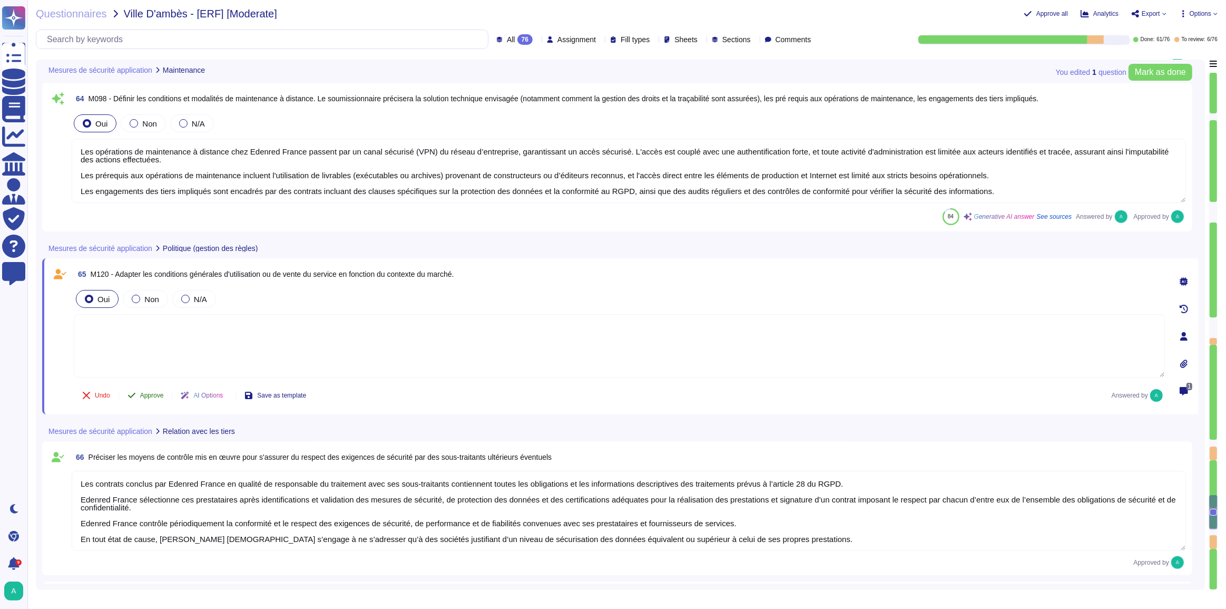
click at [149, 395] on span "Approve" at bounding box center [152, 395] width 24 height 6
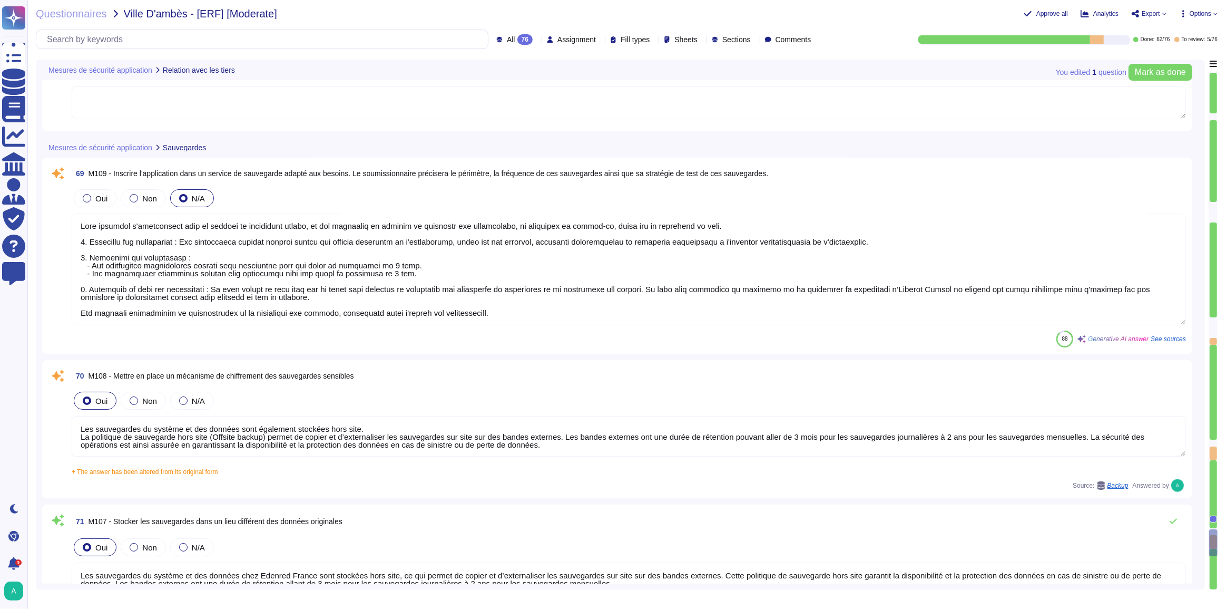
scroll to position [10400, 0]
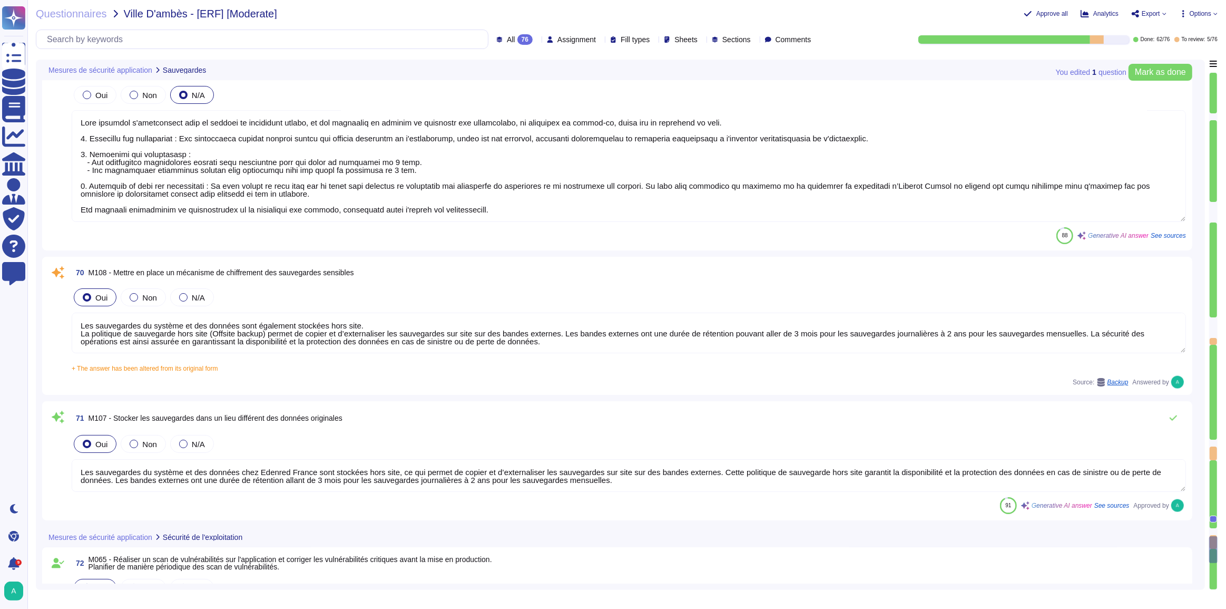
click at [409, 344] on textarea "Les sauvegardes du système et des données sont également stockées hors site. La…" at bounding box center [629, 332] width 1114 height 41
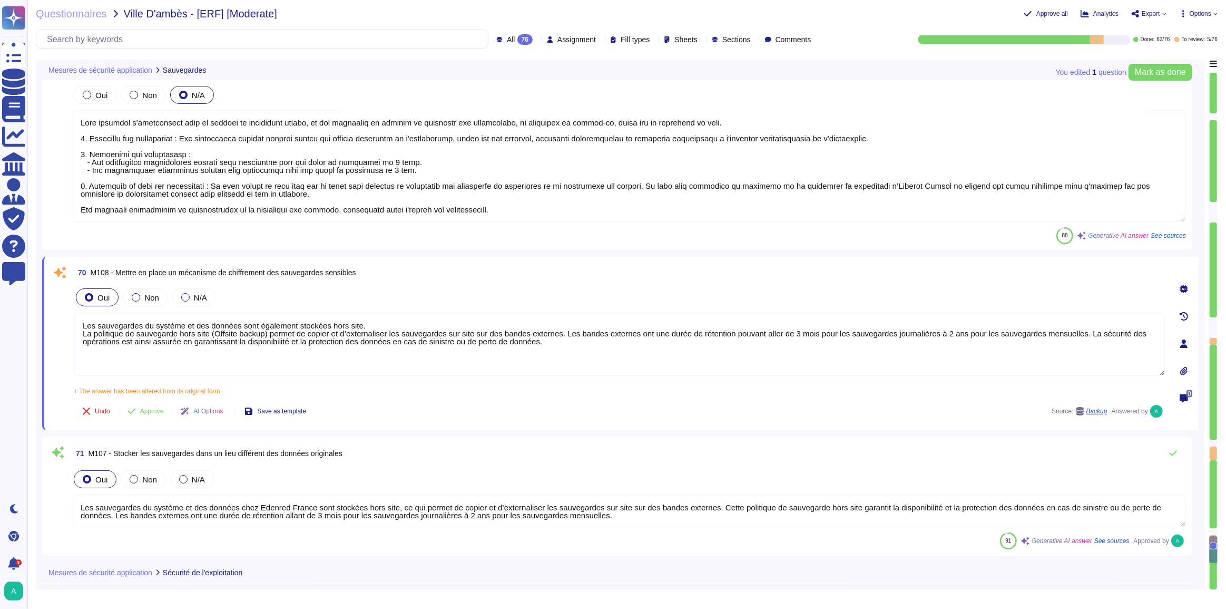
paste textarea "chez Edenred France sont correctement protégées grâce à un chiffrement des donn…"
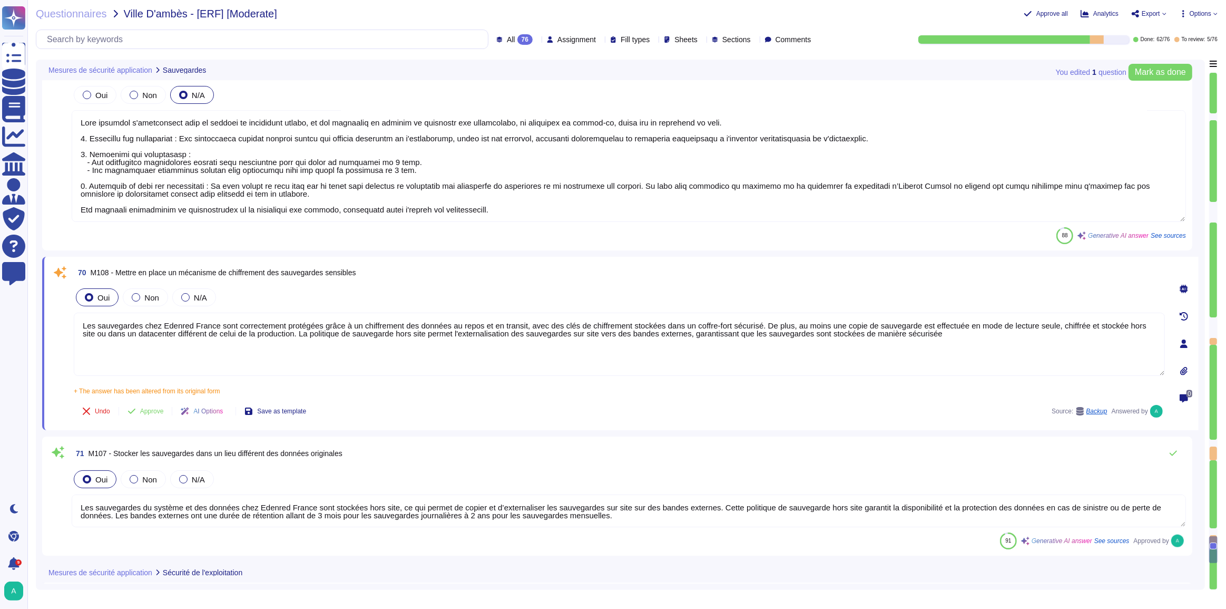
drag, startPoint x: 214, startPoint y: 322, endPoint x: 142, endPoint y: 327, distance: 72.3
click at [142, 327] on textarea "Les sauvegardes chez Edenred France sont correctement protégées grâce à un chif…" at bounding box center [619, 343] width 1091 height 63
drag, startPoint x: 444, startPoint y: 325, endPoint x: 372, endPoint y: 327, distance: 72.2
click at [372, 327] on textarea "Les sauvegardes sont correctement protégées grâce à un chiffrement des données …" at bounding box center [619, 343] width 1091 height 63
click at [458, 332] on textarea "Les sauvegardes sont correctement protégées grâce à un chiffrement des données …" at bounding box center [619, 343] width 1091 height 63
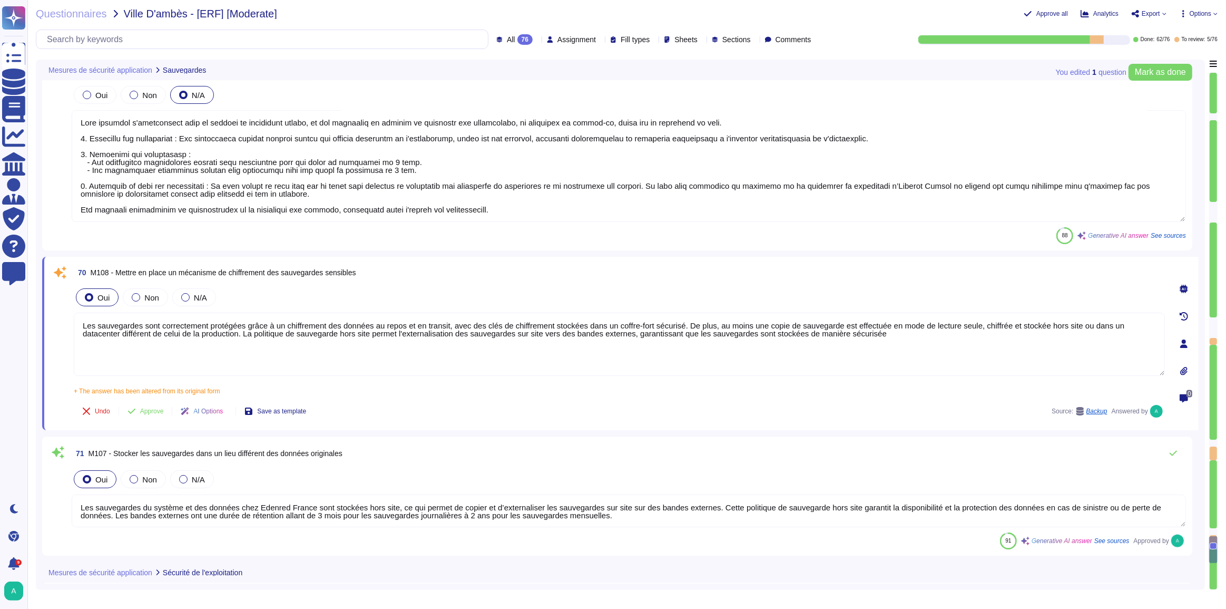
click at [835, 332] on textarea "Les sauvegardes sont correctement protégées grâce à un chiffrement des données …" at bounding box center [619, 343] width 1091 height 63
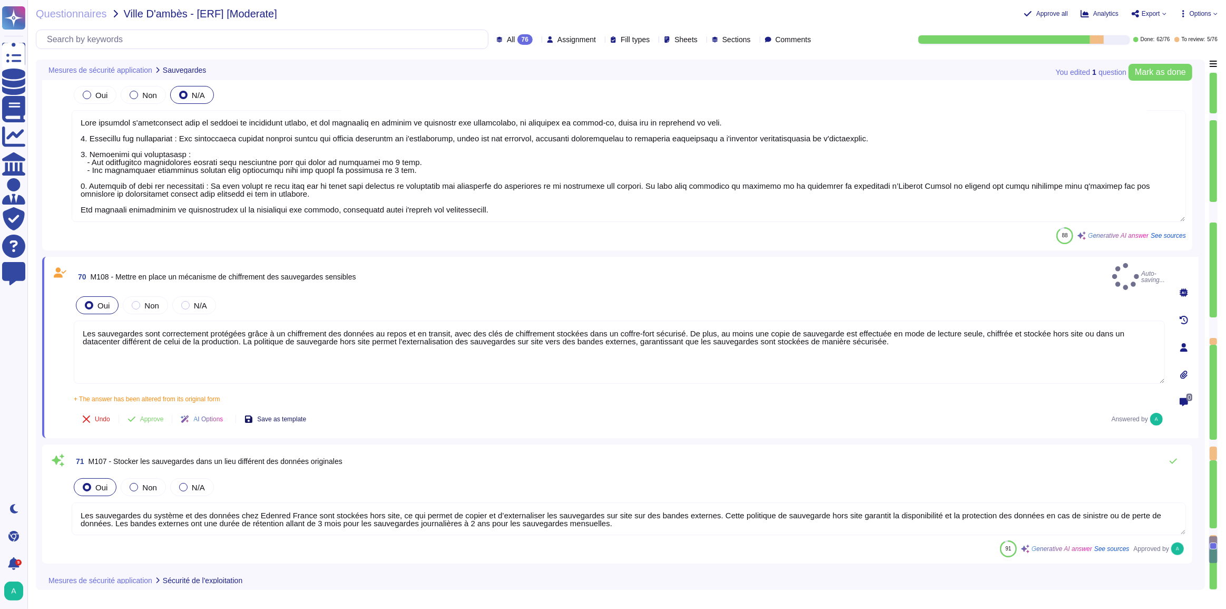
click at [302, 416] on span "Save as template" at bounding box center [281, 419] width 49 height 6
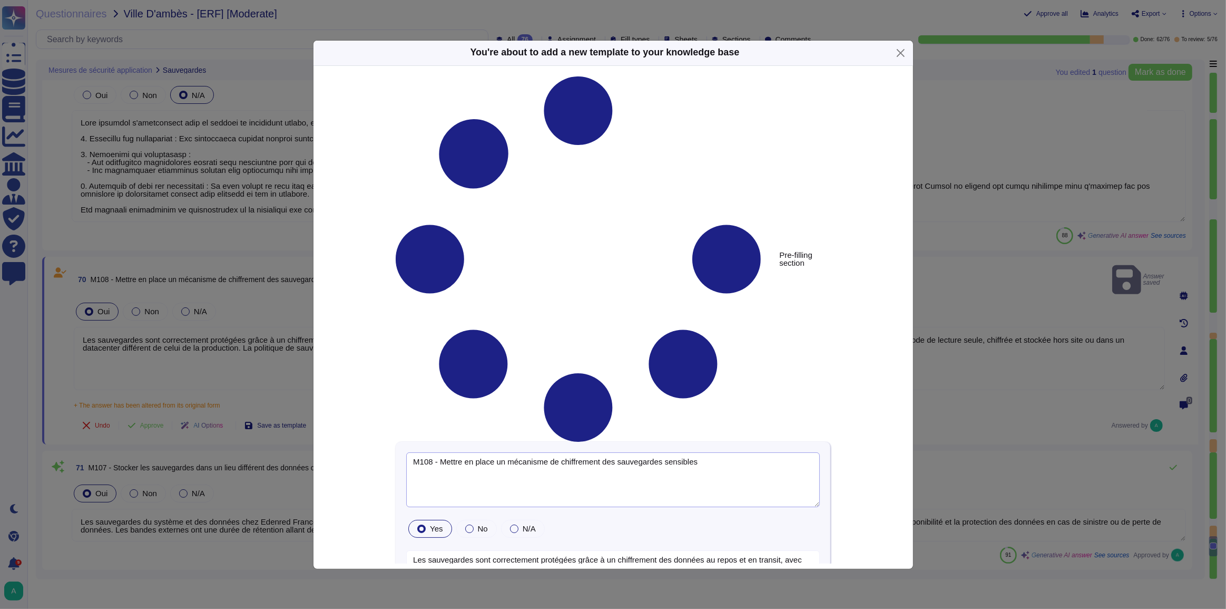
drag, startPoint x: 711, startPoint y: 145, endPoint x: 358, endPoint y: 137, distance: 353.1
click at [358, 137] on div "Pre-filling section M108 - Mettre en place un mécanisme de chiffrement des sauv…" at bounding box center [612, 407] width 543 height 663
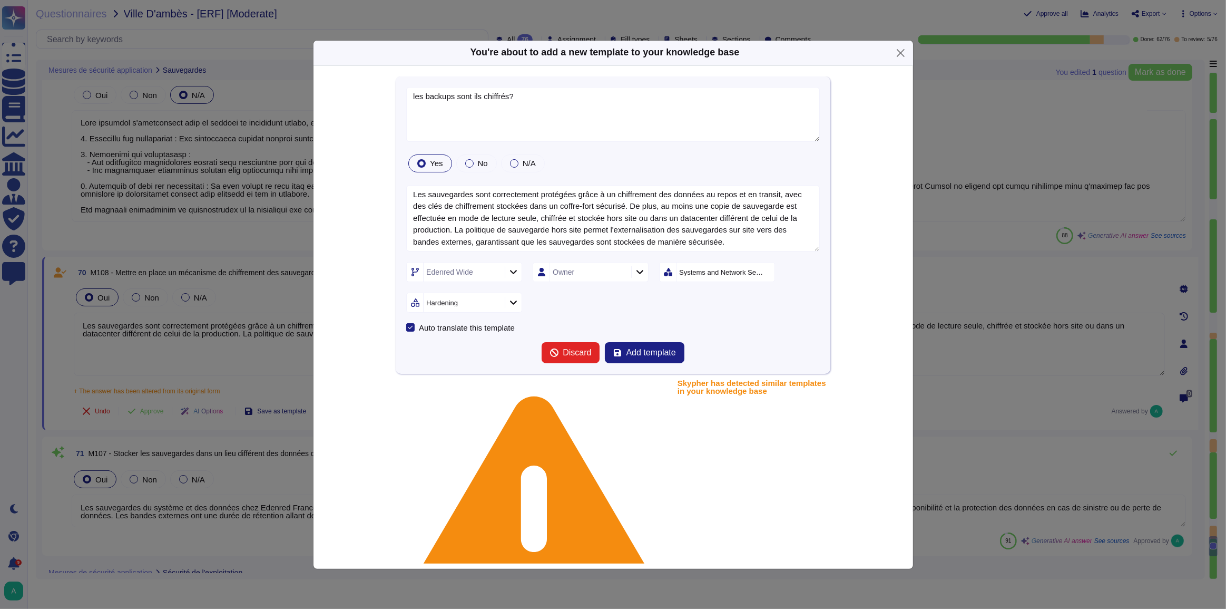
click at [767, 273] on icon at bounding box center [767, 273] width 0 height 0
click at [488, 305] on div "Sub-sections" at bounding box center [463, 302] width 79 height 19
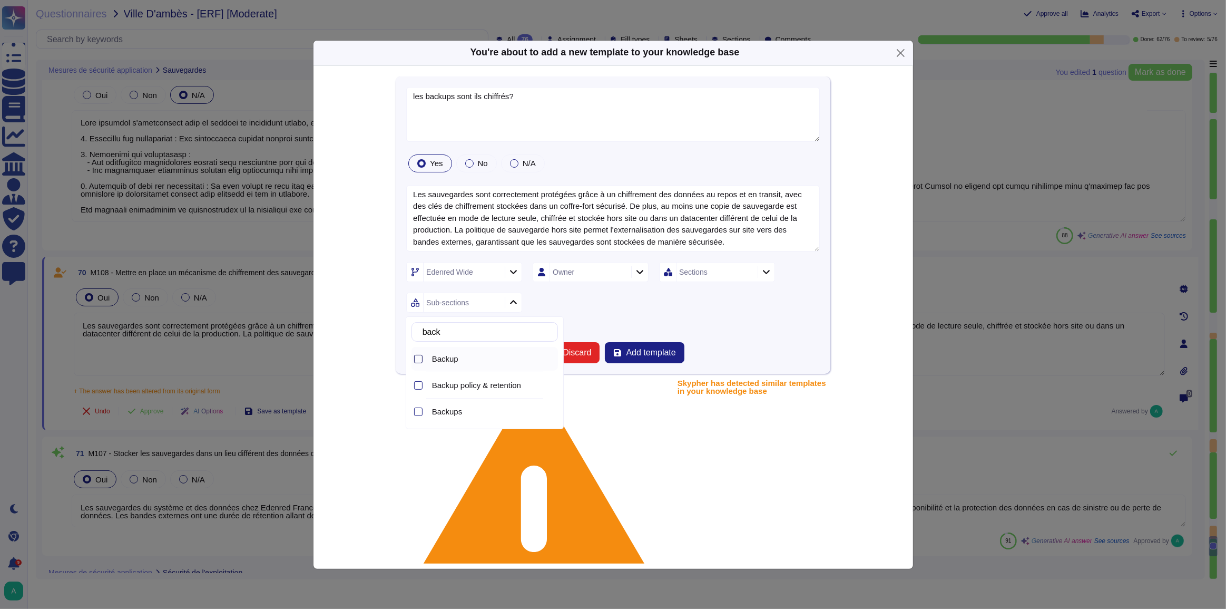
click at [420, 358] on div at bounding box center [418, 359] width 8 height 8
click at [674, 326] on div "Auto translate this template" at bounding box center [613, 327] width 414 height 8
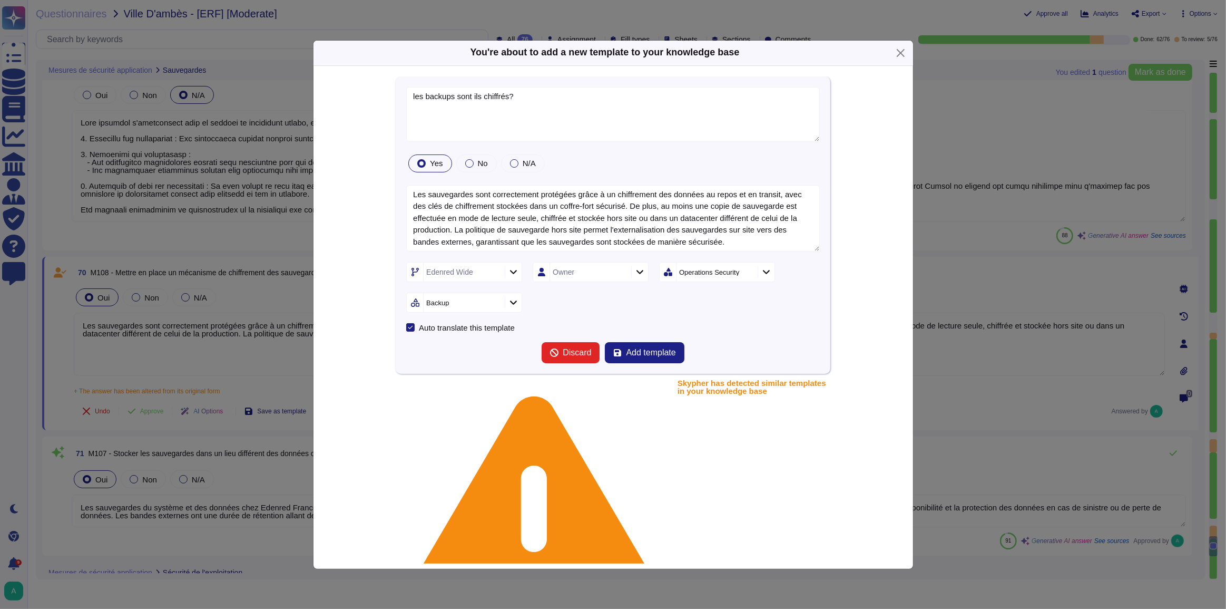
click at [513, 268] on icon at bounding box center [514, 271] width 8 height 9
click at [417, 328] on div at bounding box center [418, 328] width 8 height 8
click at [699, 321] on form "les backups sont ils chiffrés? Yes No N/A Les sauvegardes sont correctement pro…" at bounding box center [613, 225] width 414 height 277
click at [647, 349] on span "Add template" at bounding box center [651, 352] width 50 height 8
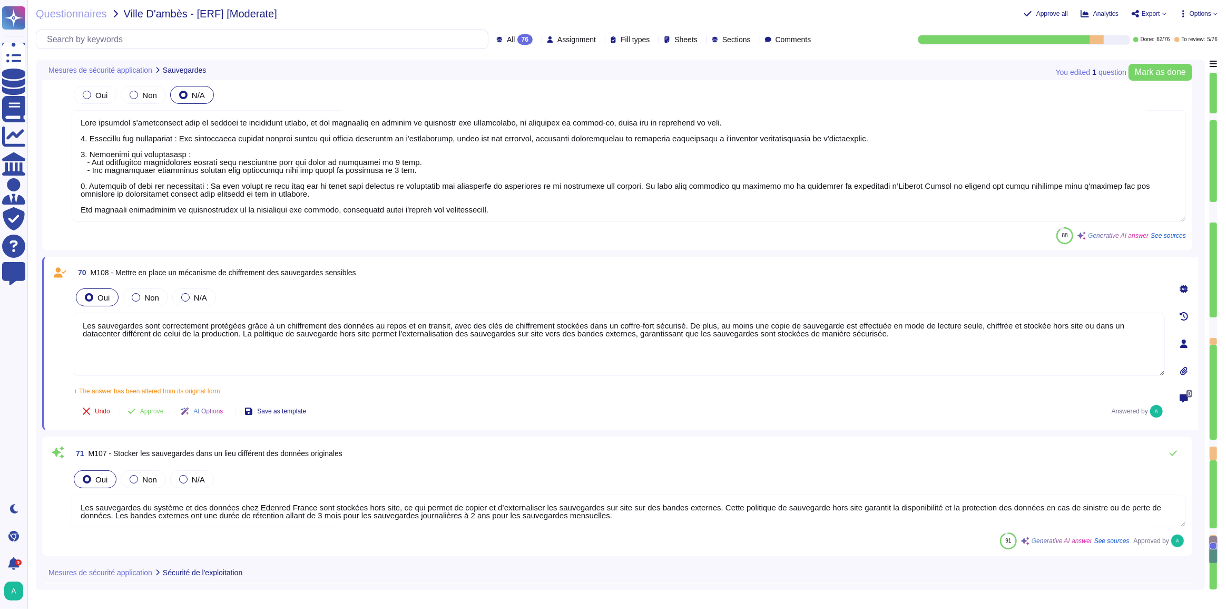
drag, startPoint x: 371, startPoint y: 325, endPoint x: 445, endPoint y: 329, distance: 73.9
click at [445, 329] on textarea "Les sauvegardes sont correctement protégées grâce à un chiffrement des données …" at bounding box center [619, 343] width 1091 height 63
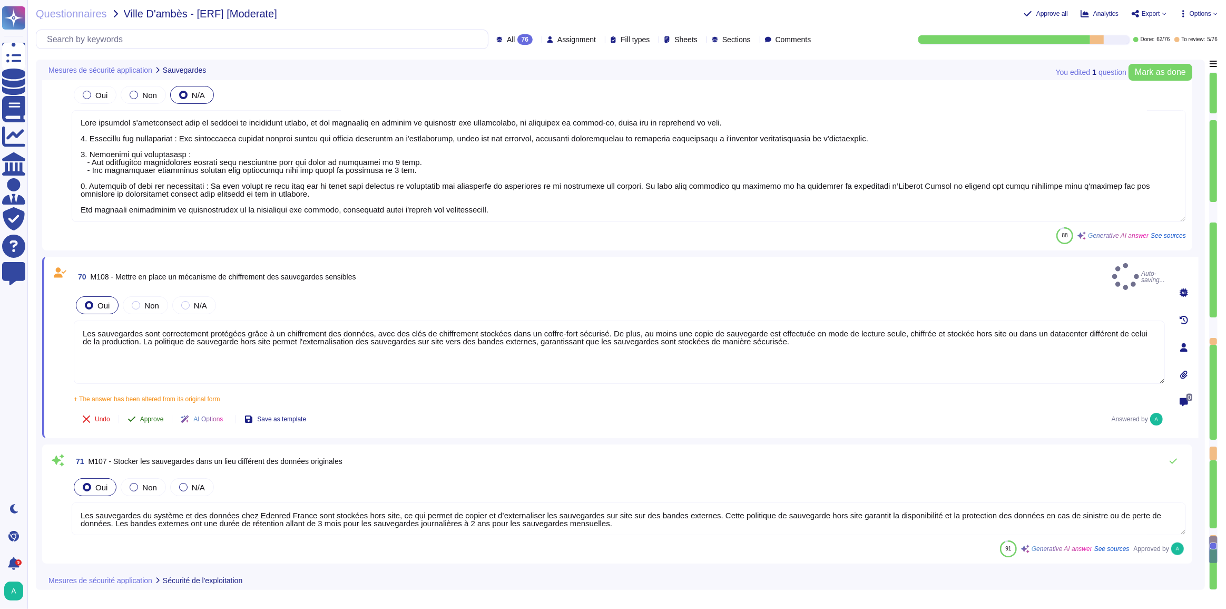
click at [152, 416] on span "Approve" at bounding box center [152, 419] width 24 height 6
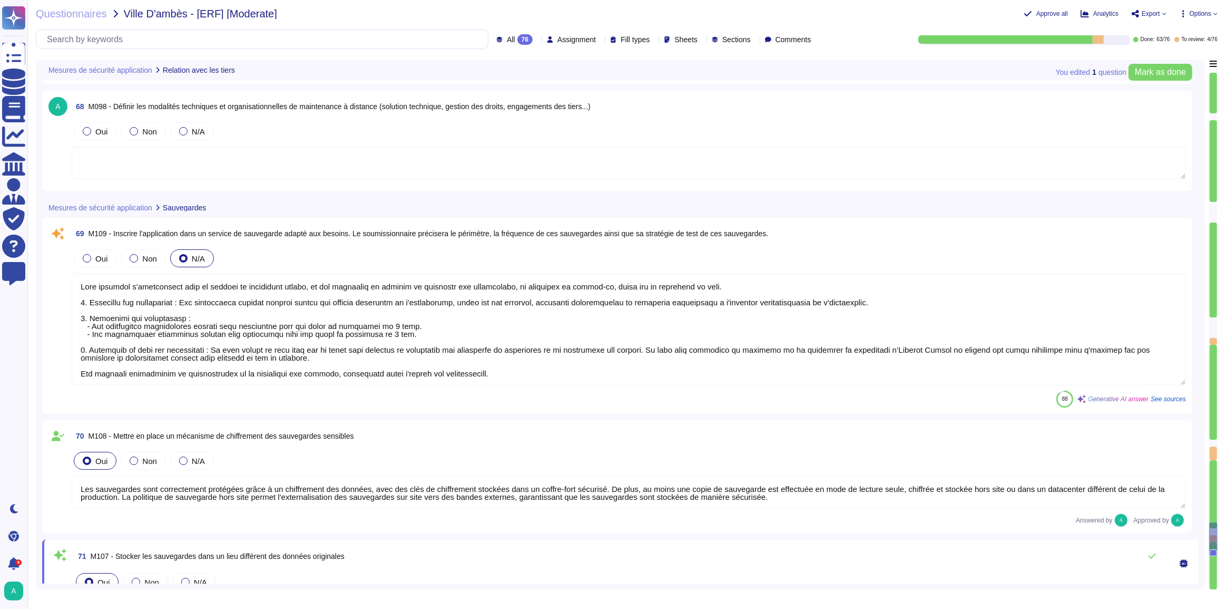
scroll to position [10214, 0]
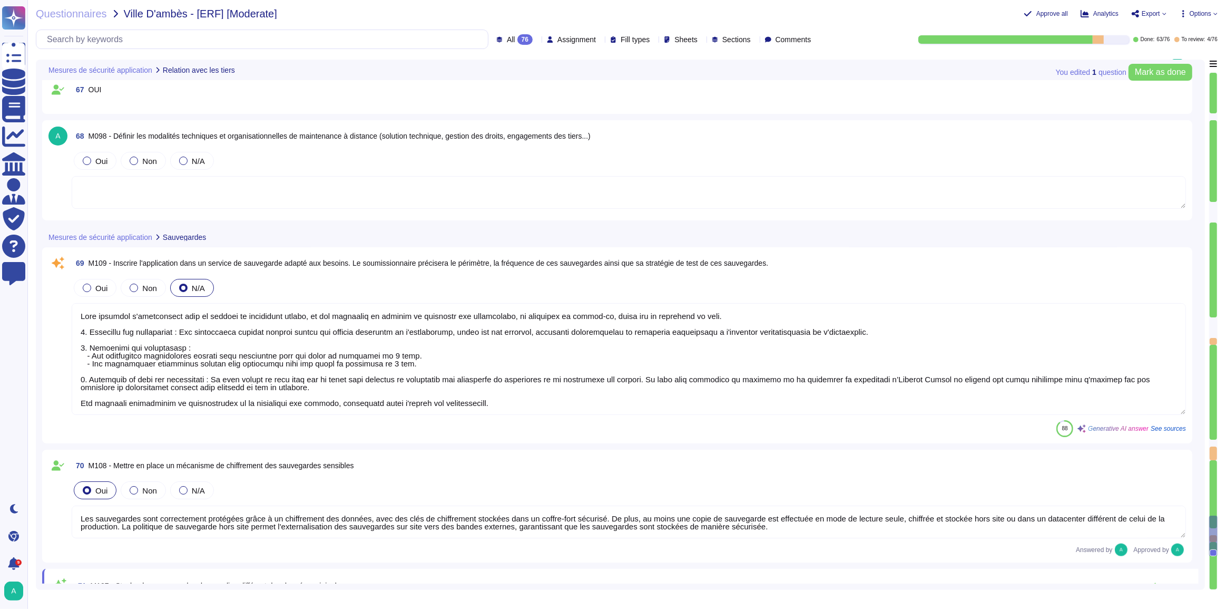
drag, startPoint x: 689, startPoint y: 316, endPoint x: 56, endPoint y: 310, distance: 633.4
click at [55, 311] on div "69 M109 - Inscrire l'application dans un service de sauvegarde adapté aux besoi…" at bounding box center [617, 344] width 1138 height 183
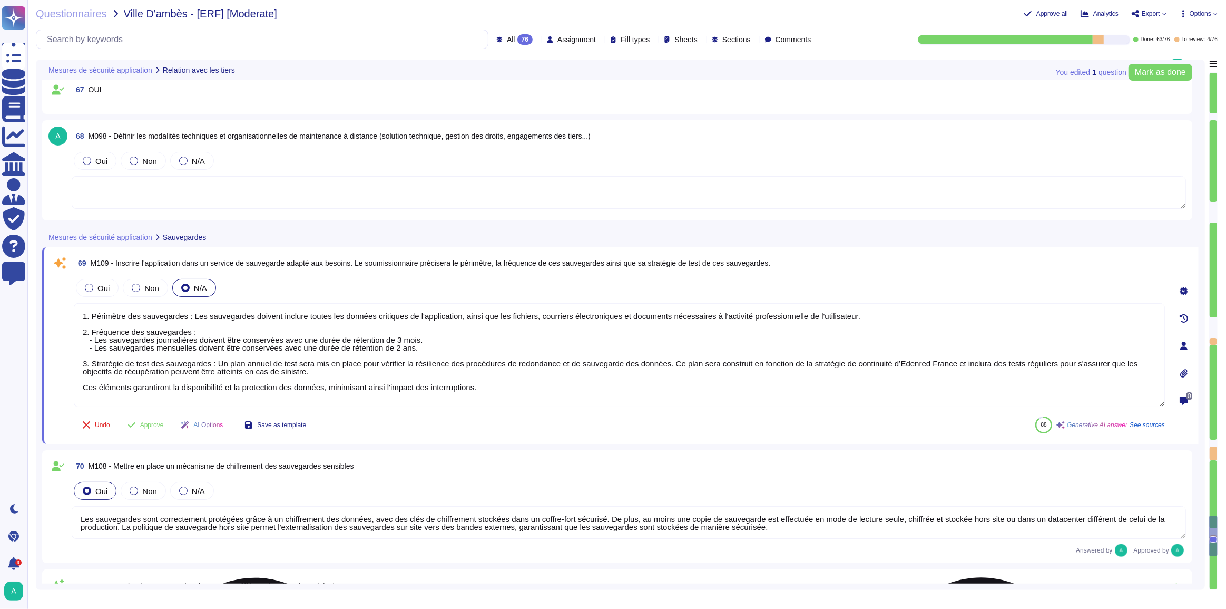
scroll to position [1, 0]
drag, startPoint x: 484, startPoint y: 395, endPoint x: 54, endPoint y: 405, distance: 430.1
click at [54, 405] on div "69 M109 - Inscrire l'application dans un service de sauvegarde adapté aux besoi…" at bounding box center [608, 345] width 1114 height 184
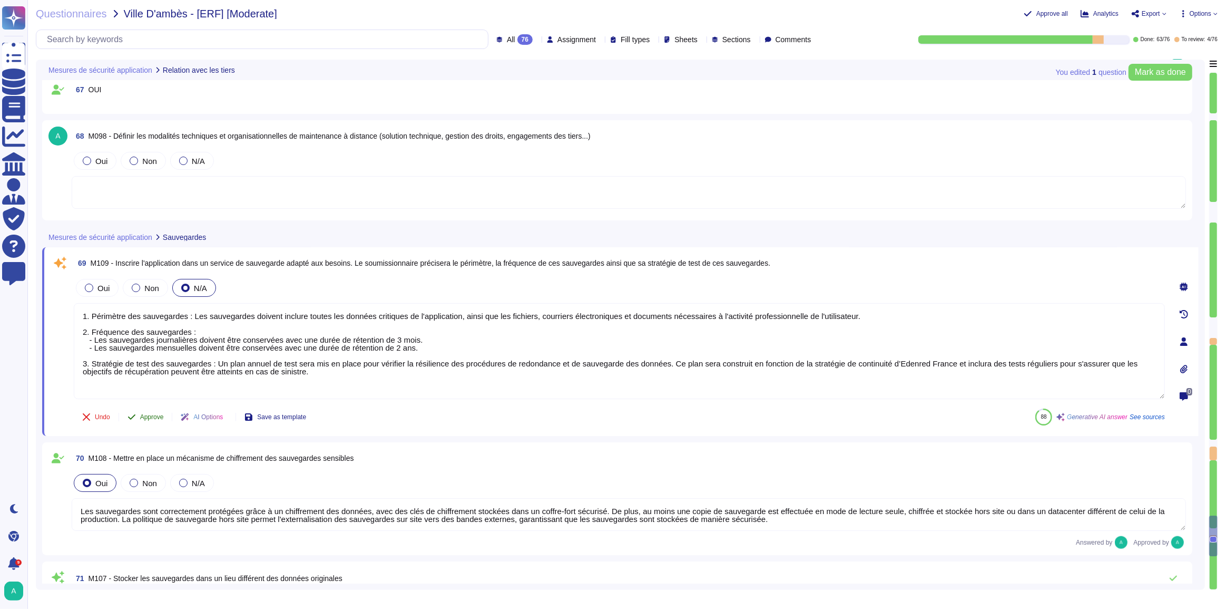
click at [157, 413] on div "69 M109 - Inscrire l'application dans un service de sauvegarde adapté aux besoi…" at bounding box center [608, 341] width 1114 height 176
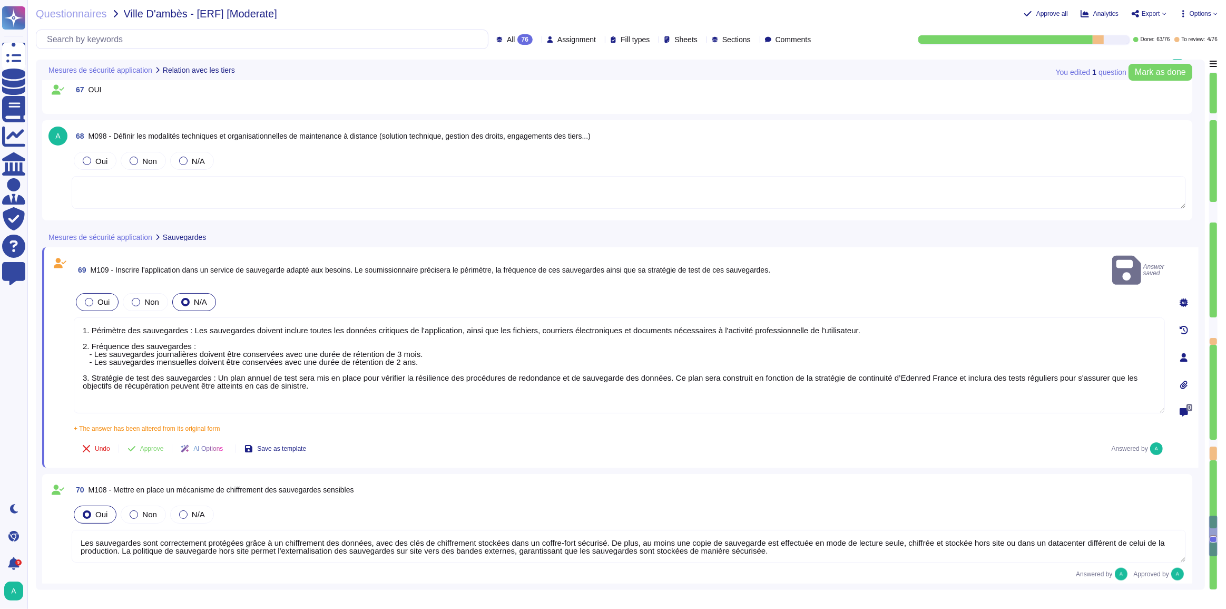
click at [94, 293] on div "Oui" at bounding box center [97, 302] width 43 height 18
click at [140, 438] on button "Approve" at bounding box center [145, 448] width 53 height 21
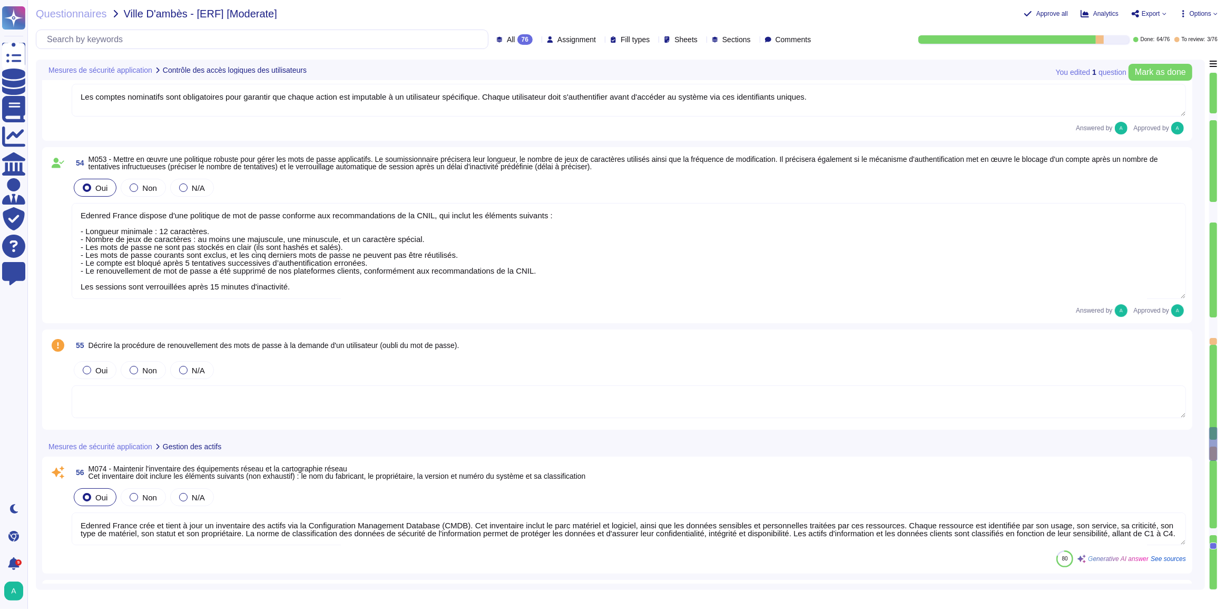
scroll to position [8381, 0]
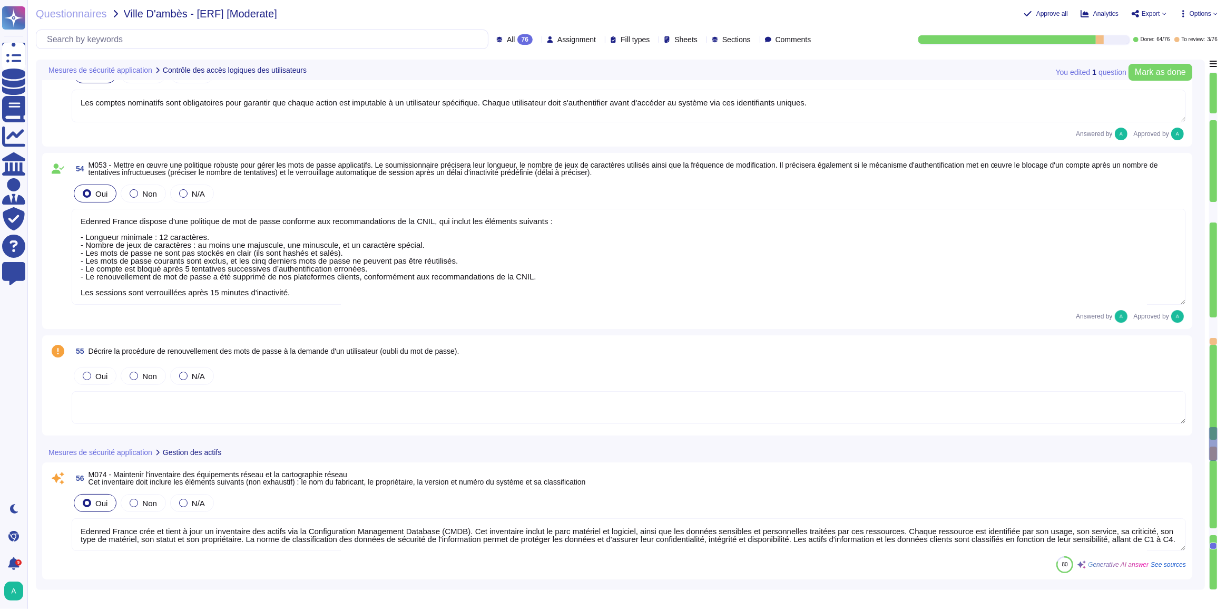
click at [416, 409] on textarea at bounding box center [629, 407] width 1114 height 33
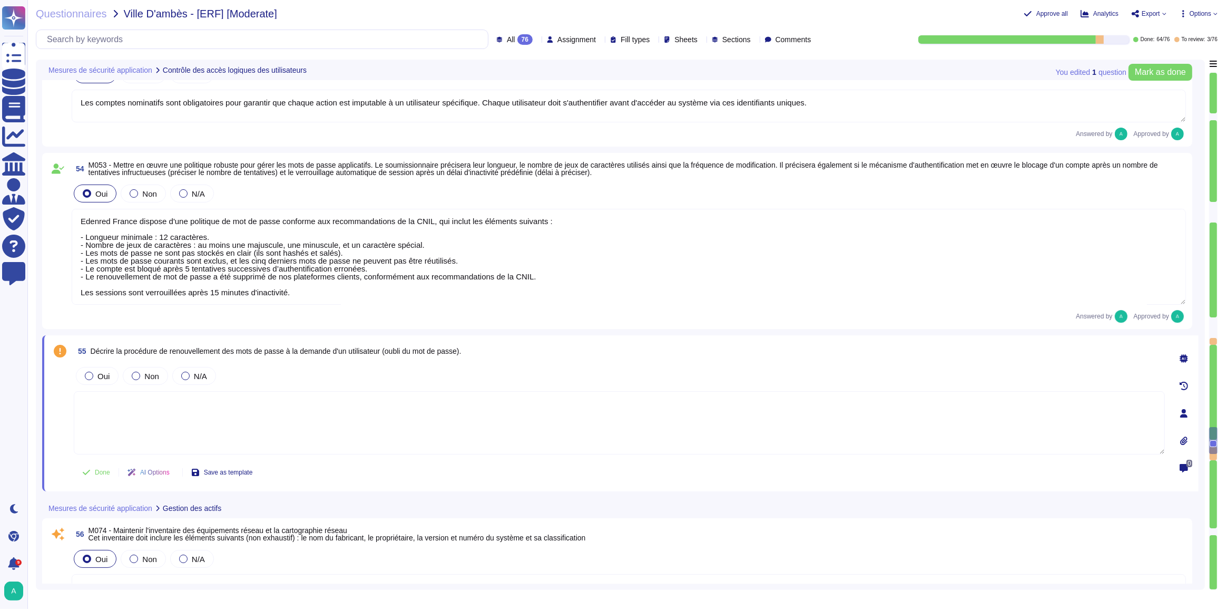
click at [1180, 359] on icon at bounding box center [1184, 358] width 8 height 8
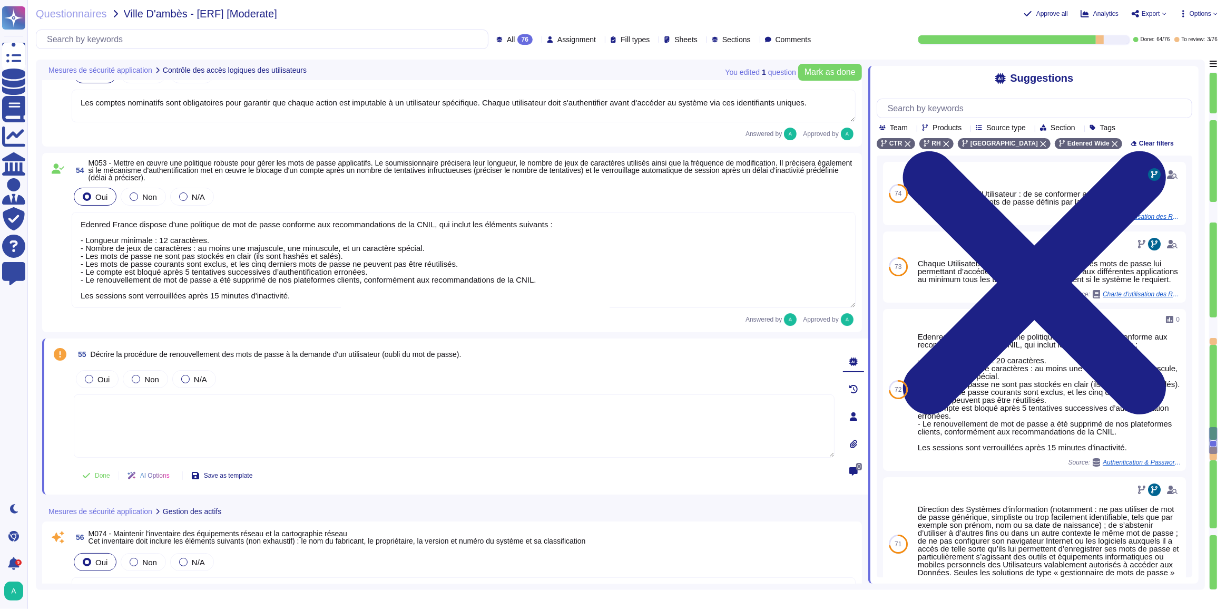
click at [202, 408] on textarea at bounding box center [454, 425] width 761 height 63
paste textarea "n service de réinitialisation de mot de passe en libre-service DOIT être offert…"
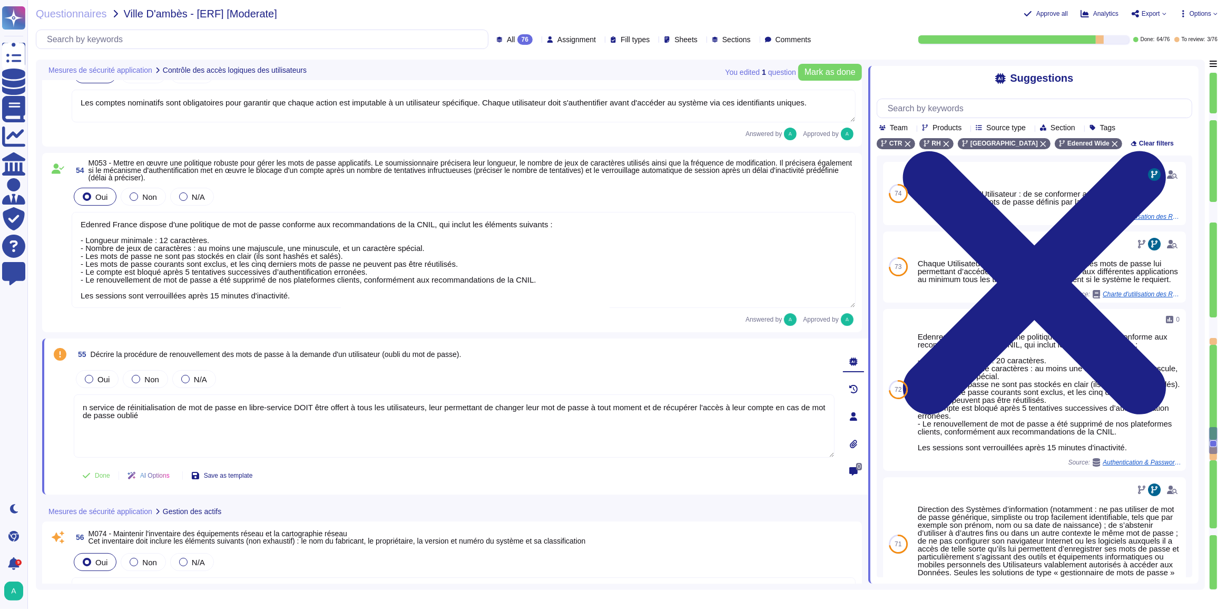
click at [303, 408] on textarea "n service de réinitialisation de mot de passe en libre-service DOIT être offert…" at bounding box center [454, 425] width 761 height 63
click at [307, 406] on textarea "n service de réinitialisation de mot de passe en libre-service est mis à dispos…" at bounding box center [454, 425] width 761 height 63
click at [318, 404] on textarea "n service de réinitialisation de mot de passe en libre-service est mis à dispos…" at bounding box center [454, 425] width 761 height 63
click at [83, 406] on textarea "n service de réinitialisation de mot de passe en libre-service est mis à dispos…" at bounding box center [454, 425] width 761 height 63
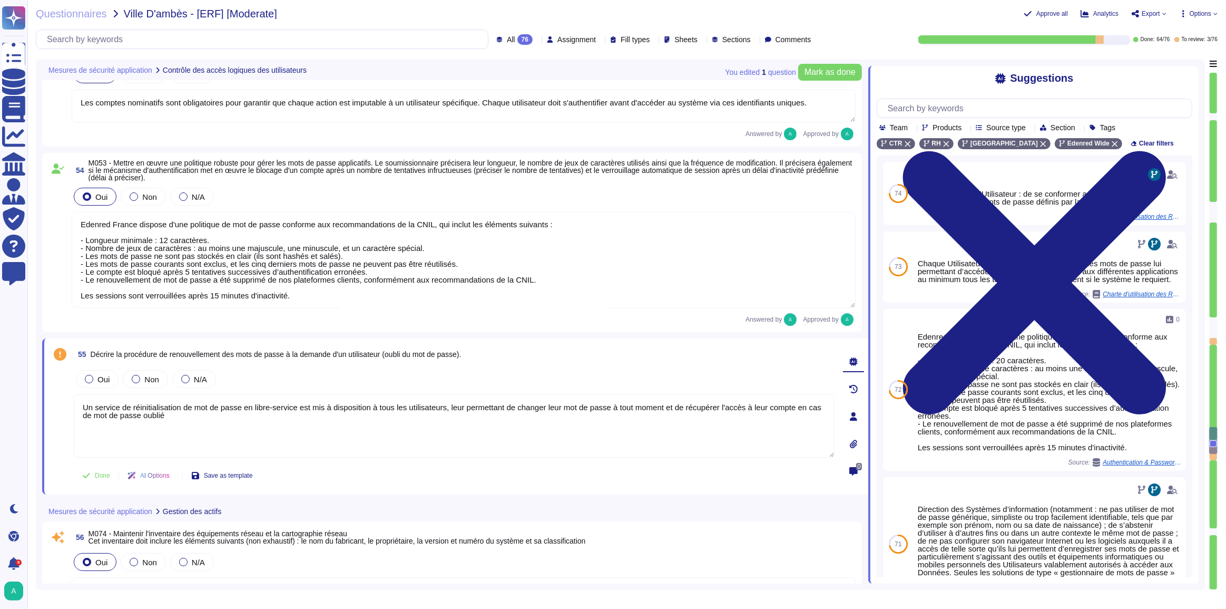
click at [211, 414] on textarea "Un service de réinitialisation de mot de passe en libre-service est mis à dispo…" at bounding box center [454, 425] width 761 height 63
click at [102, 375] on span "Oui" at bounding box center [103, 379] width 12 height 9
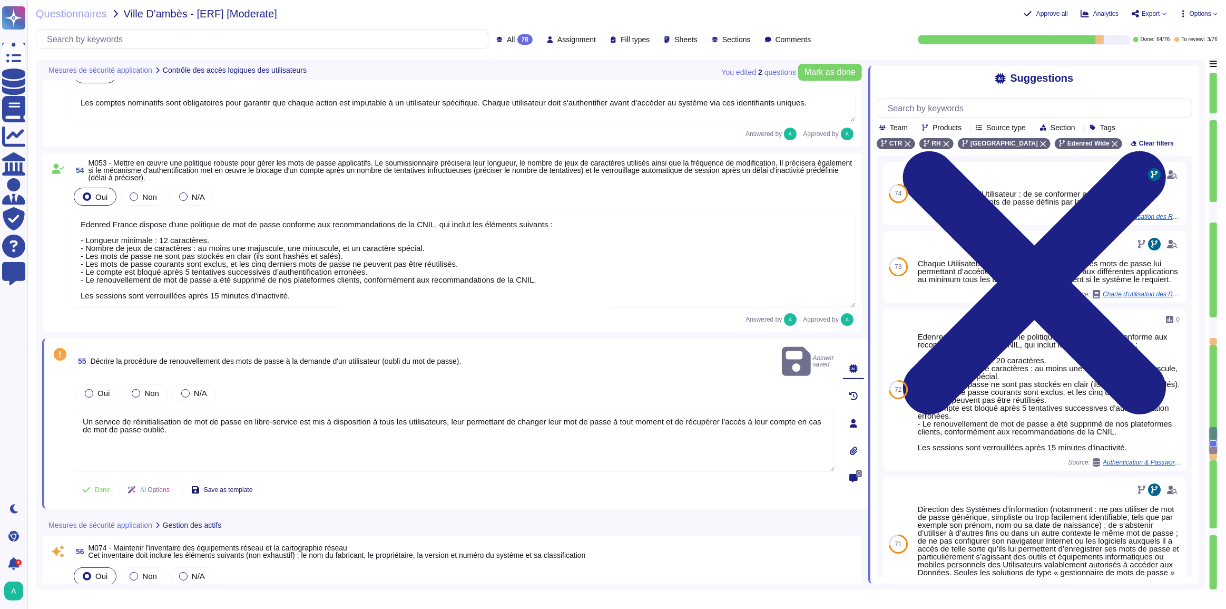
click at [232, 486] on span "Save as template" at bounding box center [228, 489] width 49 height 6
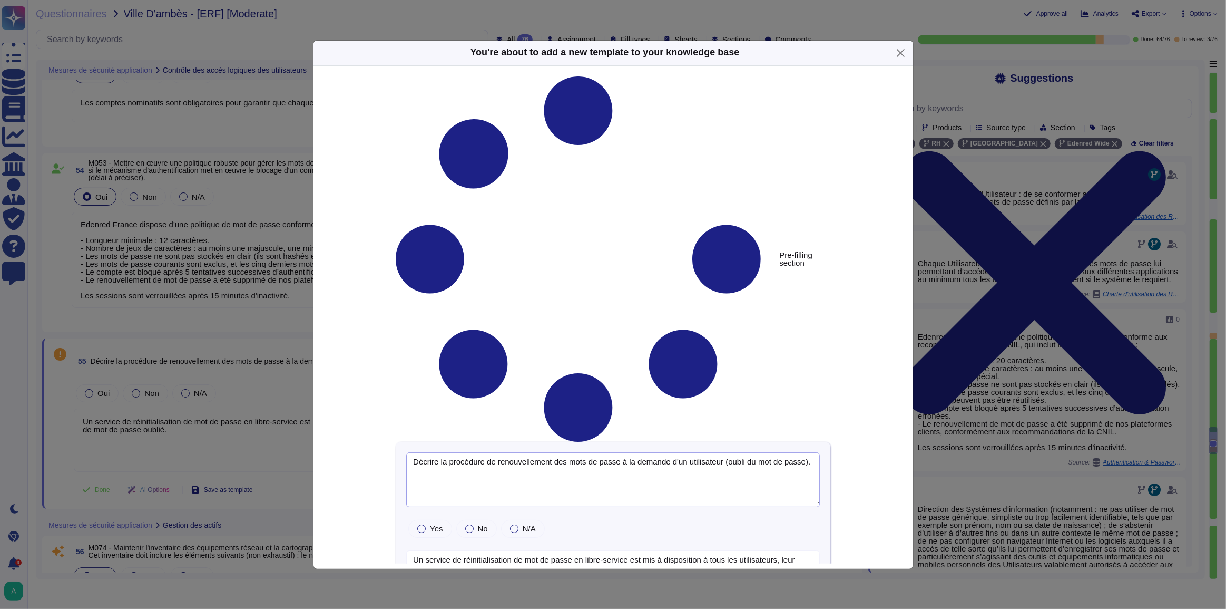
drag, startPoint x: 471, startPoint y: 159, endPoint x: 391, endPoint y: 139, distance: 81.9
click at [391, 139] on div "Pre-filling section Décrire la procédure de renouvellement des mots de passe à …" at bounding box center [612, 407] width 543 height 663
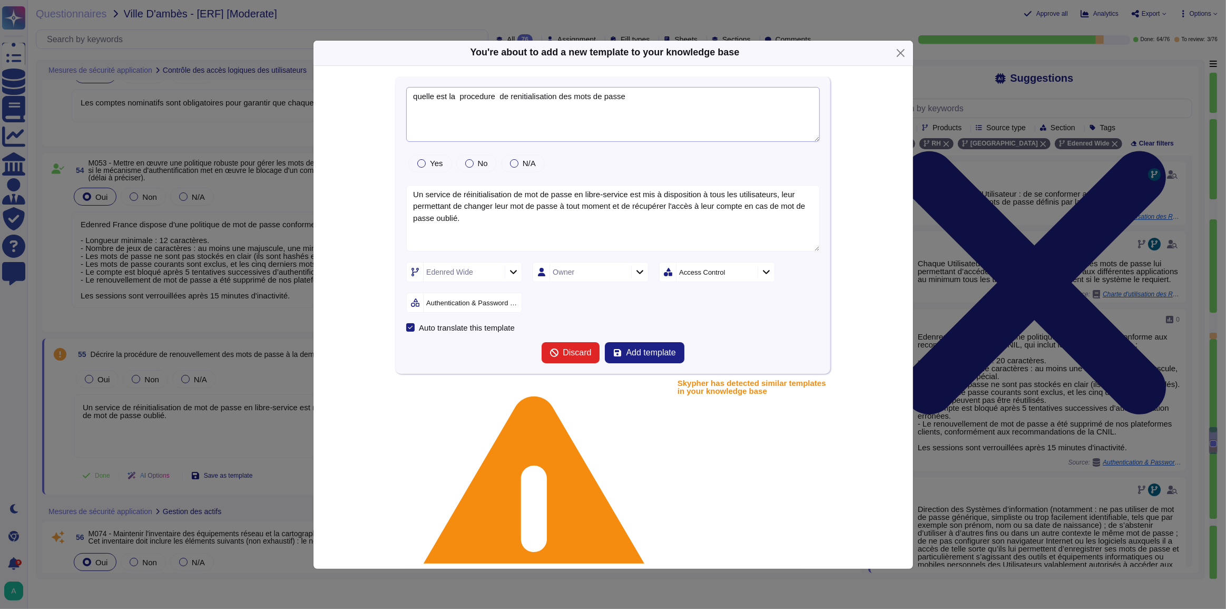
click at [498, 96] on textarea "quelle est la procedure de renitialisation des mots de passe" at bounding box center [613, 114] width 414 height 55
click at [458, 97] on textarea "quelle est la procedure de renitialisation des mots de passe" at bounding box center [613, 114] width 414 height 55
click at [424, 166] on label "Yes" at bounding box center [429, 163] width 25 height 8
click at [640, 359] on button "Add template" at bounding box center [644, 352] width 79 height 21
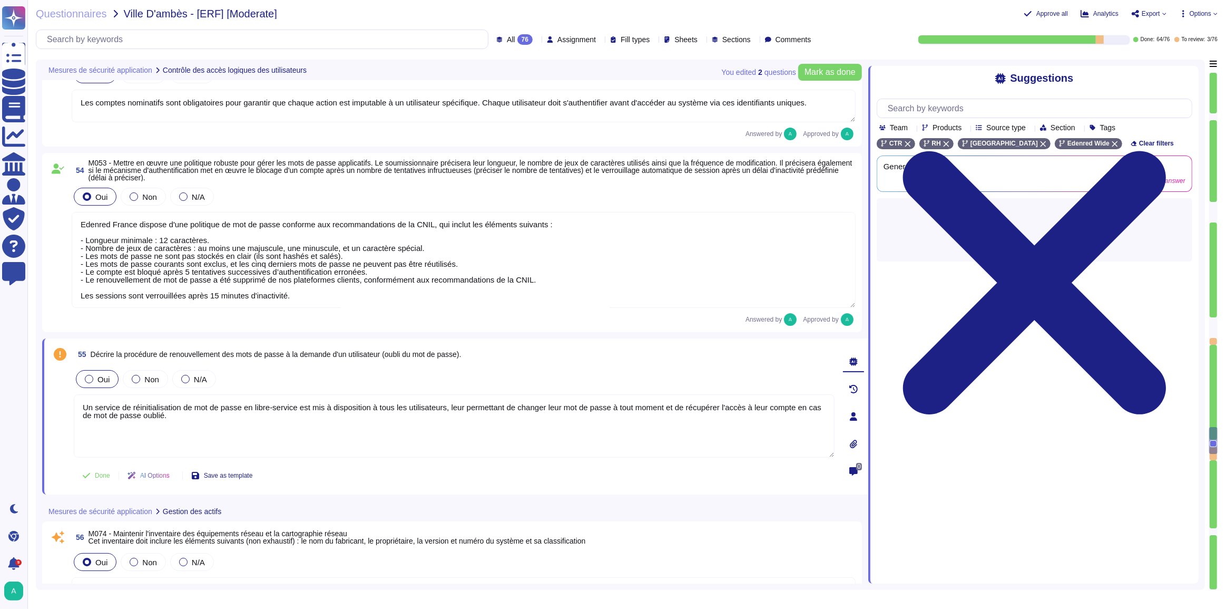
click at [101, 376] on span "Oui" at bounding box center [103, 379] width 12 height 9
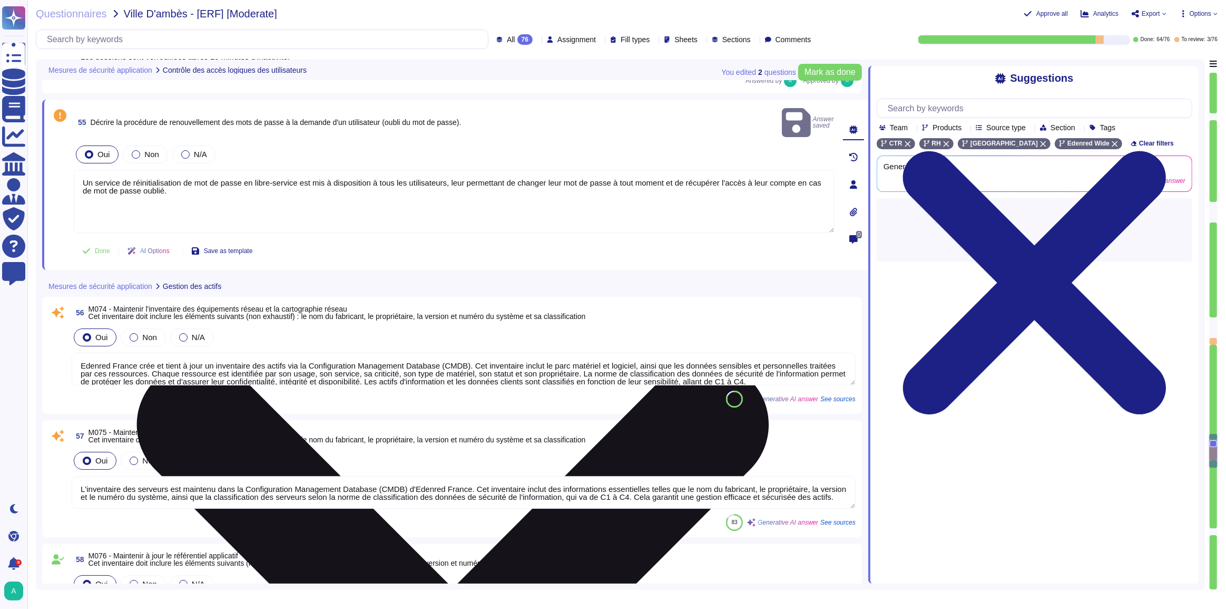
scroll to position [8621, 0]
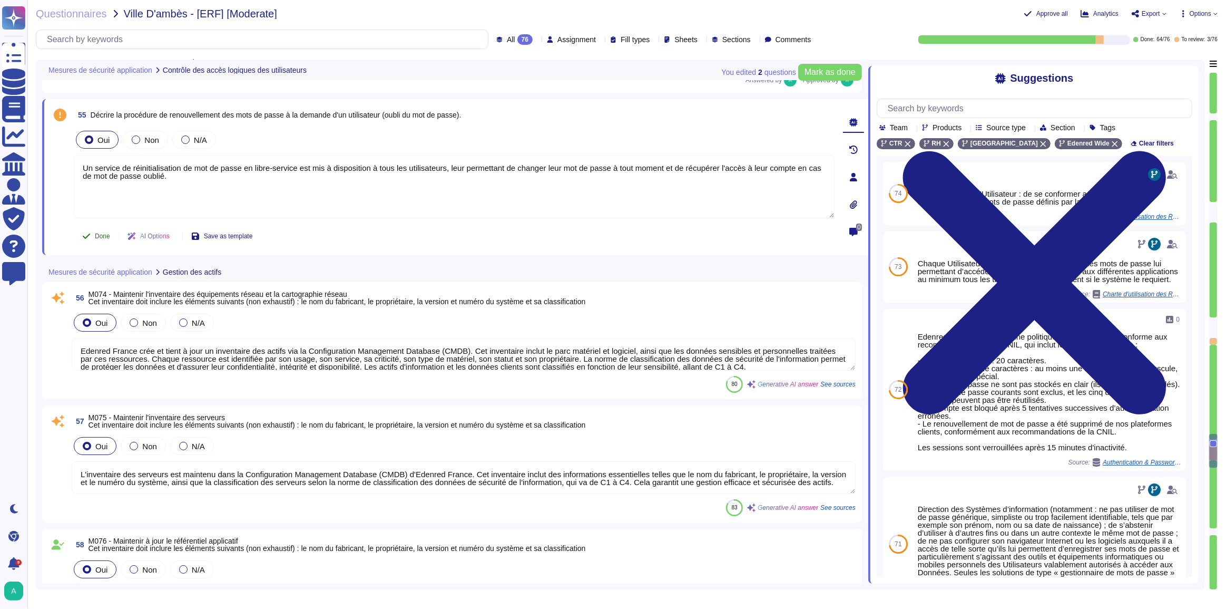
click at [97, 237] on span "Done" at bounding box center [102, 236] width 15 height 6
click at [836, 68] on span "Mark as done" at bounding box center [830, 72] width 51 height 8
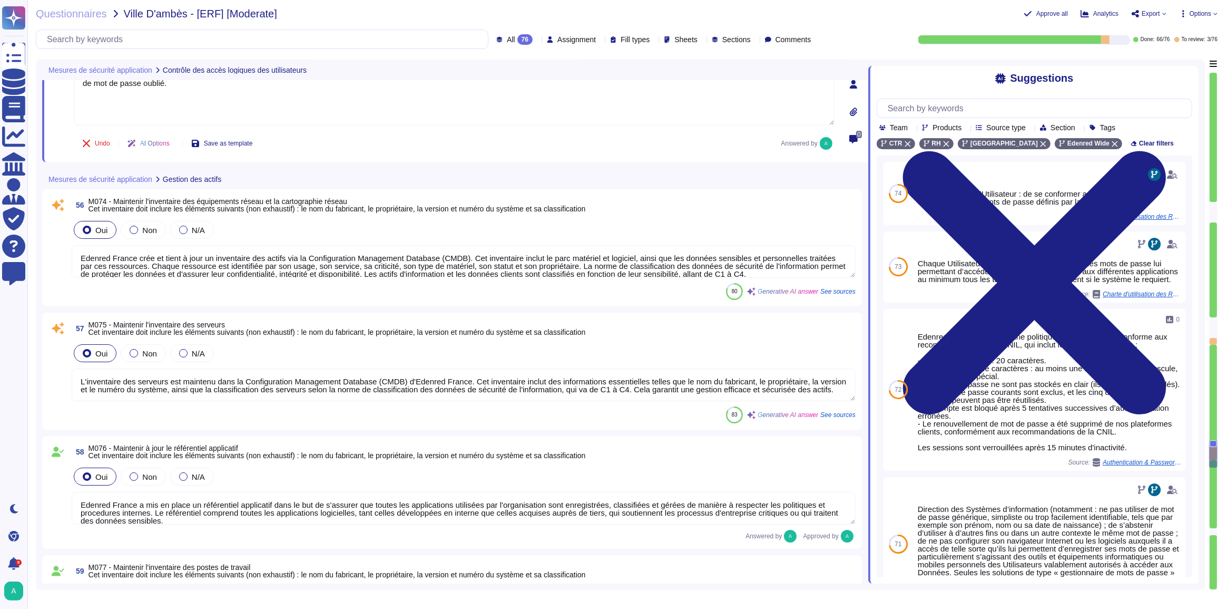
scroll to position [8716, 0]
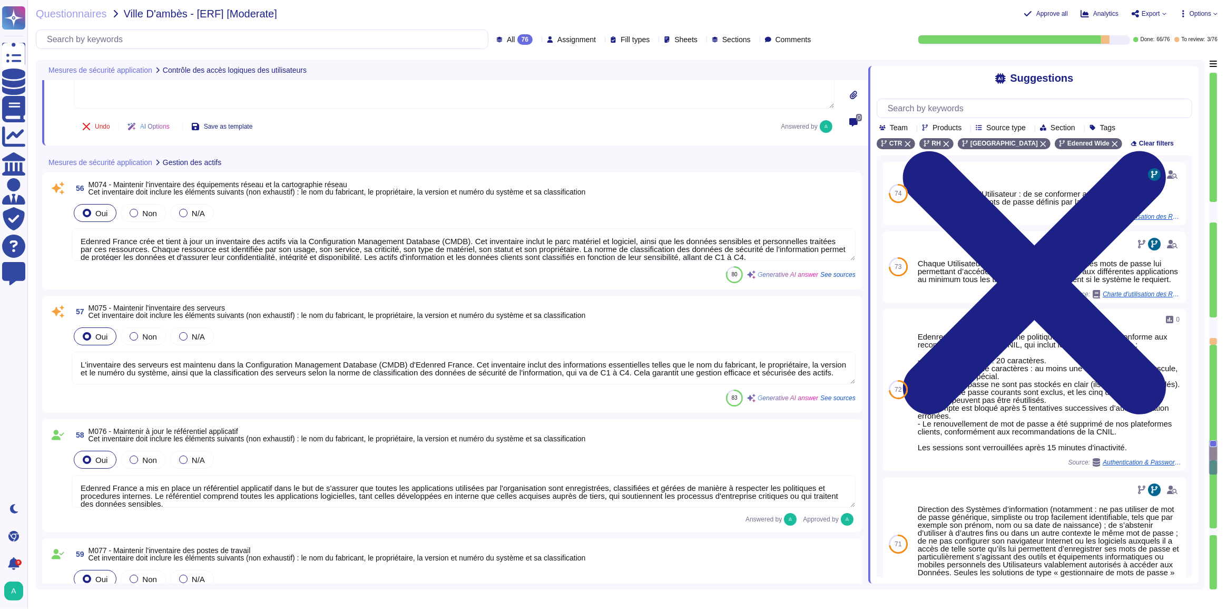
drag, startPoint x: 79, startPoint y: 361, endPoint x: 484, endPoint y: 359, distance: 404.7
click at [484, 359] on textarea "L'inventaire des serveurs est maintenu dans la Configuration Management Databas…" at bounding box center [464, 367] width 784 height 33
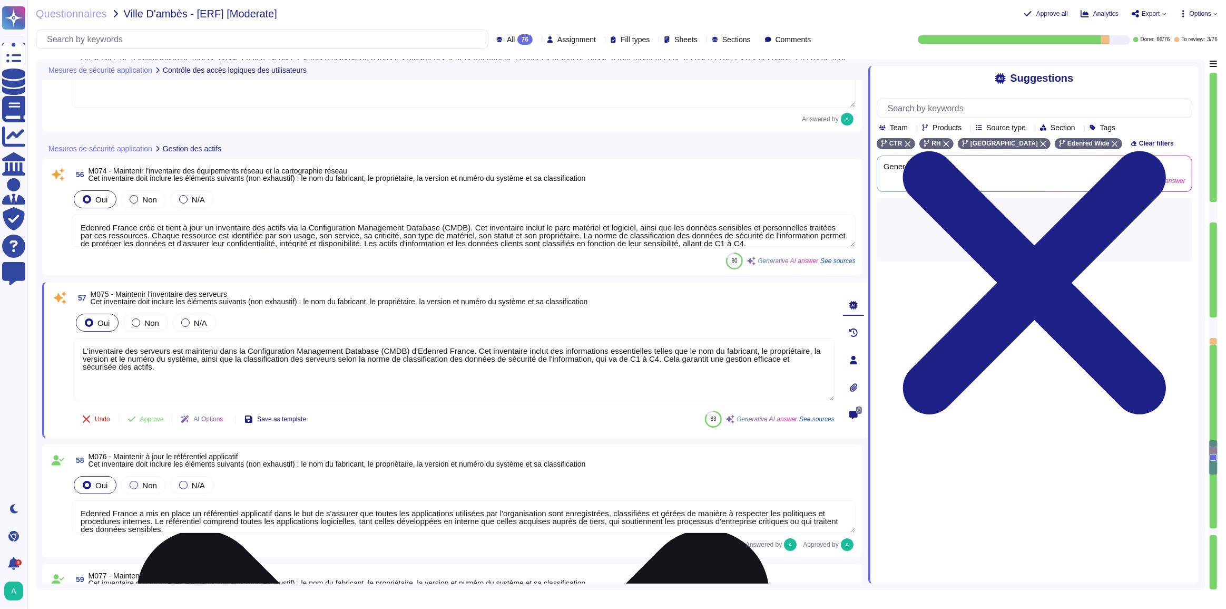
click at [252, 375] on textarea "L'inventaire des serveurs est maintenu dans la Configuration Management Databas…" at bounding box center [454, 369] width 761 height 63
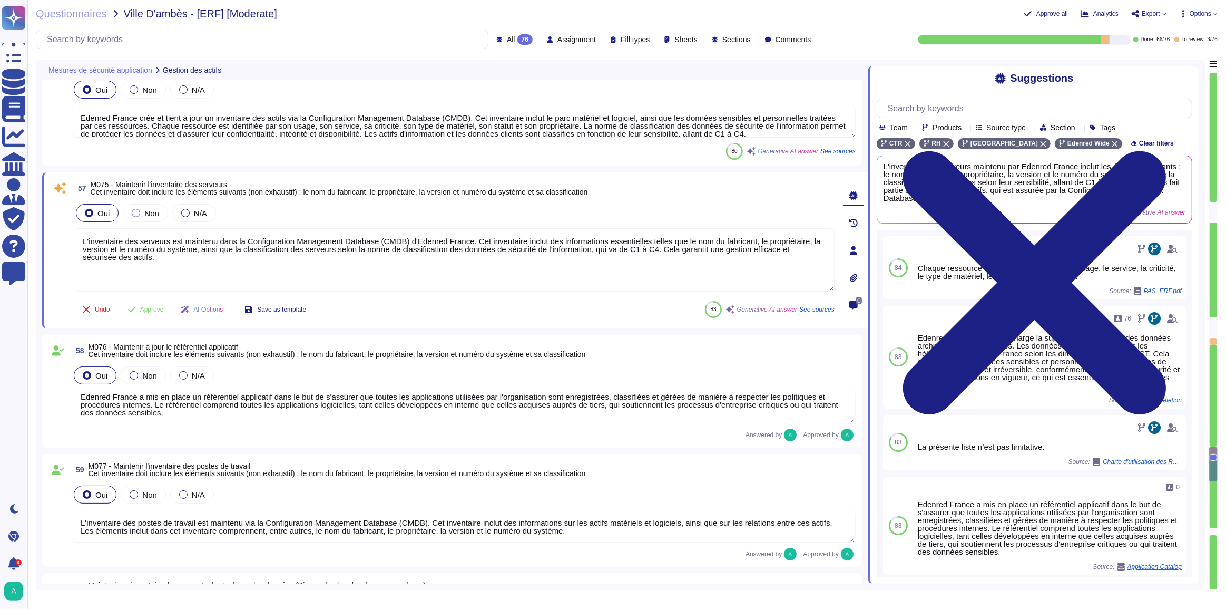
scroll to position [9, 0]
drag, startPoint x: 82, startPoint y: 520, endPoint x: 576, endPoint y: 517, distance: 494.2
click at [576, 517] on textarea "L'inventaire des postes de travail est maintenu via la Configuration Management…" at bounding box center [464, 526] width 784 height 33
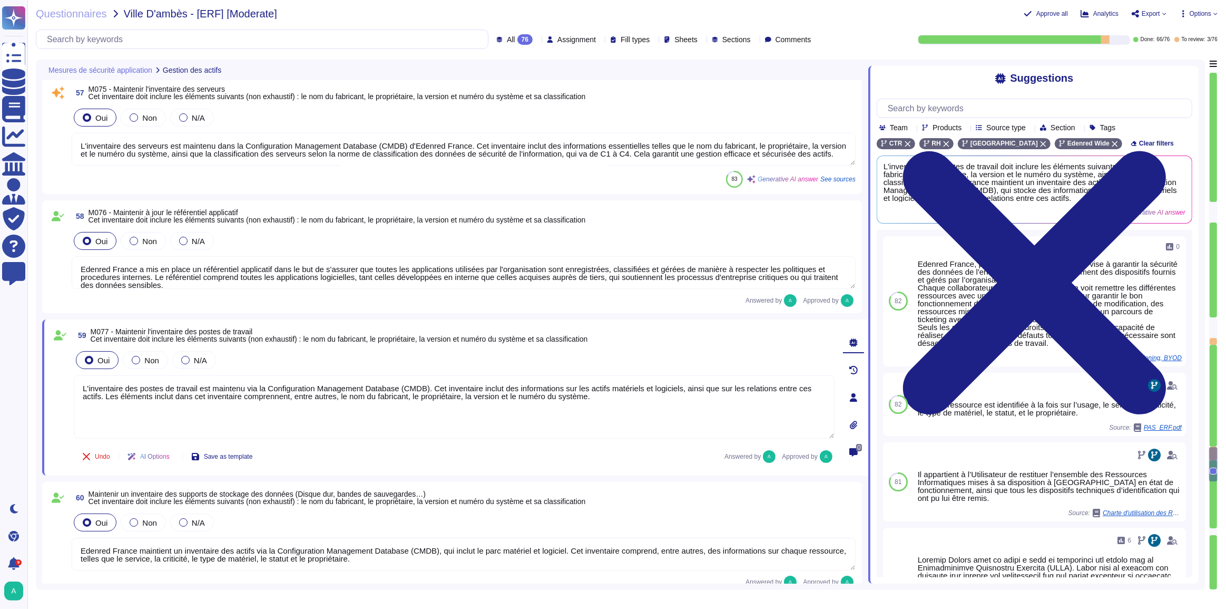
scroll to position [8878, 0]
drag, startPoint x: 424, startPoint y: 385, endPoint x: 70, endPoint y: 386, distance: 354.6
click at [70, 386] on div "59 M077 - Maintenir l'inventaire des postes de travail Cet inventaire doit incl…" at bounding box center [443, 397] width 784 height 143
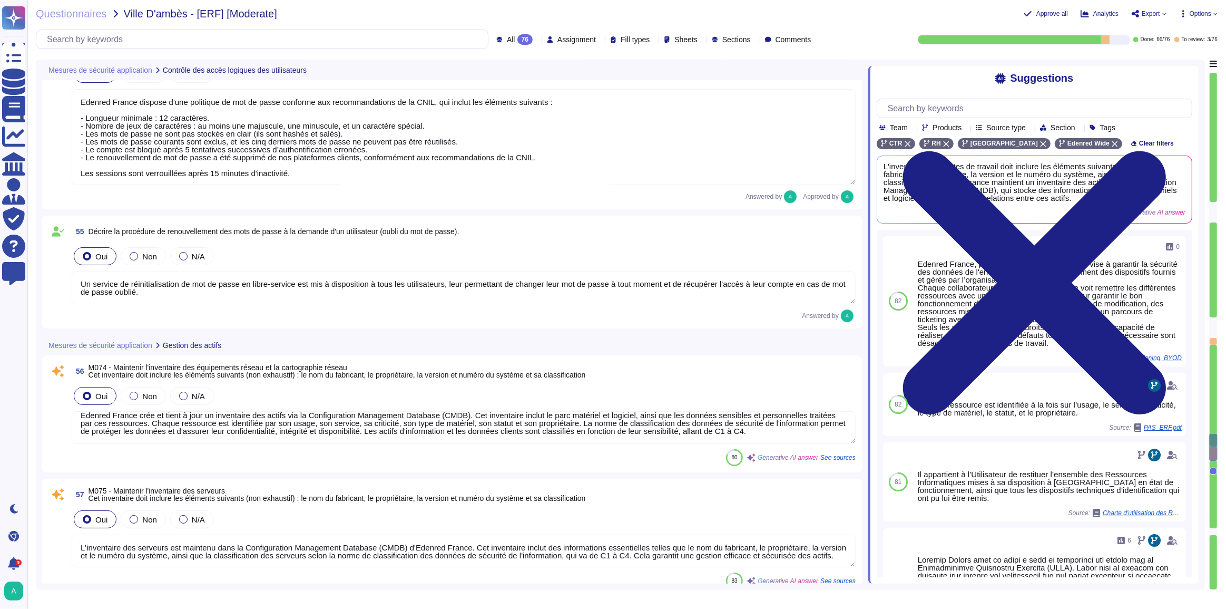
scroll to position [8543, 0]
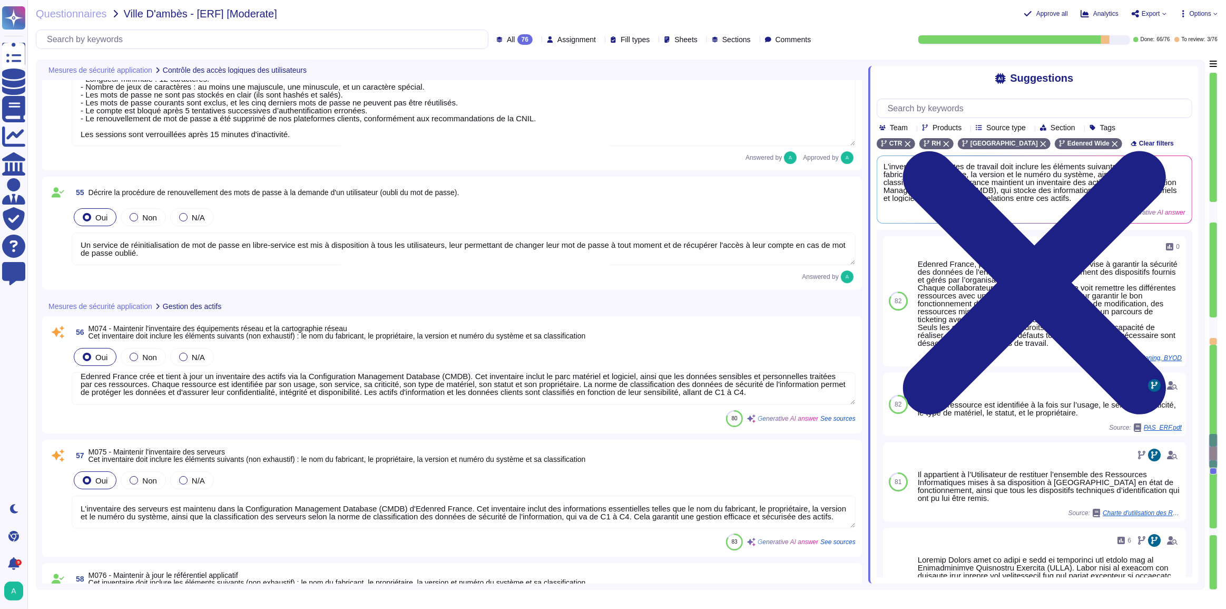
drag, startPoint x: 773, startPoint y: 395, endPoint x: 562, endPoint y: 384, distance: 211.5
click at [562, 384] on textarea "Edenred France crée et tient à jour un inventaire des actifs via la Configurati…" at bounding box center [464, 388] width 784 height 33
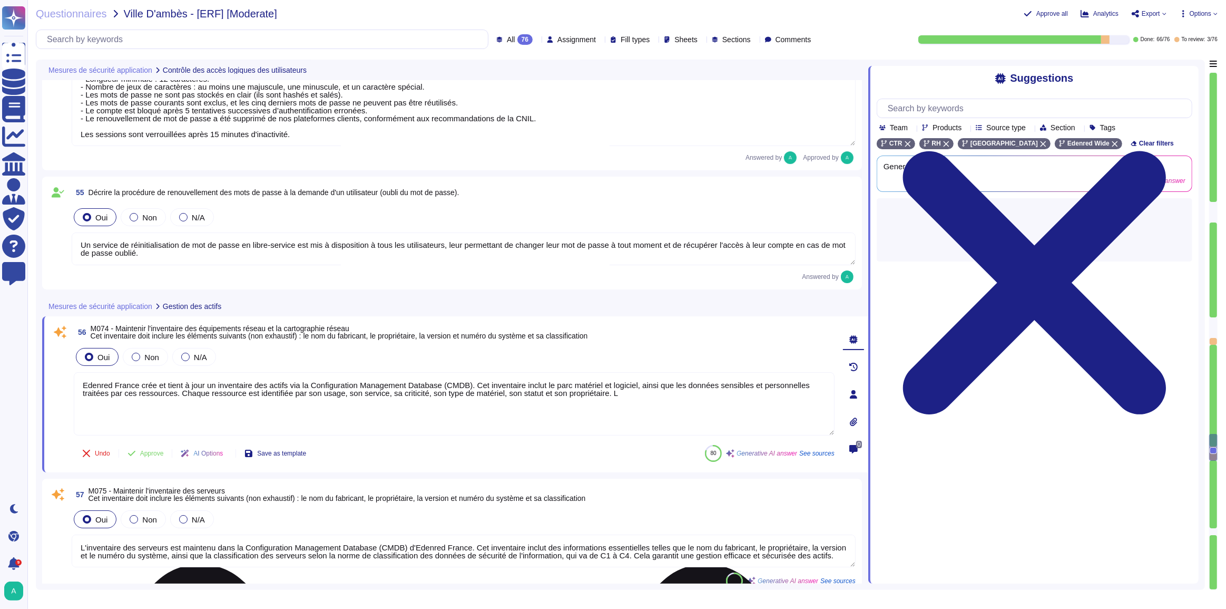
click at [286, 391] on textarea "Edenred France crée et tient à jour un inventaire des actifs via la Configurati…" at bounding box center [454, 403] width 761 height 63
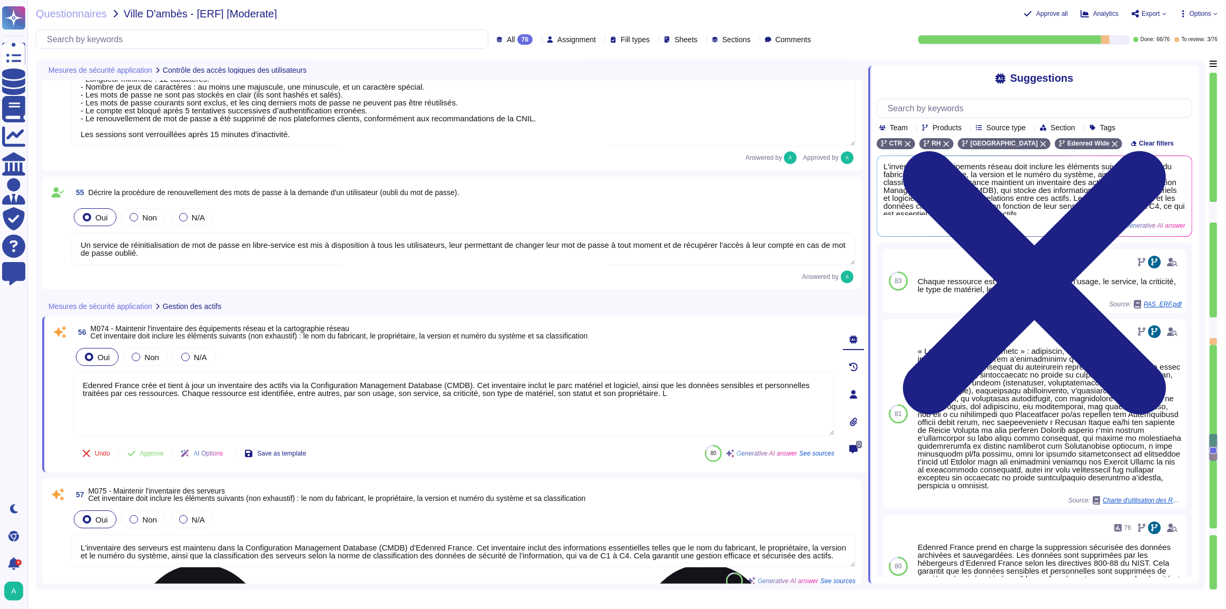
click at [655, 391] on textarea "Edenred France crée et tient à jour un inventaire des actifs via la Configurati…" at bounding box center [454, 403] width 761 height 63
click at [159, 448] on div "56 M074 - Maintenir l'inventaire des équipements réseau et la cartographie rése…" at bounding box center [443, 393] width 784 height 143
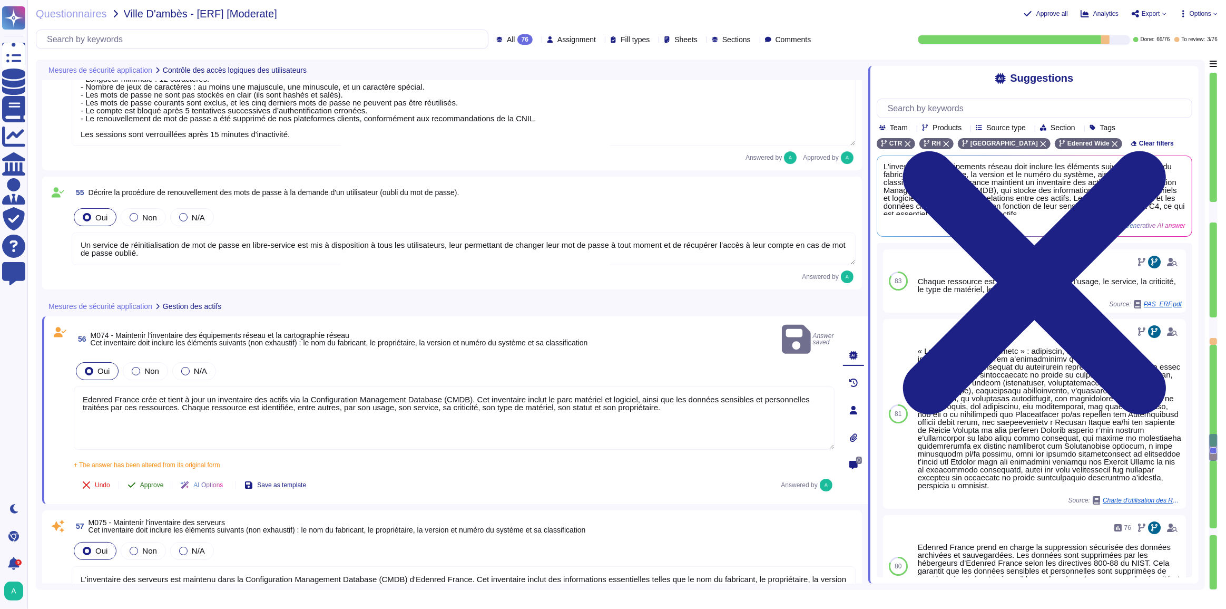
click at [149, 474] on button "Approve" at bounding box center [145, 484] width 53 height 21
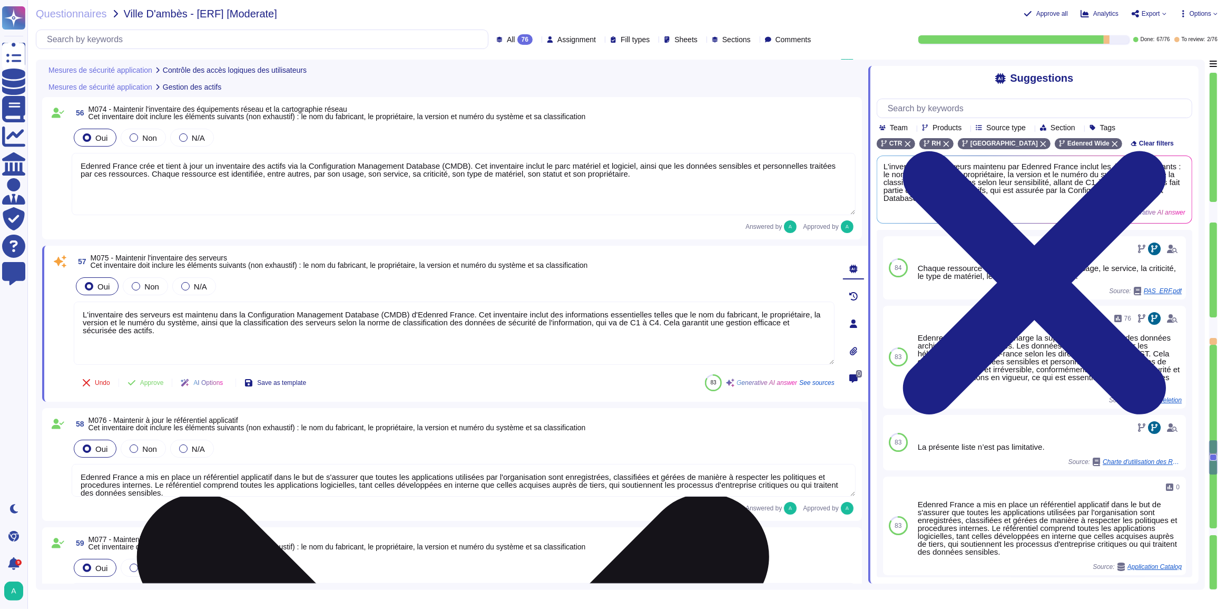
scroll to position [8702, 0]
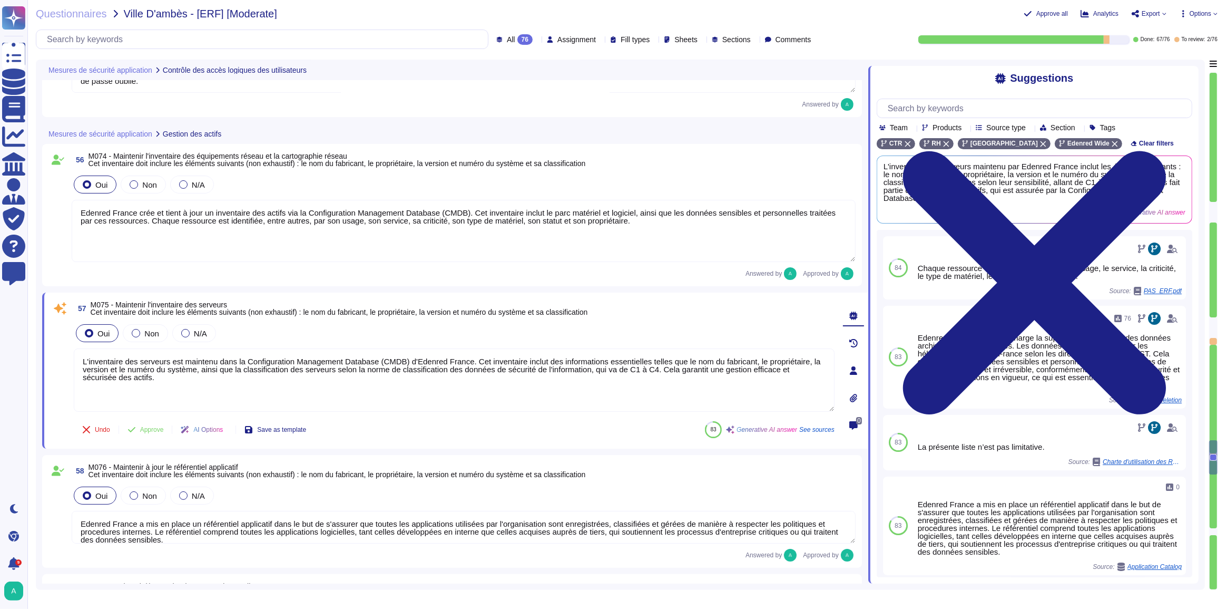
drag, startPoint x: 616, startPoint y: 221, endPoint x: 71, endPoint y: 200, distance: 545.2
click at [72, 200] on div "Edenred France crée et tient à jour un inventaire des actifs via la Configurati…" at bounding box center [464, 231] width 784 height 63
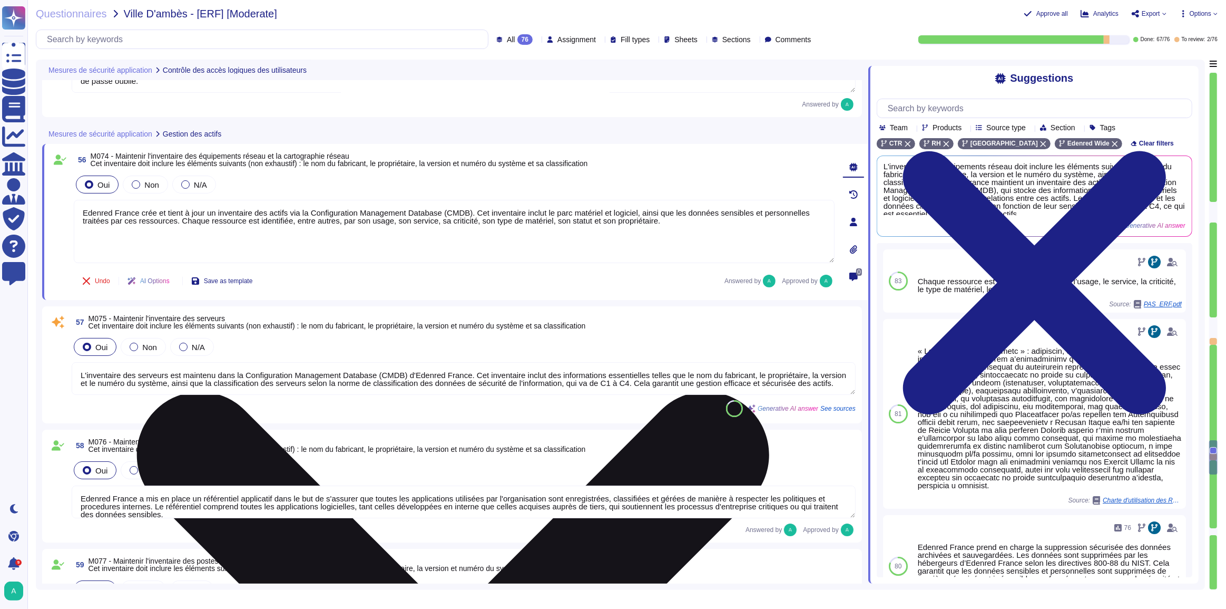
click at [209, 228] on textarea "Edenred France crée et tient à jour un inventaire des actifs via la Configurati…" at bounding box center [454, 231] width 761 height 63
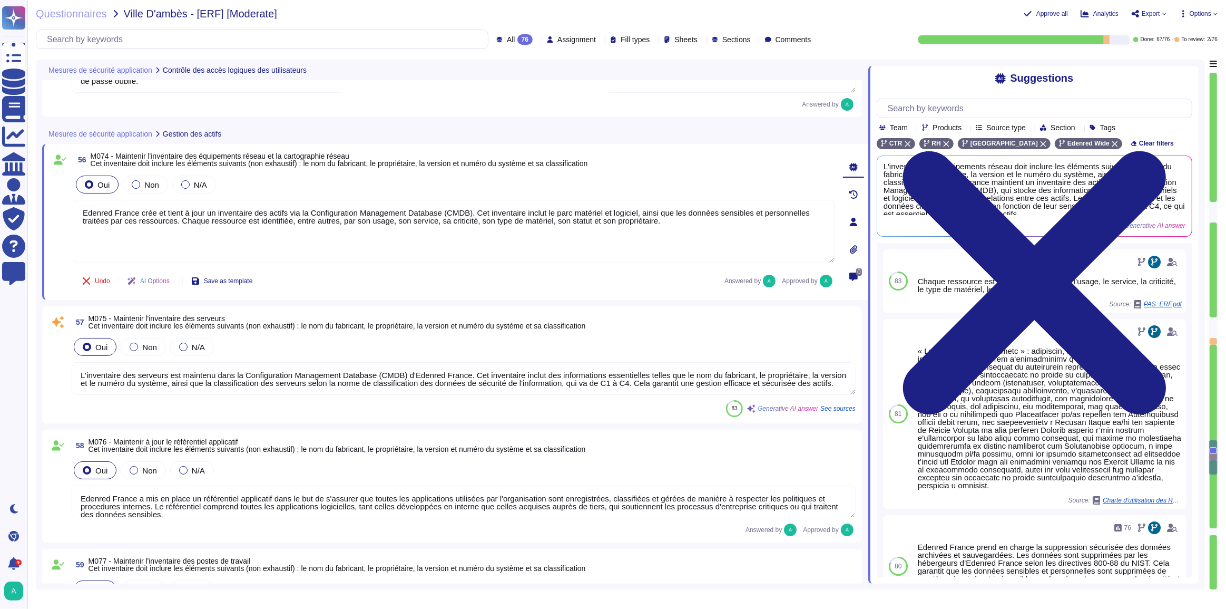
scroll to position [1, 0]
drag, startPoint x: 826, startPoint y: 384, endPoint x: 273, endPoint y: 382, distance: 553.2
click at [273, 382] on textarea "L'inventaire des serveurs est maintenu dans la Configuration Management Databas…" at bounding box center [464, 378] width 784 height 33
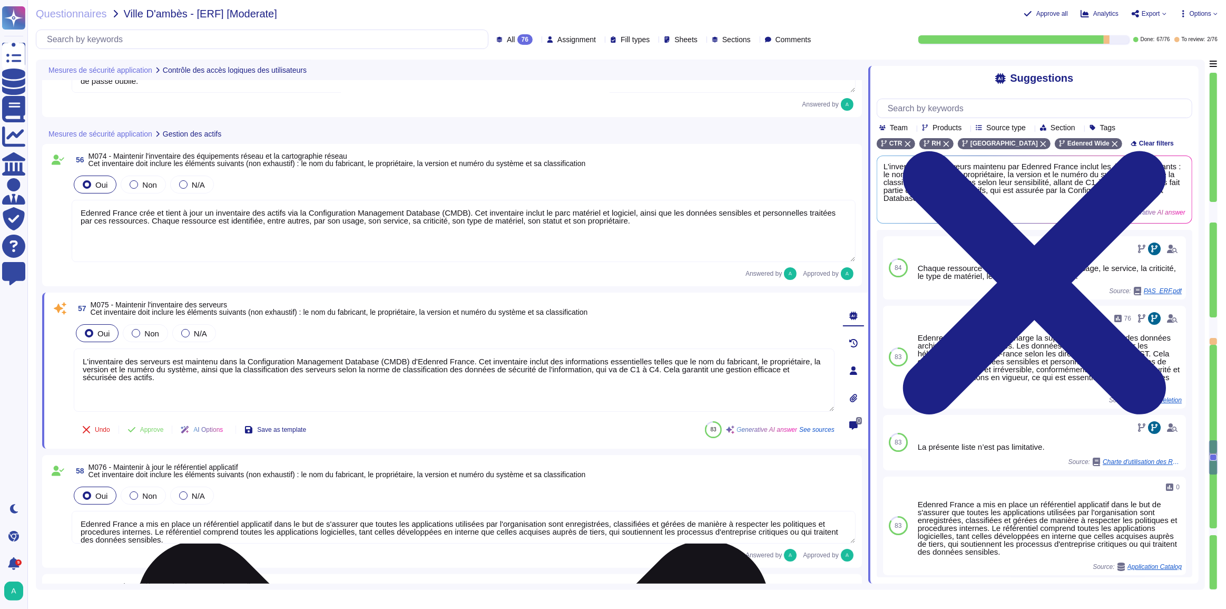
scroll to position [0, 0]
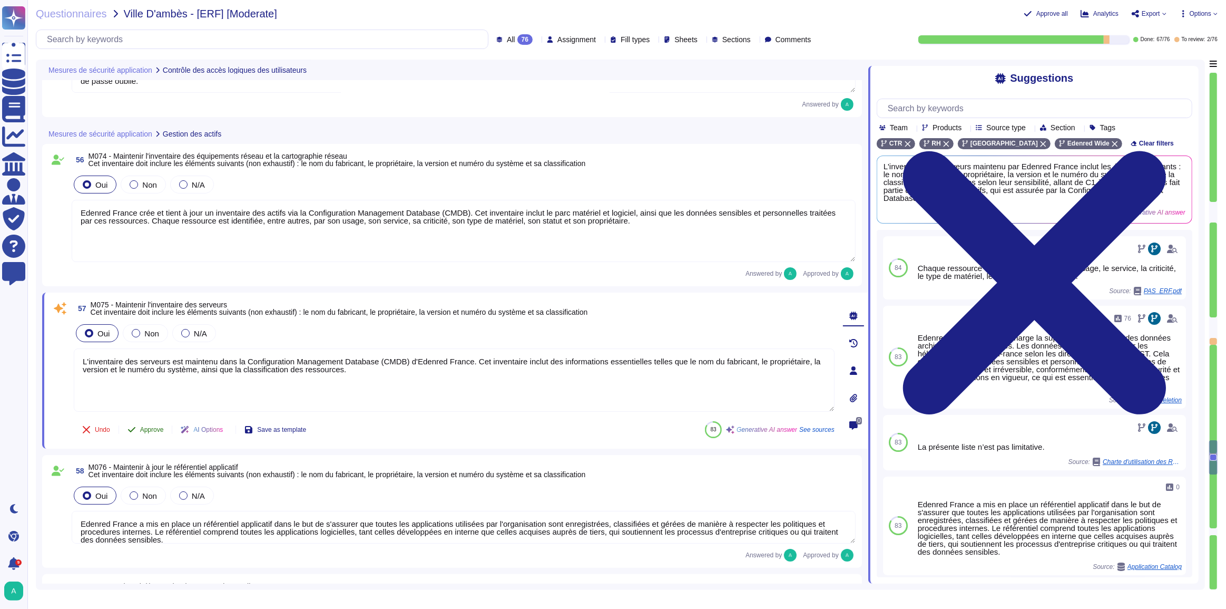
click at [148, 432] on div "Undo Approve AI Options Save as template" at bounding box center [194, 429] width 241 height 25
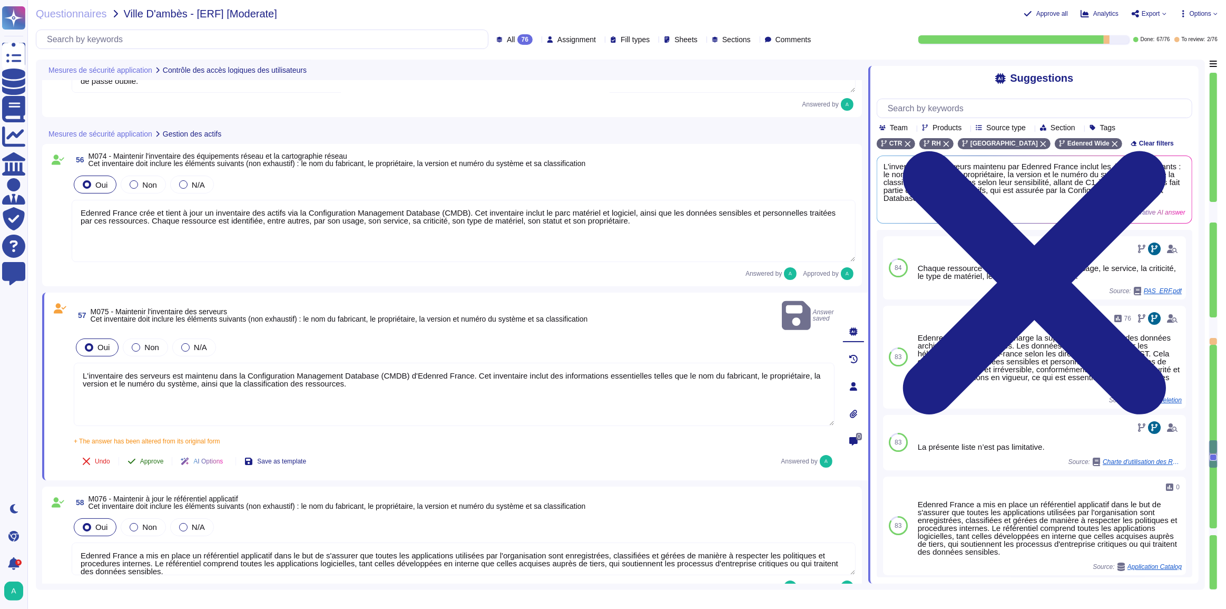
click at [150, 458] on span "Approve" at bounding box center [152, 461] width 24 height 6
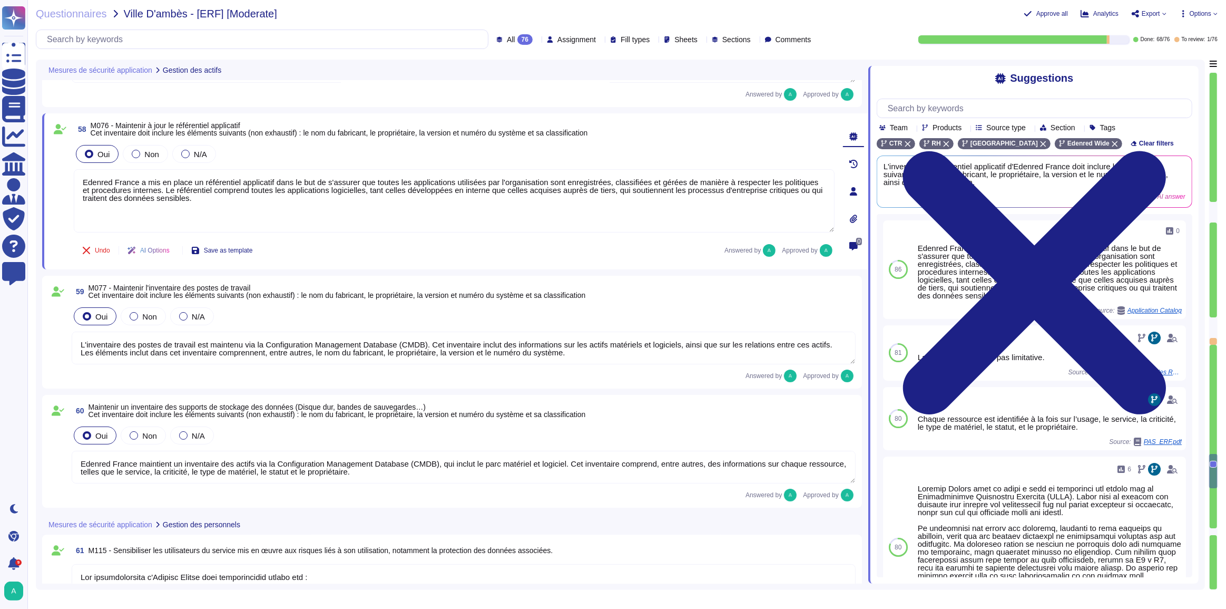
scroll to position [8976, 0]
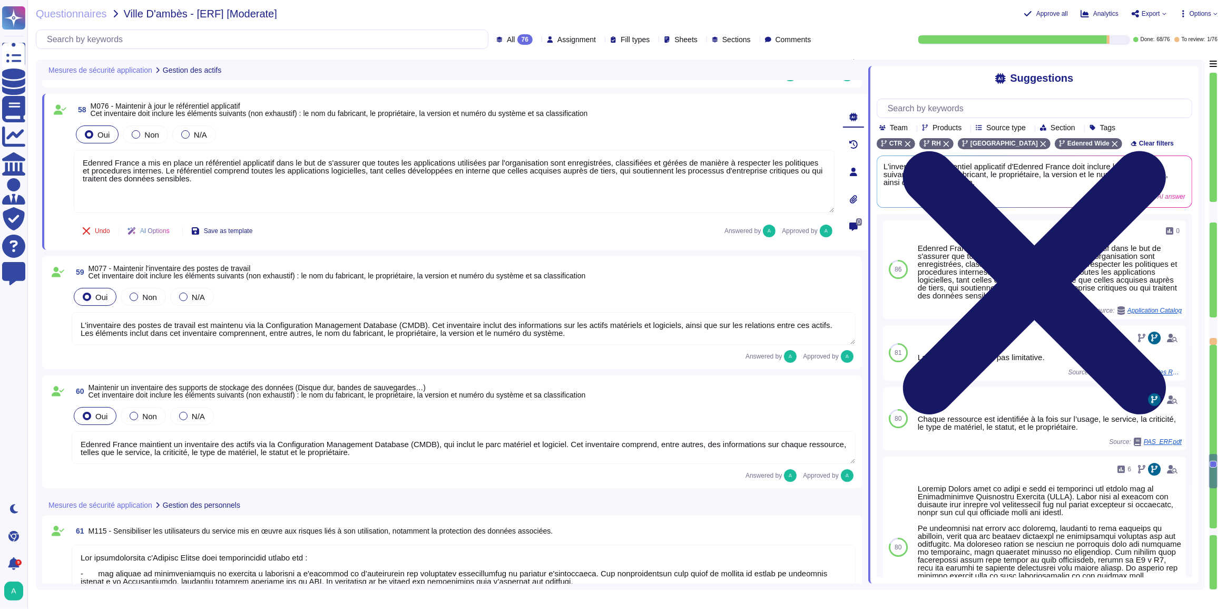
click at [1167, 151] on icon at bounding box center [1034, 282] width 263 height 263
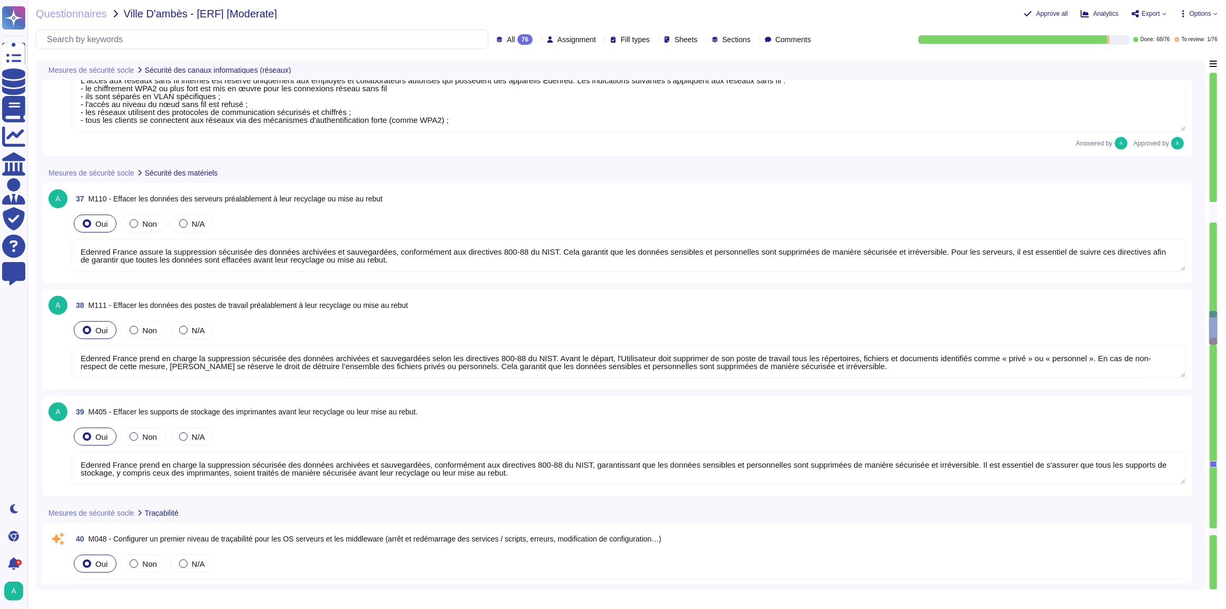
scroll to position [6206, 0]
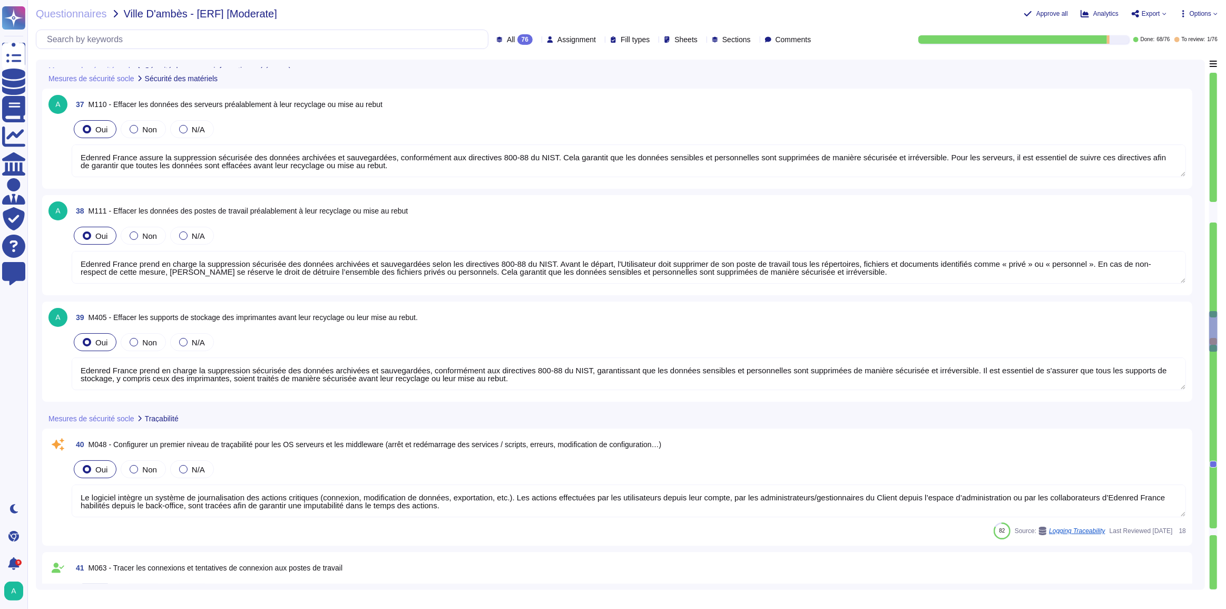
click at [508, 38] on div "All 76" at bounding box center [516, 39] width 41 height 11
click at [511, 115] on span "To review" at bounding box center [495, 118] width 33 height 9
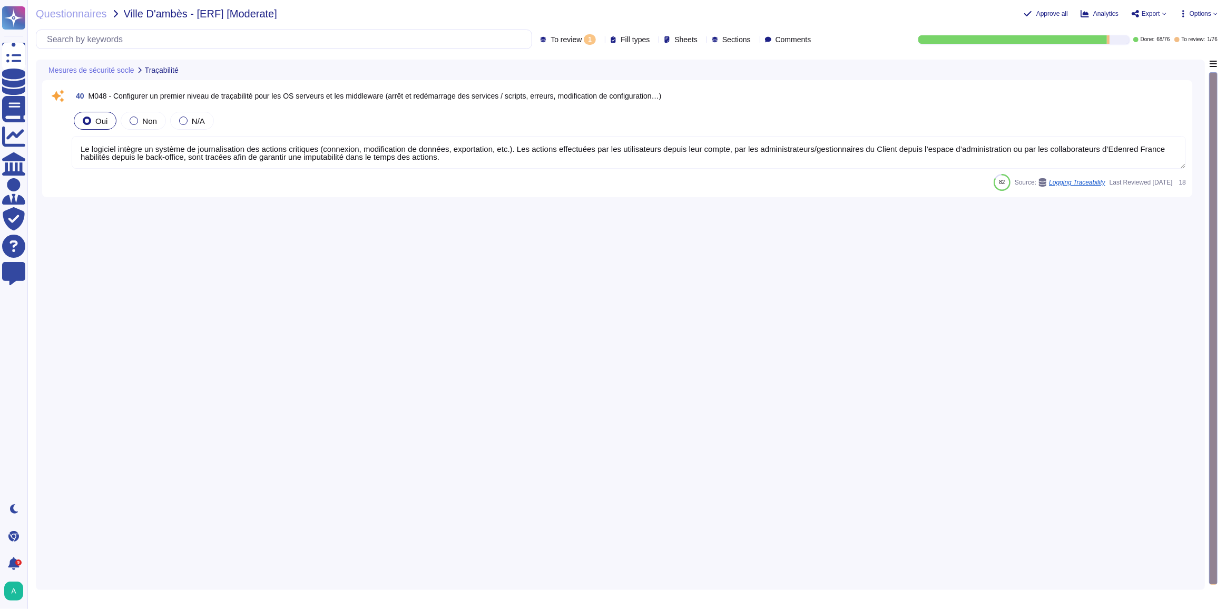
drag, startPoint x: 480, startPoint y: 158, endPoint x: 79, endPoint y: 143, distance: 401.3
click at [79, 143] on textarea "Le logiciel intègre un système de journalisation des actions critiques (connexi…" at bounding box center [629, 152] width 1114 height 33
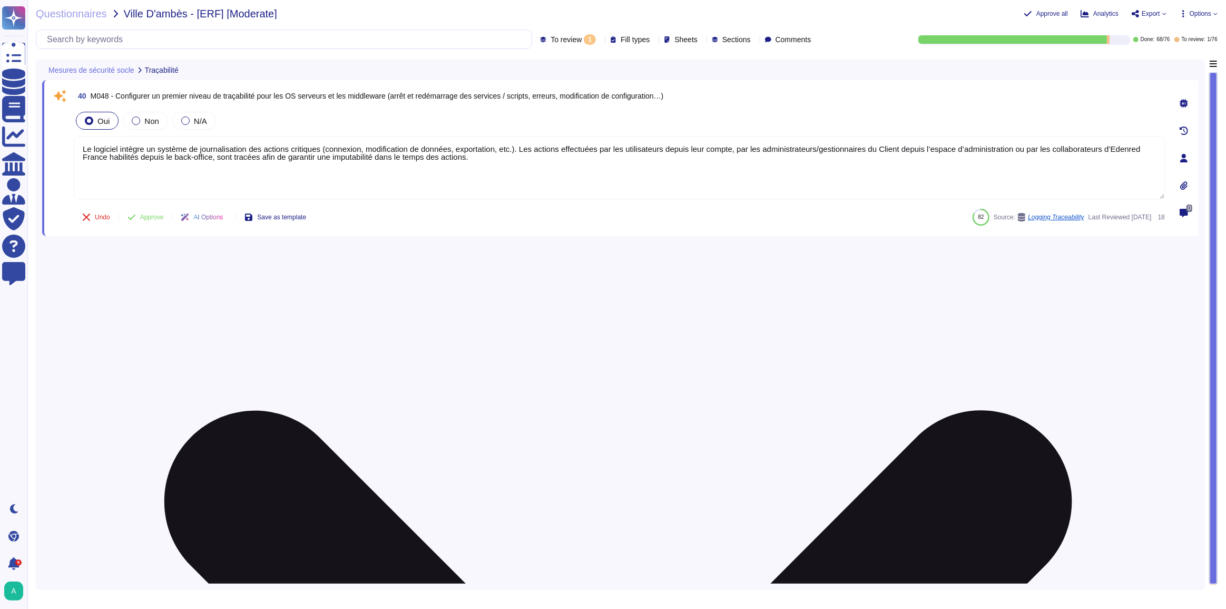
click at [237, 160] on textarea "Le logiciel intègre un système de journalisation des actions critiques (connexi…" at bounding box center [619, 167] width 1091 height 63
paste textarea "Edenred France applique une politique de journalisation rigoureuse qui dépend d…"
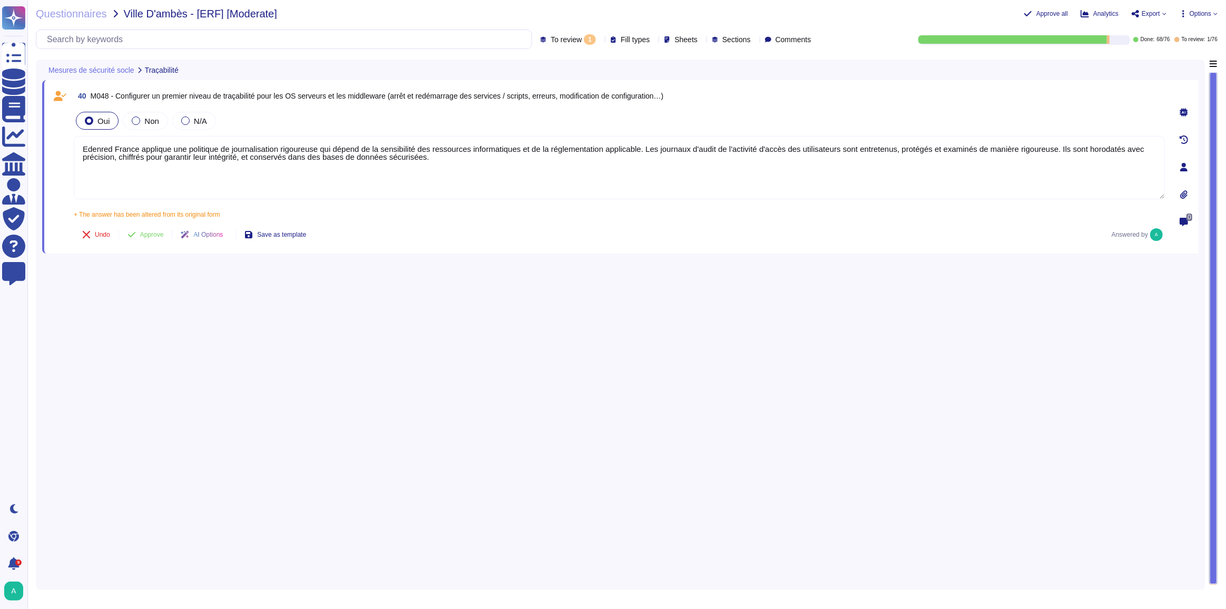
click at [600, 40] on icon at bounding box center [600, 40] width 0 height 0
drag, startPoint x: 427, startPoint y: 157, endPoint x: 73, endPoint y: 150, distance: 354.2
click at [73, 150] on div "40 M048 - Configurer un premier niveau de traçabilité pour les OS serveurs et l…" at bounding box center [608, 166] width 1114 height 161
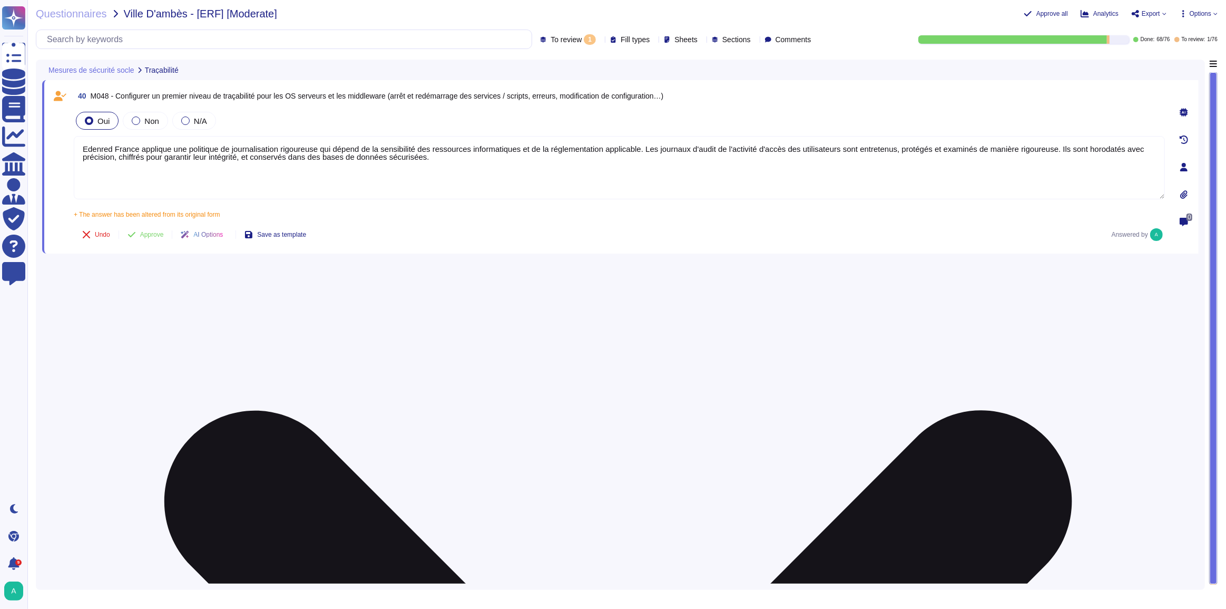
click at [478, 165] on textarea "Edenred France applique une politique de journalisation rigoureuse qui dépend d…" at bounding box center [619, 167] width 1091 height 63
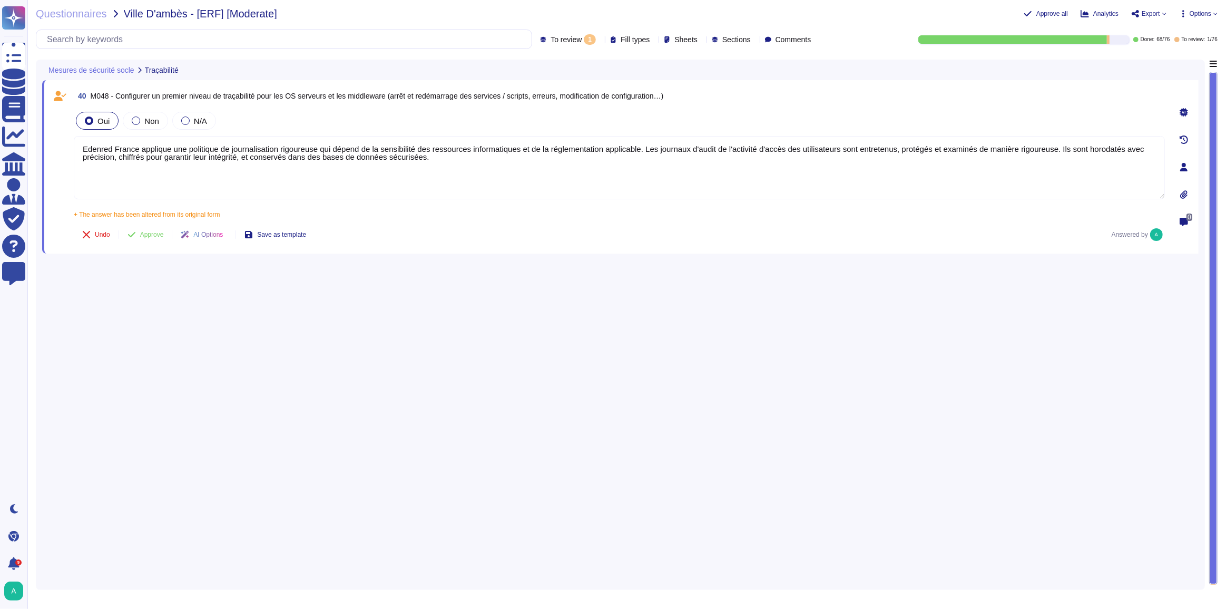
drag, startPoint x: 437, startPoint y: 160, endPoint x: 63, endPoint y: 150, distance: 374.2
click at [63, 150] on div "40 M048 - Configurer un premier niveau de traçabilité pour les OS serveurs et l…" at bounding box center [608, 166] width 1114 height 161
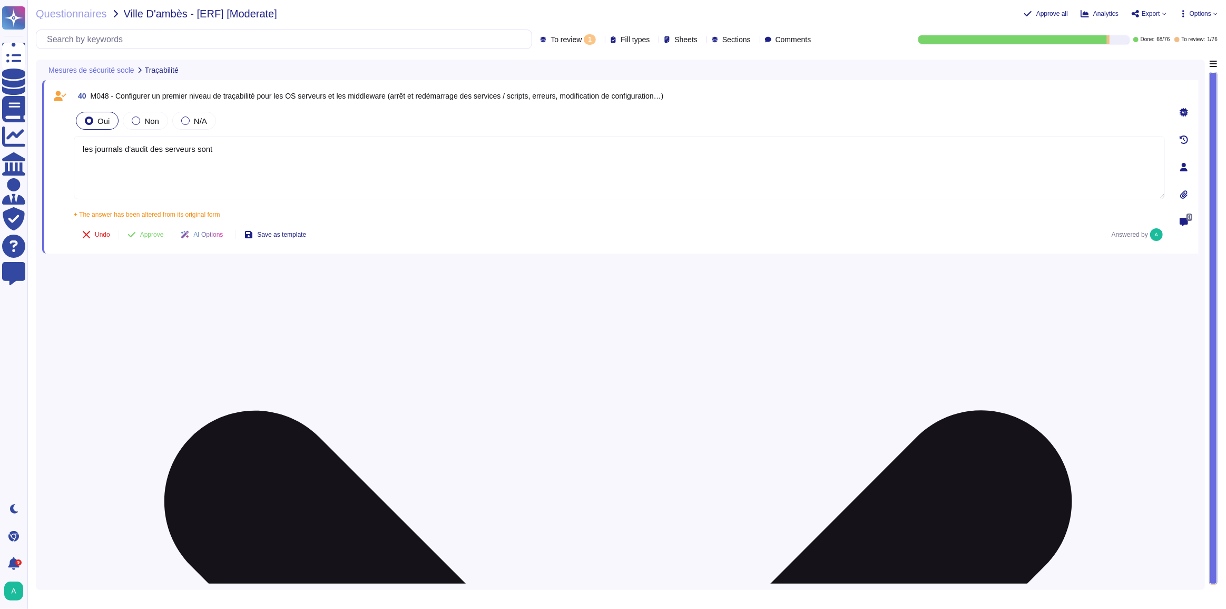
click at [251, 156] on textarea "les journals d'audit des serveurs sont" at bounding box center [619, 167] width 1091 height 63
click at [242, 149] on textarea "les journals d'audit des serveurs sont" at bounding box center [619, 167] width 1091 height 63
paste textarea "sont entretenus, protégés et examinés de manière rigoureuse. Ils sont horodatés…"
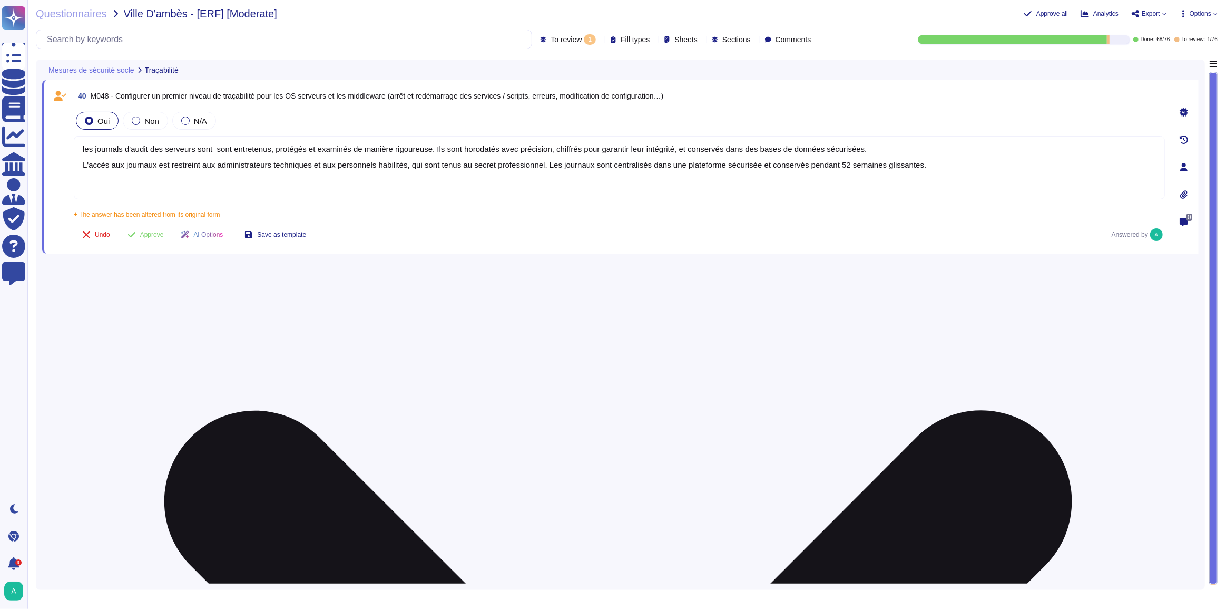
drag, startPoint x: 351, startPoint y: 149, endPoint x: 811, endPoint y: 174, distance: 460.7
click at [811, 174] on textarea "les journals d'audit des serveurs sont sont entretenus, protégés et examinés de…" at bounding box center [619, 167] width 1091 height 63
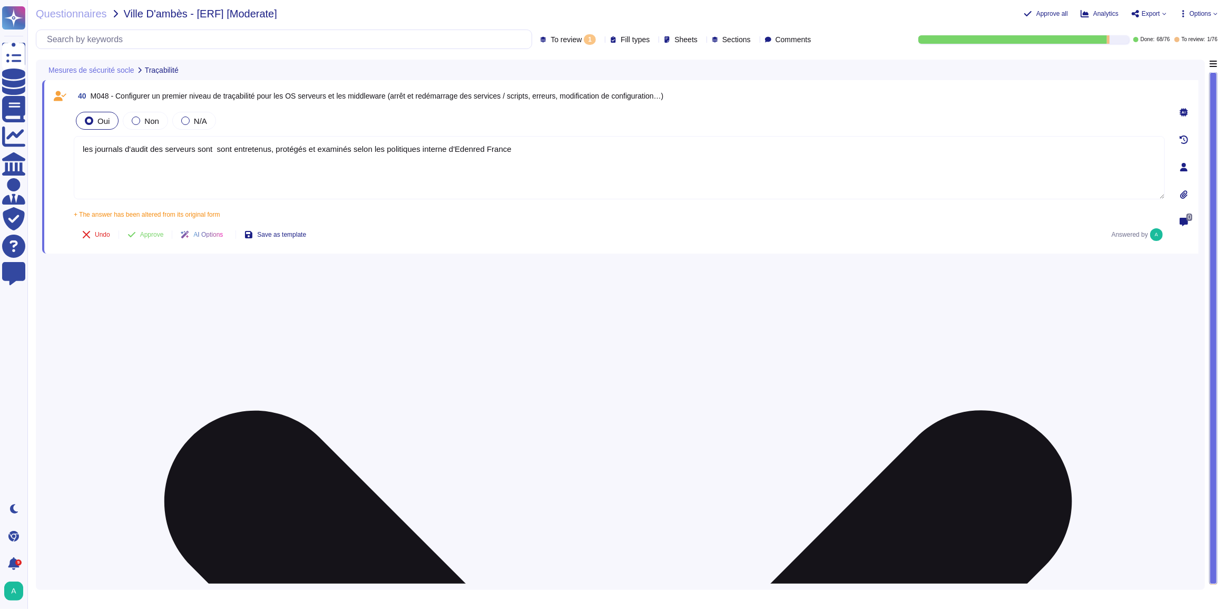
click at [224, 150] on textarea "les journals d'audit des serveurs sont sont entretenus, protégés et examinés se…" at bounding box center [619, 167] width 1091 height 63
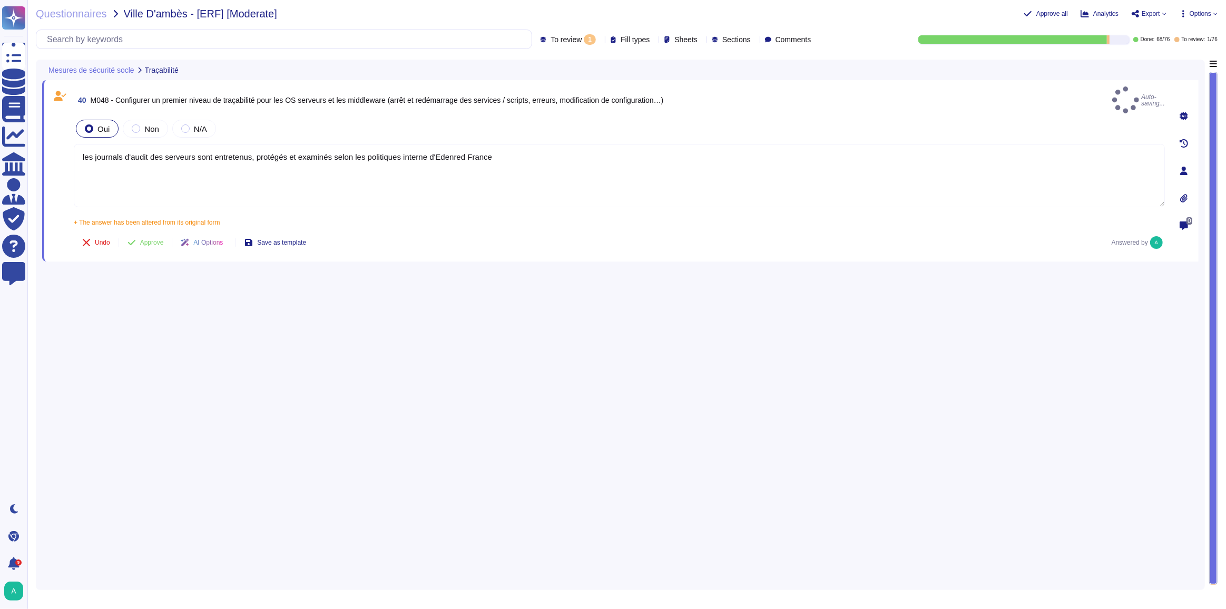
click at [223, 239] on span "AI Options" at bounding box center [208, 242] width 30 height 6
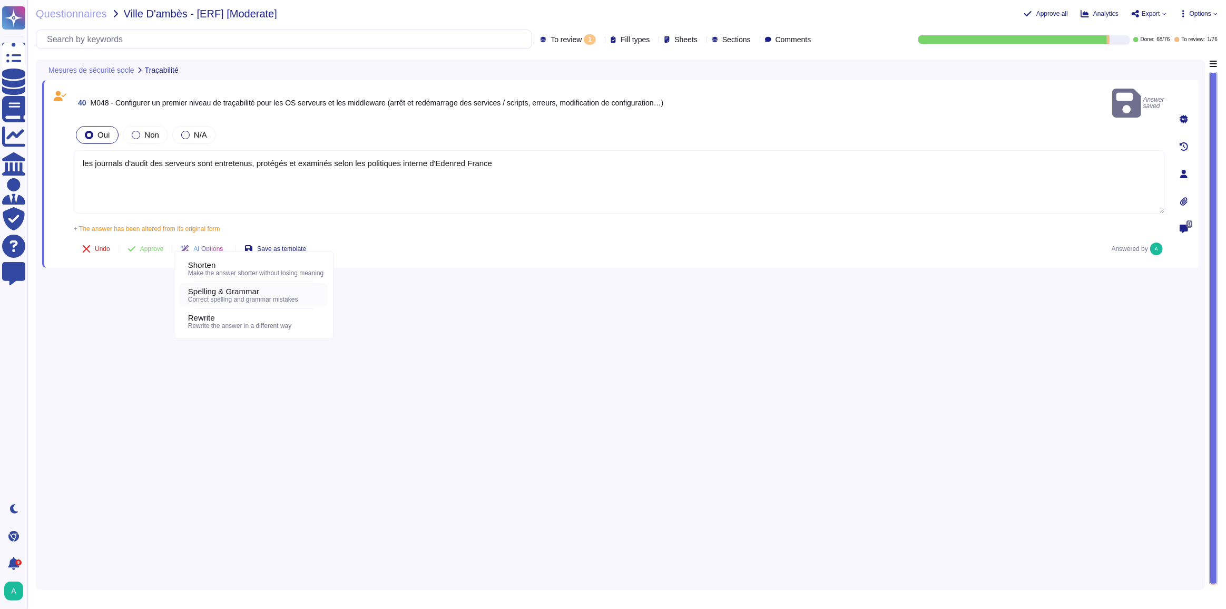
click at [225, 290] on span "Spelling & Grammar" at bounding box center [223, 291] width 71 height 9
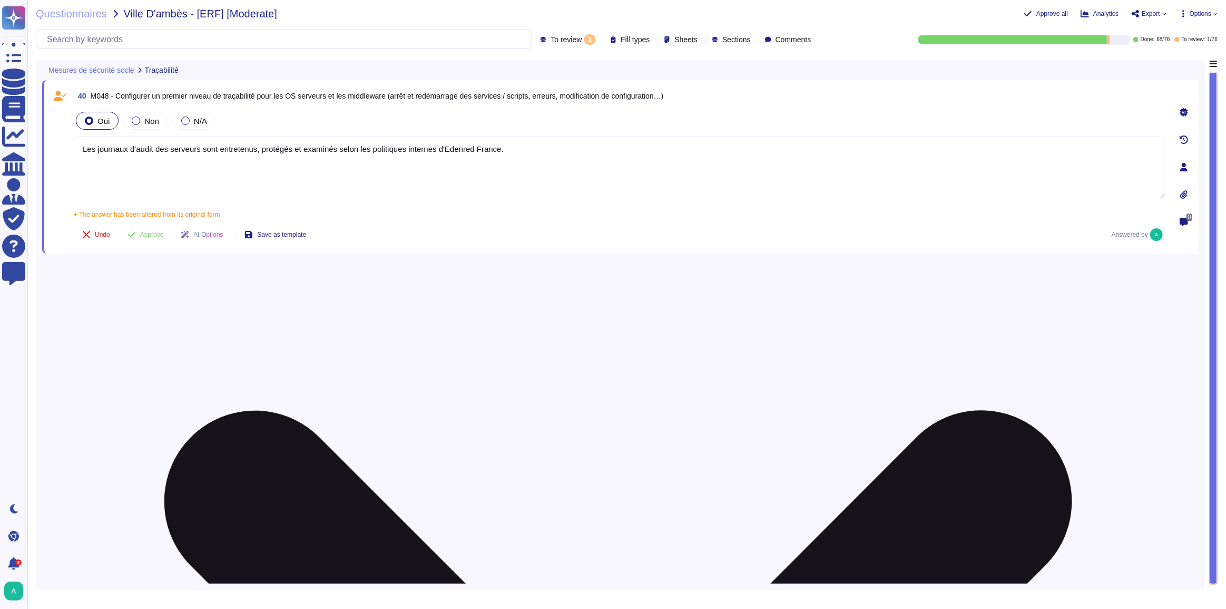
click at [548, 152] on textarea "Les journaux d'audit des serveurs sont entretenus, protégés et examinés selon l…" at bounding box center [619, 167] width 1091 height 63
paste textarea "Les journaux sont centralisés dans une plateforme sécurisée et conservés pendan…"
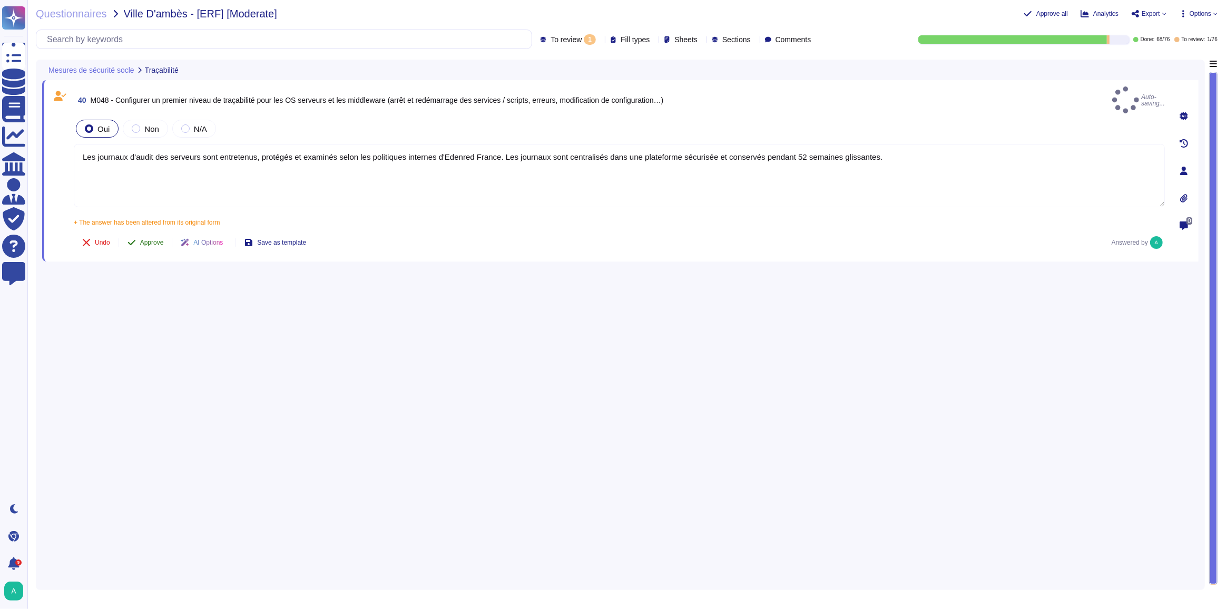
click at [149, 239] on span "Approve" at bounding box center [152, 242] width 24 height 6
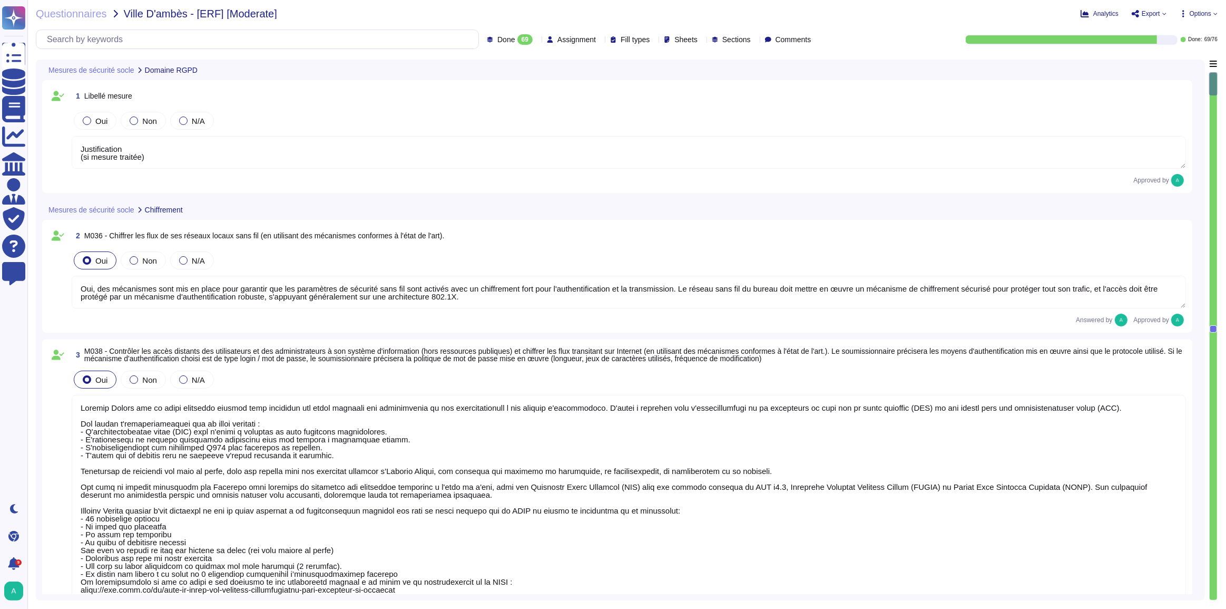
click at [509, 41] on div "Done 69" at bounding box center [512, 39] width 50 height 11
click at [502, 87] on div "To do 7" at bounding box center [512, 93] width 85 height 12
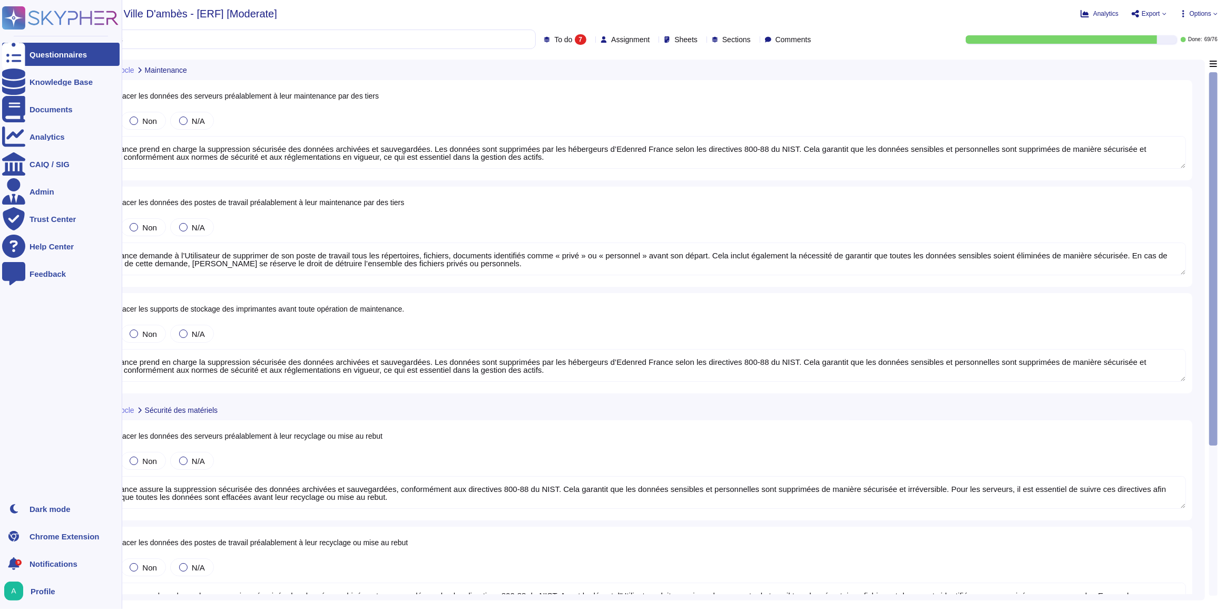
click at [43, 57] on div "Questionnaires" at bounding box center [58, 55] width 57 height 8
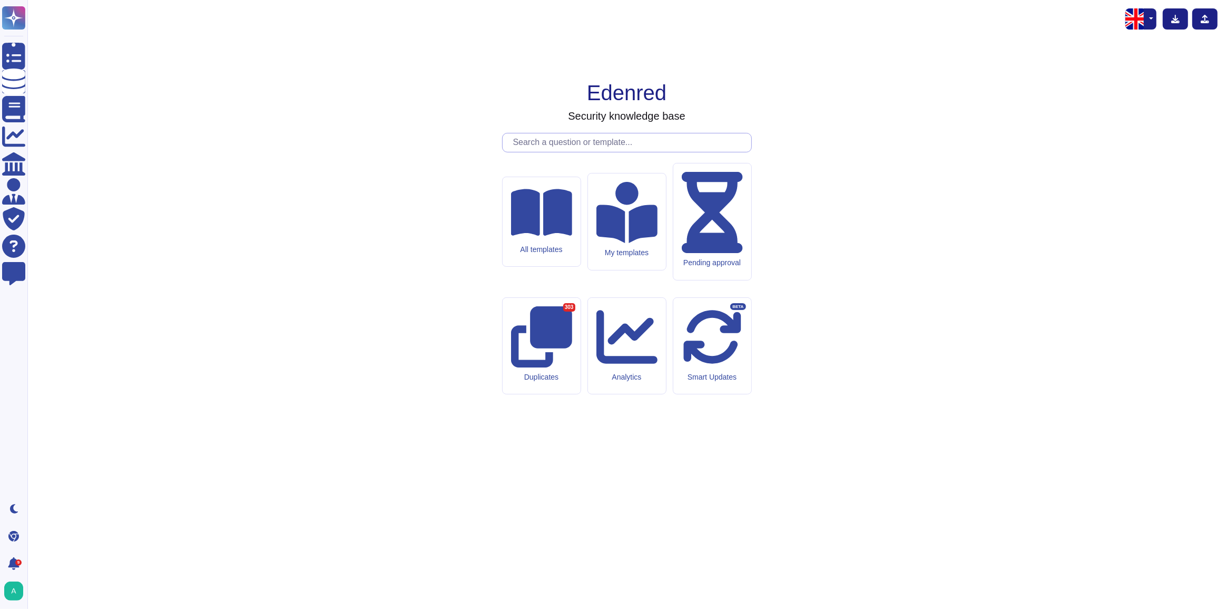
click at [560, 152] on input "text" at bounding box center [629, 142] width 243 height 18
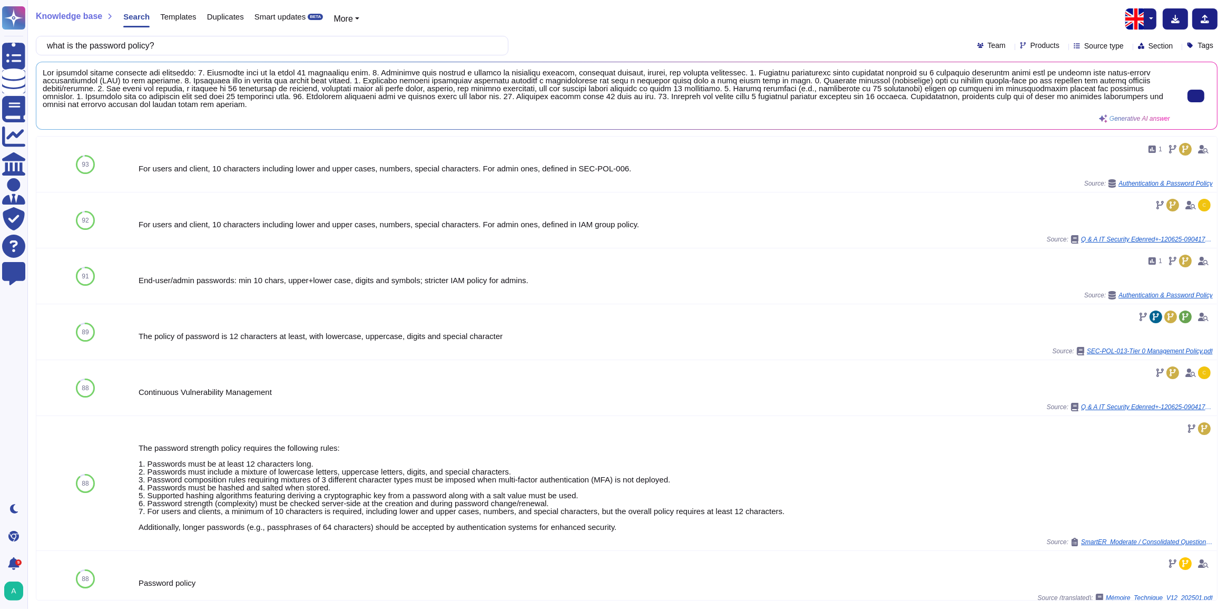
click at [274, 107] on span at bounding box center [607, 88] width 1128 height 40
click at [282, 104] on span at bounding box center [607, 88] width 1128 height 40
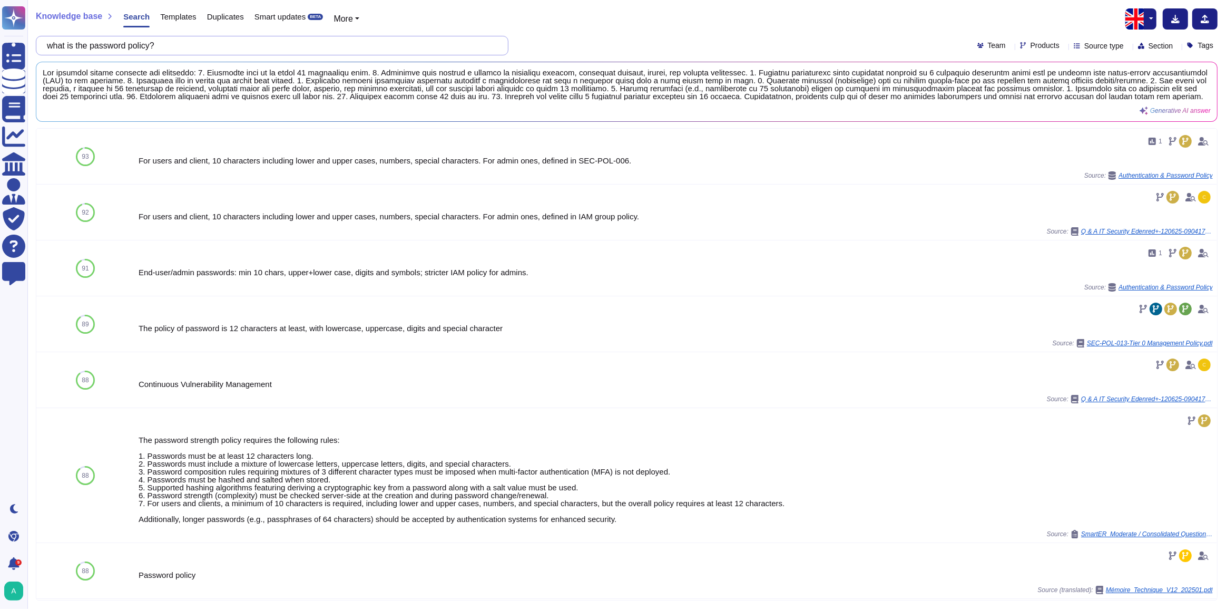
click at [174, 45] on input "what is the password policy?" at bounding box center [270, 45] width 456 height 18
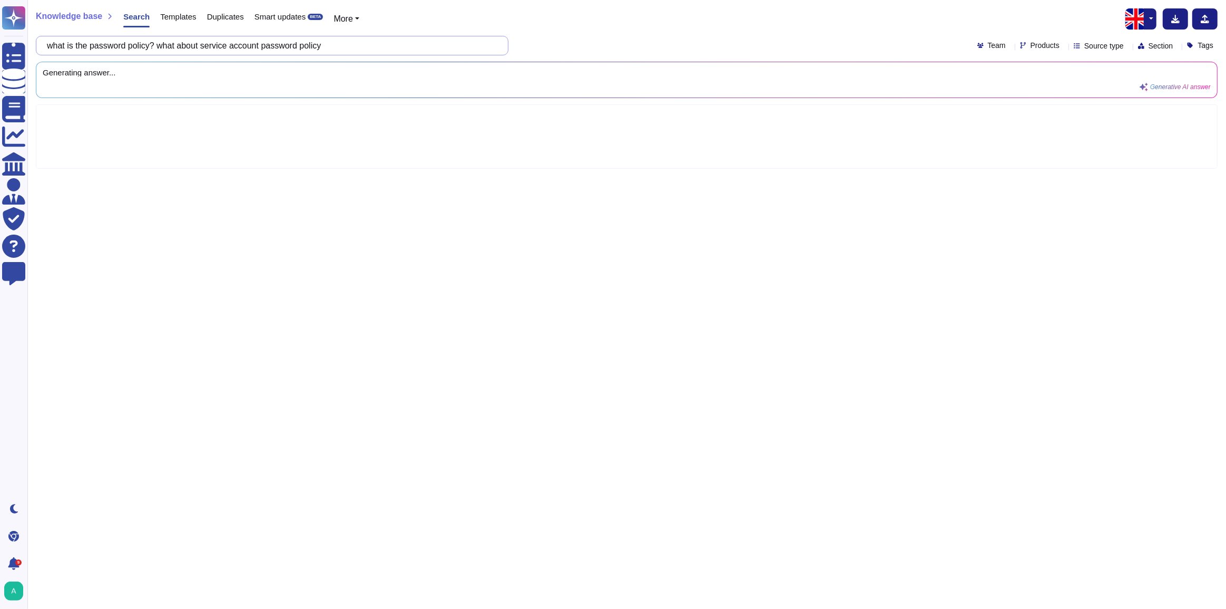
drag, startPoint x: 163, startPoint y: 46, endPoint x: 111, endPoint y: 46, distance: 51.6
click at [111, 46] on input "what is the password policy? what about service account password policy" at bounding box center [270, 45] width 456 height 18
click at [152, 47] on input "what is the password policy? what about service account password policy" at bounding box center [270, 45] width 456 height 18
drag, startPoint x: 334, startPoint y: 47, endPoint x: 157, endPoint y: 46, distance: 177.0
click at [157, 46] on input "what is the password policy? what about service account password policy" at bounding box center [270, 45] width 456 height 18
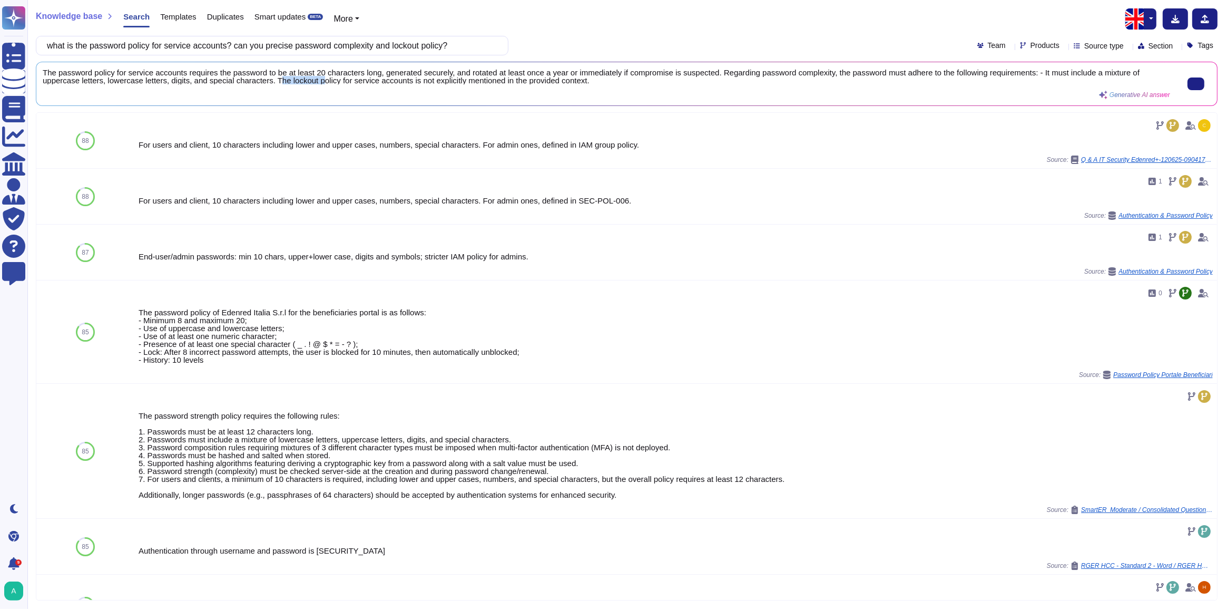
scroll to position [1, 0]
drag, startPoint x: 275, startPoint y: 80, endPoint x: 584, endPoint y: 83, distance: 308.8
click at [584, 83] on span "The password policy for service accounts requires the password to be at least 2…" at bounding box center [607, 76] width 1128 height 16
click at [411, 80] on span "The password policy for service accounts requires the password to be at least 2…" at bounding box center [607, 76] width 1128 height 16
drag, startPoint x: 271, startPoint y: 80, endPoint x: 581, endPoint y: 79, distance: 309.8
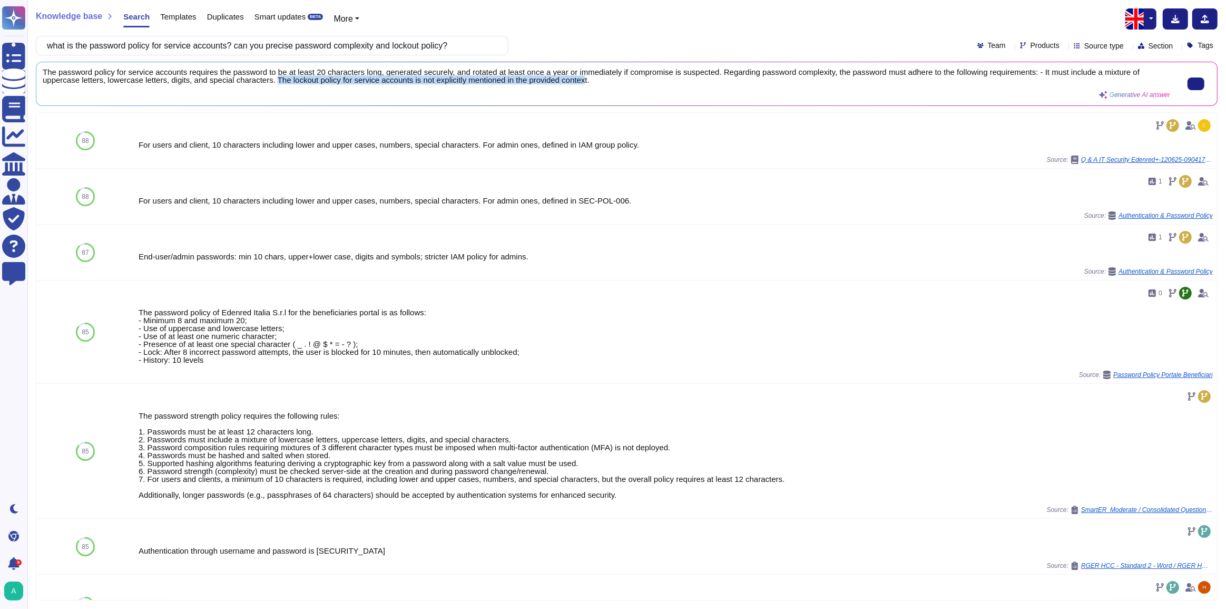
click at [581, 79] on span "The password policy for service accounts requires the password to be at least 2…" at bounding box center [607, 76] width 1128 height 16
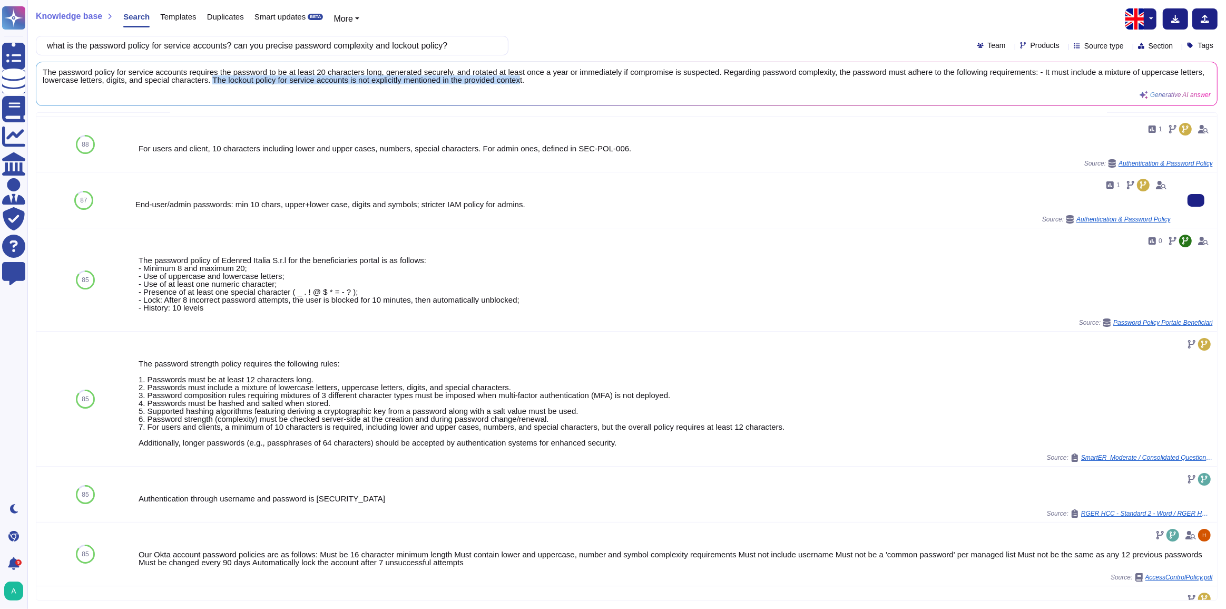
scroll to position [0, 0]
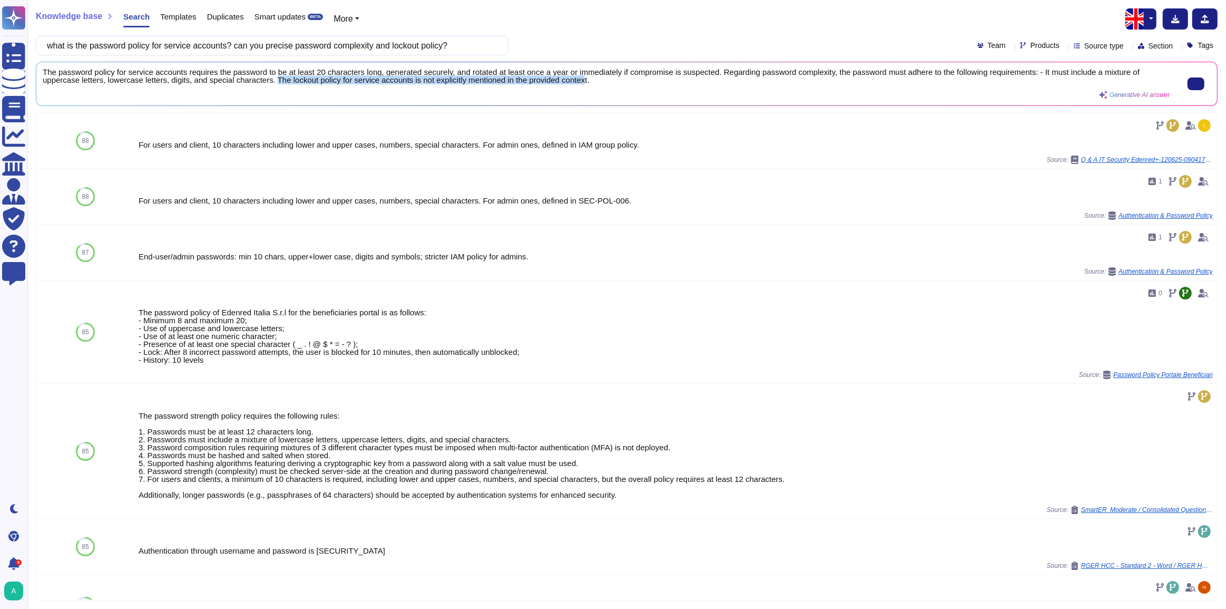
click at [412, 90] on div "The password policy for service accounts requires the password to be at least 2…" at bounding box center [607, 83] width 1128 height 31
click at [553, 81] on span "The password policy for service accounts requires the password to be at least 2…" at bounding box center [607, 76] width 1128 height 16
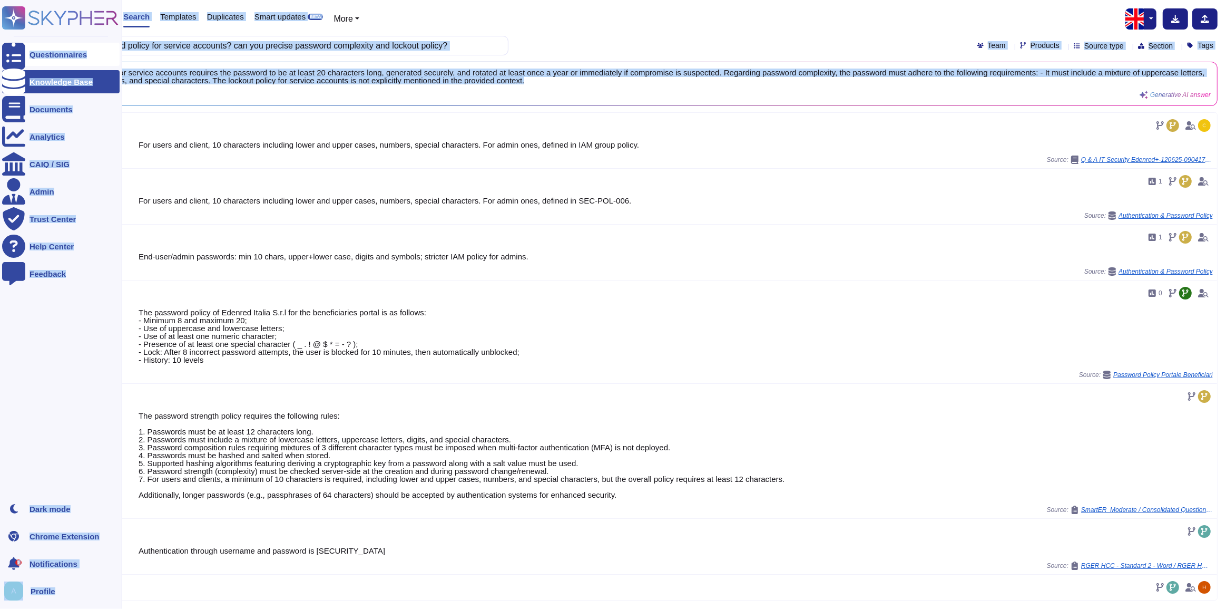
drag, startPoint x: 596, startPoint y: 80, endPoint x: 26, endPoint y: 64, distance: 570.3
click at [26, 64] on div "Questionnaires Knowledge Base Documents Analytics CAIQ / SIG Admin Trust Center…" at bounding box center [613, 304] width 1226 height 609
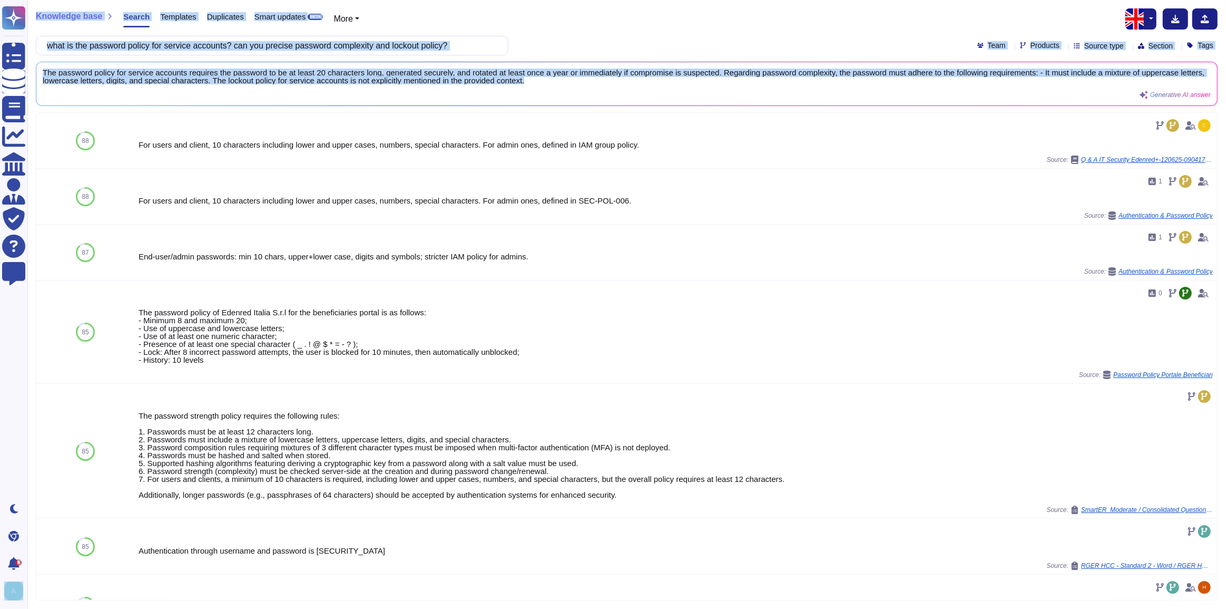
click at [426, 62] on div "The password policy for service accounts requires the password to be at least 2…" at bounding box center [626, 83] width 1181 height 43
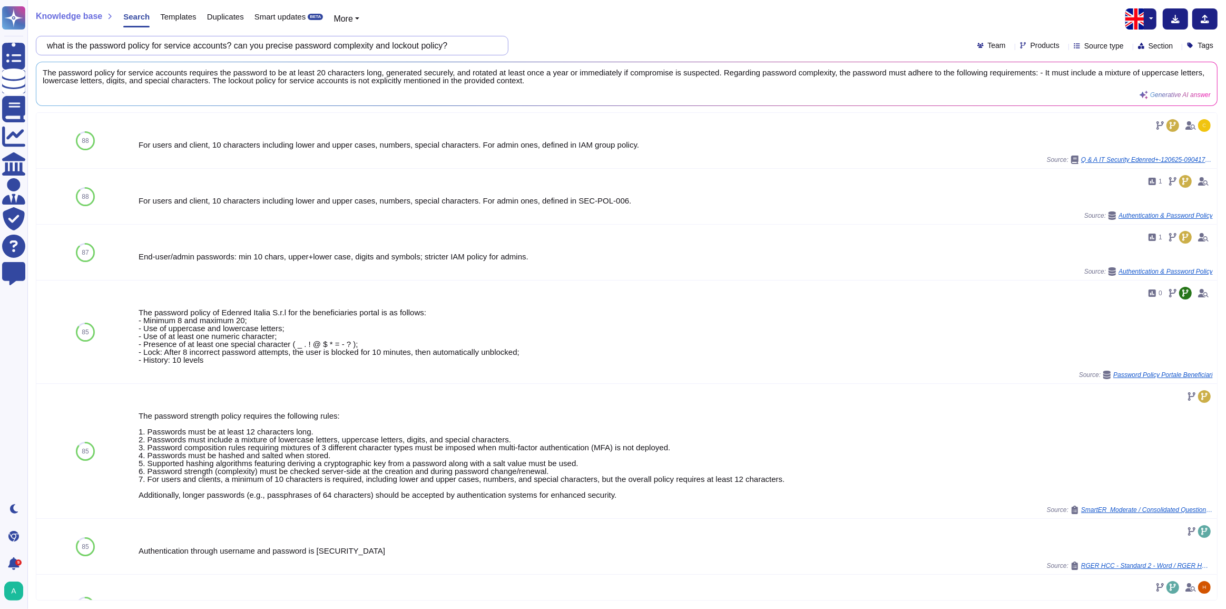
click at [455, 42] on input "what is the password policy for service accounts? can you precise password comp…" at bounding box center [270, 45] width 456 height 18
drag, startPoint x: 471, startPoint y: 44, endPoint x: 36, endPoint y: 43, distance: 434.2
click at [36, 43] on div "what is the password policy for service accounts? can you precise password comp…" at bounding box center [272, 45] width 473 height 19
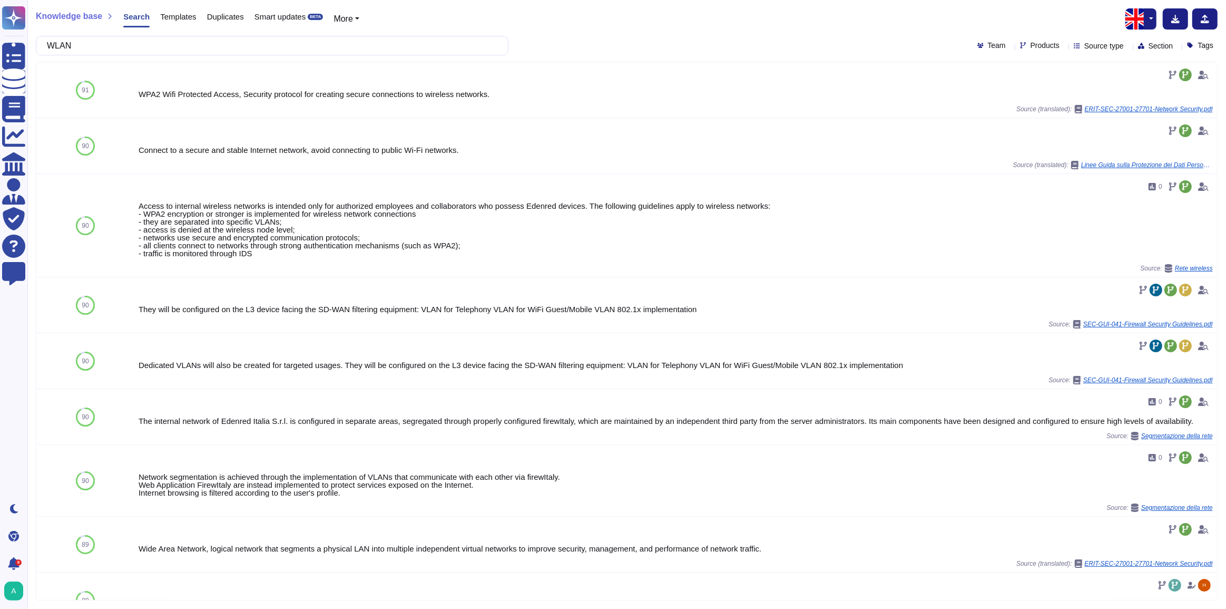
click at [1153, 25] on button "button" at bounding box center [1150, 18] width 13 height 21
click at [1117, 54] on link "French" at bounding box center [1114, 54] width 83 height 13
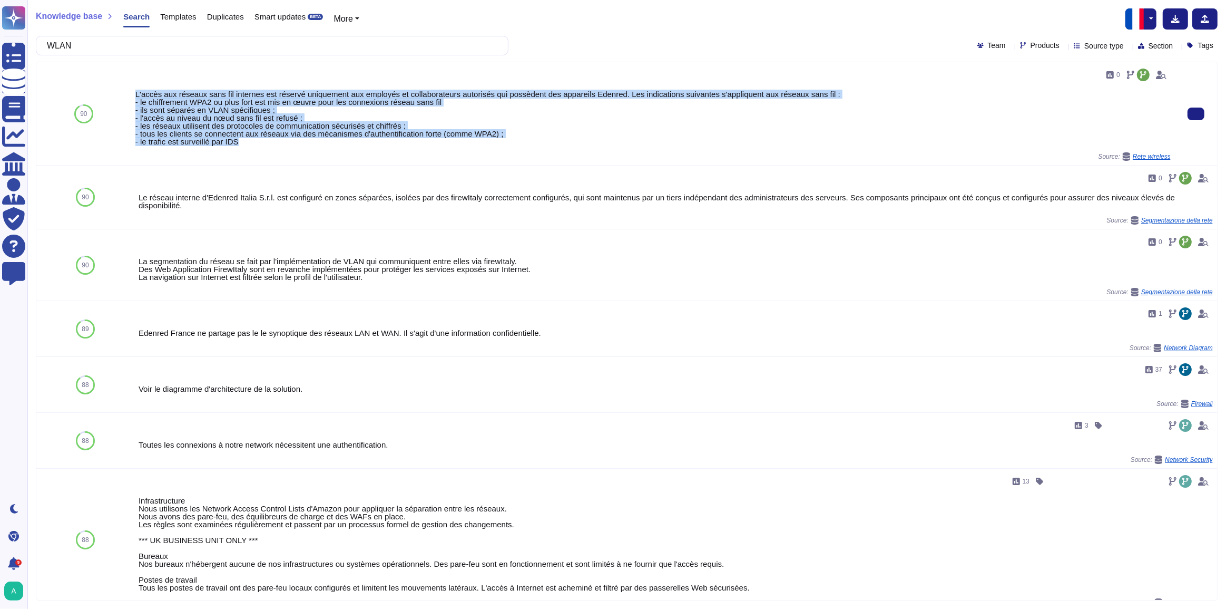
drag, startPoint x: 237, startPoint y: 143, endPoint x: 133, endPoint y: 93, distance: 114.5
click at [133, 93] on div "0 L'accès aux réseaux sans fil internes est réservé uniquement aux employés et …" at bounding box center [653, 113] width 1044 height 103
copy div "L'accès aux réseaux sans fil internes est réservé uniquement aux employés et co…"
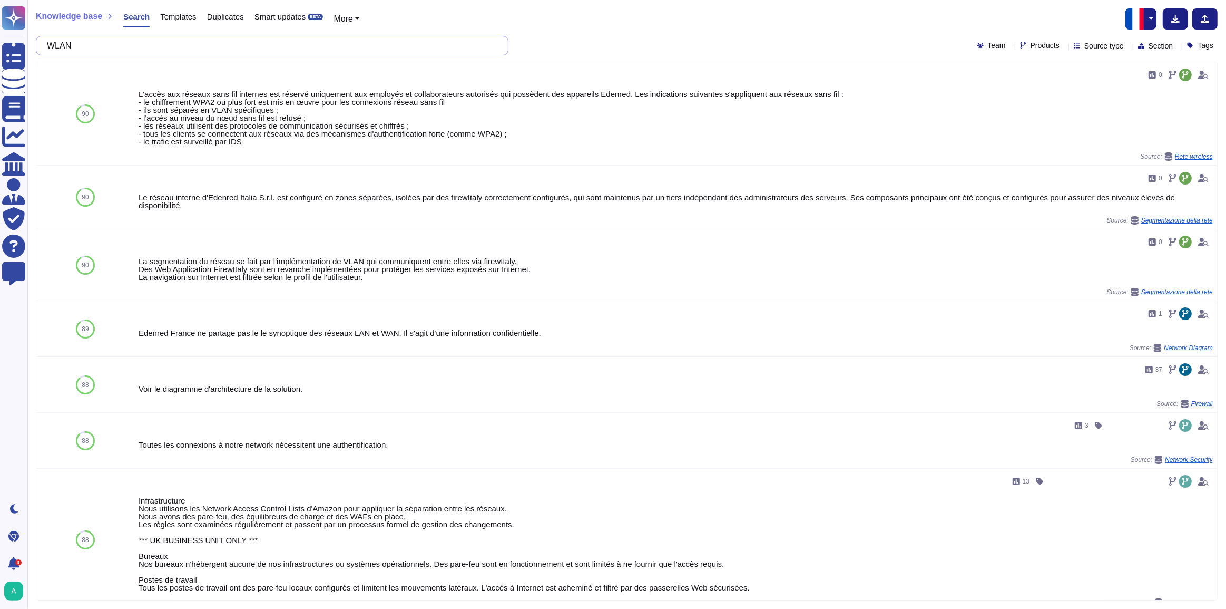
drag, startPoint x: 239, startPoint y: 42, endPoint x: 56, endPoint y: 40, distance: 182.3
click at [56, 40] on input "WLAN" at bounding box center [270, 45] width 456 height 18
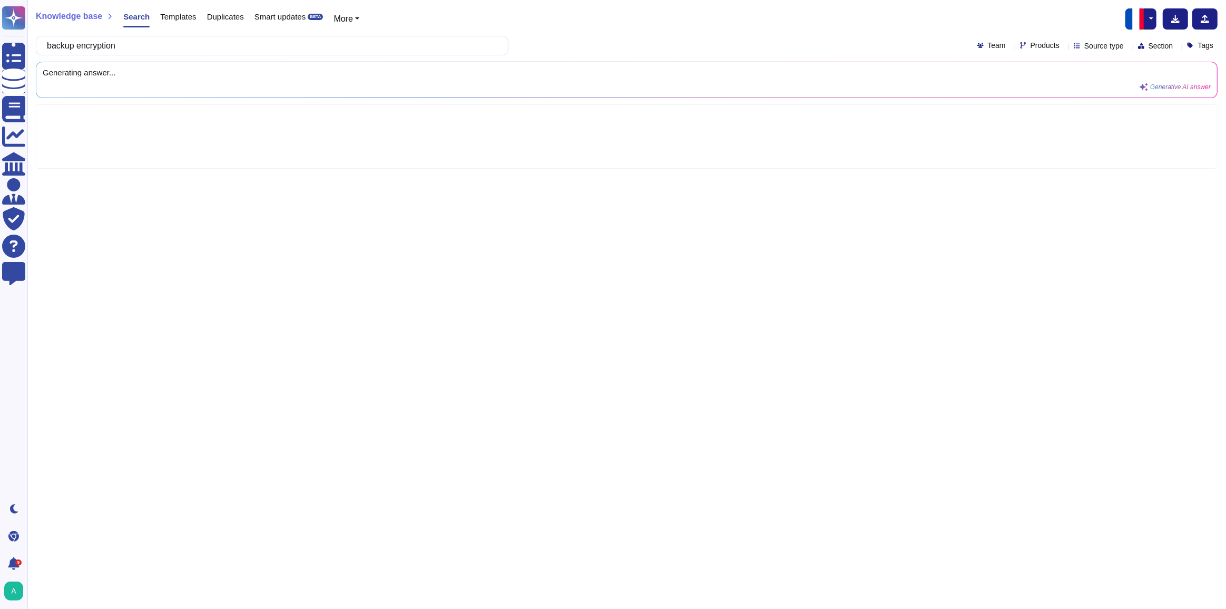
click at [1153, 16] on button "button" at bounding box center [1150, 18] width 13 height 21
click at [1103, 42] on link "English" at bounding box center [1114, 41] width 83 height 13
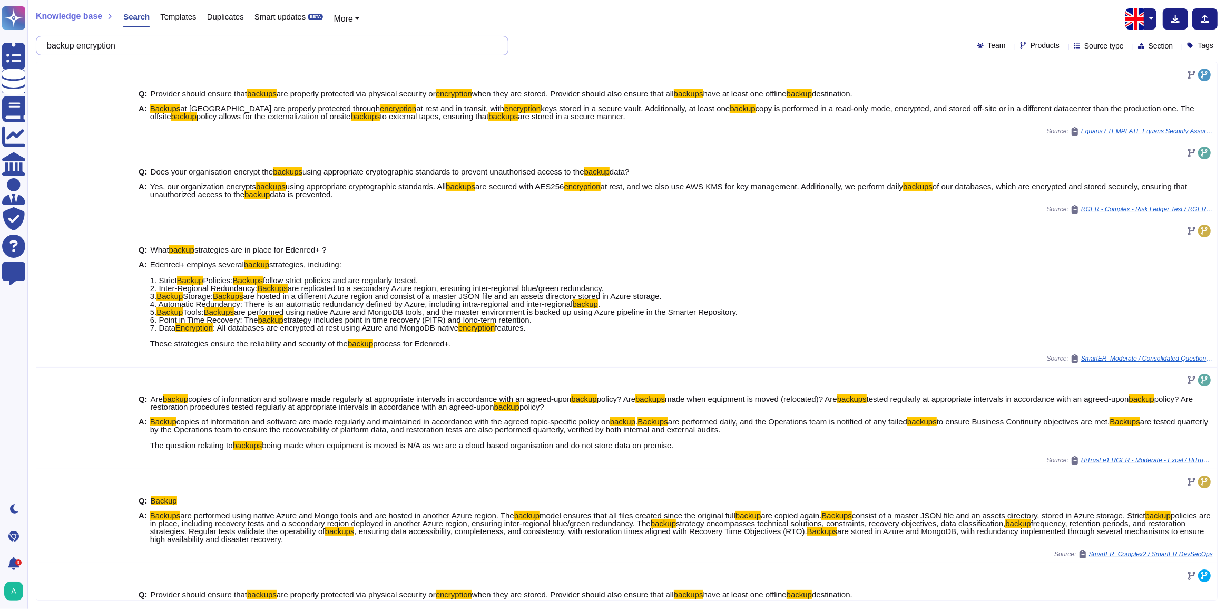
drag, startPoint x: 125, startPoint y: 48, endPoint x: 47, endPoint y: 46, distance: 77.5
click at [47, 46] on div "backup encryption" at bounding box center [272, 45] width 473 height 19
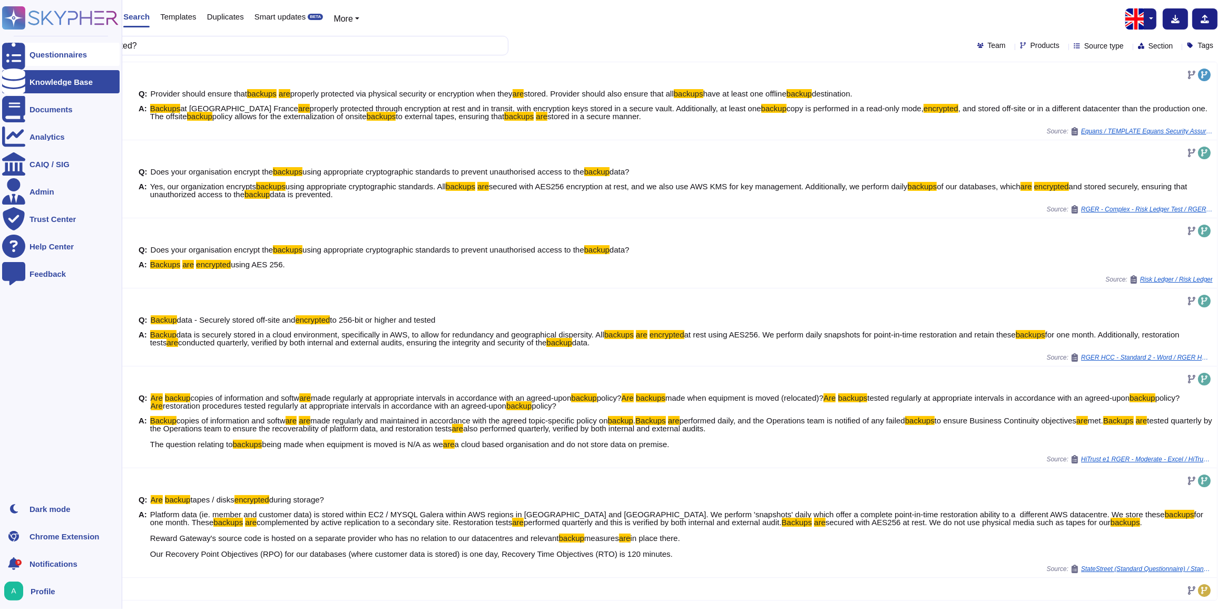
type input "are backups encrypted?"
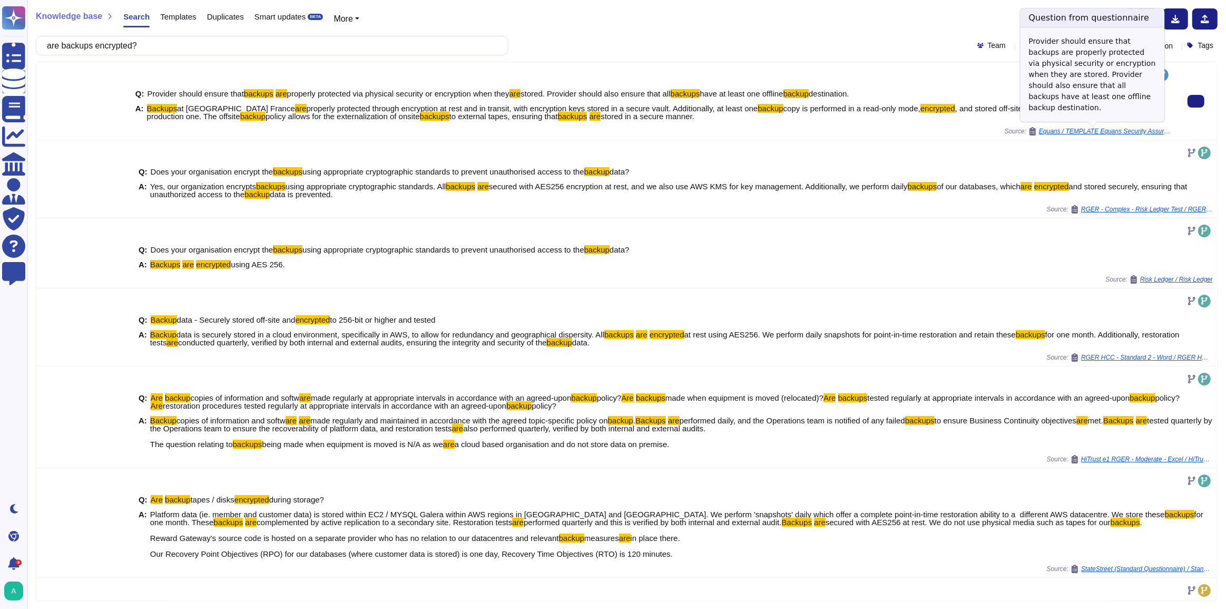
click at [1076, 130] on span "Equans / TEMPLATE Equans Security Assurance Plan SaaS V07 1" at bounding box center [1105, 131] width 132 height 6
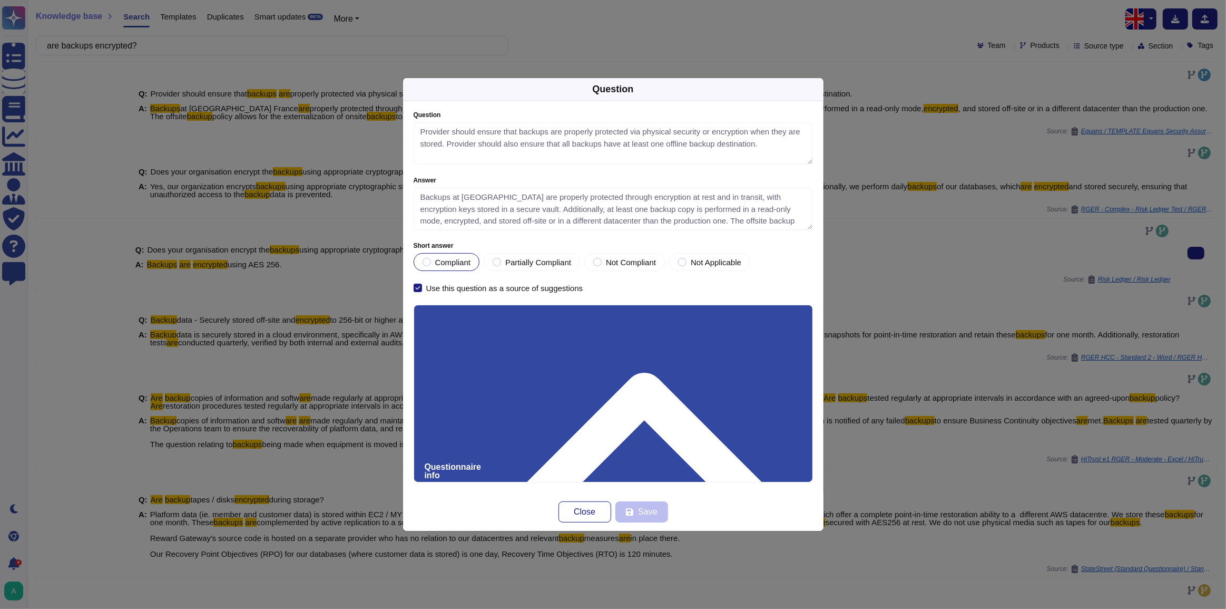
type textarea "Provider should ensure that backups are properly protected via physical securit…"
type textarea "Backups at Edenred France are properly protected through encryption at rest and…"
click at [569, 518] on button "Close" at bounding box center [585, 511] width 53 height 21
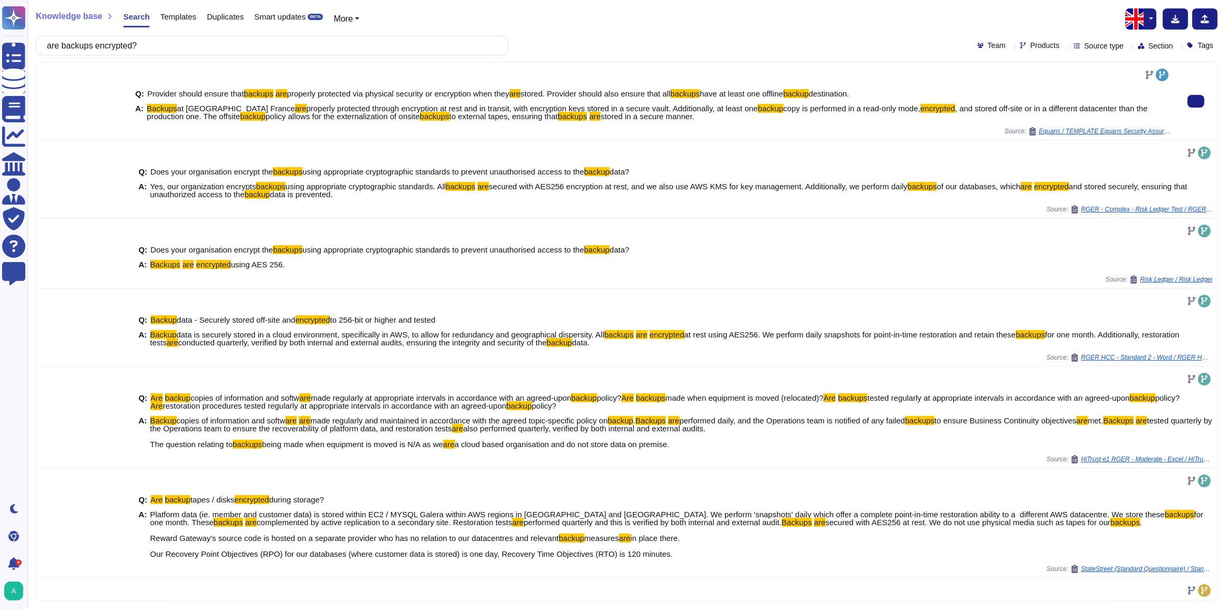
drag, startPoint x: 146, startPoint y: 110, endPoint x: 664, endPoint y: 119, distance: 518.5
click at [664, 119] on span "Backups at Edenred France are properly protected through encryption at rest and…" at bounding box center [659, 112] width 1024 height 16
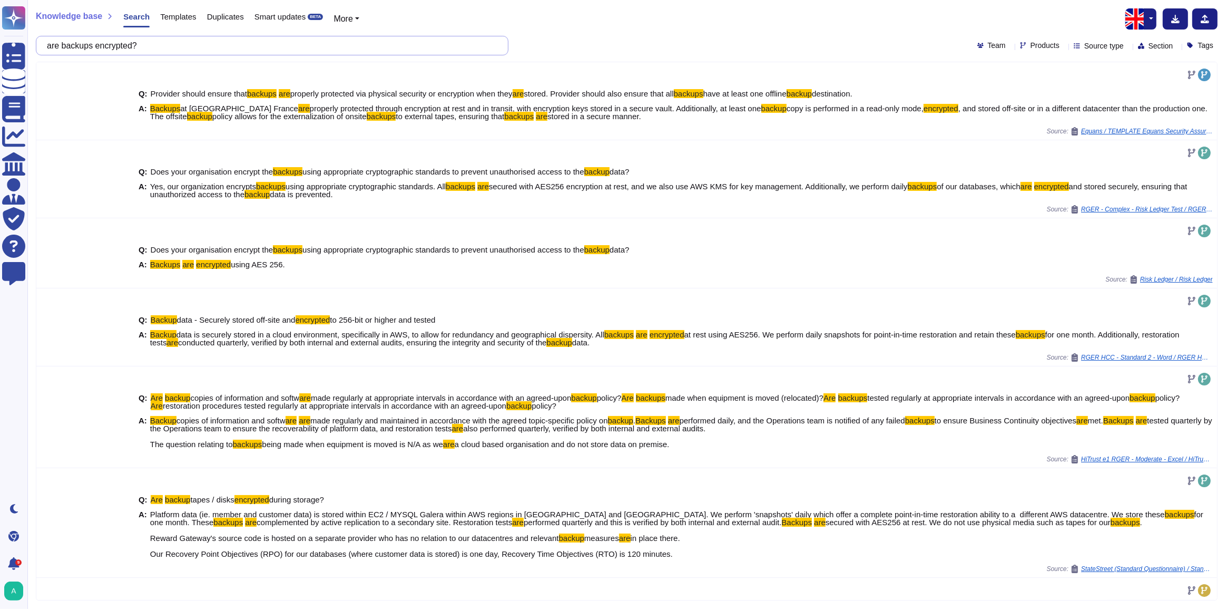
drag, startPoint x: 198, startPoint y: 49, endPoint x: 50, endPoint y: 45, distance: 147.6
click at [50, 45] on input "are backups encrypted?" at bounding box center [270, 45] width 456 height 18
click at [1145, 21] on img "button" at bounding box center [1135, 18] width 21 height 21
click at [1105, 55] on link "French" at bounding box center [1114, 54] width 83 height 13
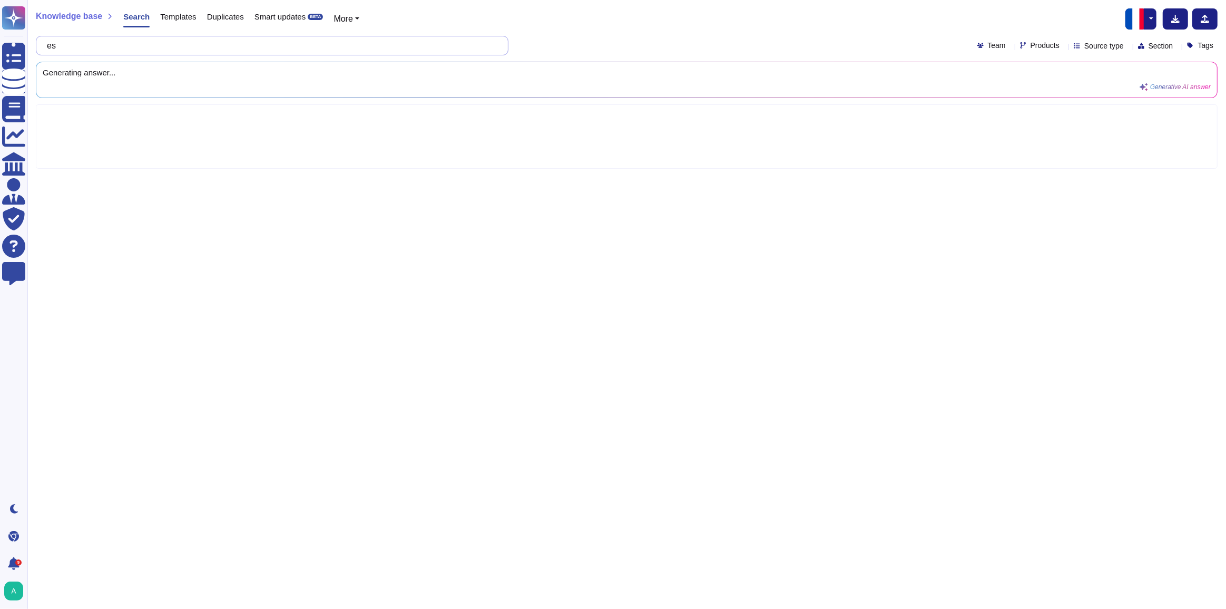
type input "e"
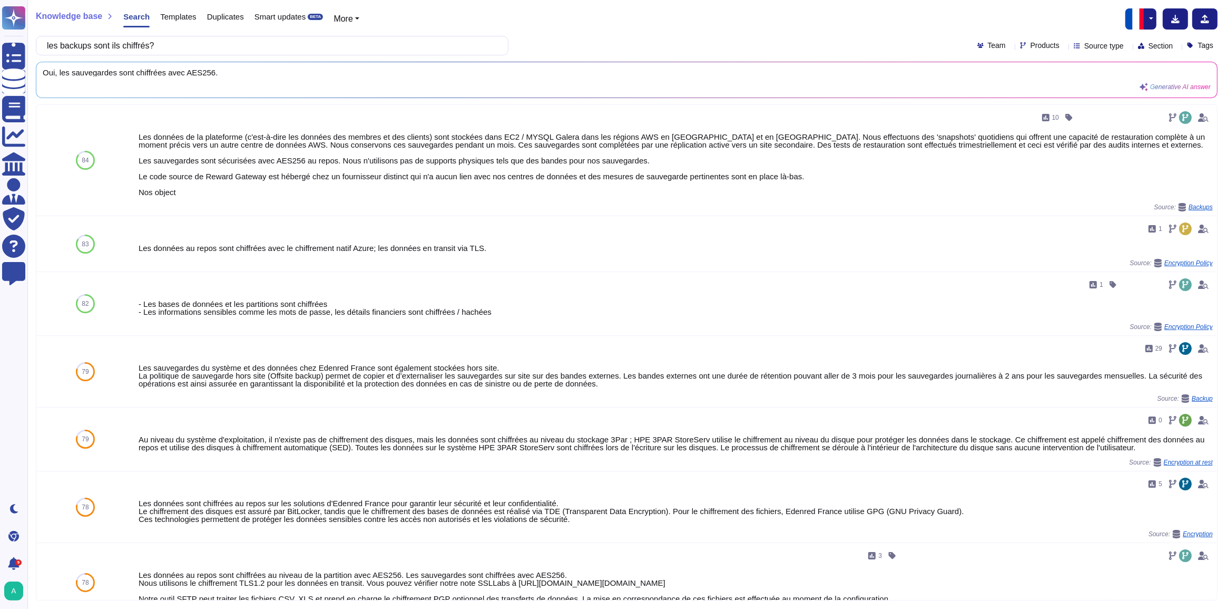
drag, startPoint x: 184, startPoint y: 46, endPoint x: 49, endPoint y: 42, distance: 134.9
click at [49, 42] on input "les backups sont ils chiffrés?" at bounding box center [270, 45] width 456 height 18
click at [221, 50] on input "les backups sont ils chiffrés?" at bounding box center [270, 45] width 456 height 18
drag, startPoint x: 185, startPoint y: 46, endPoint x: 44, endPoint y: 44, distance: 141.2
click at [44, 44] on div "les backups sont ils chiffrés?" at bounding box center [272, 45] width 473 height 19
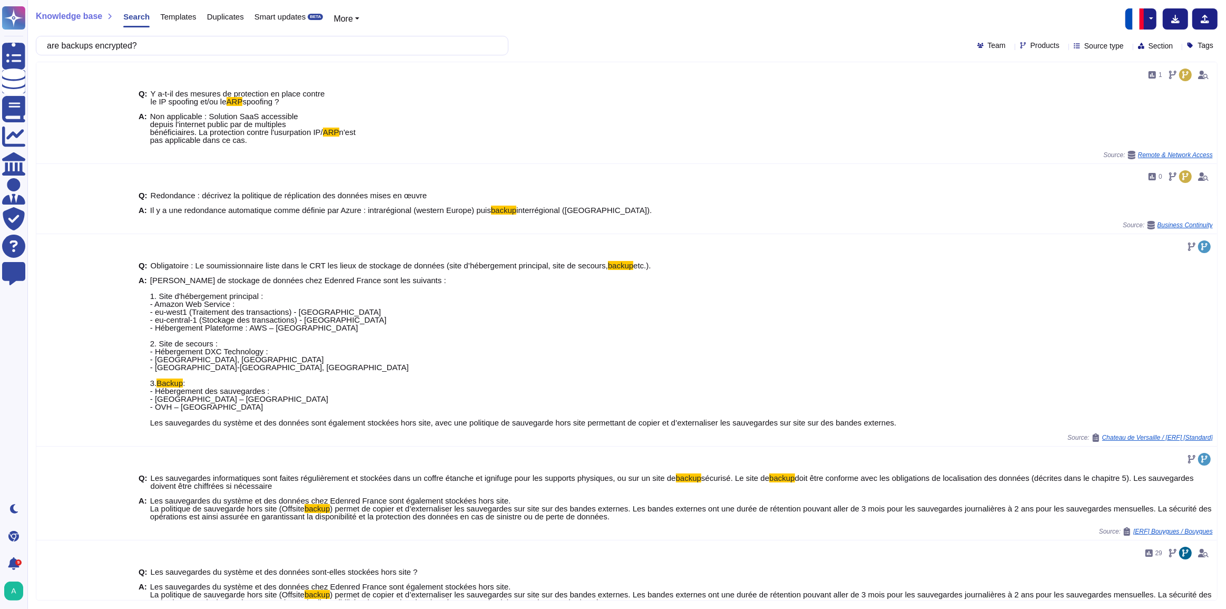
click at [1147, 27] on button "button" at bounding box center [1150, 18] width 13 height 21
click at [1109, 41] on link "English" at bounding box center [1114, 41] width 83 height 13
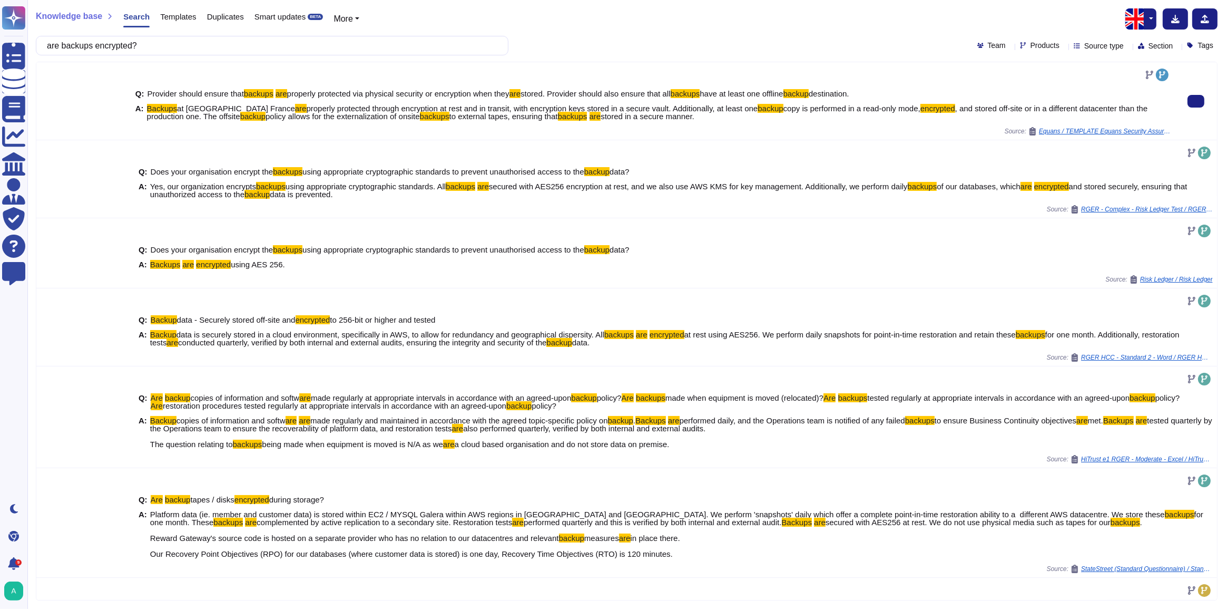
drag, startPoint x: 146, startPoint y: 106, endPoint x: 674, endPoint y: 115, distance: 527.5
click at [674, 115] on span "Backups at Edenred France are properly protected through encryption at rest and…" at bounding box center [659, 112] width 1024 height 16
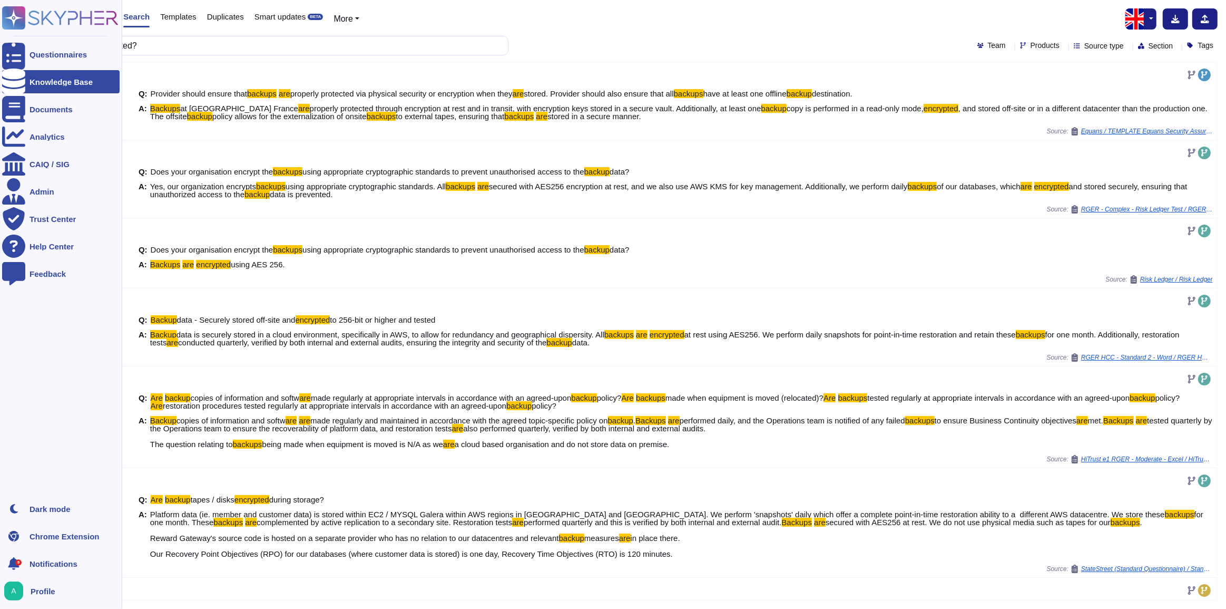
copy span "Backups at Edenred France are properly protected through encryption at rest and…"
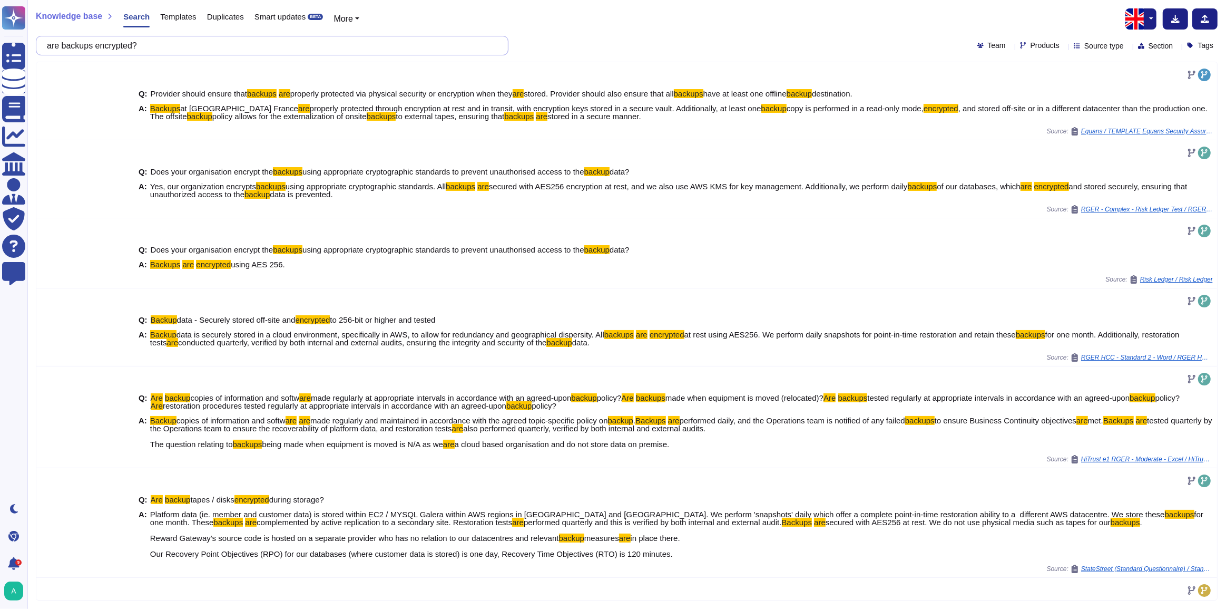
click at [182, 54] on input "are backups encrypted?" at bounding box center [270, 45] width 456 height 18
drag, startPoint x: 135, startPoint y: 48, endPoint x: 54, endPoint y: 48, distance: 80.6
click at [54, 48] on input "are backups encrypted?" at bounding box center [270, 45] width 456 height 18
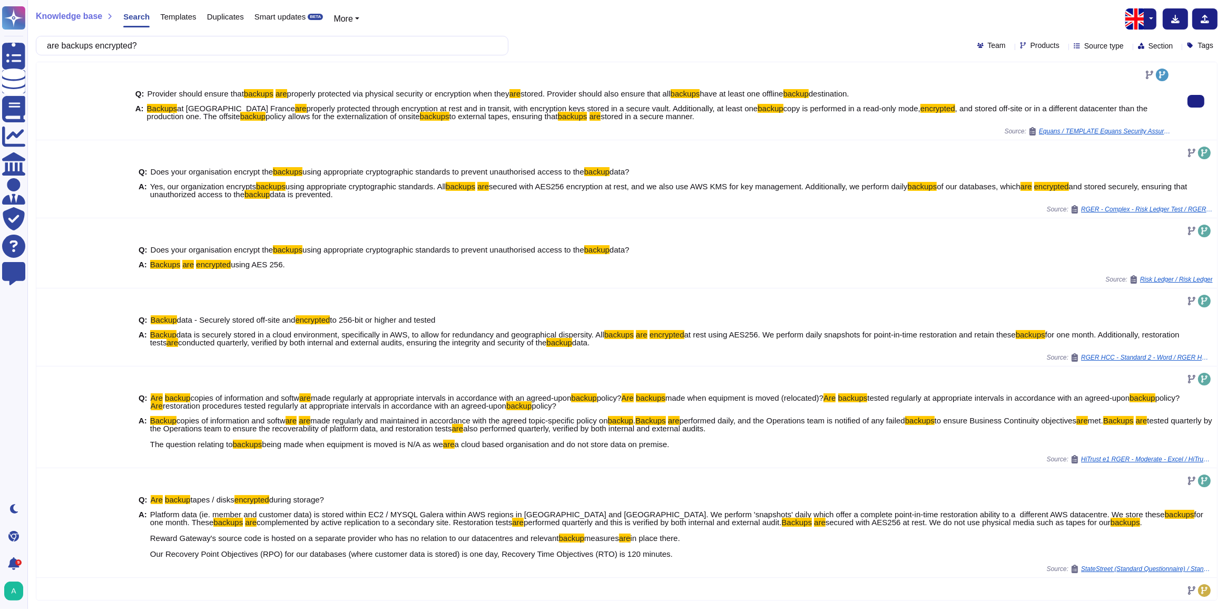
drag, startPoint x: 148, startPoint y: 107, endPoint x: 812, endPoint y: 121, distance: 665.1
click at [812, 121] on div "Q: Provider should ensure that backups are properly protected via physical secu…" at bounding box center [652, 105] width 1035 height 44
copy span "Backups at Edenred France are properly protected through encryption at rest and…"
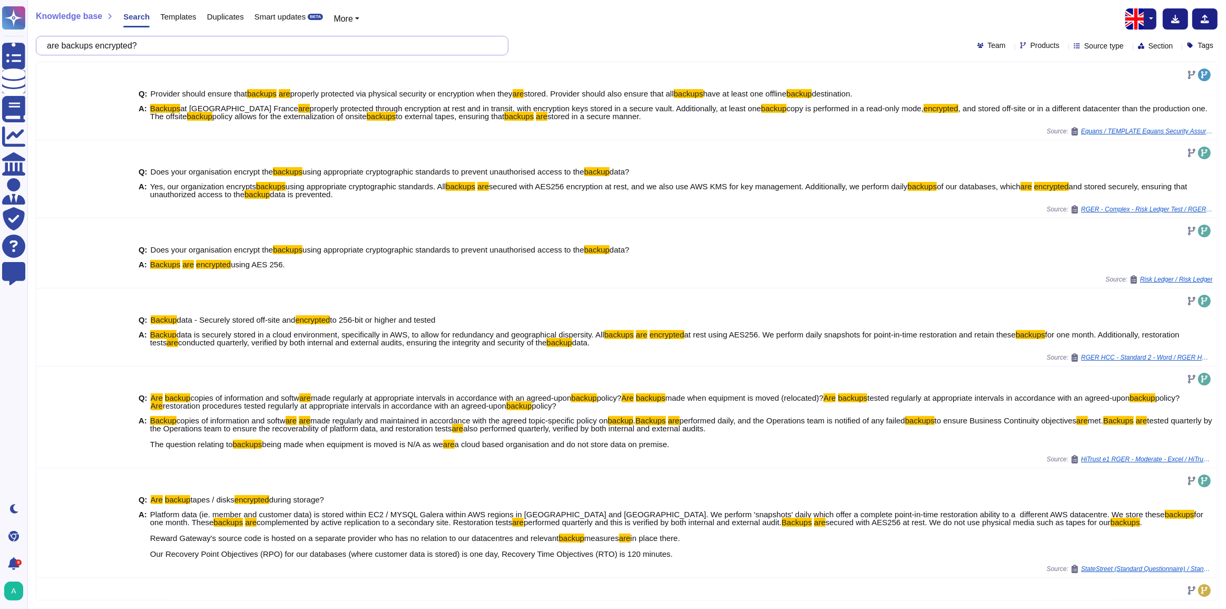
drag, startPoint x: 197, startPoint y: 50, endPoint x: 52, endPoint y: 44, distance: 145.5
click at [52, 44] on input "are backups encrypted?" at bounding box center [270, 45] width 456 height 18
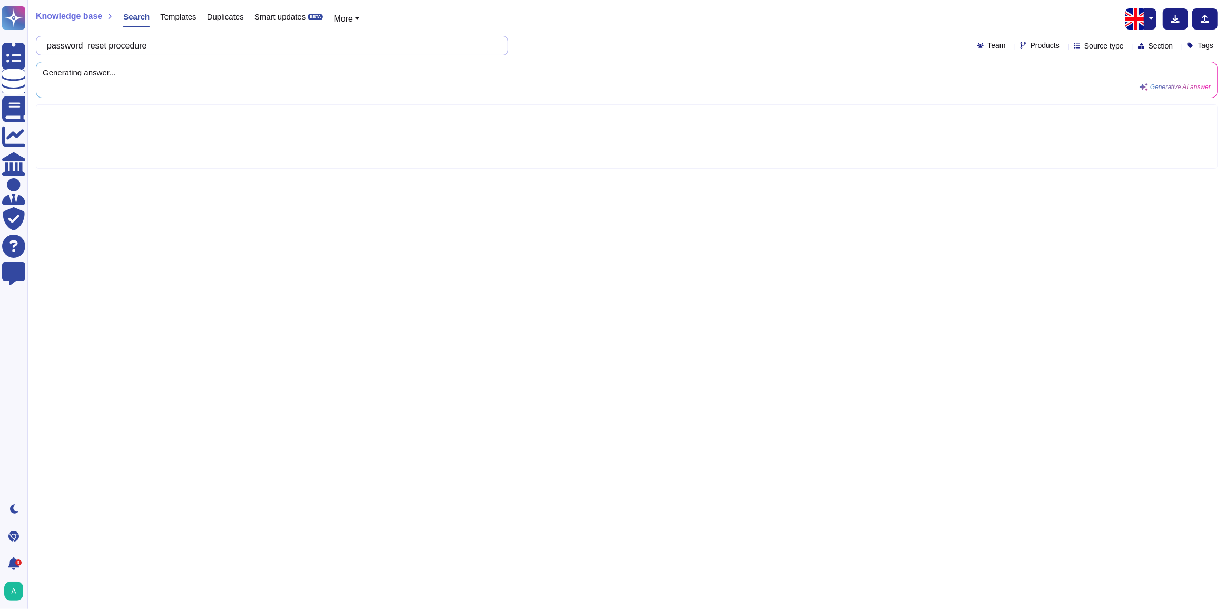
click at [94, 48] on input "password reset procedure" at bounding box center [270, 45] width 456 height 18
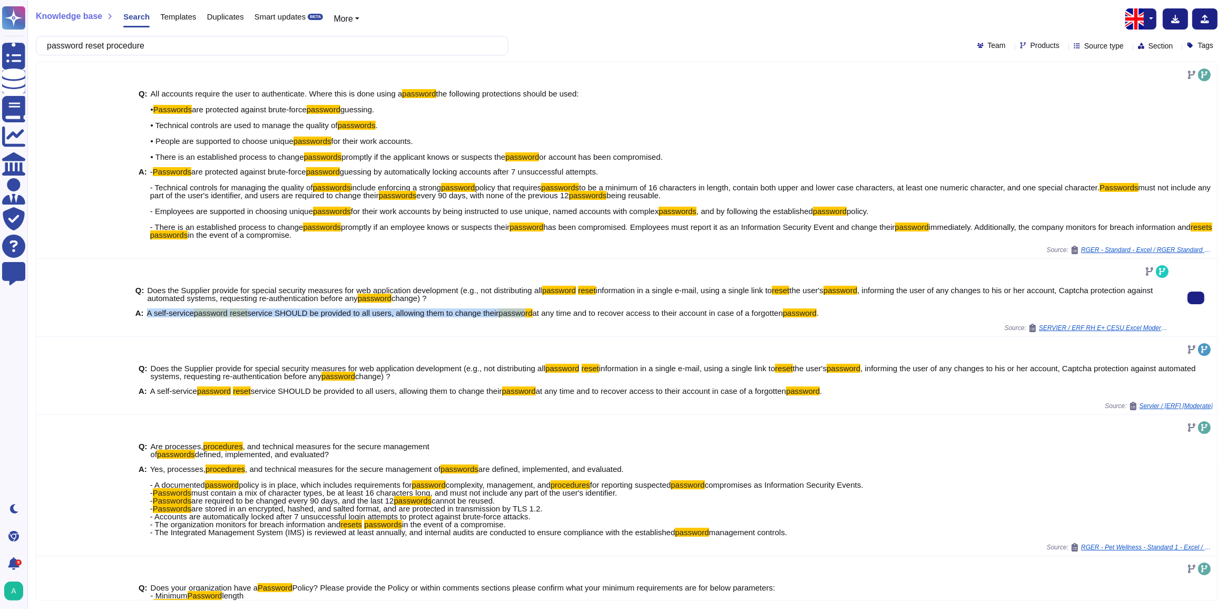
drag, startPoint x: 146, startPoint y: 315, endPoint x: 523, endPoint y: 317, distance: 376.2
click at [523, 317] on span "A self-service password reset service SHOULD be provided to all users, allowing…" at bounding box center [483, 313] width 672 height 8
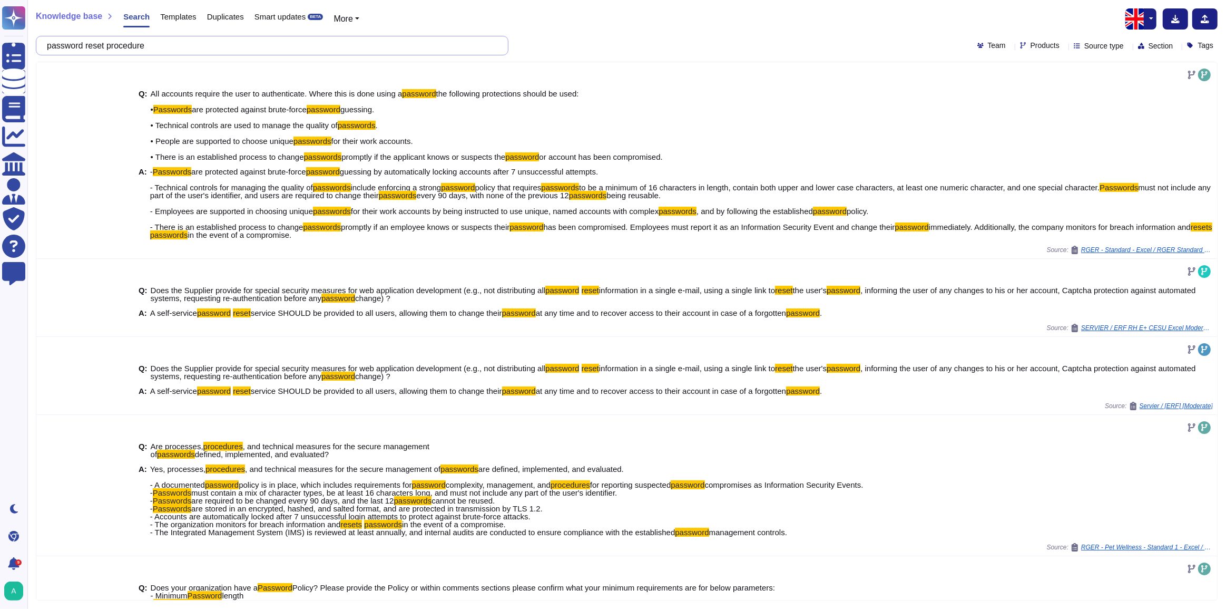
drag, startPoint x: 177, startPoint y: 44, endPoint x: 53, endPoint y: 46, distance: 124.4
click at [53, 46] on input "password reset procedure" at bounding box center [270, 45] width 456 height 18
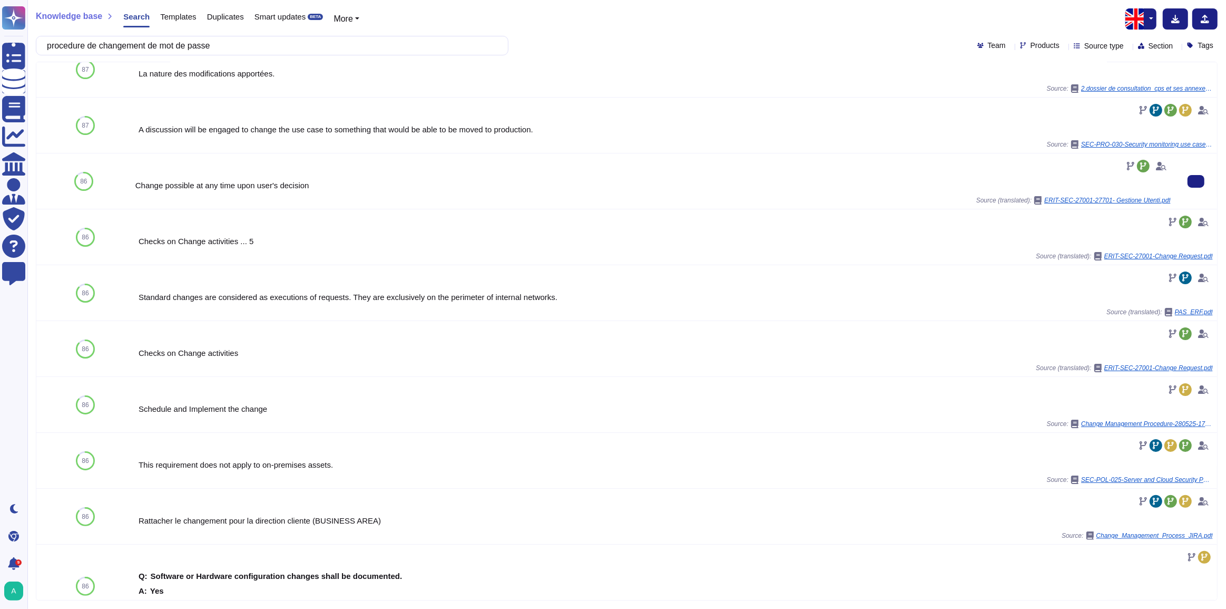
scroll to position [287, 0]
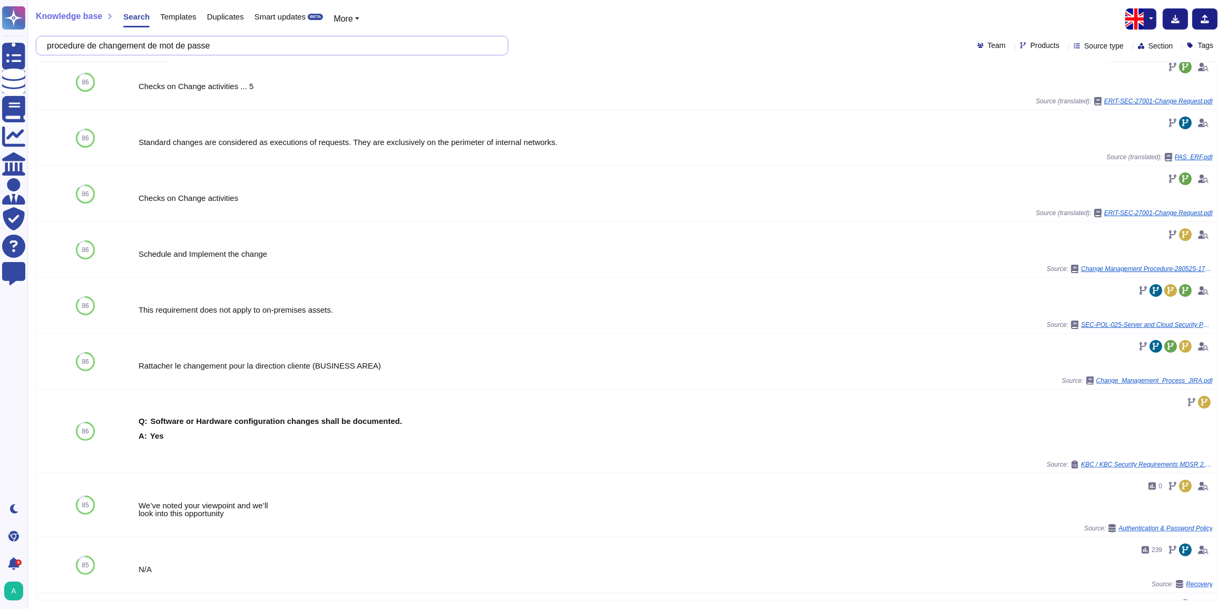
drag, startPoint x: 237, startPoint y: 50, endPoint x: 50, endPoint y: 39, distance: 187.9
click at [50, 39] on input "procedure de changement de mot de passe" at bounding box center [270, 45] width 456 height 18
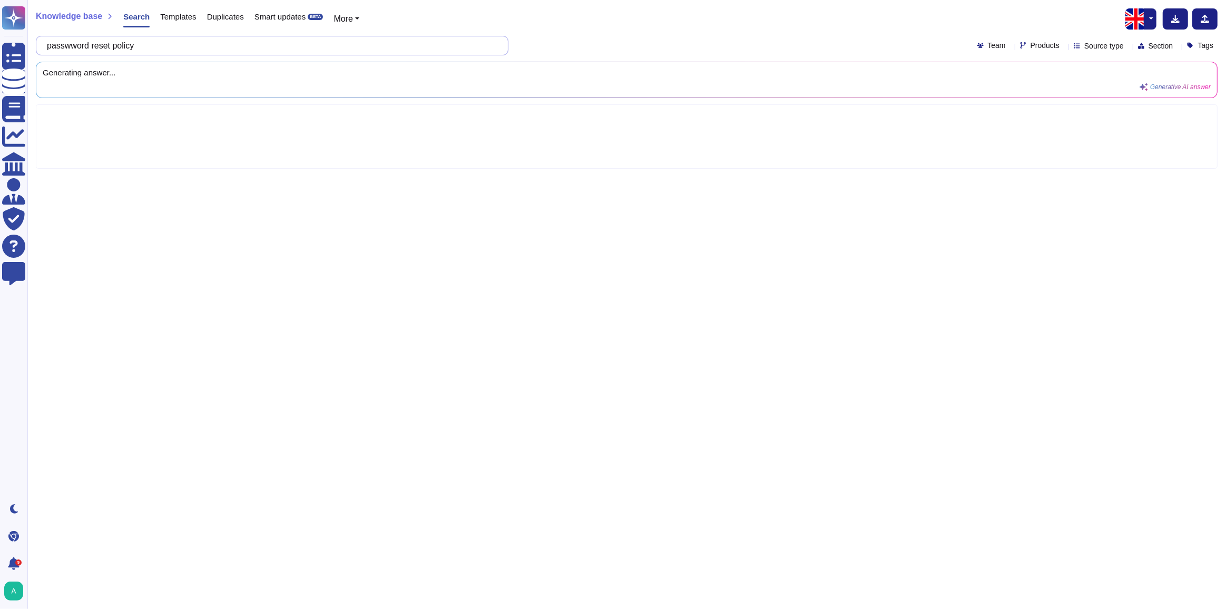
click at [78, 44] on input "passwword reset policy" at bounding box center [270, 45] width 456 height 18
drag, startPoint x: 137, startPoint y: 50, endPoint x: 49, endPoint y: 42, distance: 88.3
click at [49, 42] on input "password reset policy" at bounding box center [270, 45] width 456 height 18
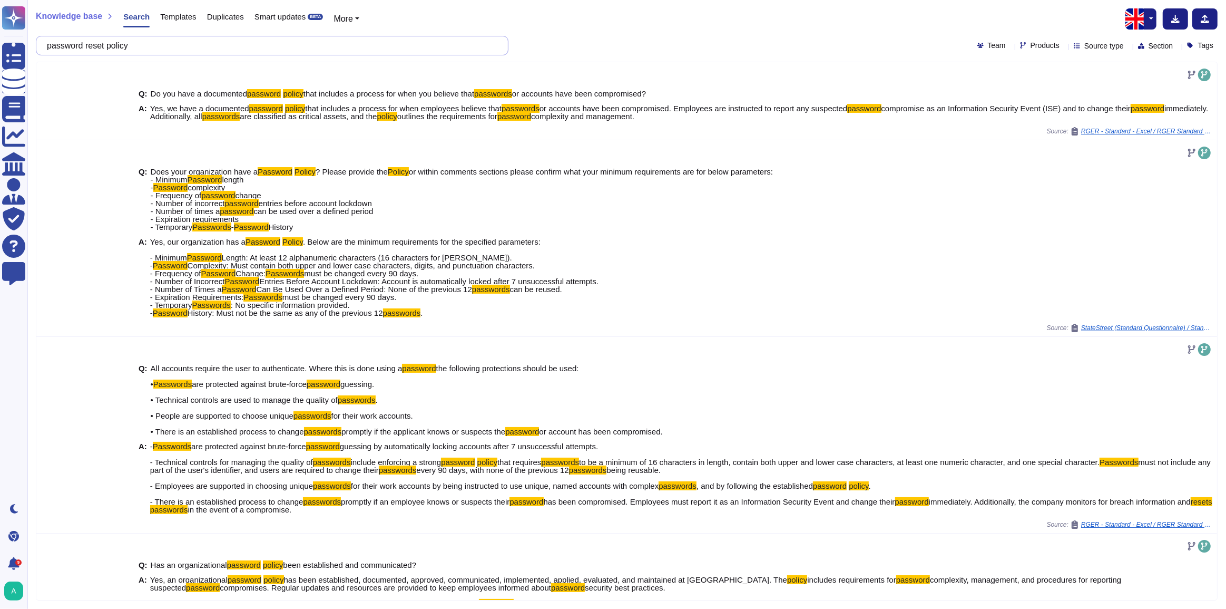
click at [160, 43] on input "password reset policy" at bounding box center [270, 45] width 456 height 18
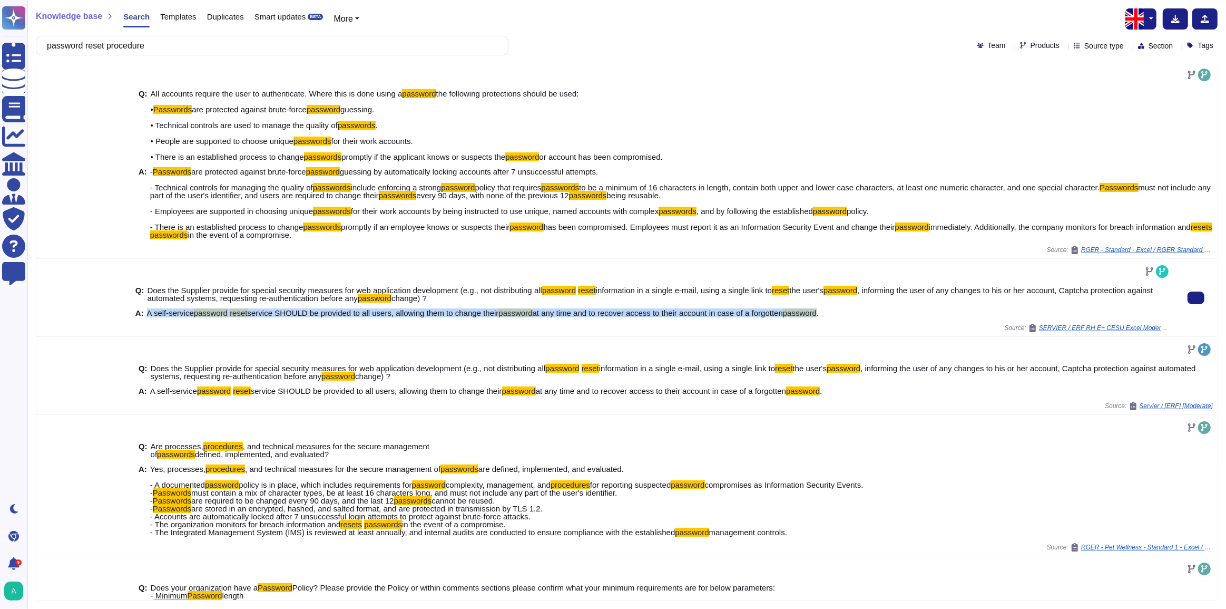
drag, startPoint x: 148, startPoint y: 311, endPoint x: 819, endPoint y: 315, distance: 671.8
click at [819, 315] on span "A self-service password reset service SHOULD be provided to all users, allowing…" at bounding box center [483, 313] width 672 height 8
copy span "A self-service password reset service SHOULD be provided to all users, allowing…"
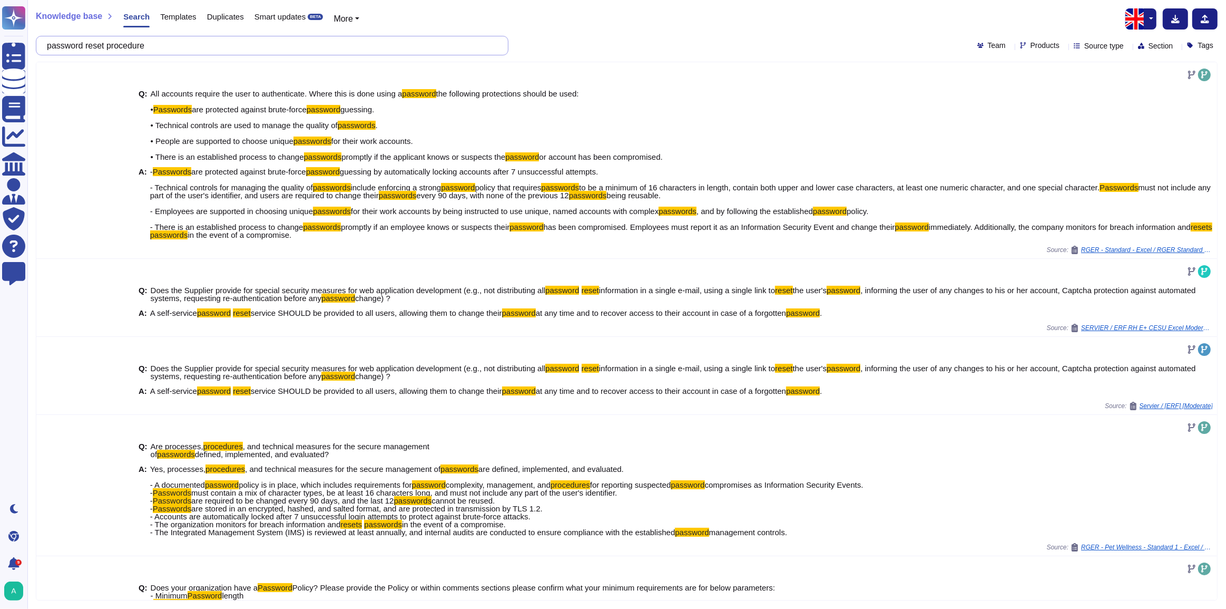
drag, startPoint x: 190, startPoint y: 50, endPoint x: 51, endPoint y: 37, distance: 139.7
click at [51, 37] on input "password reset procedure" at bounding box center [270, 45] width 456 height 18
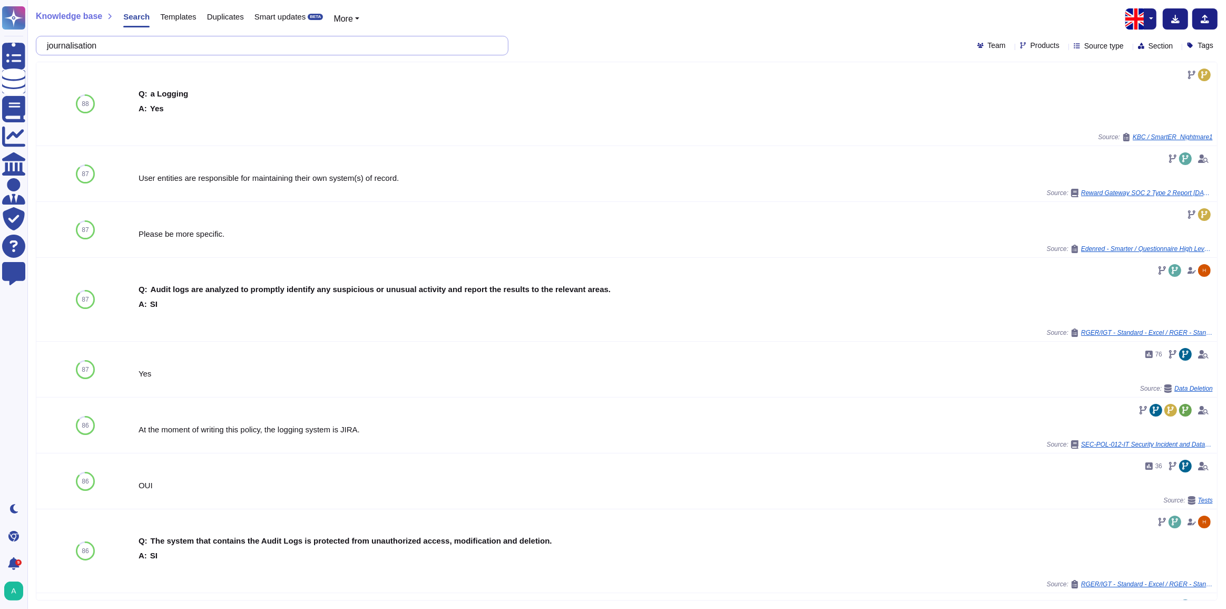
click at [138, 46] on input "journalisation" at bounding box center [270, 45] width 456 height 18
click at [1147, 22] on button "button" at bounding box center [1150, 18] width 13 height 21
click at [1118, 50] on link "French" at bounding box center [1114, 54] width 83 height 13
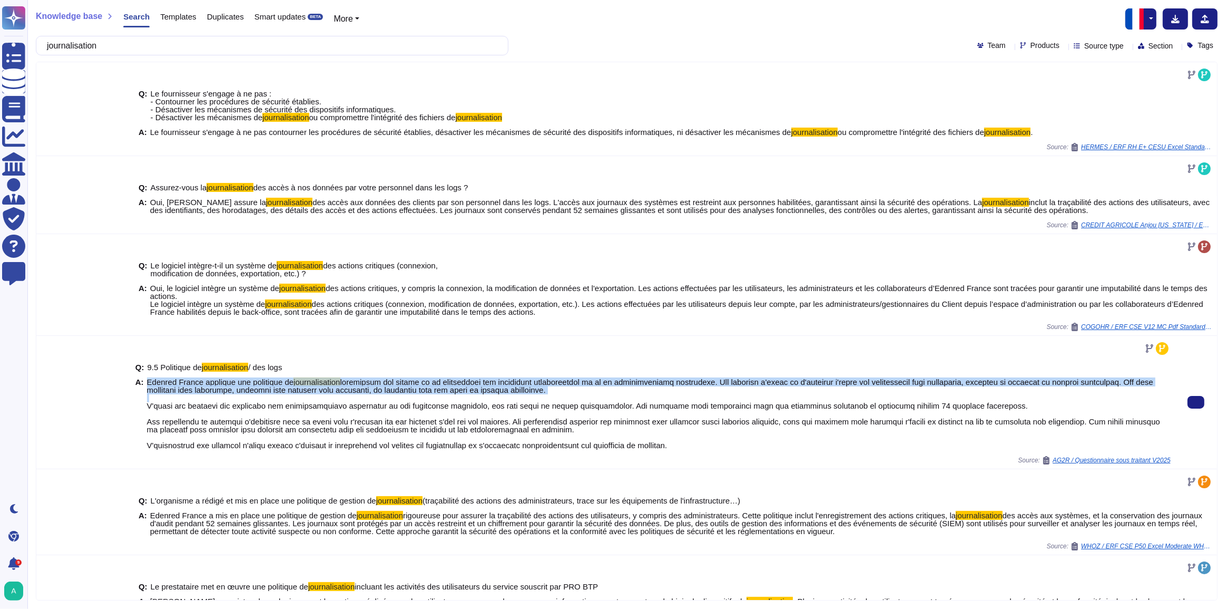
drag, startPoint x: 147, startPoint y: 382, endPoint x: 530, endPoint y: 396, distance: 383.3
click at [530, 396] on span "Edenred France applique une politique de journalisation" at bounding box center [659, 413] width 1024 height 71
copy span "Edenred France applique une politique de journalisation rigoureuse qui dépend d…"
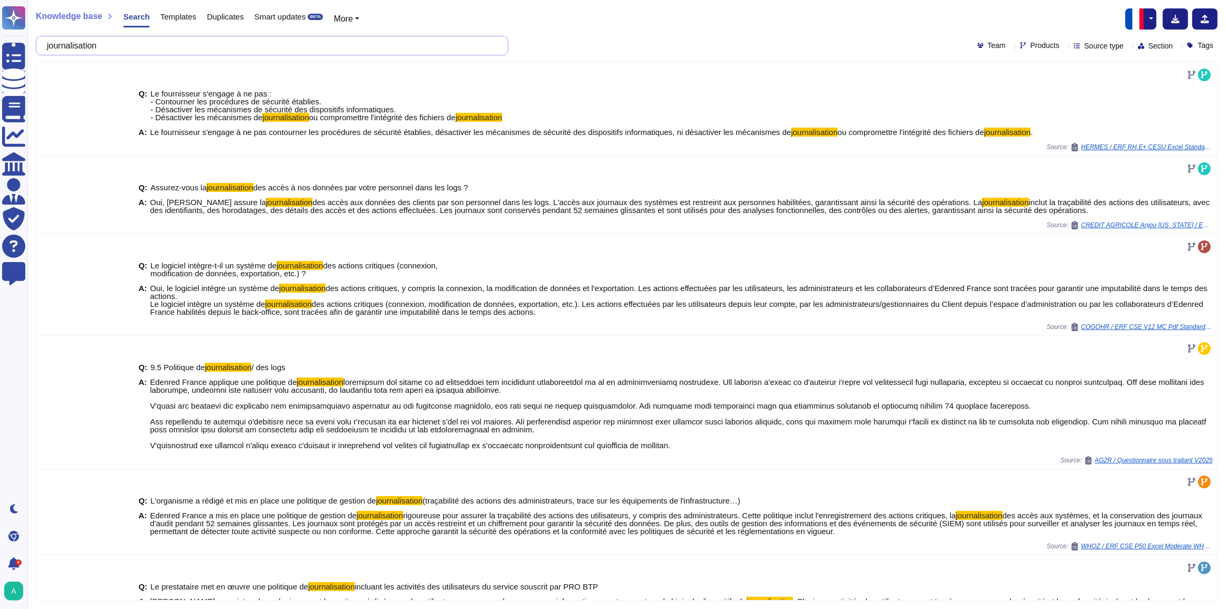
drag, startPoint x: 115, startPoint y: 50, endPoint x: 53, endPoint y: 46, distance: 62.3
click at [53, 46] on input "journalisation" at bounding box center [270, 45] width 456 height 18
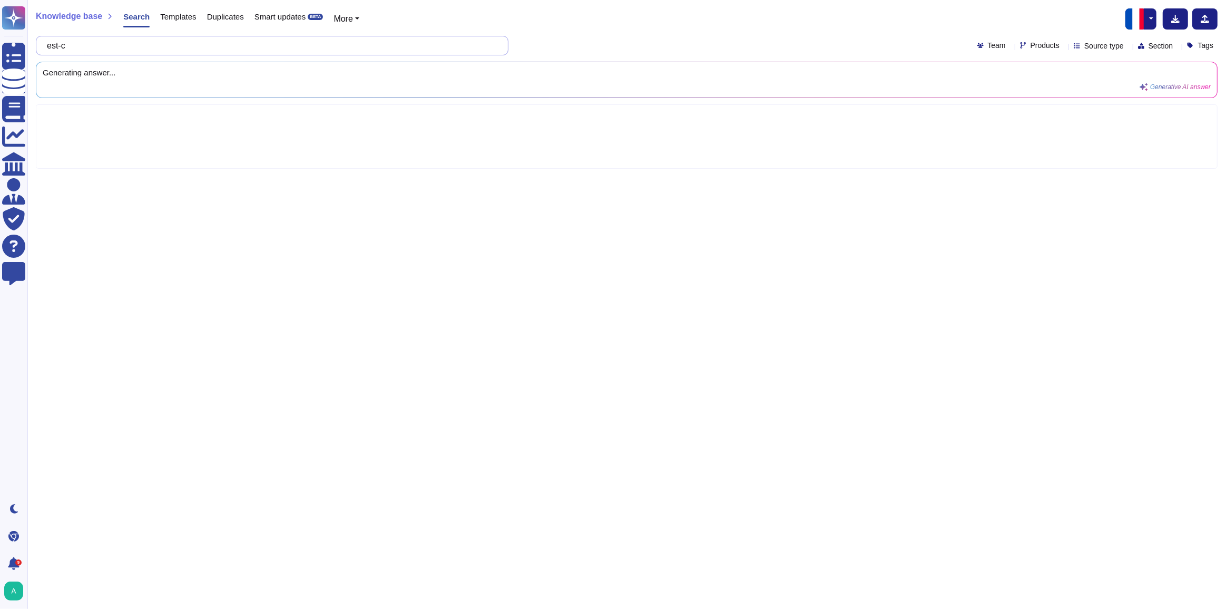
type input "est"
type input "e"
click at [99, 47] on input "les journal d'audit ou logs des serveurs sont ils enregistrés?" at bounding box center [270, 45] width 456 height 18
click at [224, 45] on input "les journal d'audit ou logs des serveurs sont ils enregistrés?" at bounding box center [270, 45] width 456 height 18
click at [94, 44] on input "les journal d'audit ou logs des serveurs sont ils enregistrés?" at bounding box center [270, 45] width 456 height 18
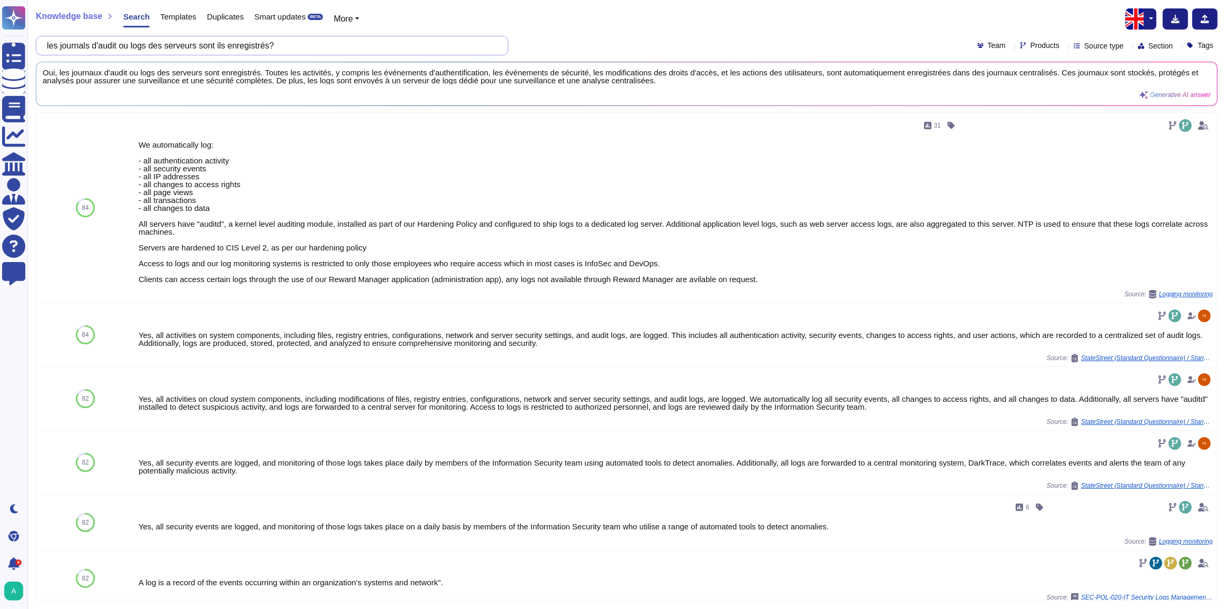
drag, startPoint x: 303, startPoint y: 49, endPoint x: 50, endPoint y: 42, distance: 253.5
click at [50, 42] on input "les journals d'audit ou logs des serveurs sont ils enregistrés?" at bounding box center [270, 45] width 456 height 18
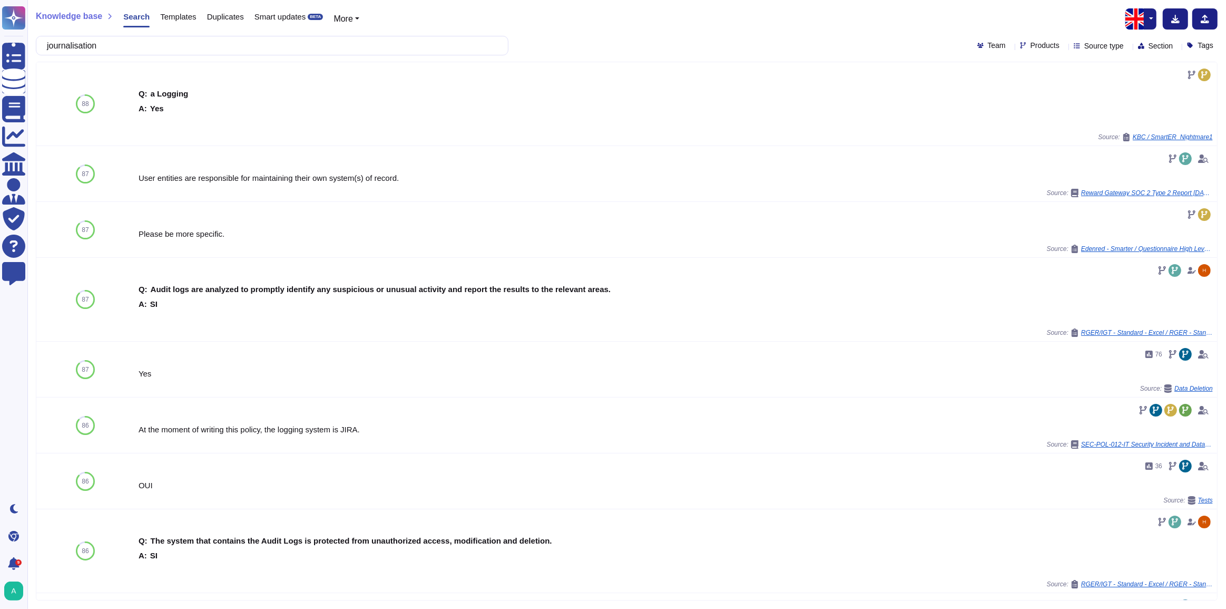
click at [1149, 29] on button "button" at bounding box center [1150, 18] width 13 height 21
click at [194, 50] on input "journalisation" at bounding box center [270, 45] width 456 height 18
drag, startPoint x: 114, startPoint y: 46, endPoint x: 41, endPoint y: 48, distance: 73.8
click at [41, 48] on div "journalisation" at bounding box center [272, 45] width 473 height 19
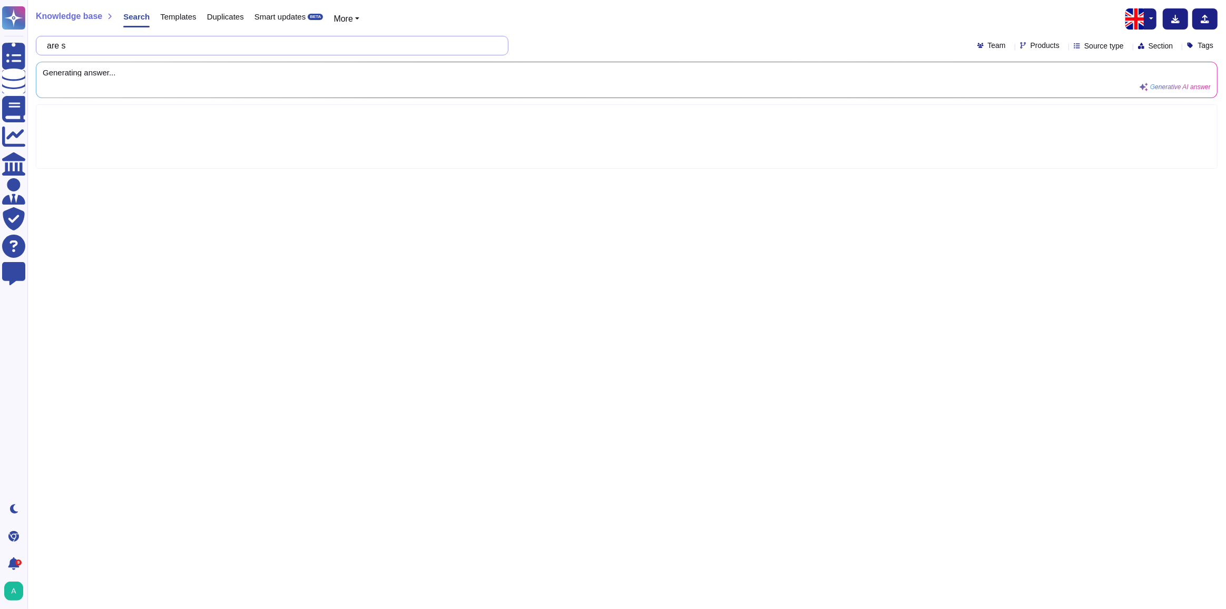
type input "are"
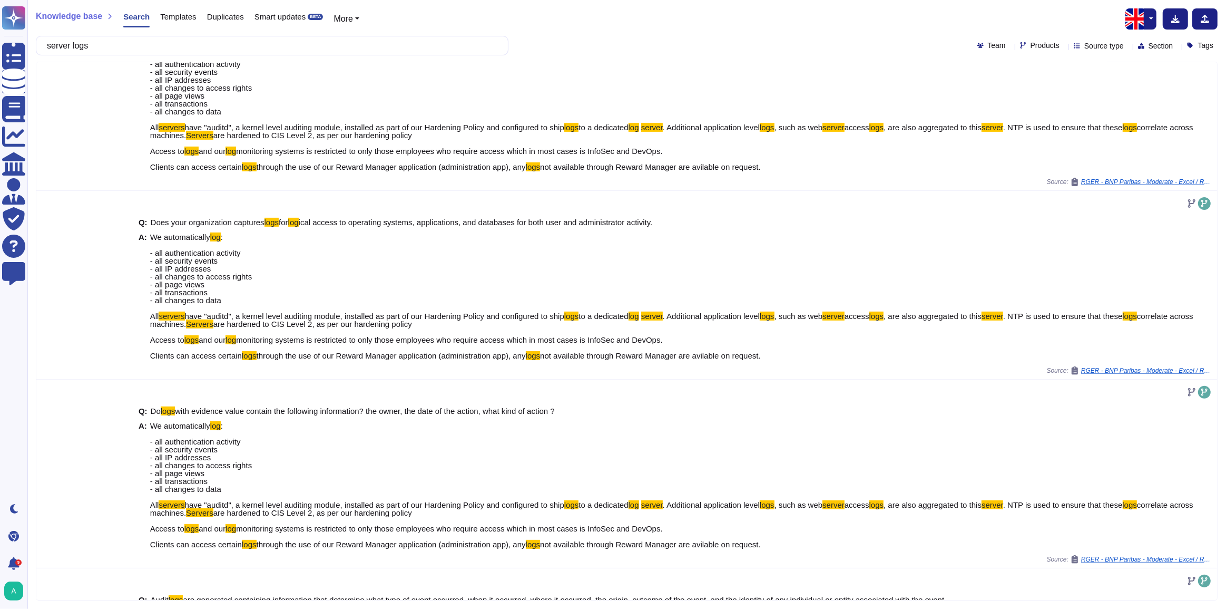
scroll to position [287, 0]
drag, startPoint x: 126, startPoint y: 43, endPoint x: 52, endPoint y: 45, distance: 73.8
click at [52, 45] on input "server logs" at bounding box center [270, 45] width 456 height 18
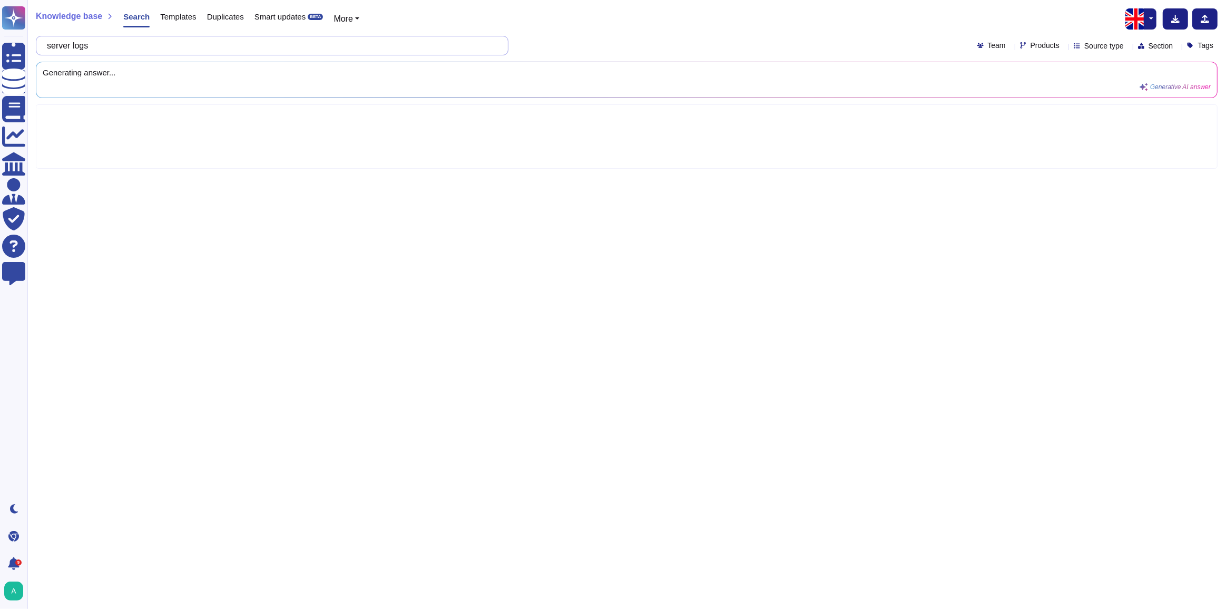
scroll to position [0, 0]
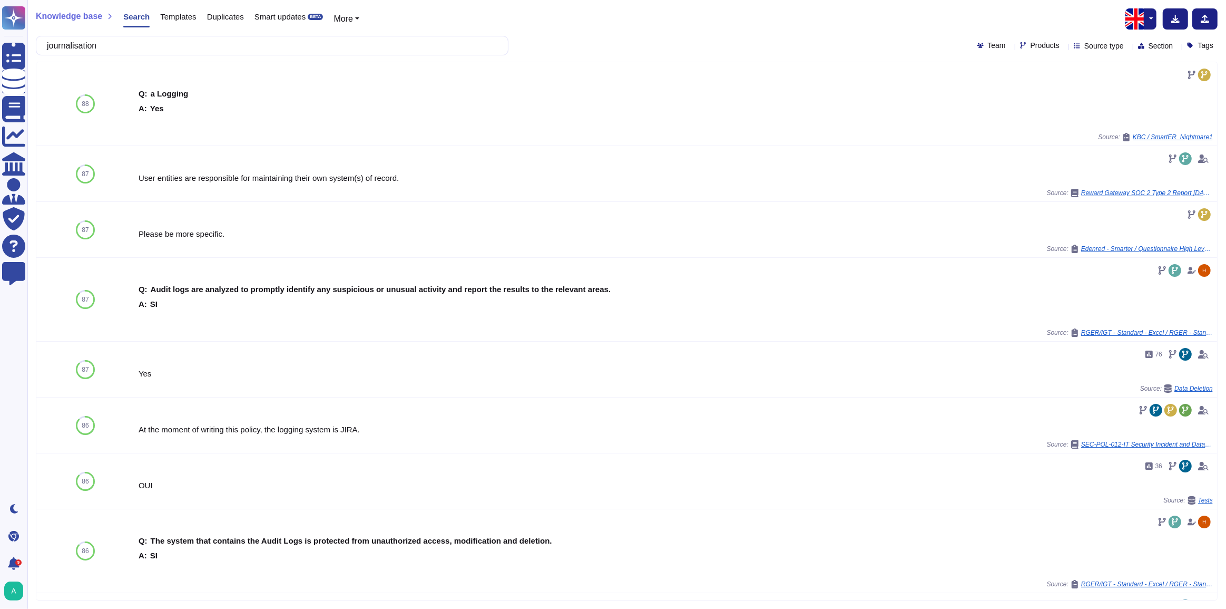
type input "journalisation"
click at [1151, 19] on button "button" at bounding box center [1150, 18] width 13 height 21
click at [1116, 55] on link "French" at bounding box center [1114, 54] width 83 height 13
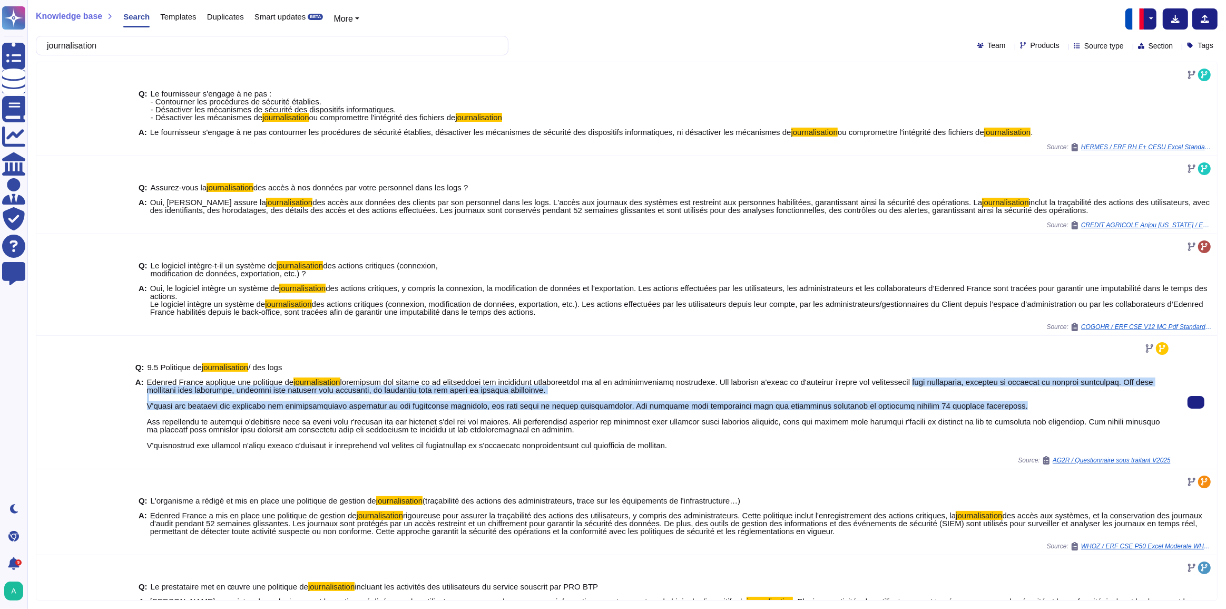
drag, startPoint x: 899, startPoint y: 382, endPoint x: 972, endPoint y: 405, distance: 75.7
click at [972, 405] on span at bounding box center [653, 413] width 1013 height 72
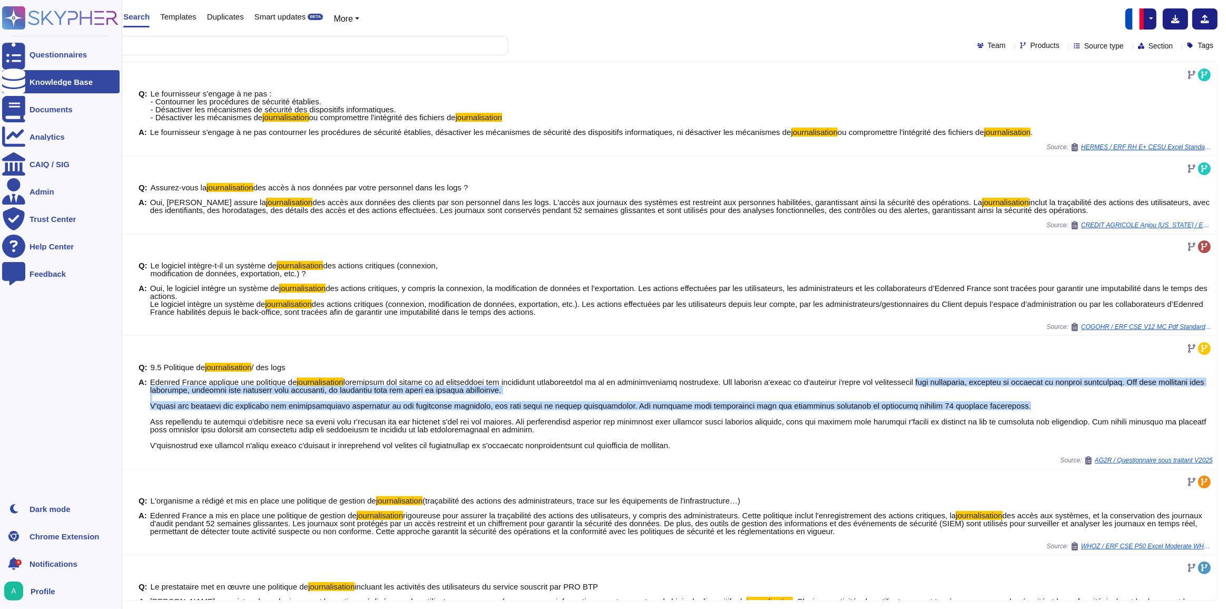
copy span "sont entretenus, protégés et examinés de manière rigoureuse. Ils sont horodatés…"
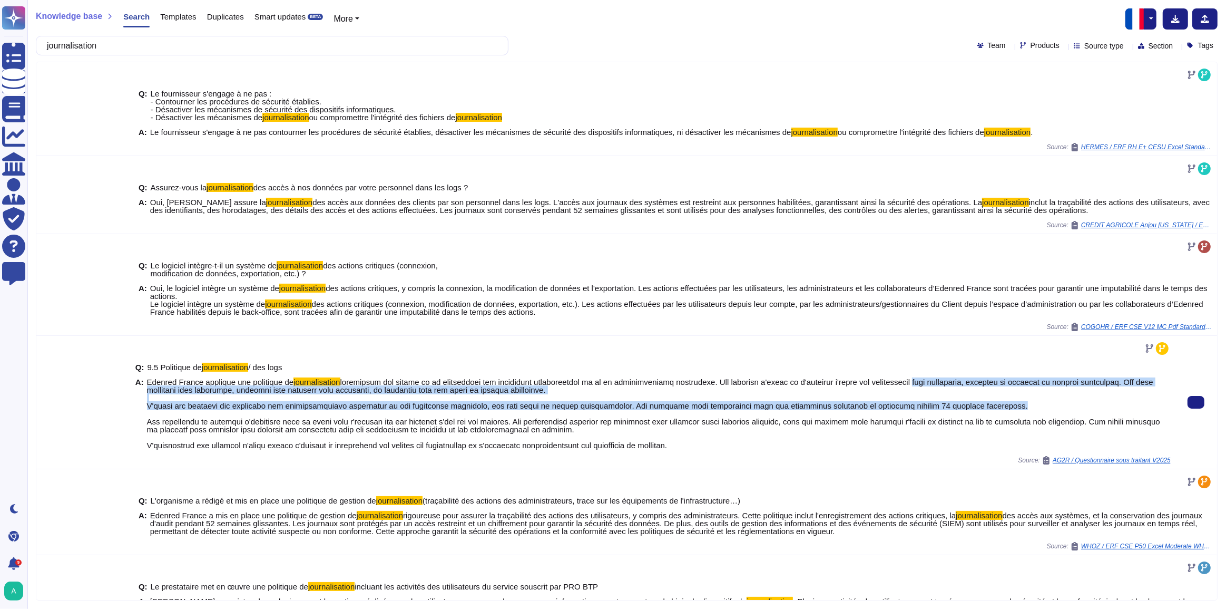
click at [719, 406] on span at bounding box center [653, 413] width 1013 height 72
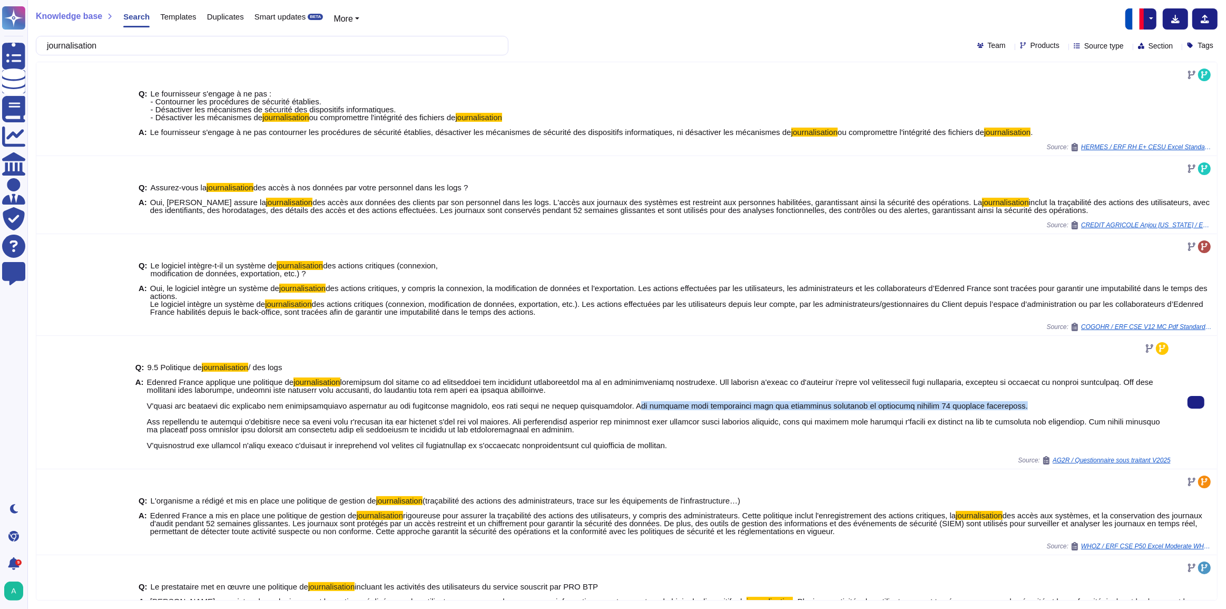
drag, startPoint x: 605, startPoint y: 403, endPoint x: 974, endPoint y: 404, distance: 368.3
click at [974, 404] on span "Edenred France applique une politique de journalisation" at bounding box center [659, 413] width 1024 height 71
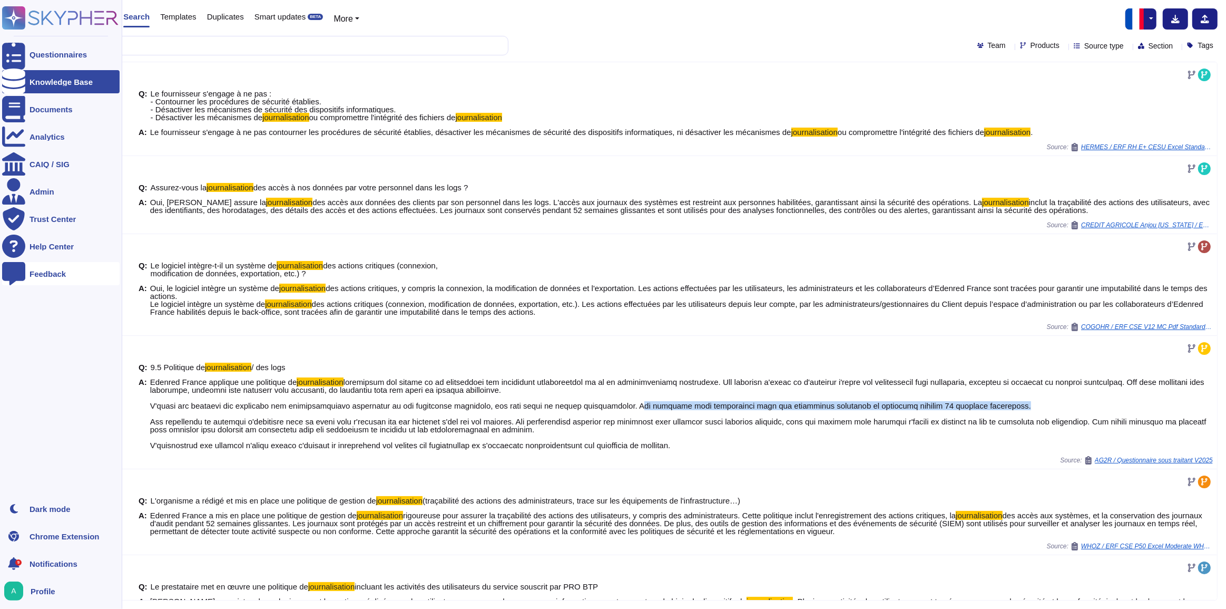
copy span "Les journaux sont centralisés dans une plateforme sécurisée et conservés pendan…"
